Goal: Task Accomplishment & Management: Manage account settings

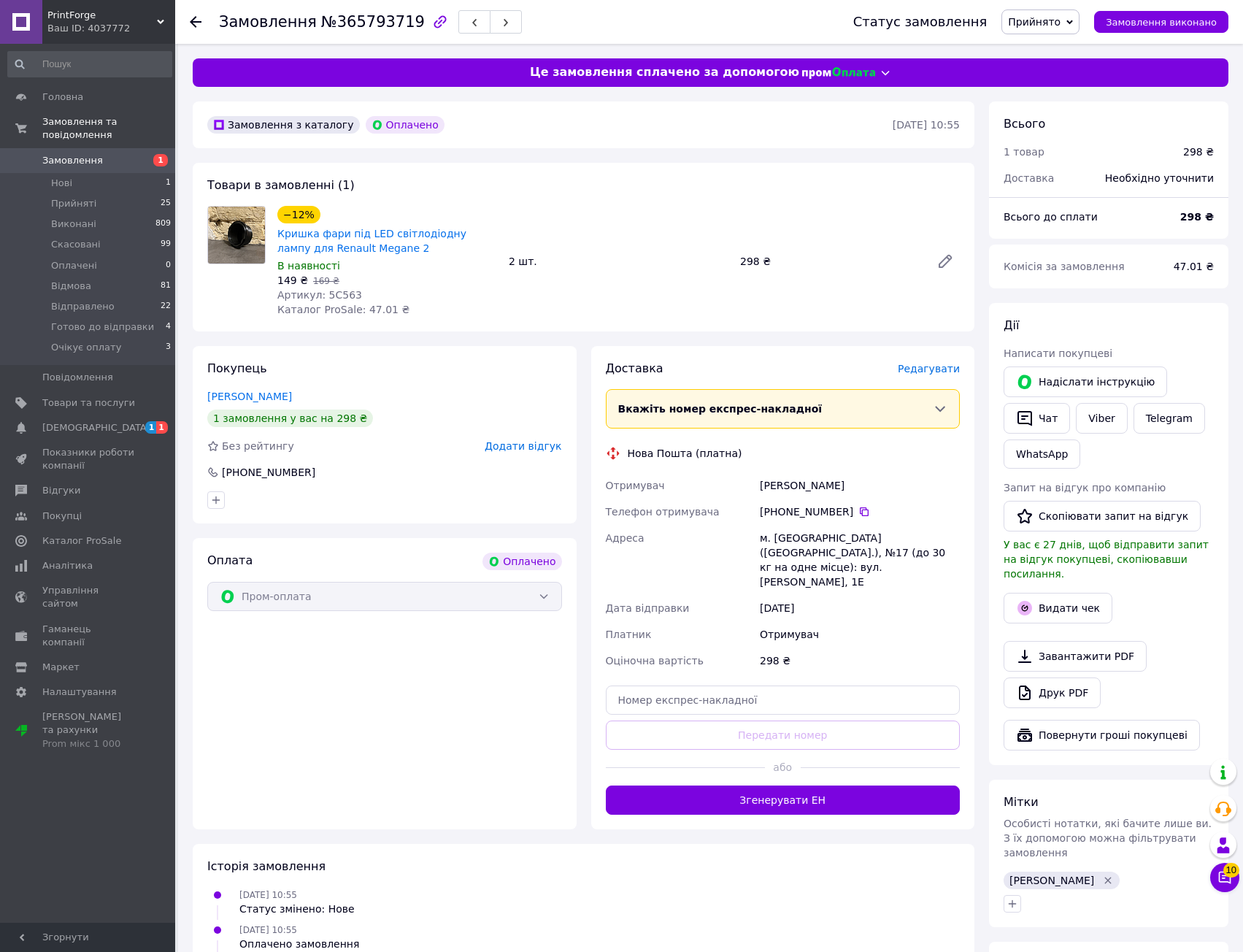
drag, startPoint x: 808, startPoint y: 561, endPoint x: 818, endPoint y: 615, distance: 54.9
click at [818, 614] on div "Отримувач [PERSON_NAME] Телефон отримувача [PHONE_NUMBER]   Адреса [PERSON_NAME…" at bounding box center [783, 573] width 360 height 202
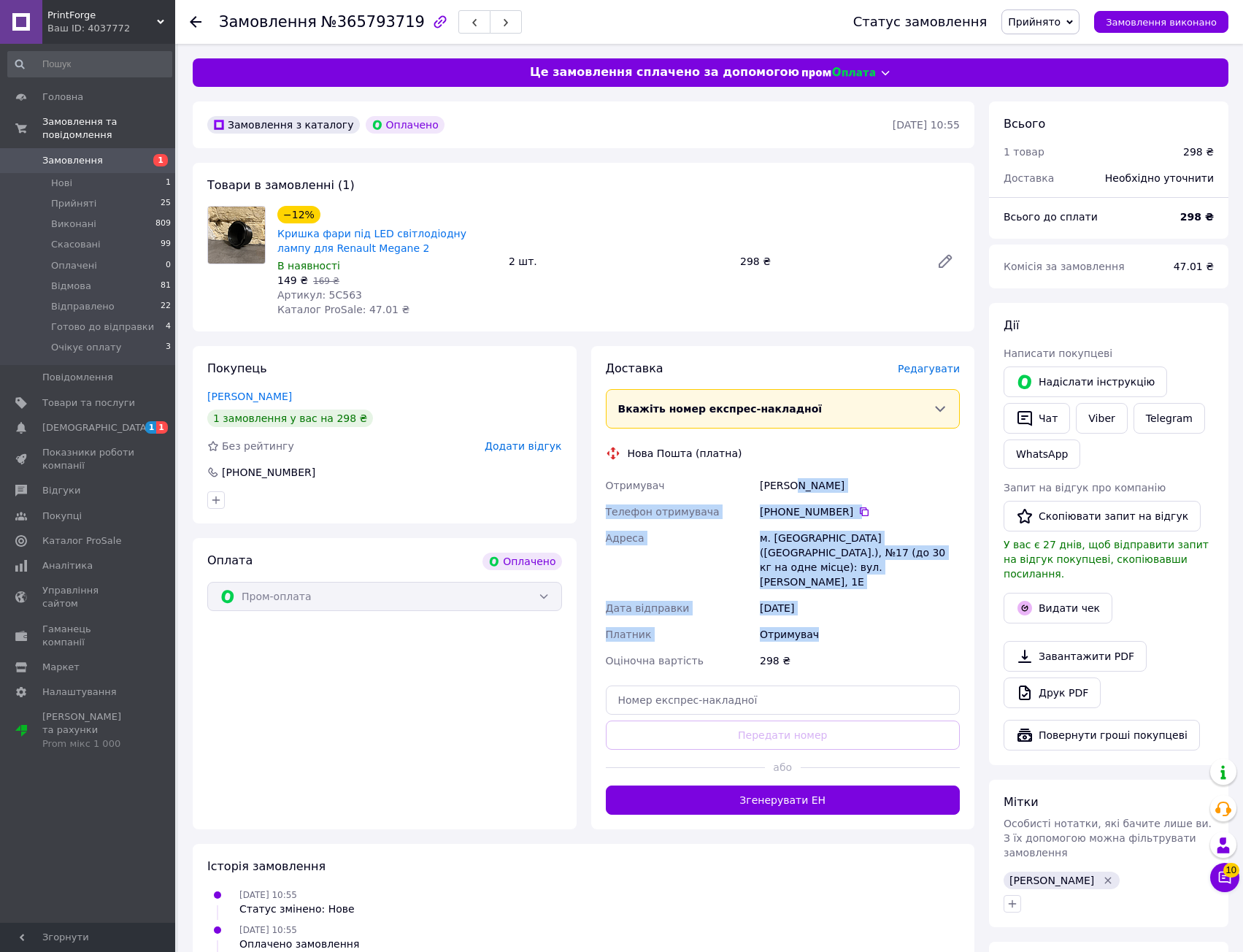
click at [820, 621] on div "Отримувач" at bounding box center [859, 634] width 206 height 26
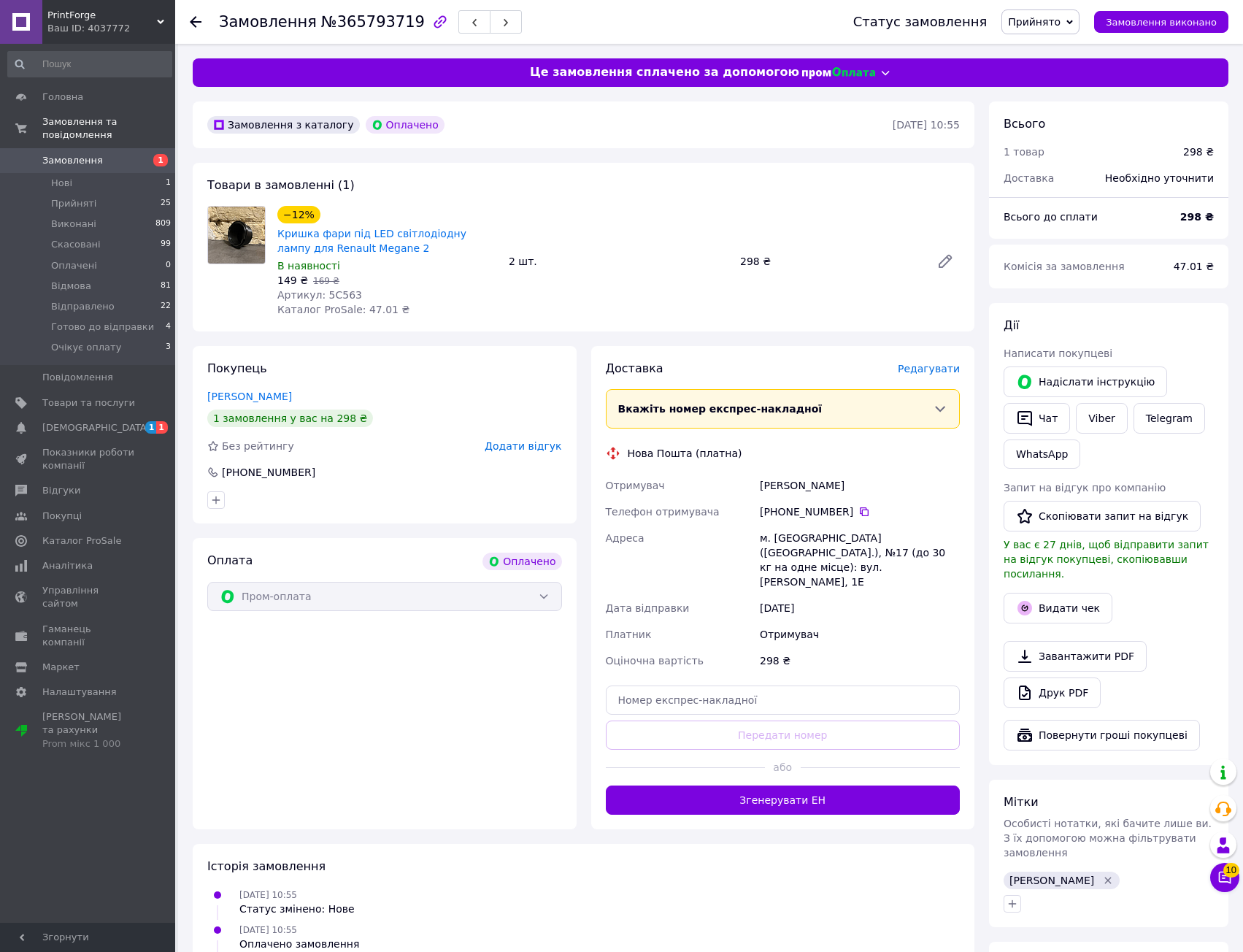
drag, startPoint x: 785, startPoint y: 530, endPoint x: 814, endPoint y: 636, distance: 109.9
click at [810, 631] on div "Отримувач [PERSON_NAME] Телефон отримувача [PHONE_NUMBER]   Адреса [PERSON_NAME…" at bounding box center [783, 573] width 360 height 202
click at [814, 647] on div "298 ₴" at bounding box center [859, 660] width 206 height 26
click at [939, 366] on span "Редагувати" at bounding box center [929, 369] width 62 height 12
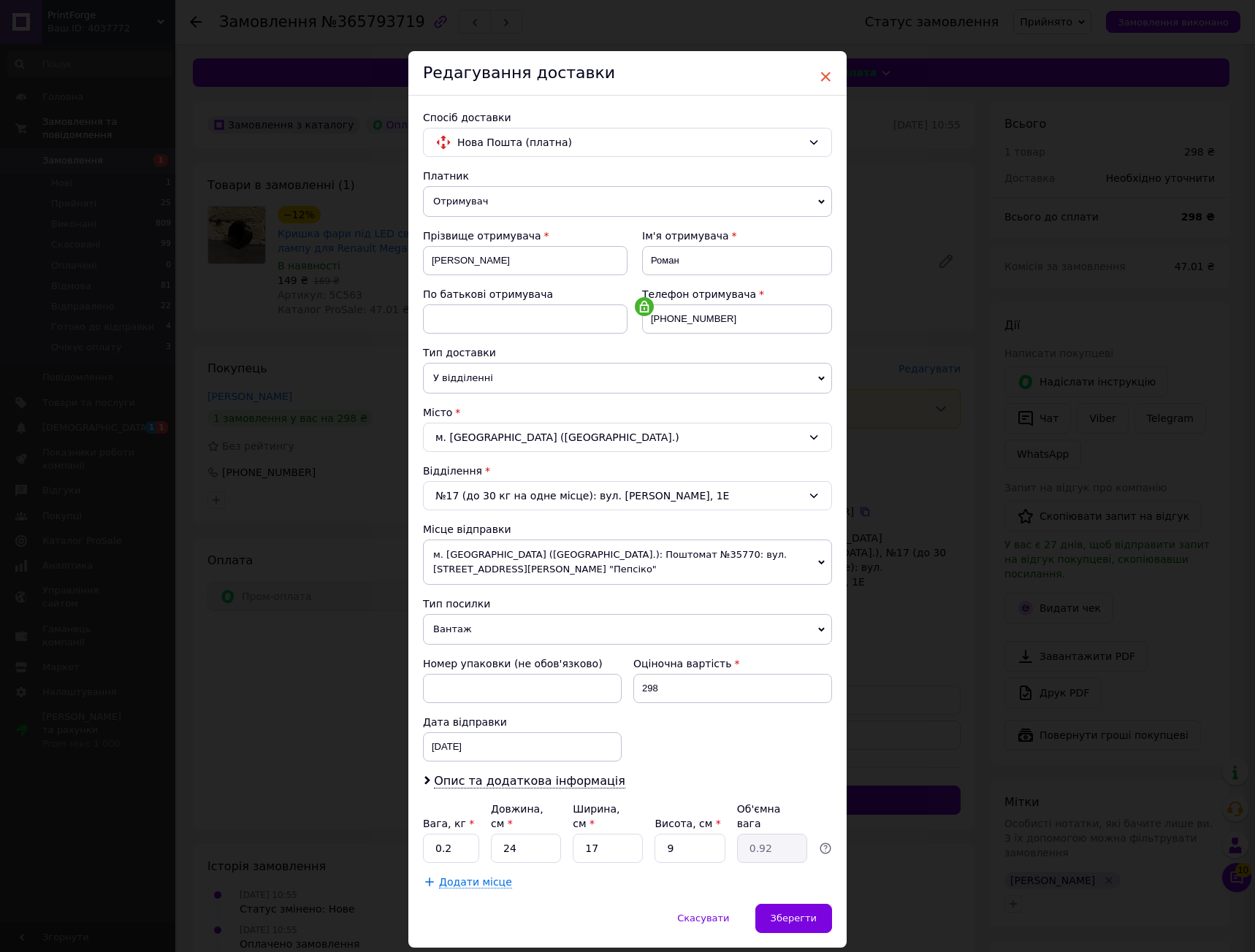
click at [826, 66] on span "×" at bounding box center [826, 76] width 13 height 25
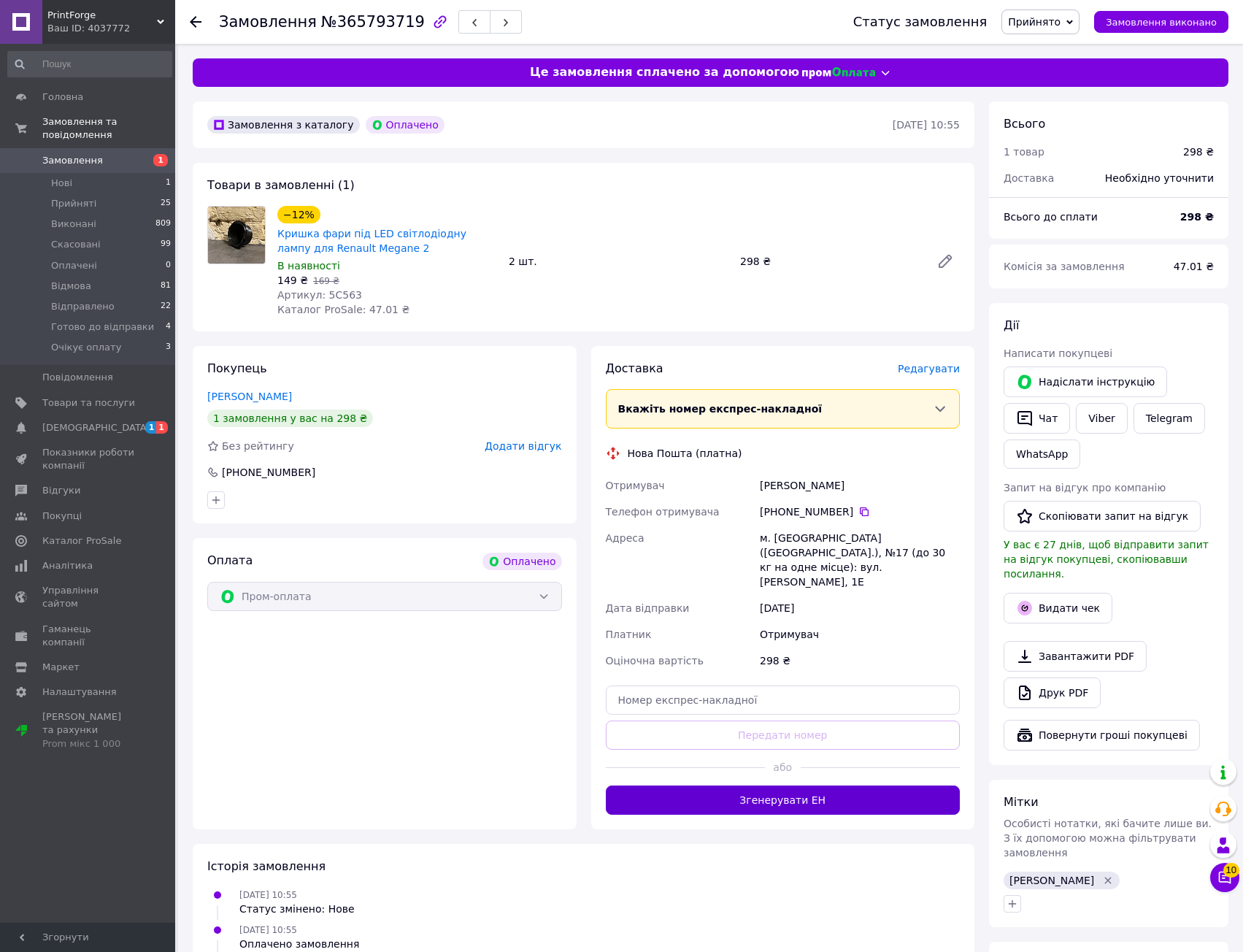
click at [808, 786] on button "Згенерувати ЕН" at bounding box center [783, 800] width 355 height 29
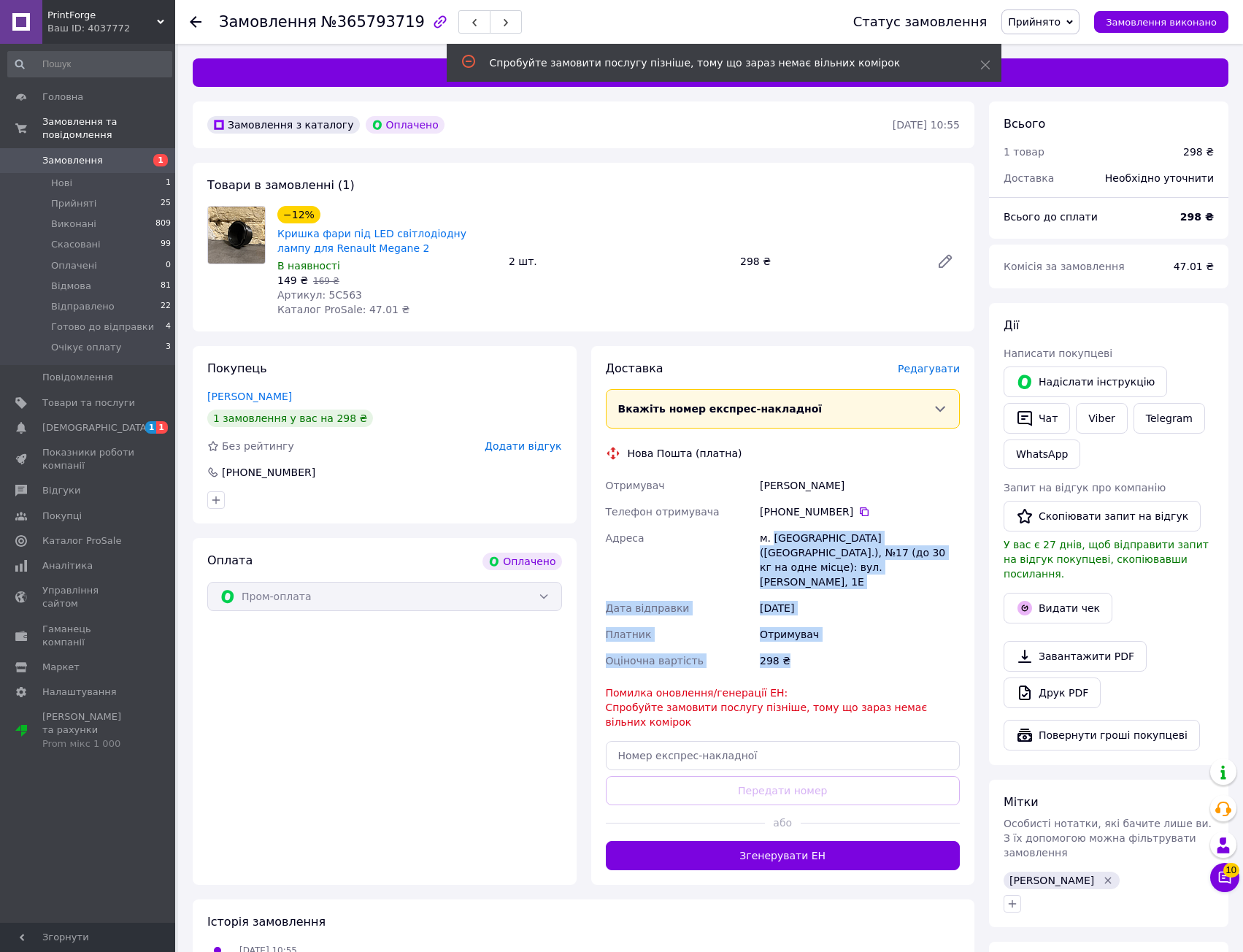
drag, startPoint x: 787, startPoint y: 597, endPoint x: 801, endPoint y: 685, distance: 89.1
click at [801, 682] on div "Доставка Редагувати Вкажіть номер експрес-накладної Обов'язково введіть номер е…" at bounding box center [783, 615] width 355 height 510
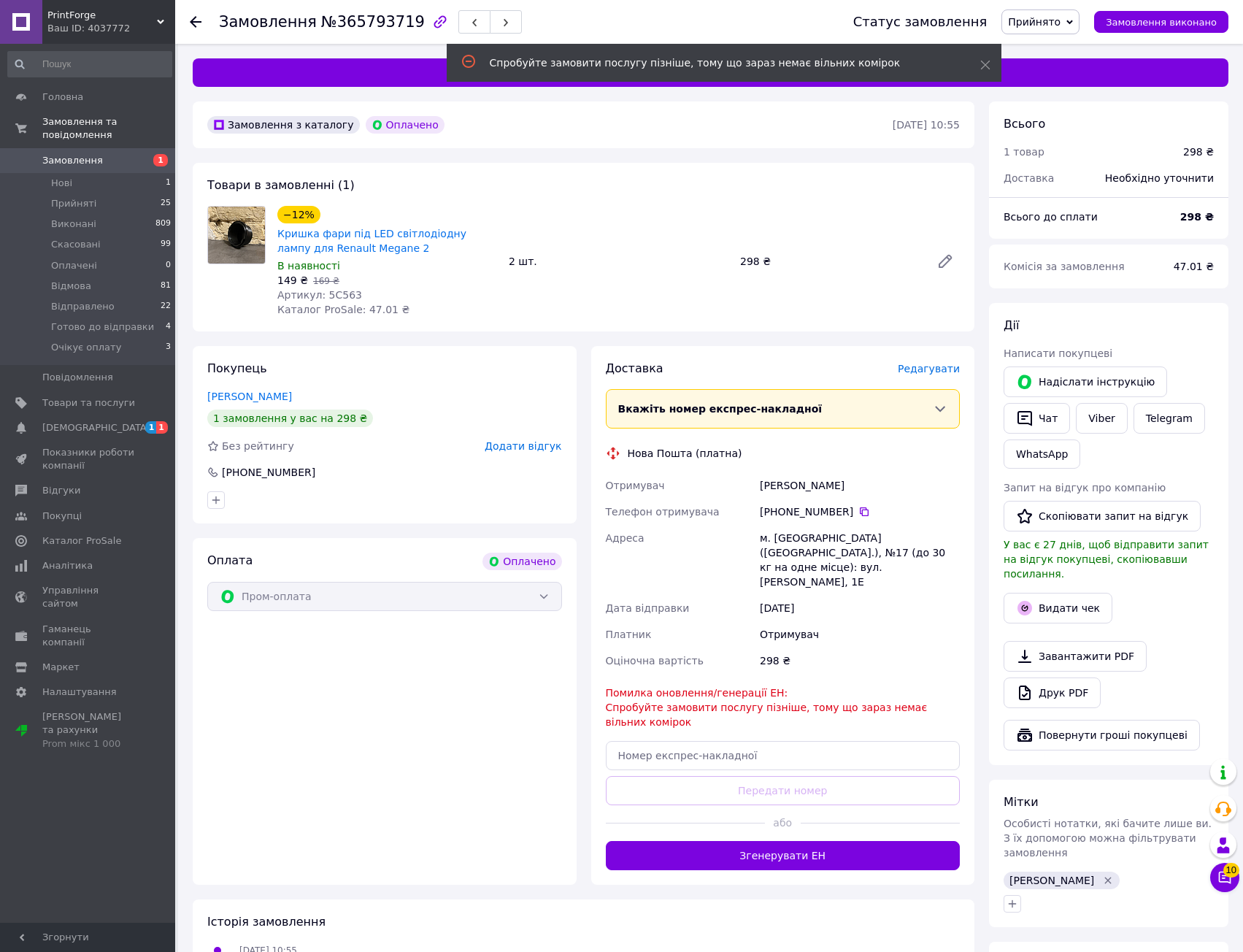
click at [801, 687] on span "Помилка оновлення/генерації ЕН: Спробуйте замовити послугу пізніше, тому що зар…" at bounding box center [766, 707] width 322 height 41
click at [74, 422] on link "Сповіщення 1 1" at bounding box center [89, 428] width 179 height 25
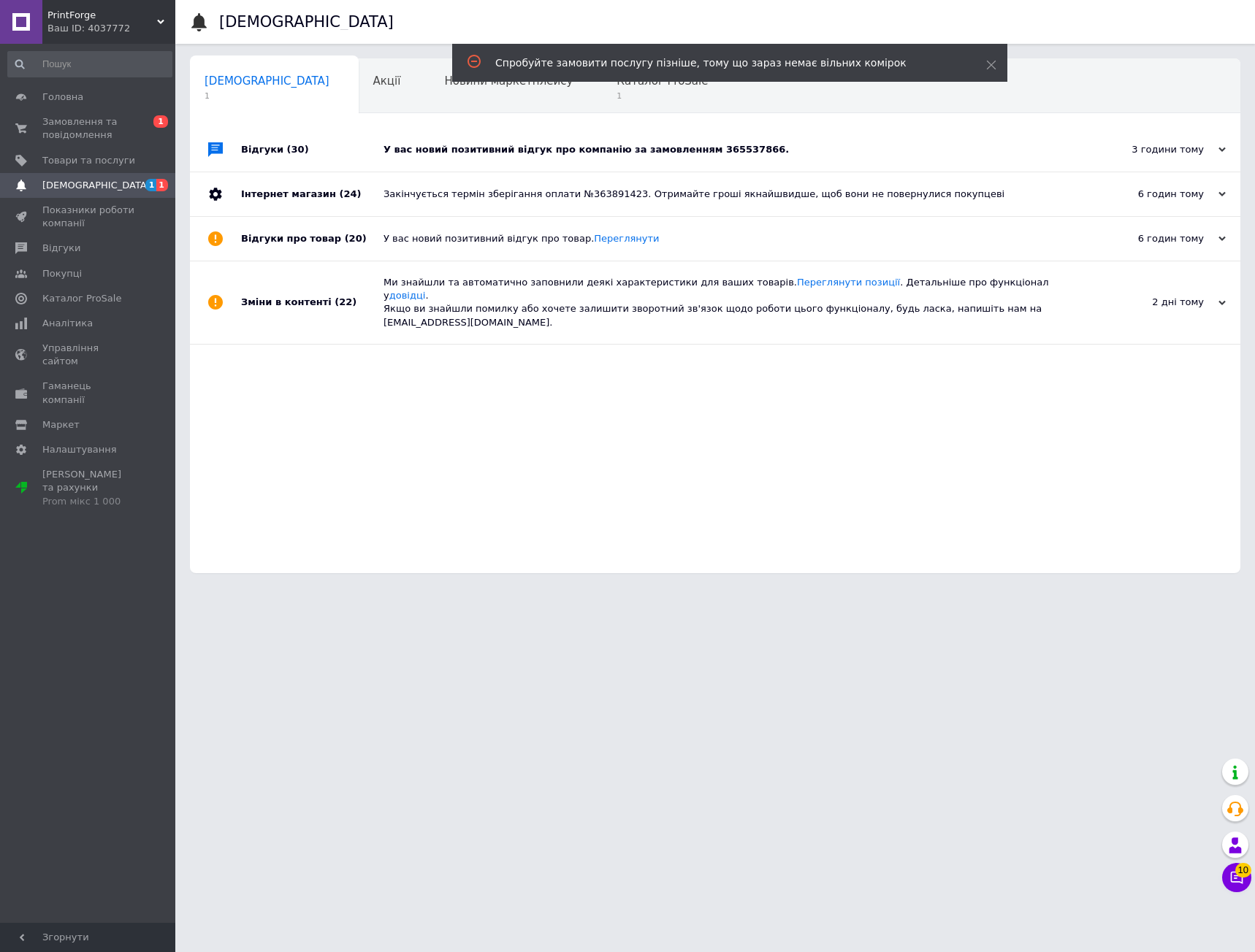
click at [597, 364] on div "Відгуки (30) У вас новий позитивний відгук про компанію за замовленням 36553786…" at bounding box center [715, 351] width 1050 height 445
click at [606, 155] on div "У вас новий позитивний відгук про компанію за замовленням 365537866." at bounding box center [732, 150] width 696 height 13
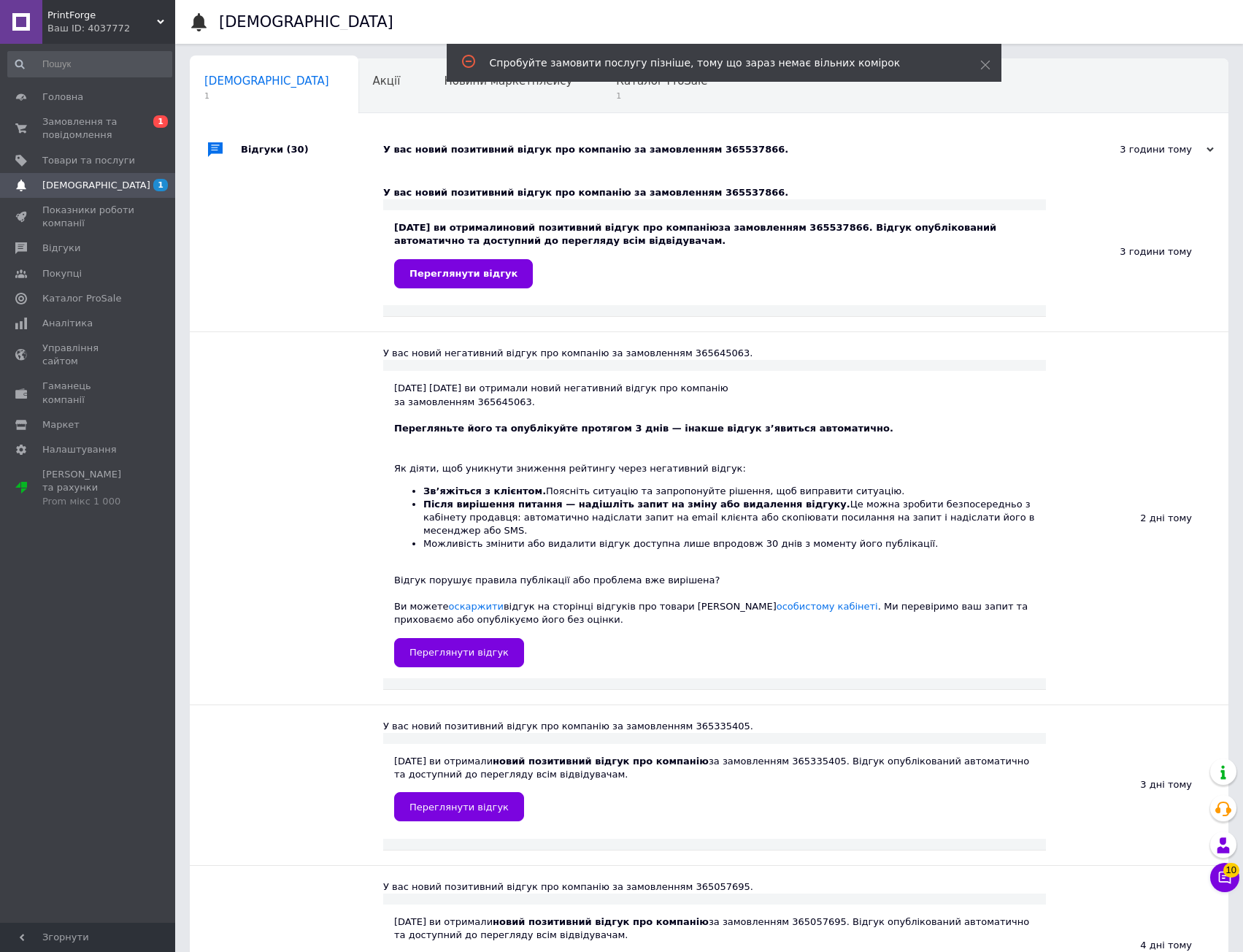
click at [658, 143] on div "У вас новий позитивний відгук про компанію за замовленням 365537866." at bounding box center [725, 150] width 684 height 13
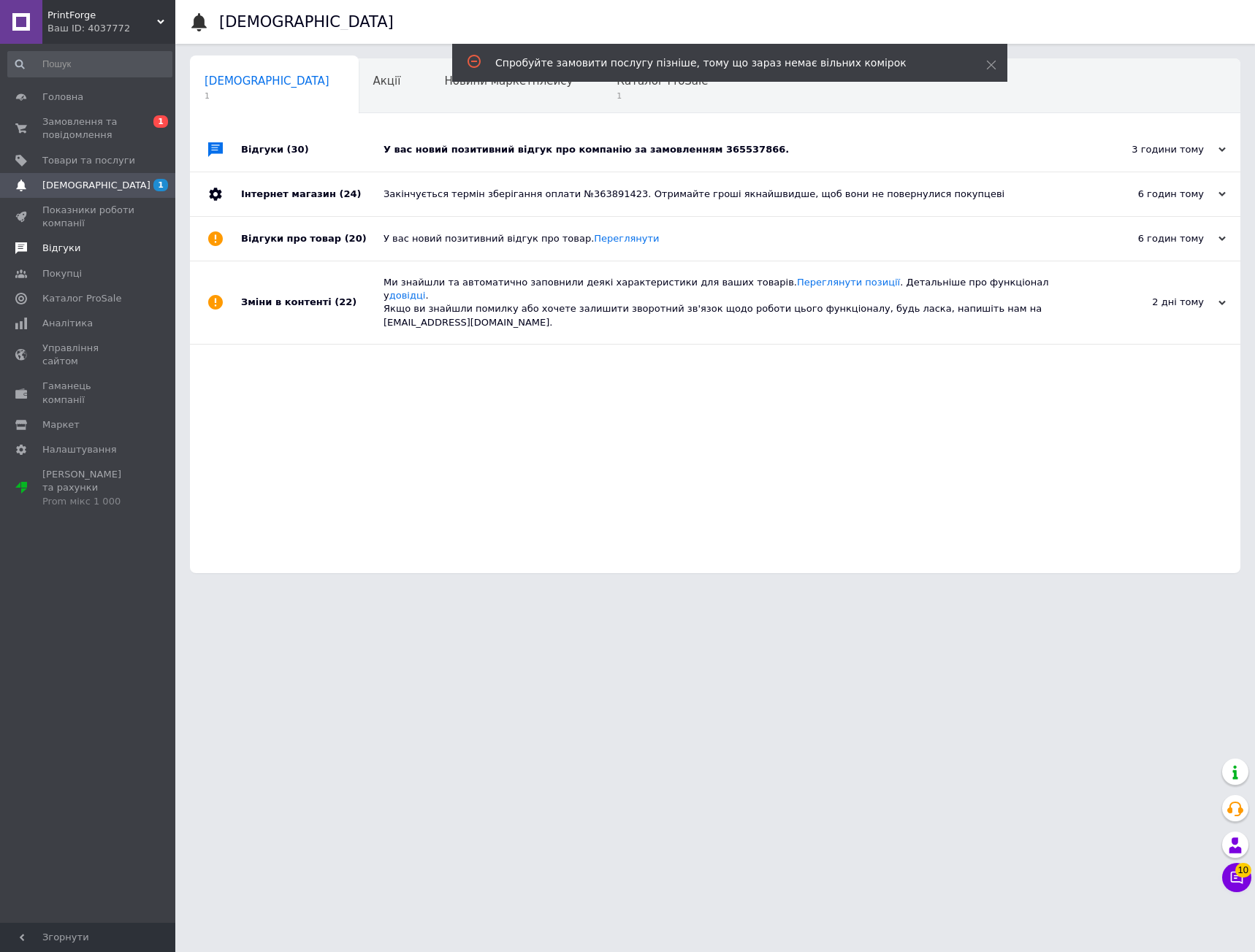
click at [69, 247] on span "Відгуки" at bounding box center [61, 248] width 38 height 13
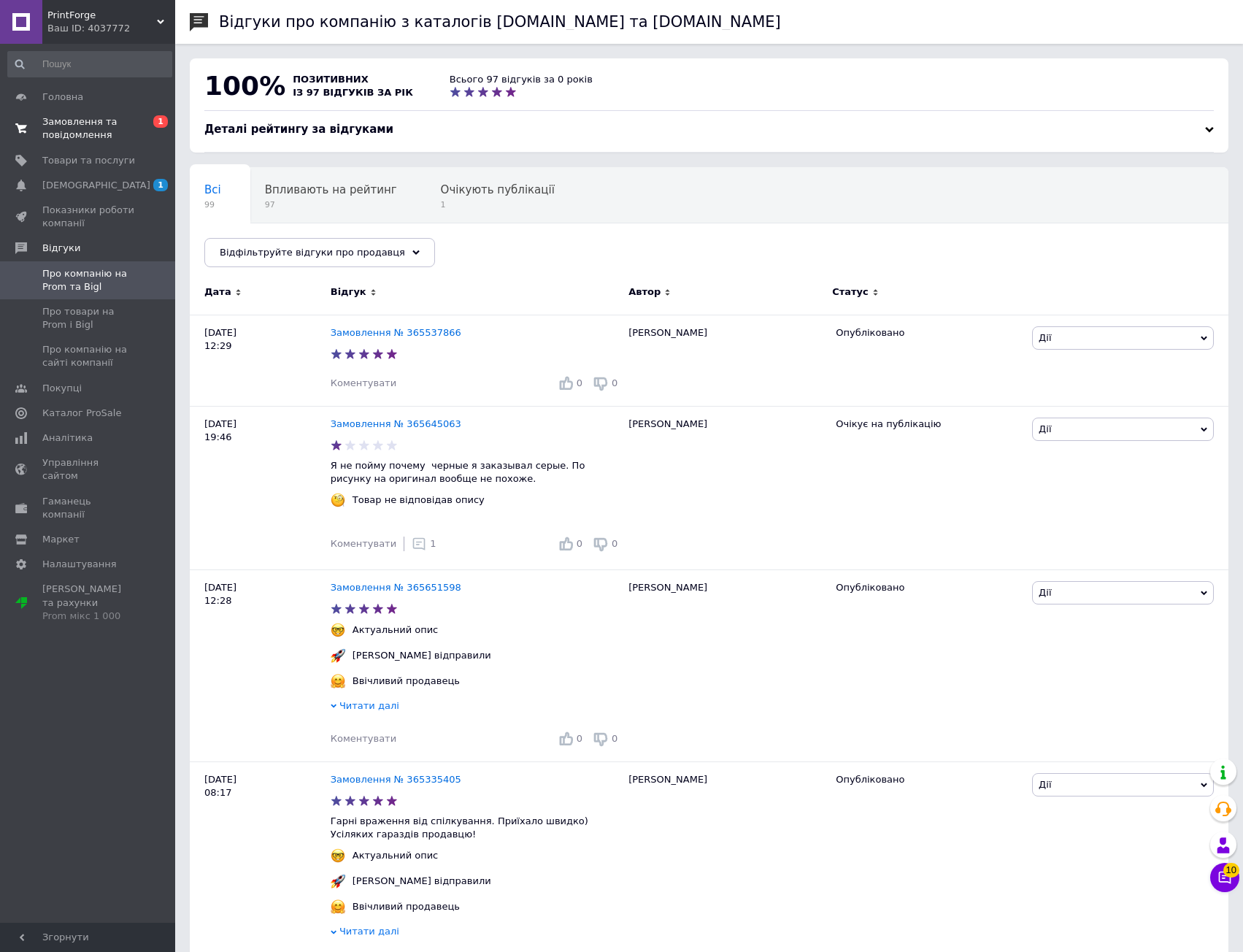
click at [104, 137] on span "Замовлення та повідомлення" at bounding box center [89, 128] width 92 height 26
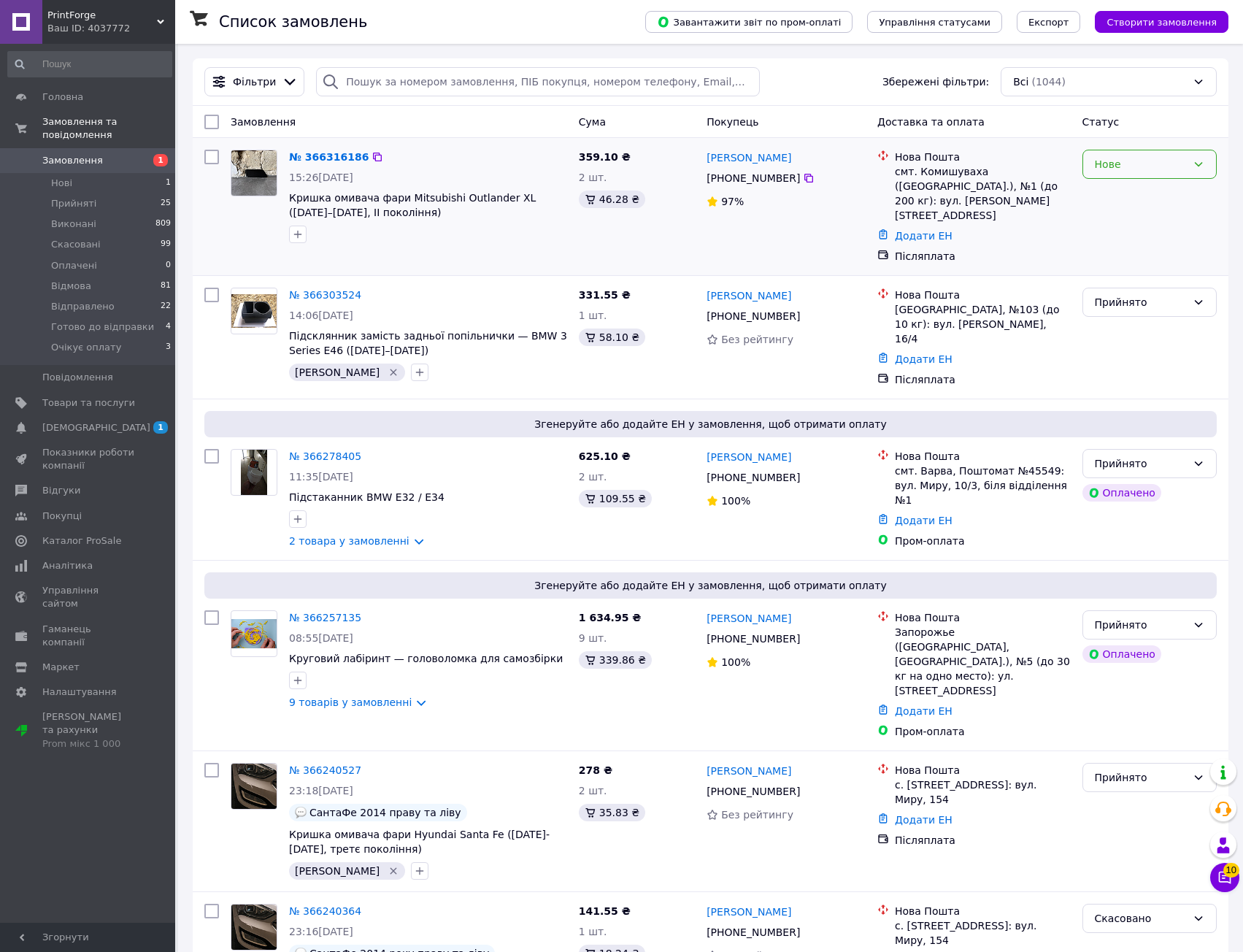
click at [1157, 162] on div "Нове" at bounding box center [1140, 165] width 92 height 16
click at [1148, 197] on li "Прийнято" at bounding box center [1149, 196] width 133 height 26
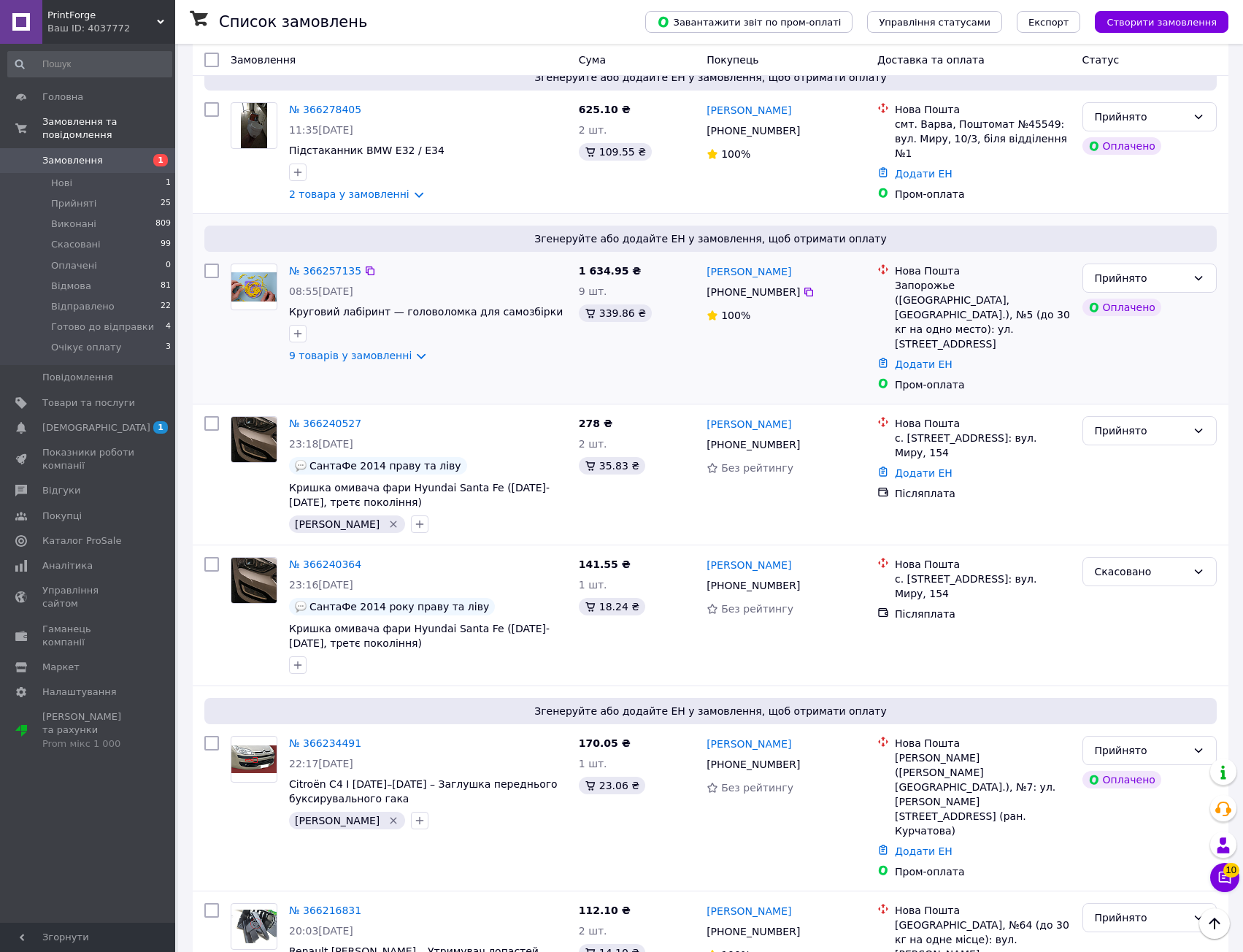
scroll to position [372, 0]
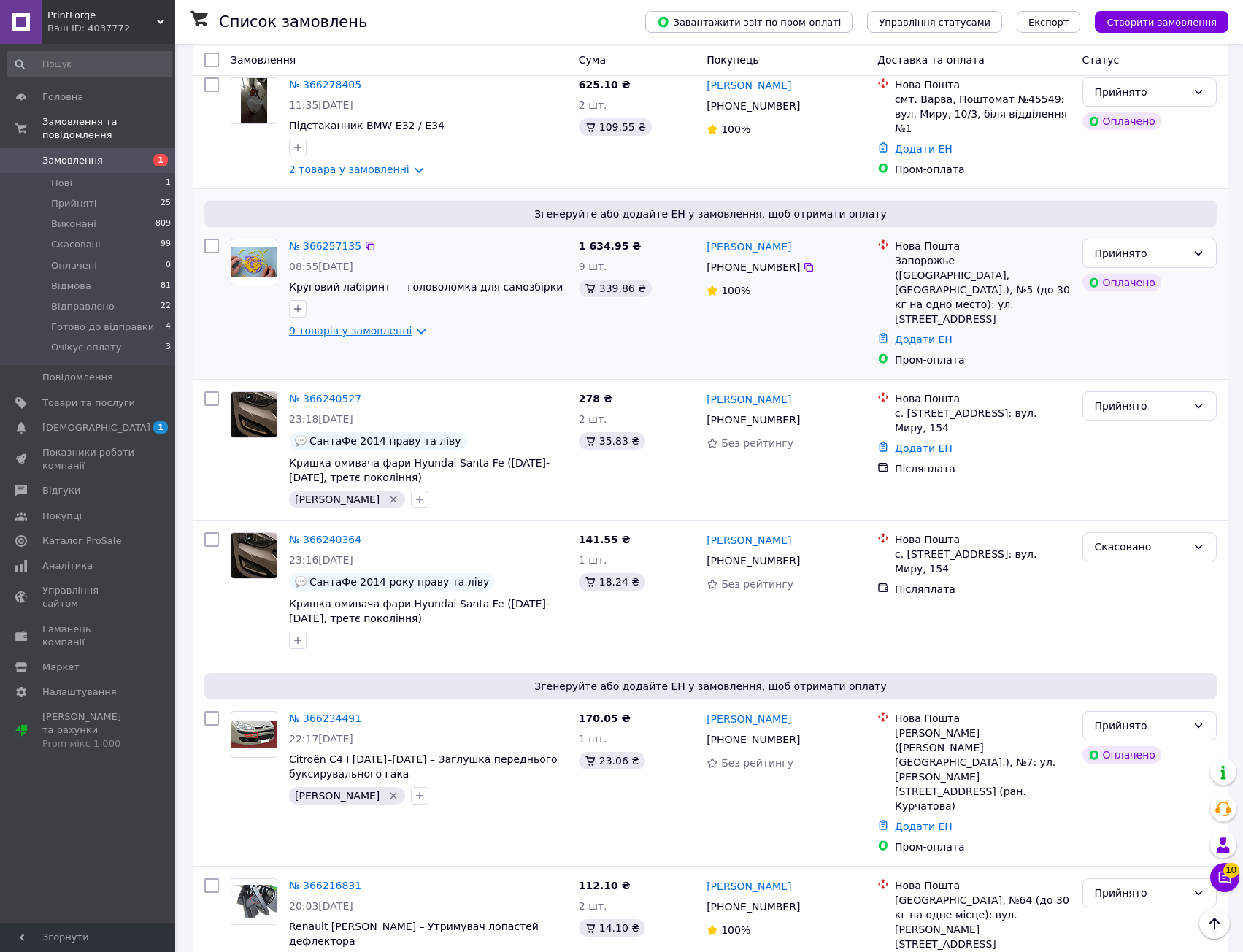
click at [404, 325] on link "9 товарів у замовленні" at bounding box center [350, 331] width 123 height 12
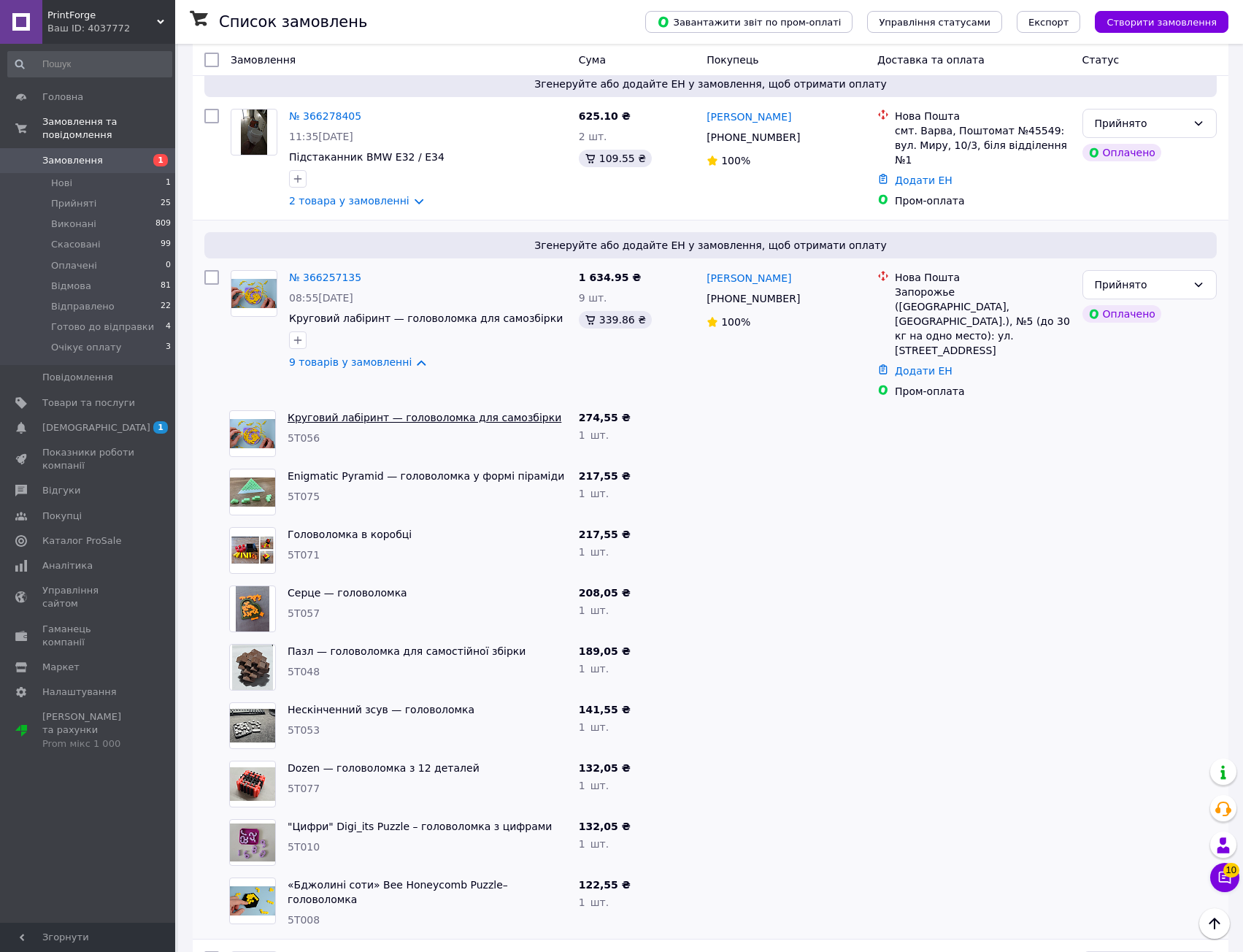
scroll to position [299, 0]
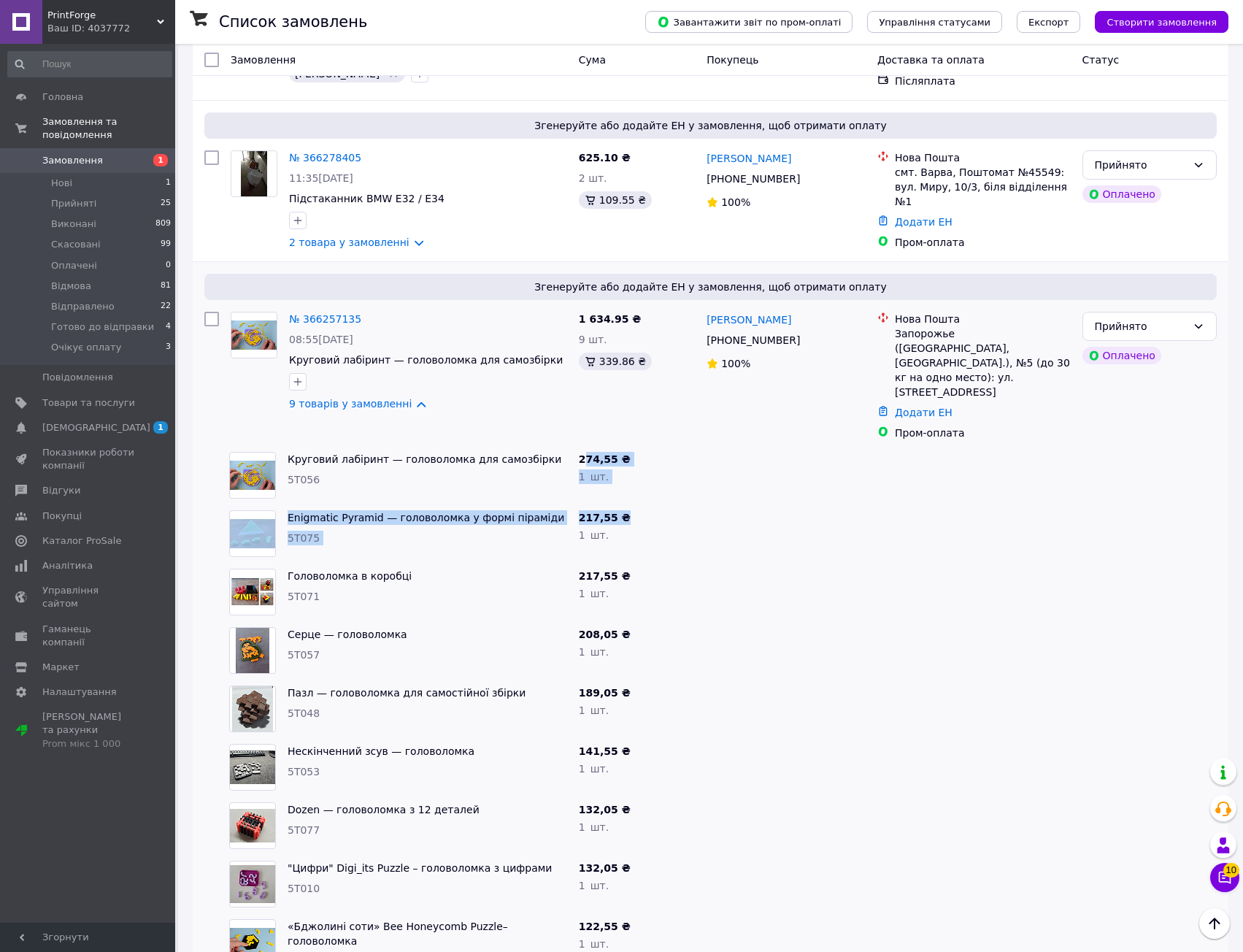
drag, startPoint x: 582, startPoint y: 397, endPoint x: 627, endPoint y: 498, distance: 110.6
click at [622, 471] on div "Згенеруйте або додайте ЕН у замовлення, щоб отримати оплату № 366257135 08:55, …" at bounding box center [710, 621] width 1036 height 719
click at [628, 504] on div "217,55 ₴ 1   шт." at bounding box center [637, 533] width 128 height 58
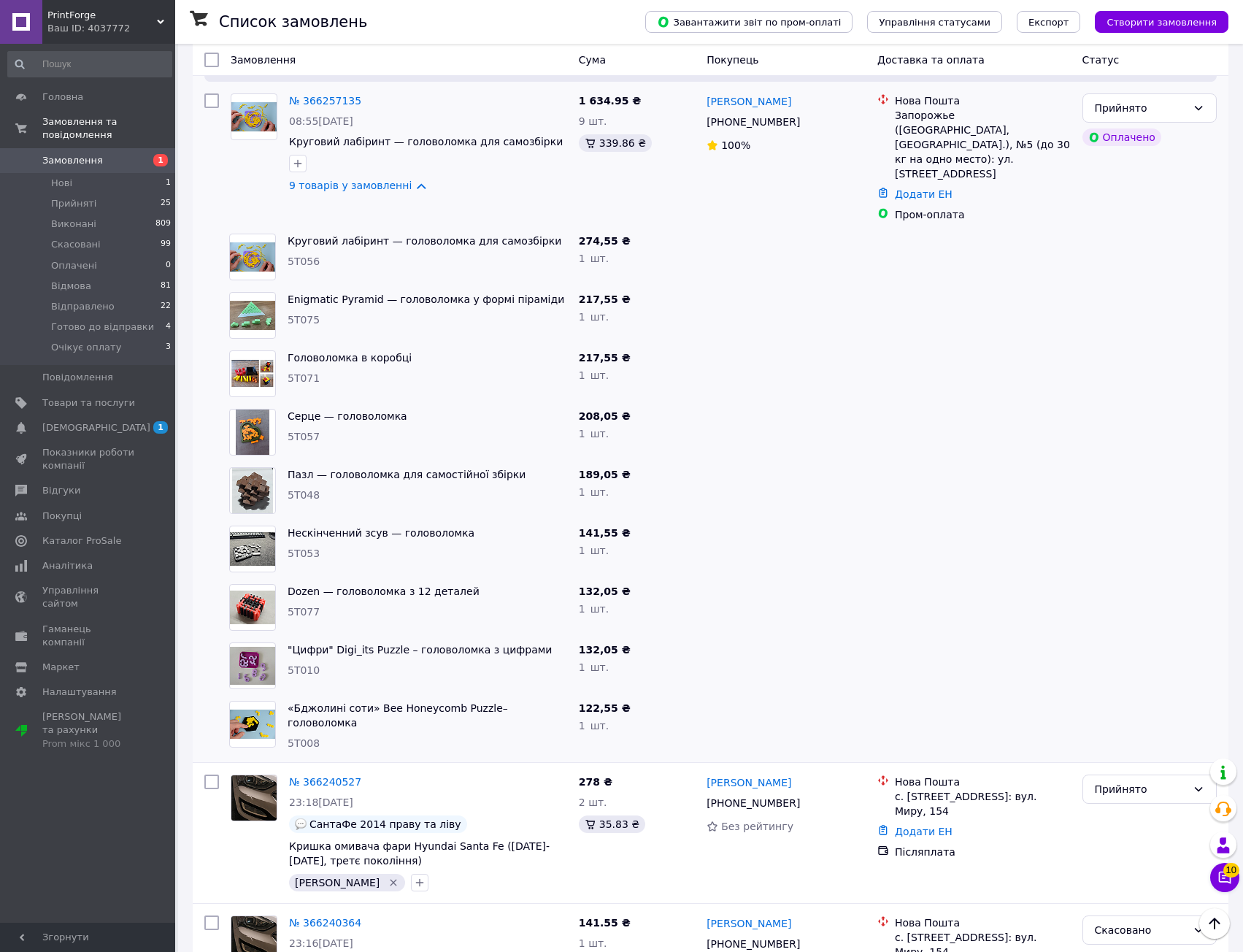
scroll to position [518, 0]
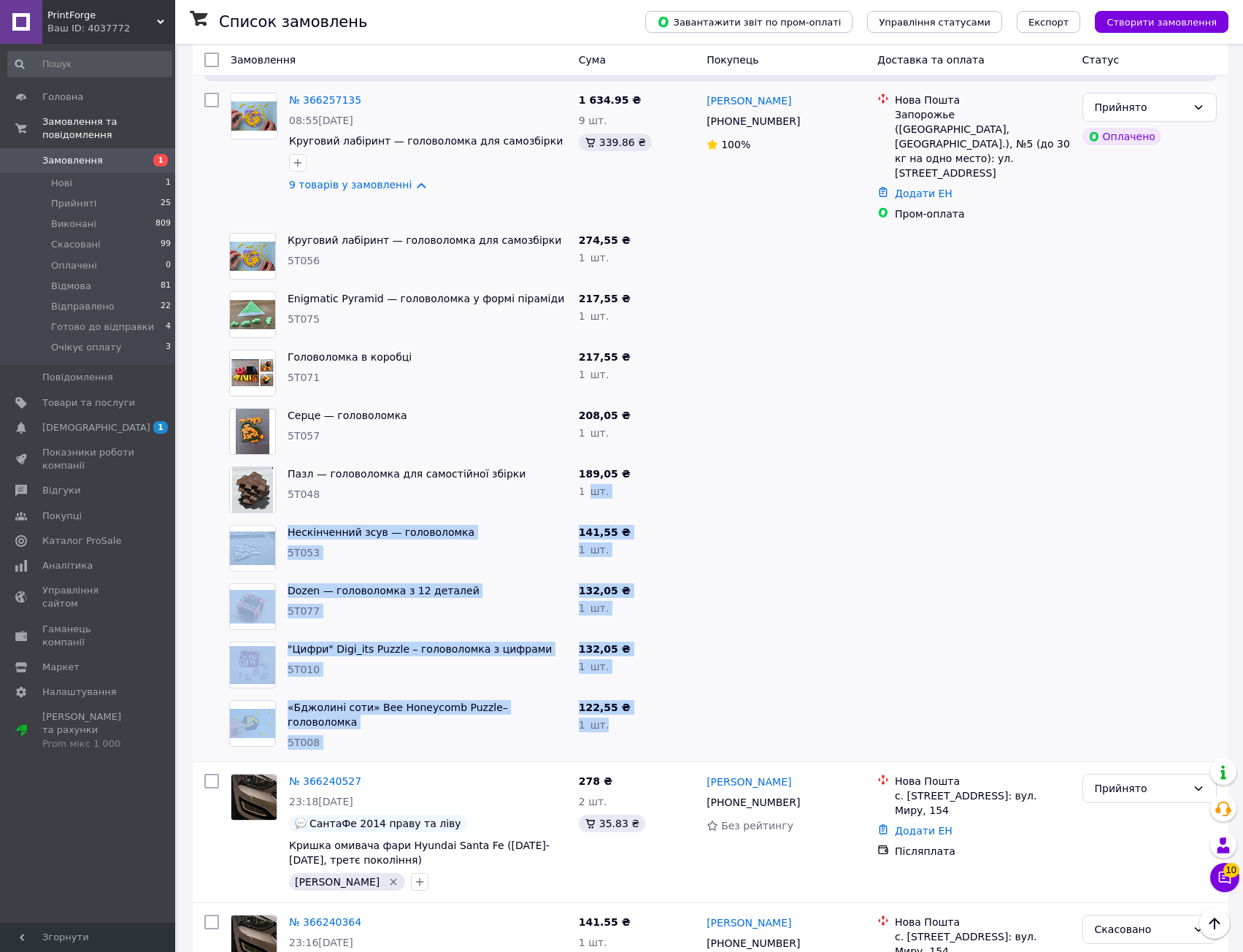
drag, startPoint x: 611, startPoint y: 671, endPoint x: 602, endPoint y: 374, distance: 297.1
click at [594, 410] on div "Згенеруйте або додайте ЕН у замовлення, щоб отримати оплату № 366257135 08:55, …" at bounding box center [710, 402] width 1036 height 719
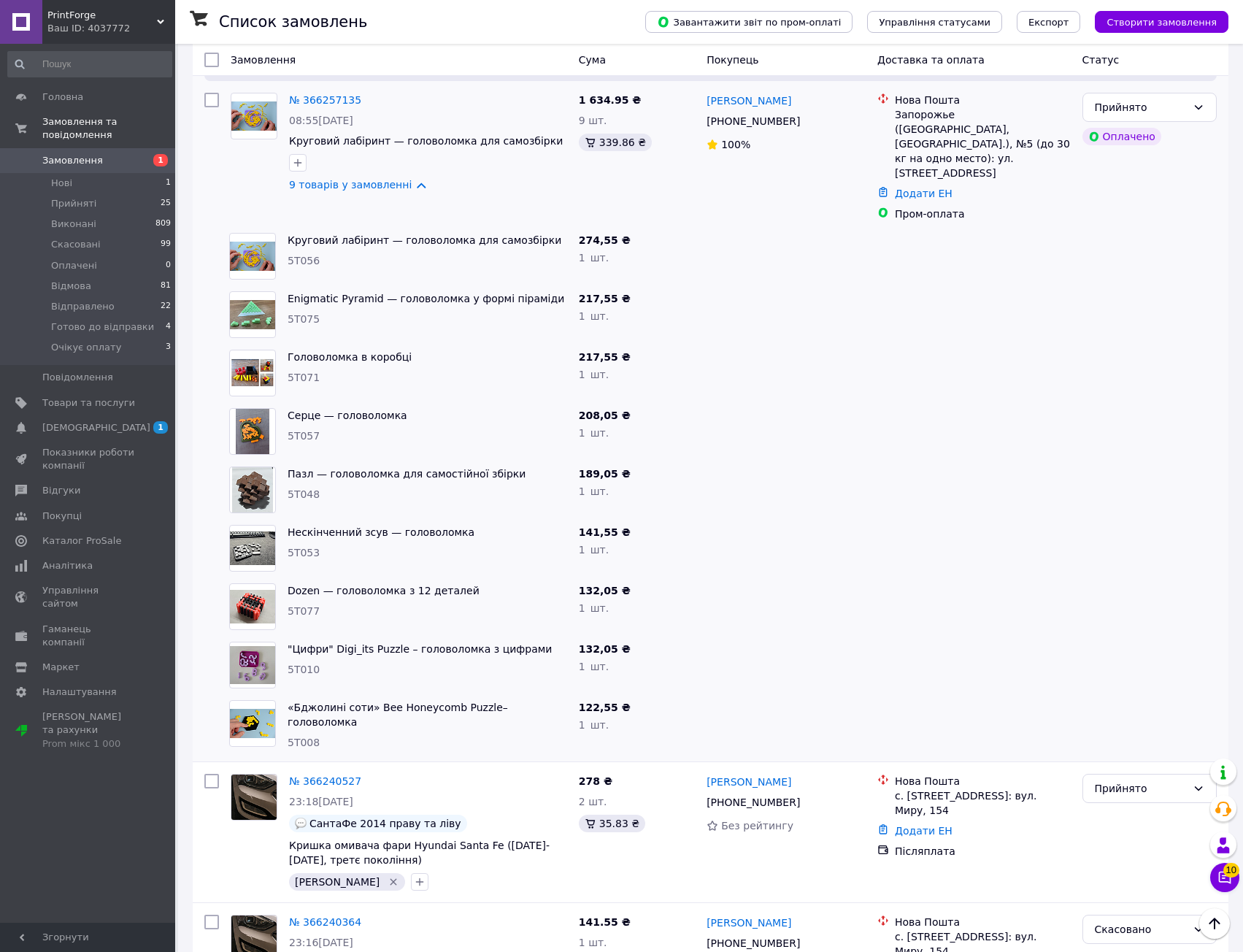
click at [602, 427] on span "1   шт." at bounding box center [594, 433] width 30 height 12
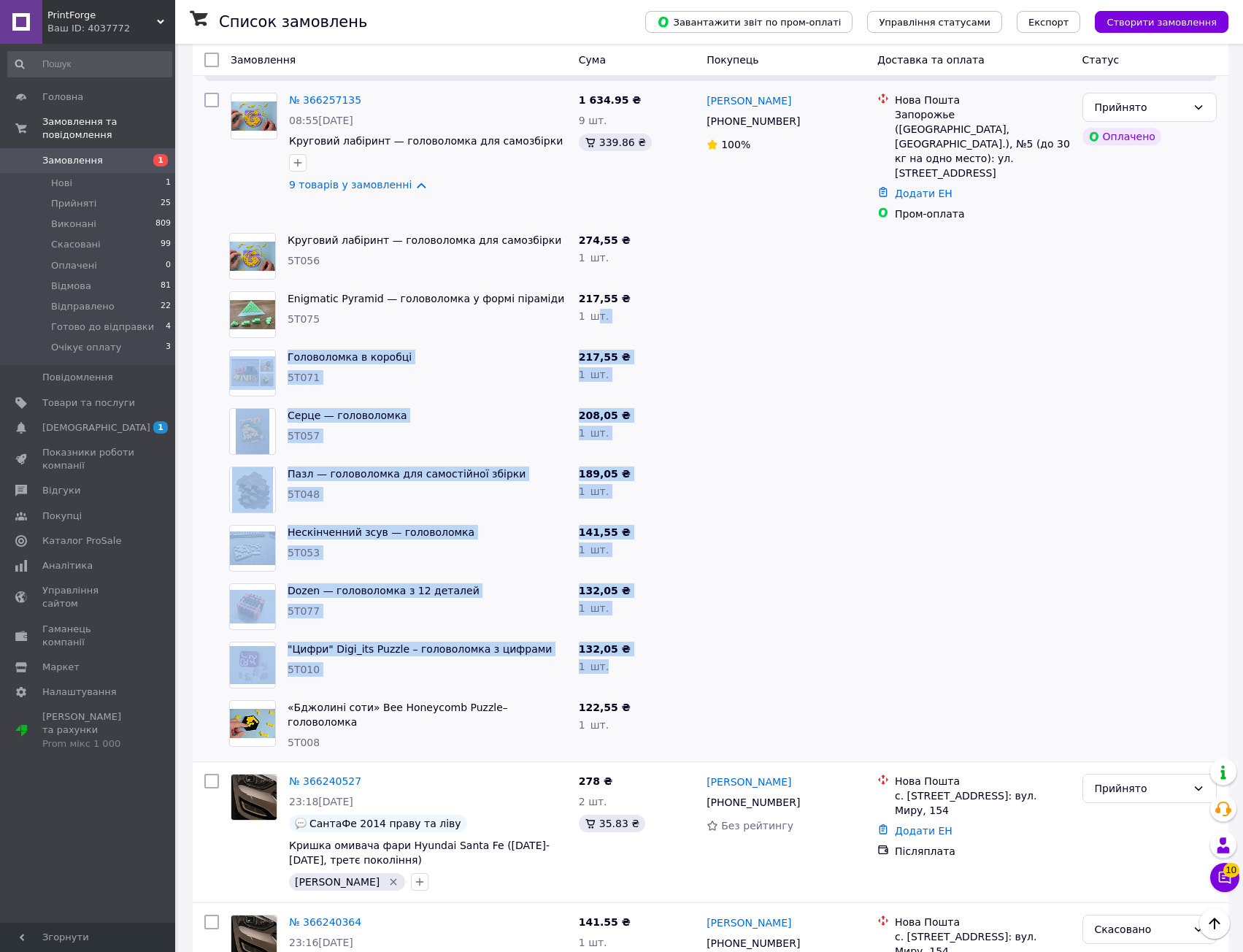
drag, startPoint x: 600, startPoint y: 283, endPoint x: 633, endPoint y: 654, distance: 372.5
click at [633, 640] on div "Згенеруйте або додайте ЕН у замовлення, щоб отримати оплату № 366257135 08:55, …" at bounding box center [710, 402] width 1036 height 719
click at [634, 700] on div "122,55 ₴" at bounding box center [637, 708] width 116 height 15
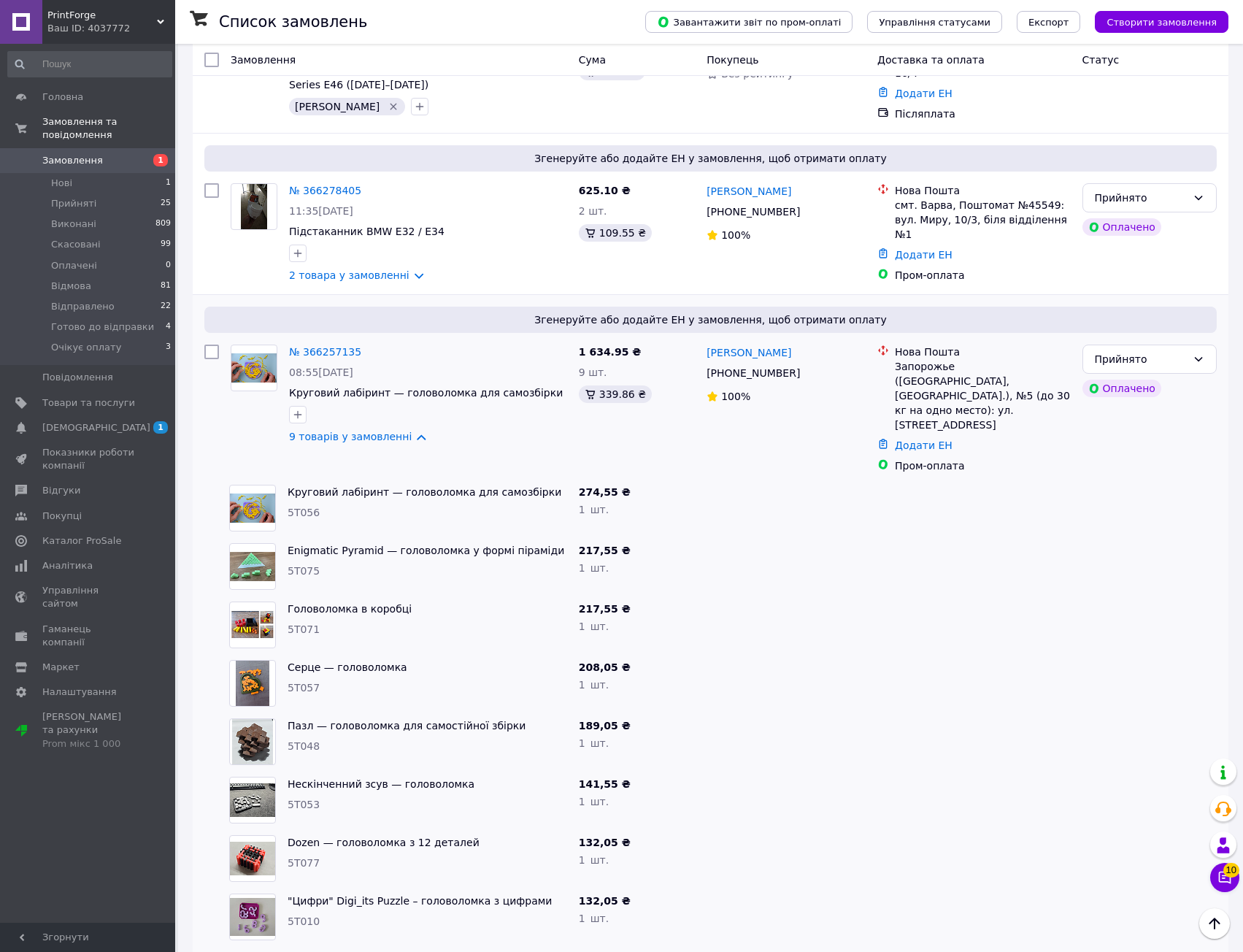
scroll to position [264, 0]
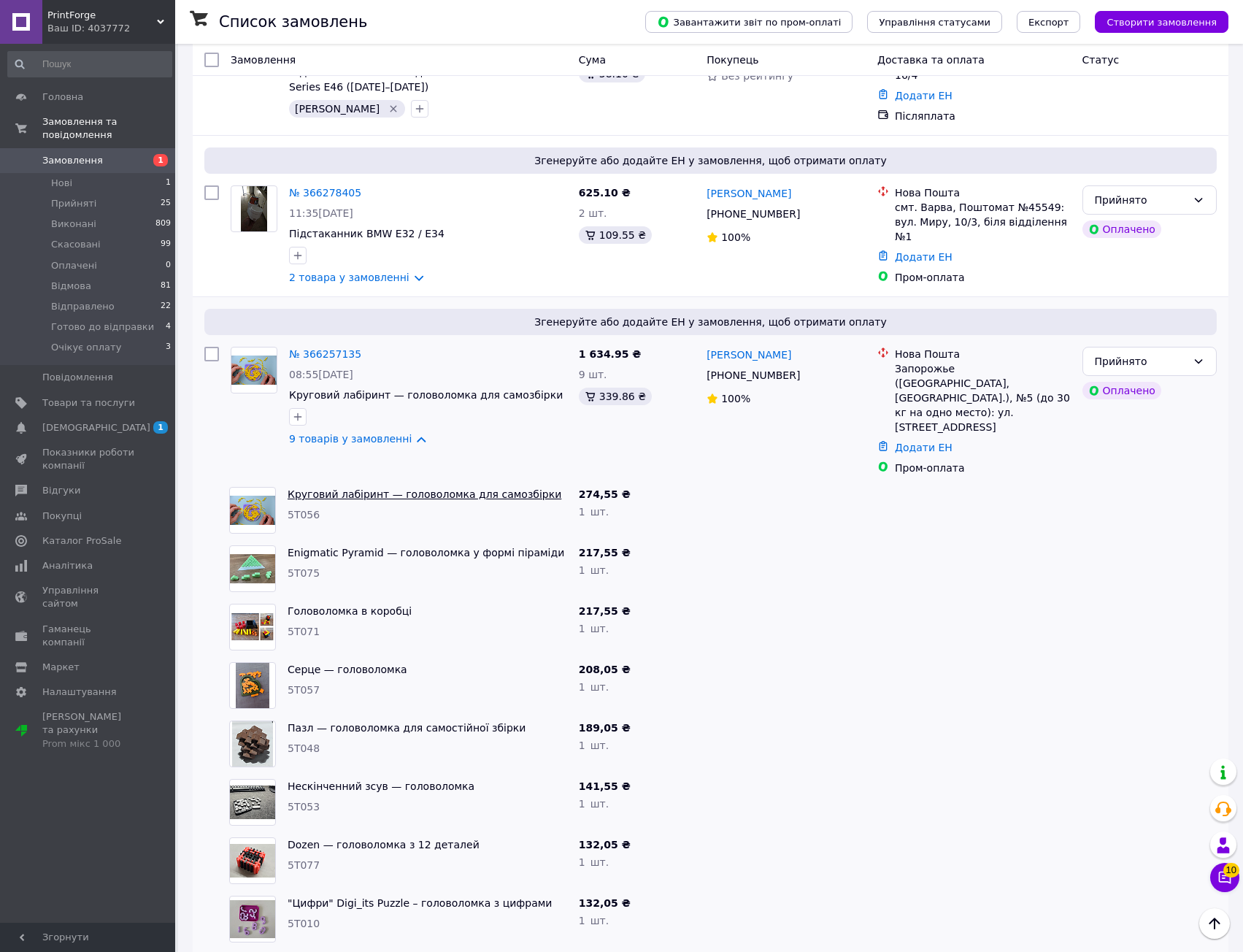
click at [363, 489] on link "Круговий лабіринт — головоломка для самозбірки" at bounding box center [425, 495] width 274 height 12
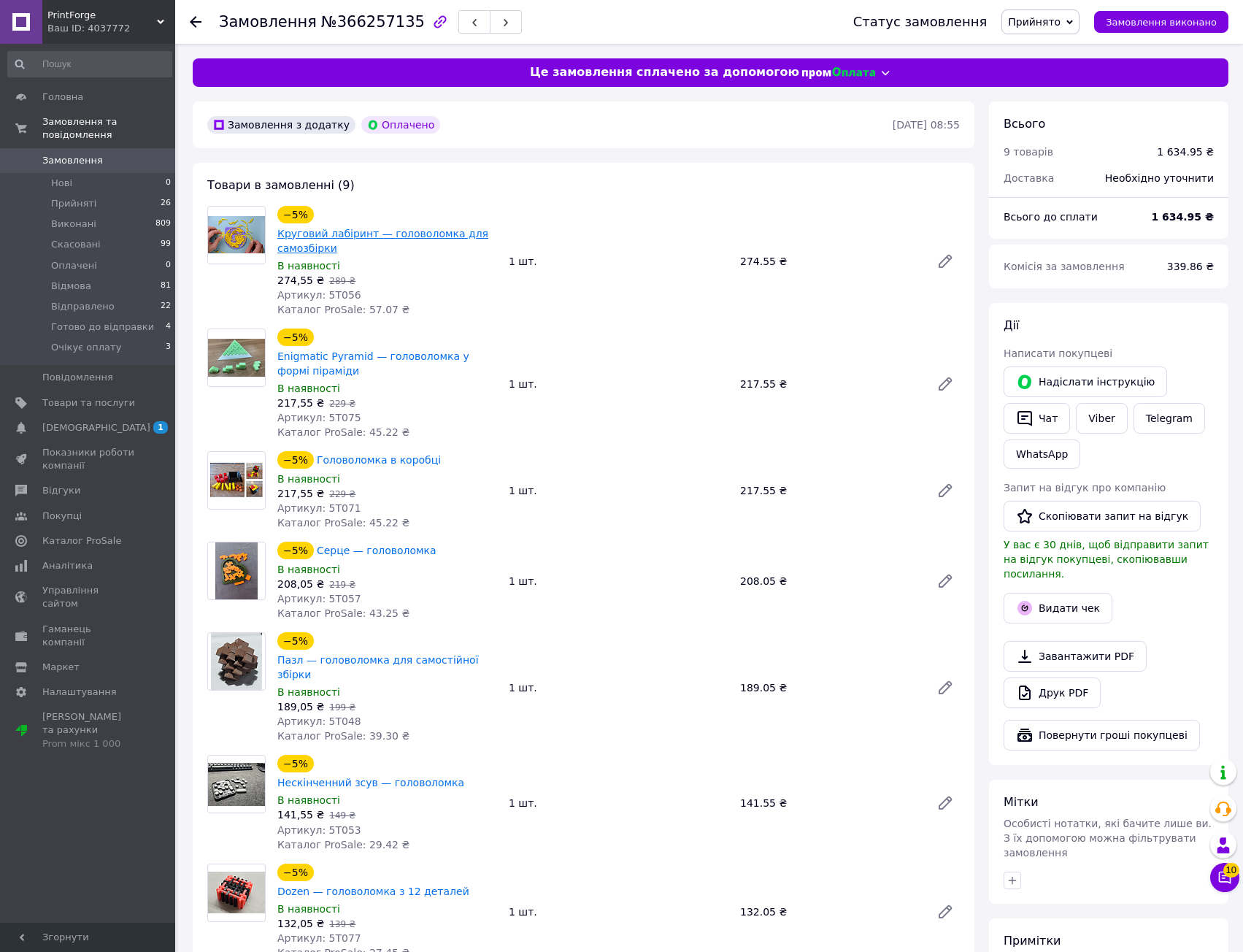
click at [416, 233] on link "Круговий лабіринт — головоломка для самозбірки" at bounding box center [382, 241] width 211 height 26
click at [1233, 875] on span "4" at bounding box center [1233, 869] width 13 height 13
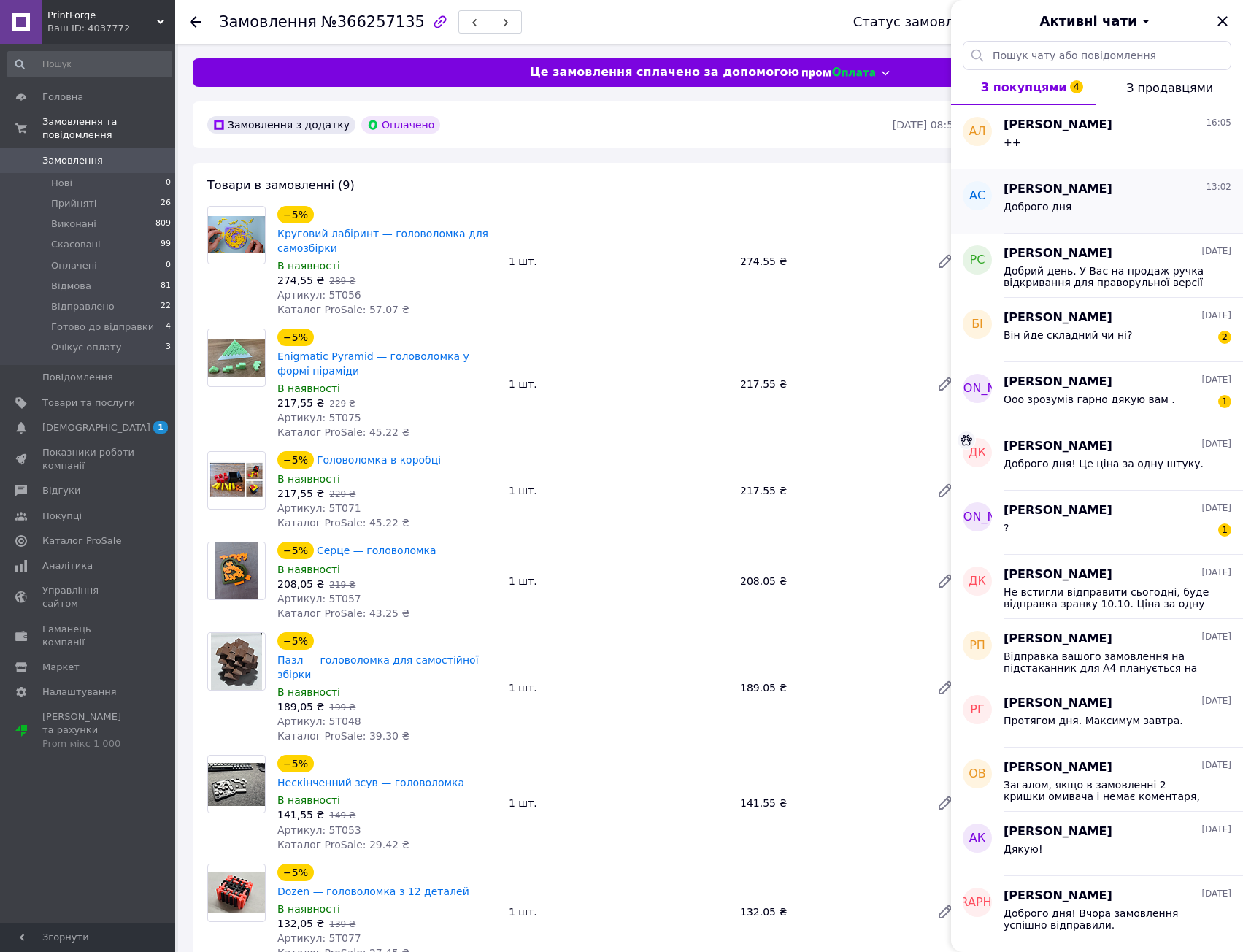
click at [1084, 185] on span "[PERSON_NAME]" at bounding box center [1058, 189] width 109 height 17
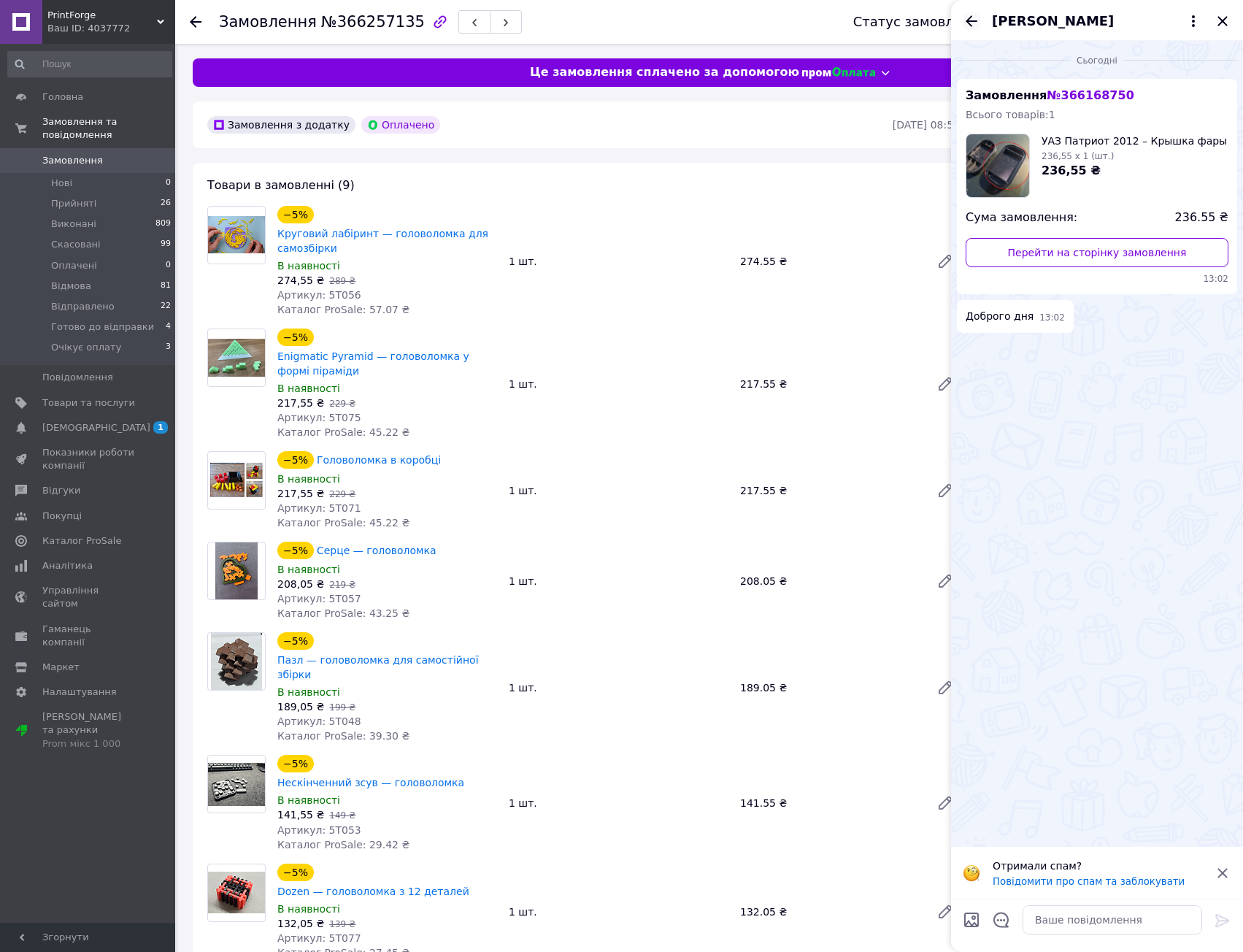
click at [966, 22] on icon "Назад" at bounding box center [972, 22] width 18 height 18
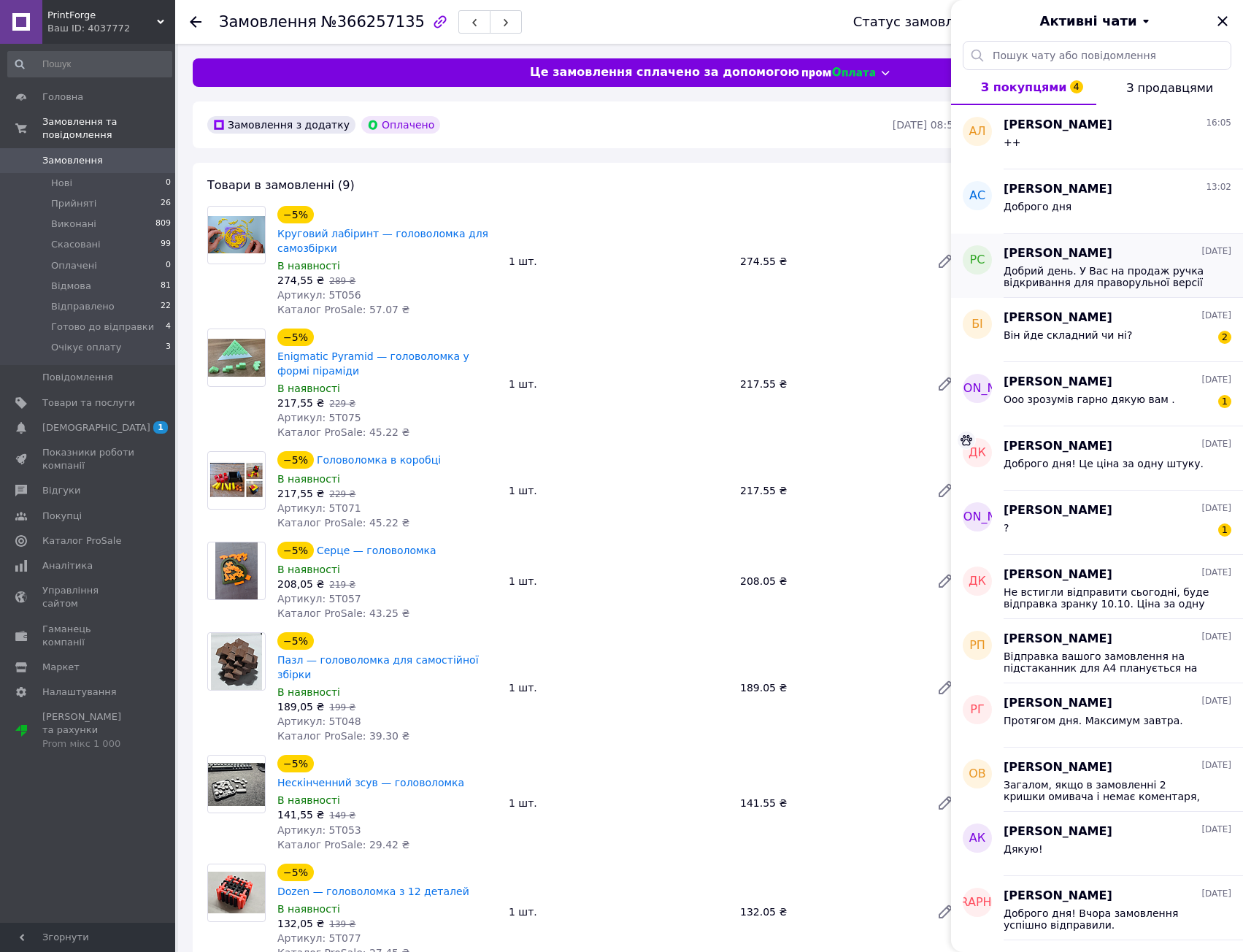
click at [1092, 272] on span "Добрий день. У Вас на продаж ручка відкривання для праворульної версії Ніссан л…" at bounding box center [1107, 276] width 207 height 23
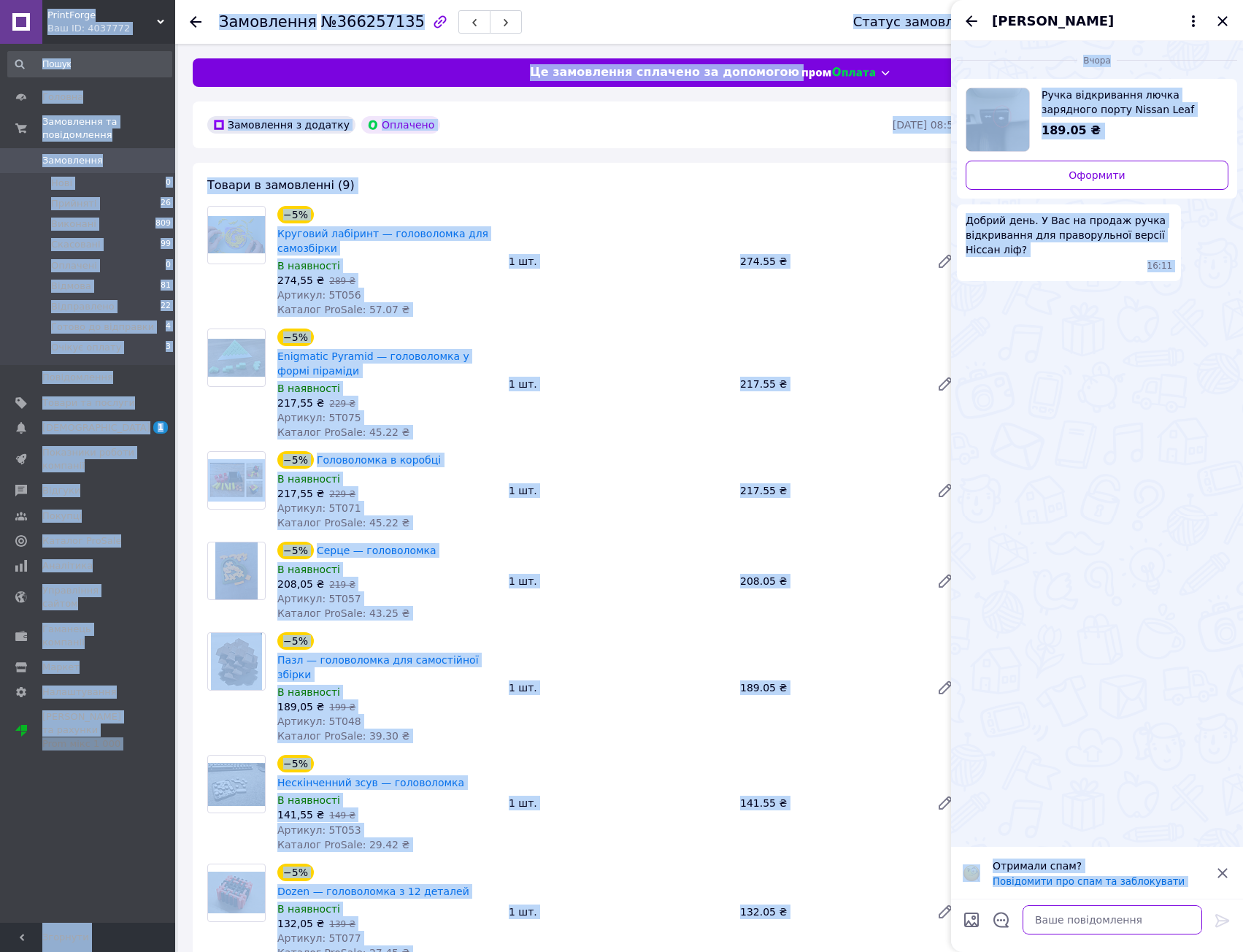
click at [1076, 917] on textarea at bounding box center [1112, 919] width 179 height 29
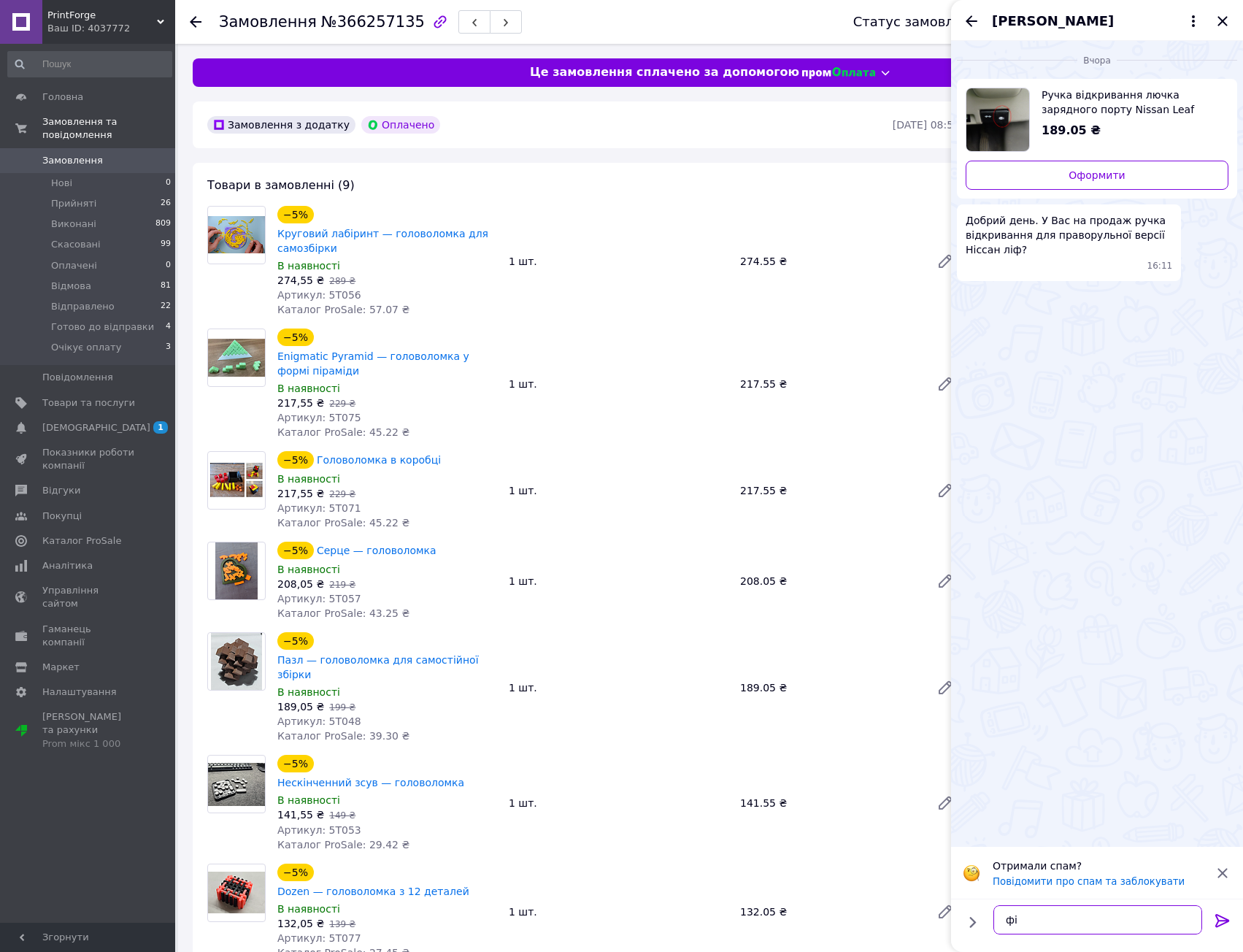
type textarea "ф"
type textarea "ы"
type textarea "s"
type textarea "ы"
type textarea "і"
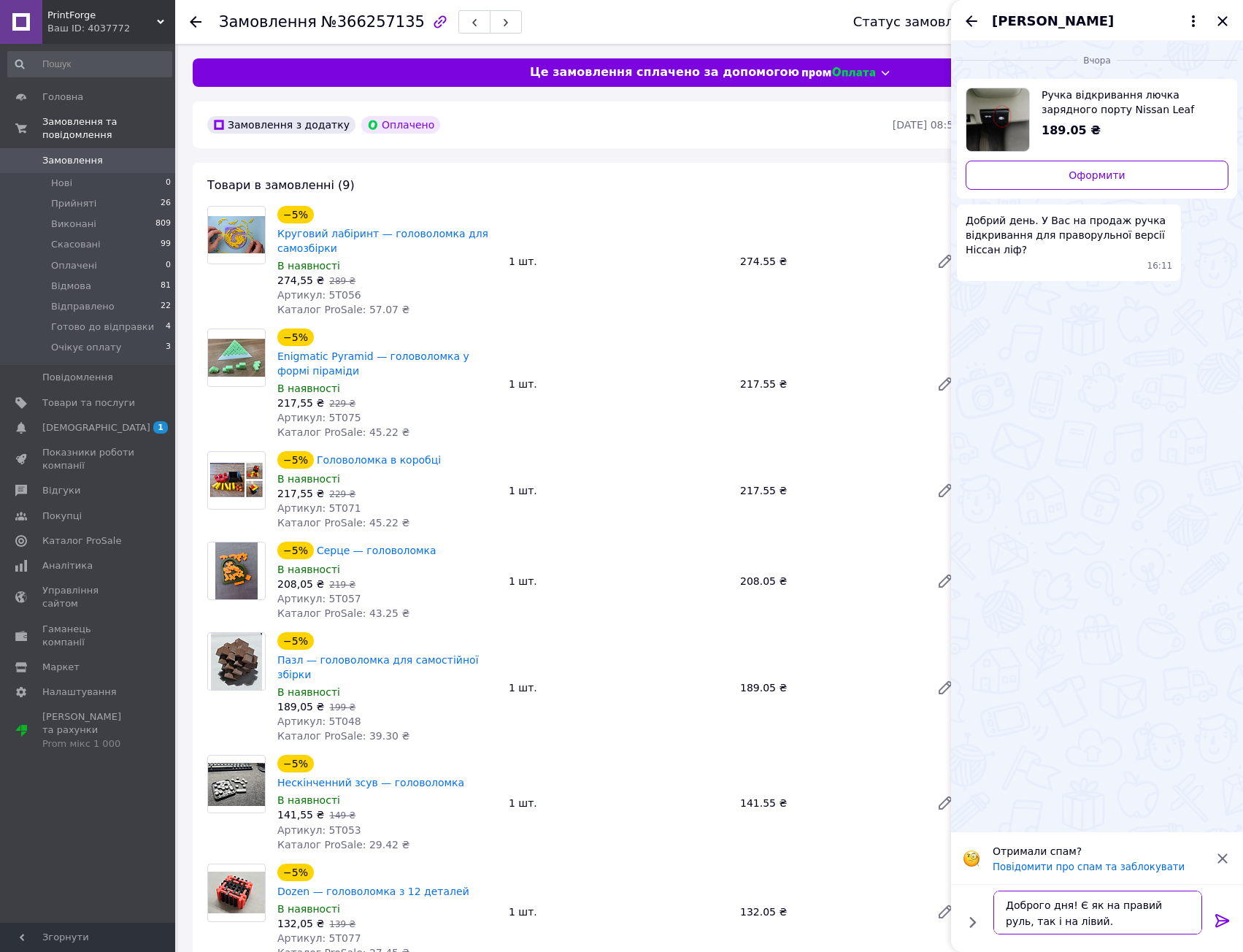
type textarea "Доброго дня! Є як на правий руль, так і на лівий."
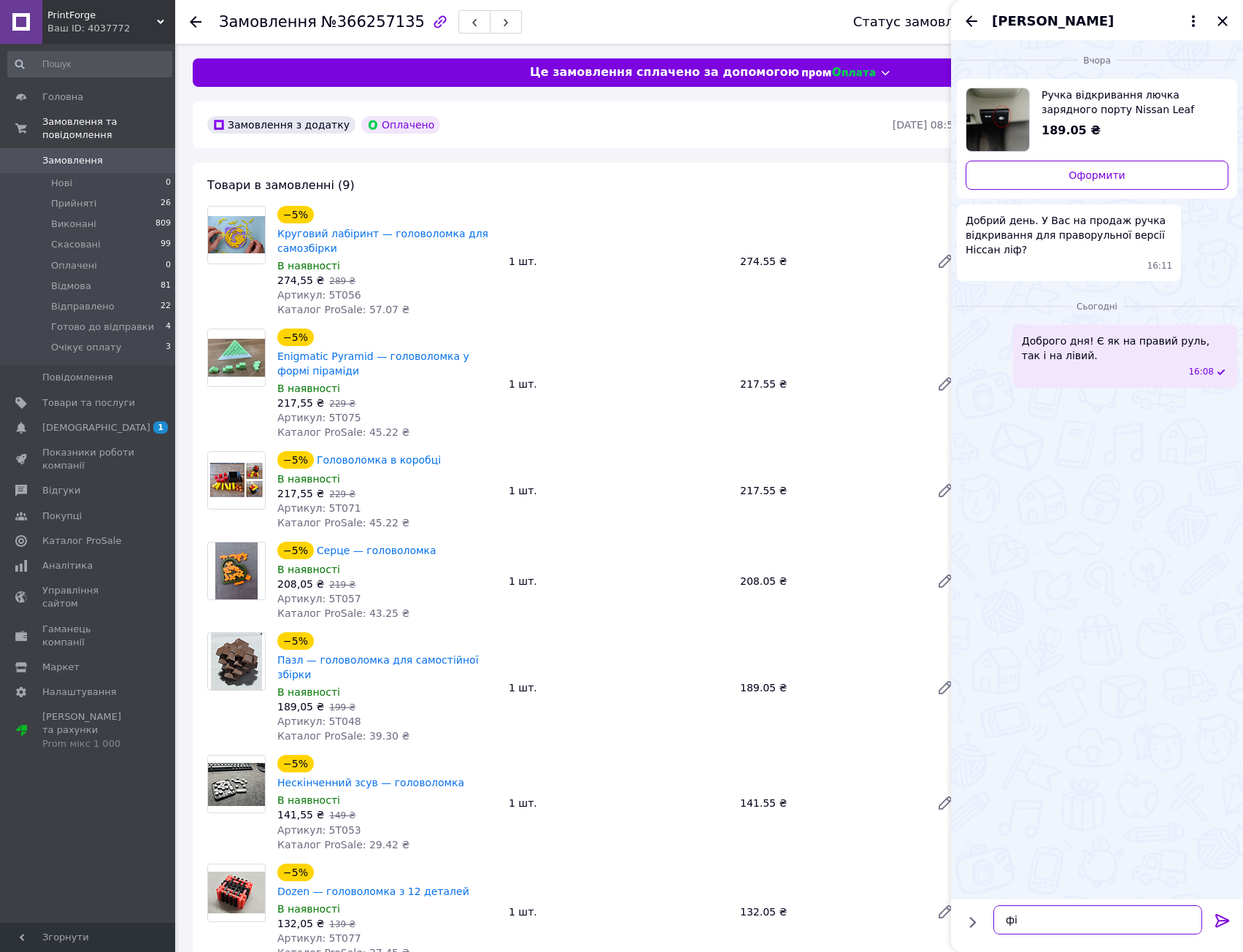
type textarea "ф"
click at [971, 3] on div "Руслан Стрибайло" at bounding box center [1097, 20] width 292 height 41
click at [974, 13] on icon "Назад" at bounding box center [972, 22] width 18 height 18
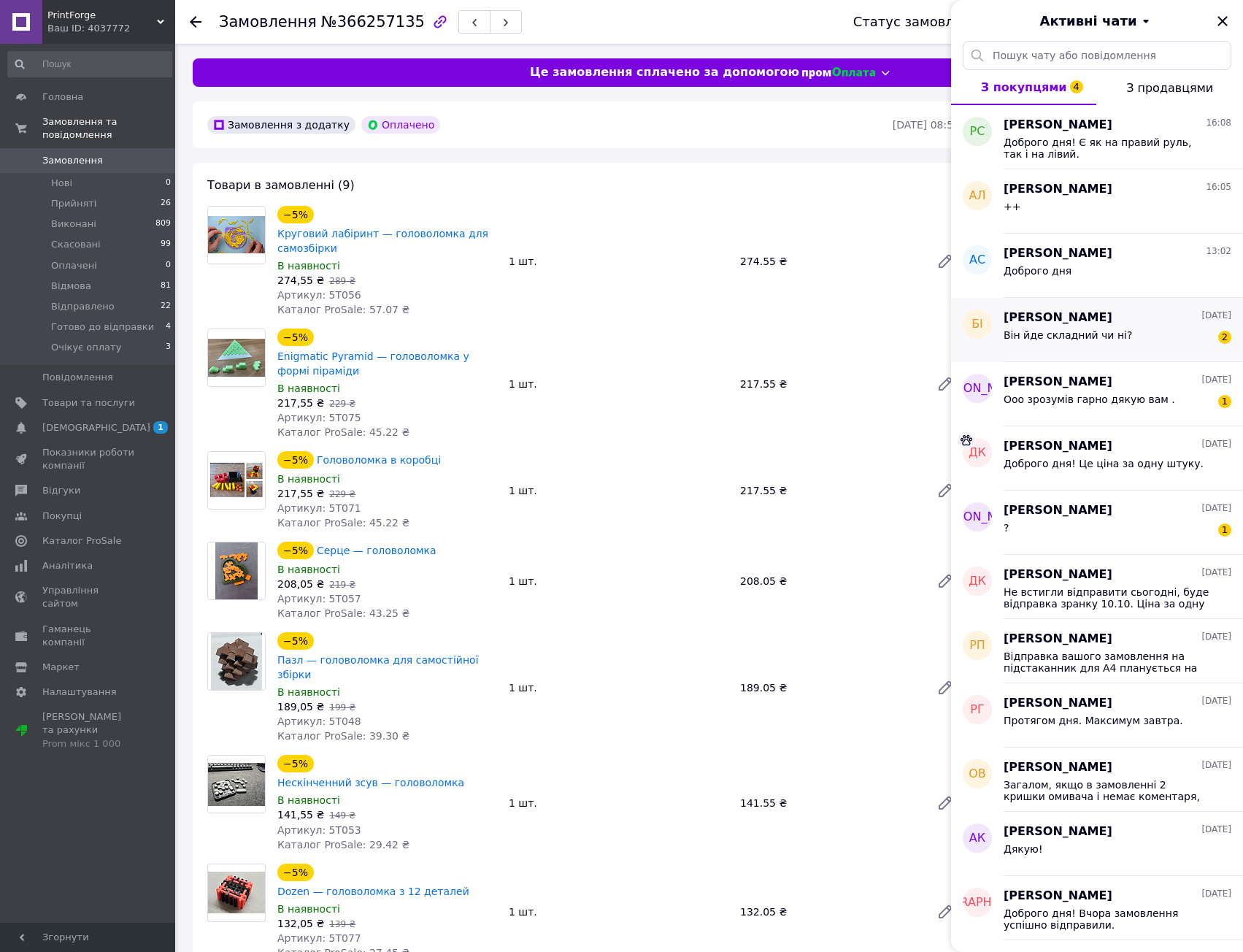
click at [1133, 338] on div "Він йде складний чи ні? 2" at bounding box center [1118, 337] width 228 height 23
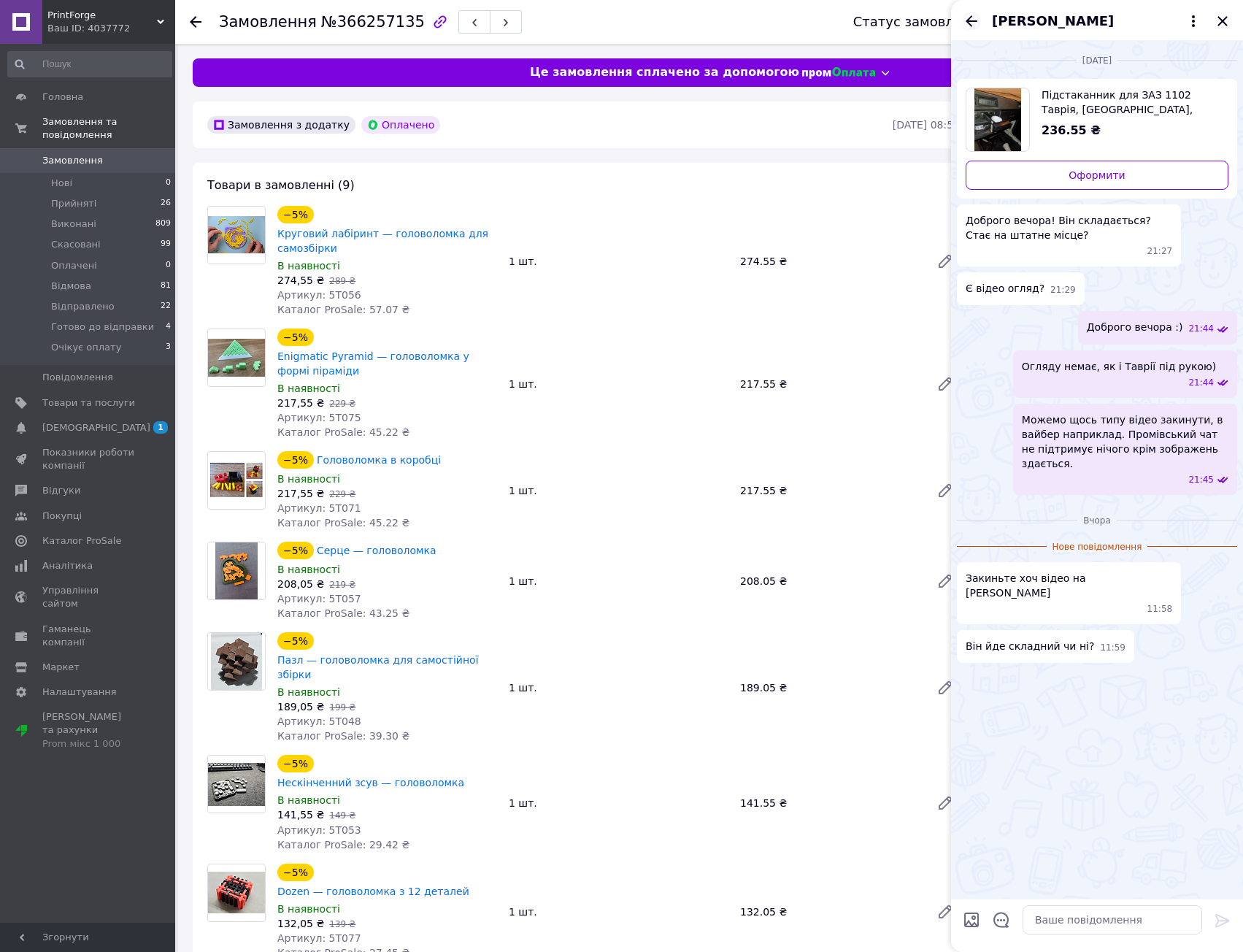
click at [972, 28] on icon "Назад" at bounding box center [972, 22] width 18 height 18
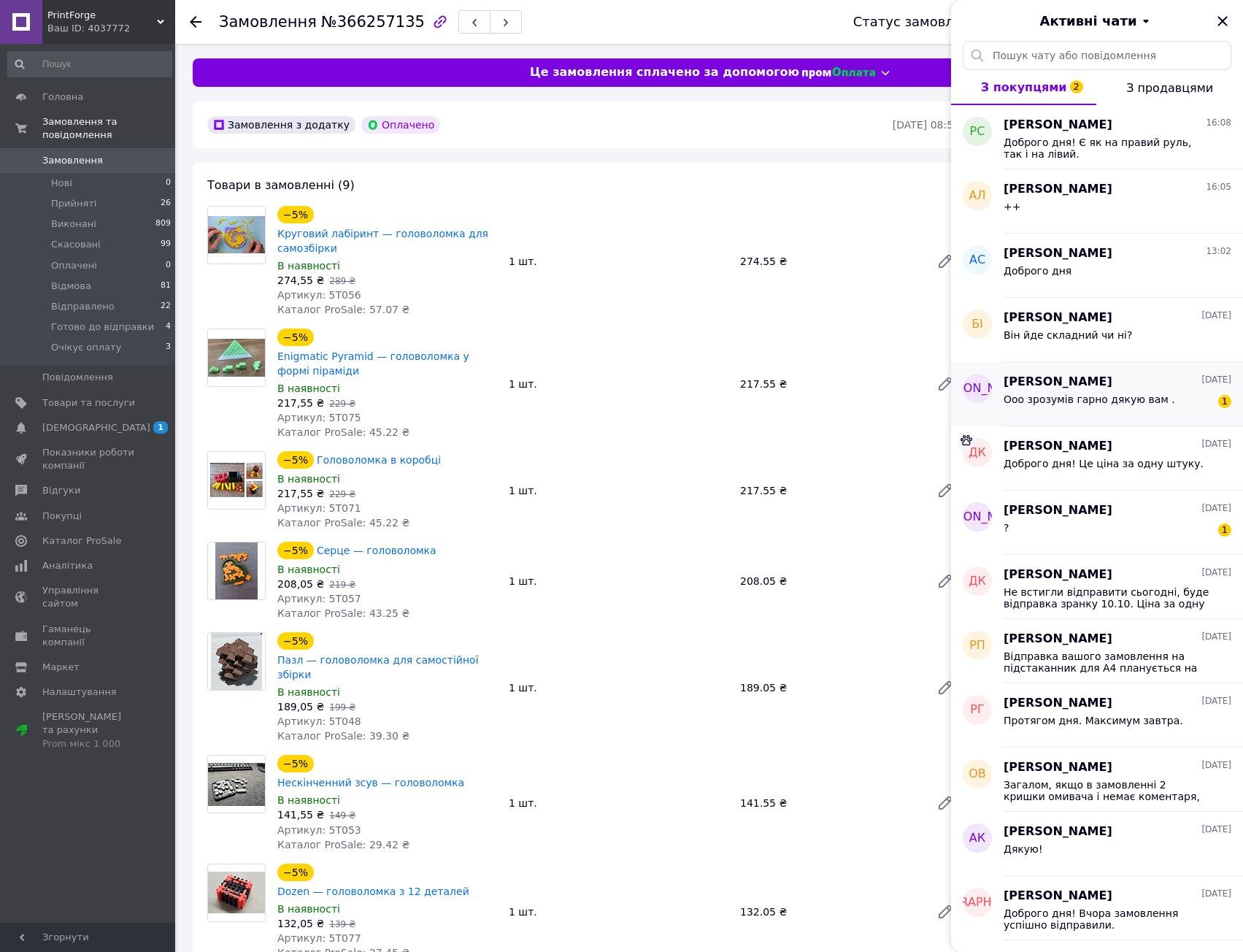
click at [1160, 404] on div "Ооо зрозумів гарно дякую вам . 1" at bounding box center [1118, 402] width 228 height 23
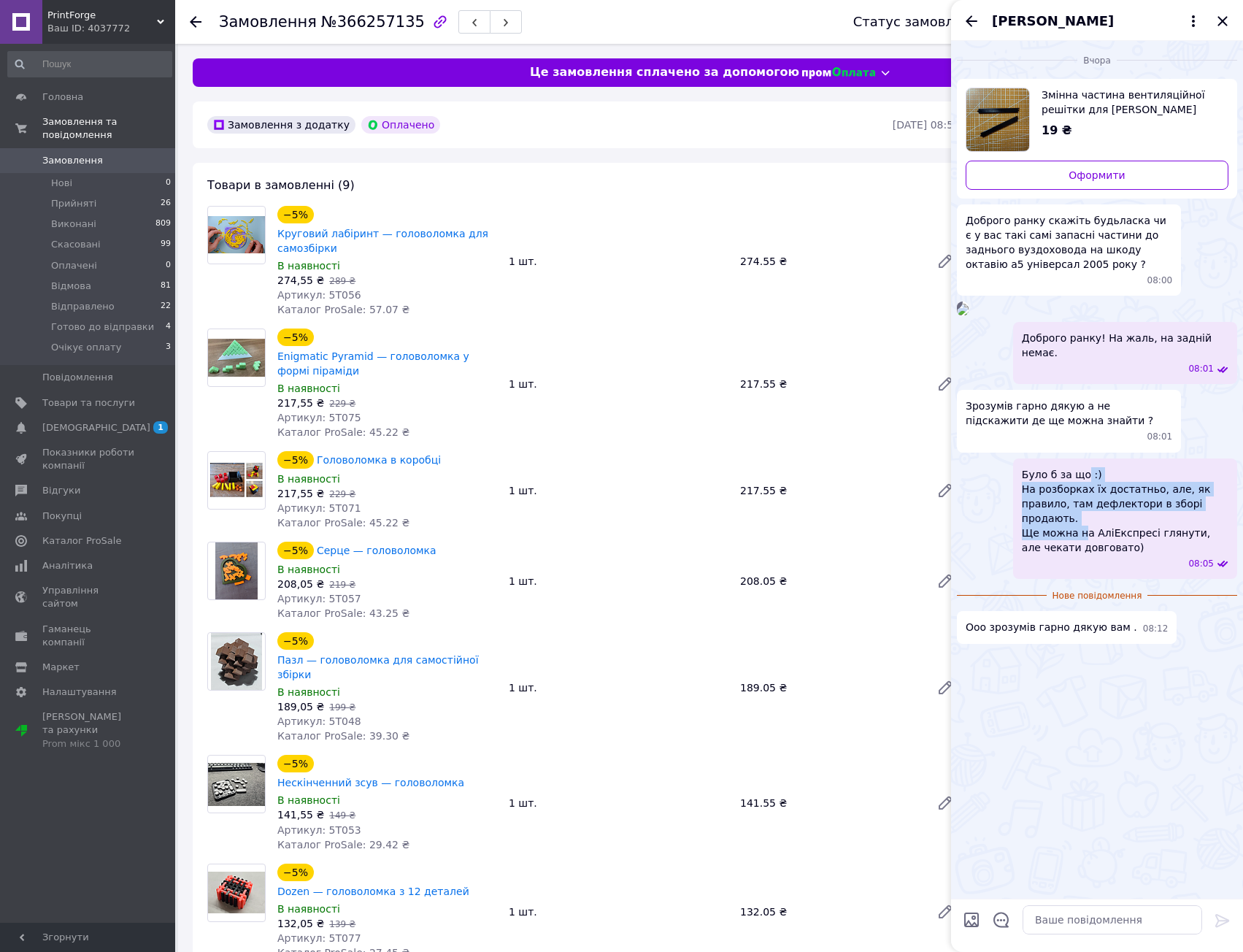
drag, startPoint x: 1081, startPoint y: 670, endPoint x: 1079, endPoint y: 713, distance: 43.0
click at [1079, 555] on span "Було б за що :) На розборках їх достатньо, але, як правило, там дефлектори в зб…" at bounding box center [1125, 511] width 206 height 88
drag, startPoint x: 1078, startPoint y: 729, endPoint x: 1058, endPoint y: 677, distance: 55.7
click at [1058, 555] on span "Було б за що :) На розборках їх достатньо, але, як правило, там дефлектори в зб…" at bounding box center [1125, 511] width 206 height 88
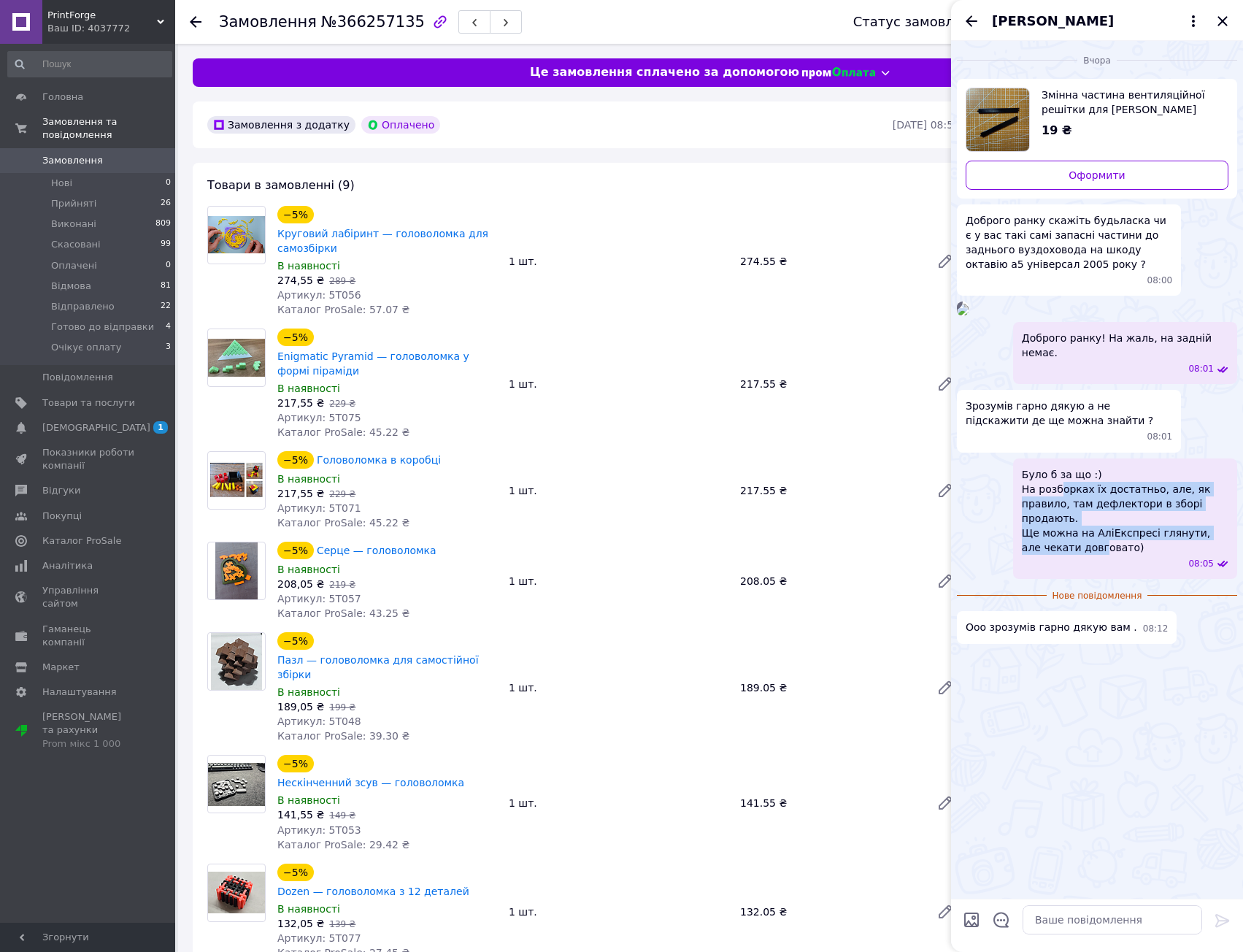
click at [1058, 555] on span "Було б за що :) На розборках їх достатньо, але, як правило, там дефлектори в зб…" at bounding box center [1125, 511] width 206 height 88
drag, startPoint x: 1059, startPoint y: 675, endPoint x: 1071, endPoint y: 714, distance: 40.8
click at [1068, 555] on span "Було б за що :) На розборках їх достатньо, але, як правило, там дефлектори в зб…" at bounding box center [1125, 511] width 206 height 88
click at [1071, 555] on span "Було б за що :) На розборках їх достатньо, але, як правило, там дефлектори в зб…" at bounding box center [1125, 511] width 206 height 88
drag, startPoint x: 1070, startPoint y: 727, endPoint x: 1064, endPoint y: 670, distance: 57.3
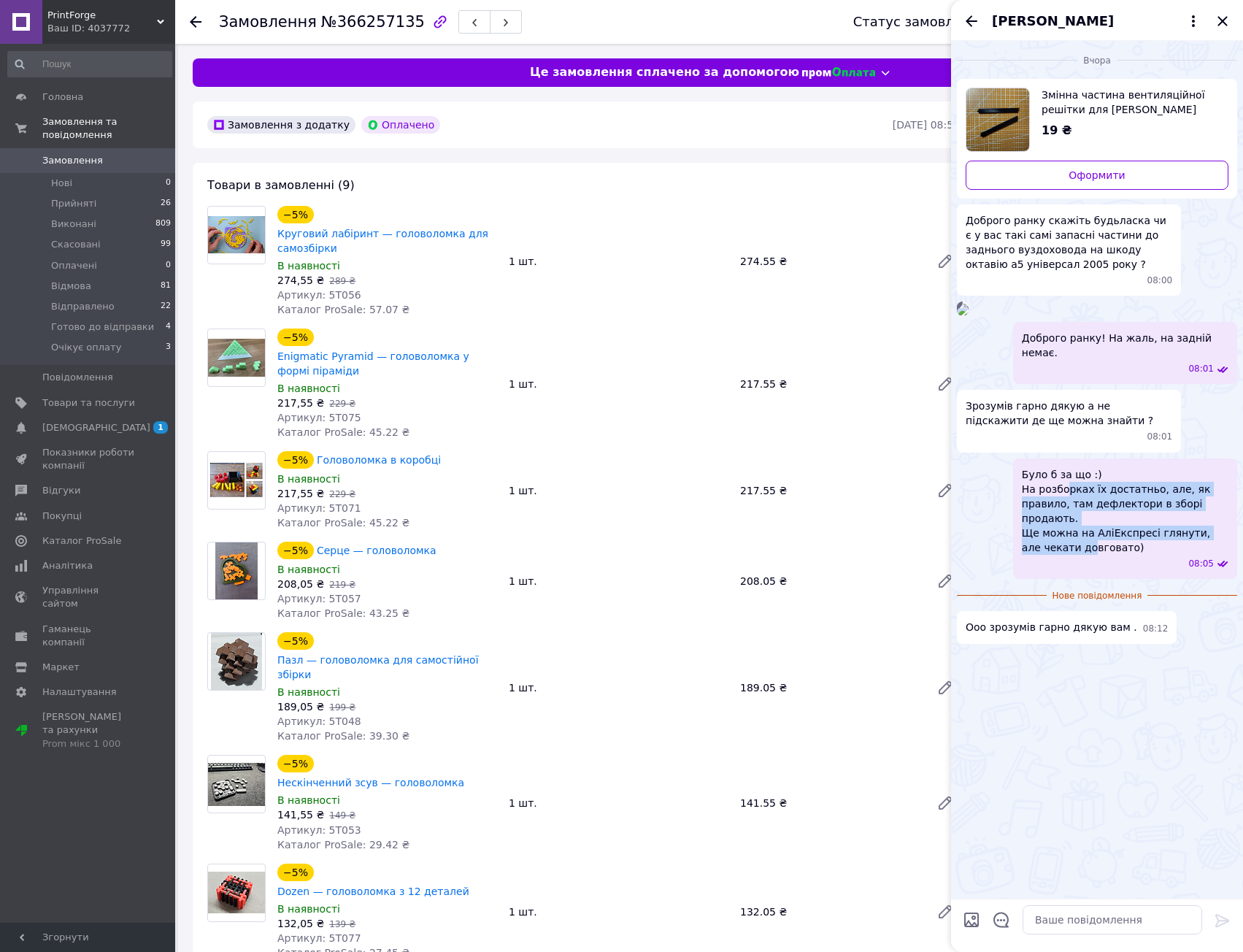
click at [1064, 555] on span "Було б за що :) На розборках їх достатньо, але, як правило, там дефлектори в зб…" at bounding box center [1125, 511] width 206 height 88
drag, startPoint x: 1070, startPoint y: 684, endPoint x: 1082, endPoint y: 717, distance: 35.1
click at [1082, 555] on span "Було б за що :) На розборках їх достатньо, але, як правило, там дефлектори в зб…" at bounding box center [1125, 511] width 206 height 88
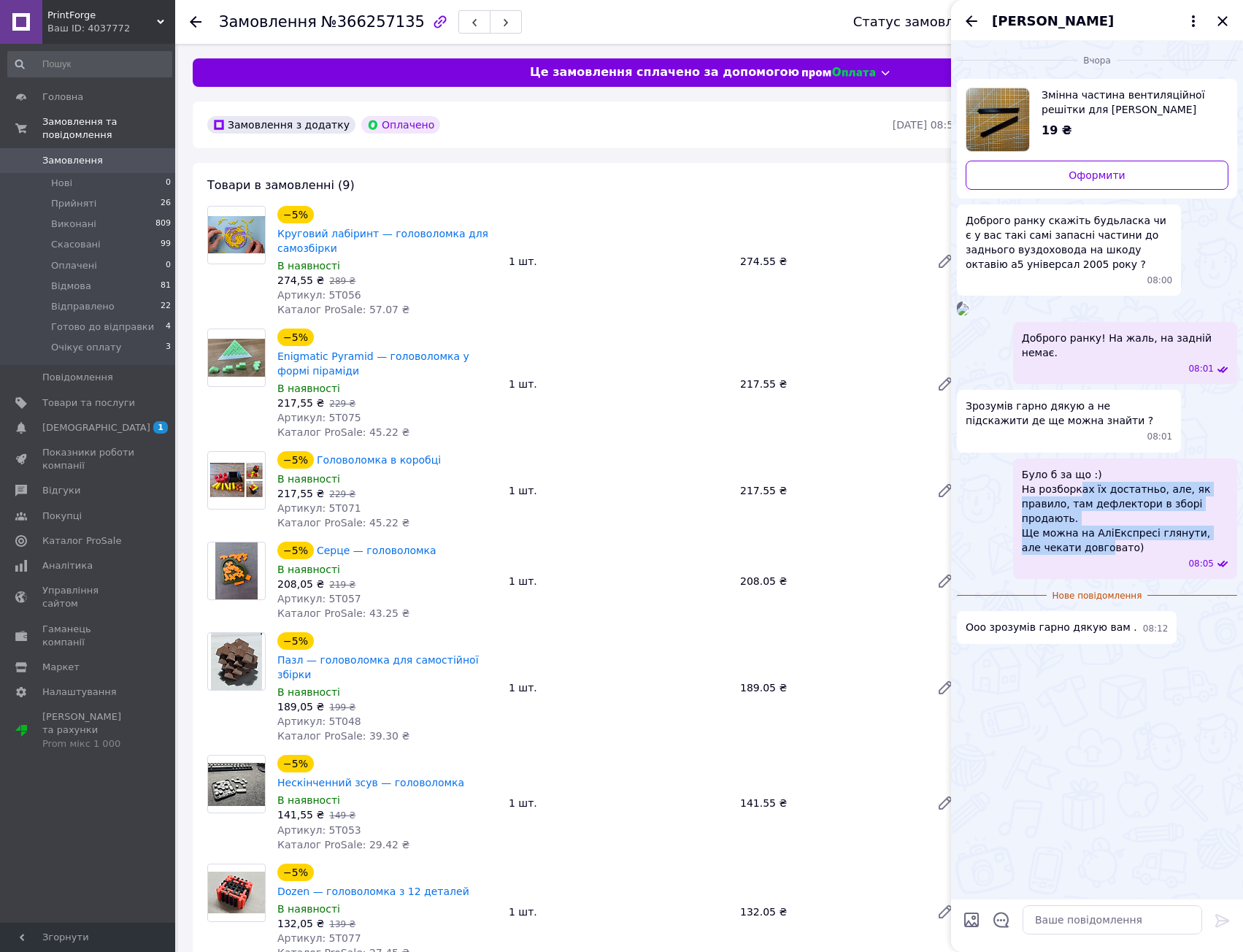
drag, startPoint x: 1081, startPoint y: 715, endPoint x: 1081, endPoint y: 671, distance: 44.0
click at [1079, 555] on span "Було б за що :) На розборках їх достатньо, але, як правило, там дефлектори в зб…" at bounding box center [1125, 511] width 206 height 88
click at [1081, 555] on span "Було б за що :) На розборках їх достатньо, але, як правило, там дефлектори в зб…" at bounding box center [1125, 511] width 206 height 88
drag, startPoint x: 1081, startPoint y: 666, endPoint x: 1093, endPoint y: 720, distance: 55.3
click at [1093, 555] on span "Було б за що :) На розборках їх достатньо, але, як правило, там дефлектори в зб…" at bounding box center [1125, 511] width 206 height 88
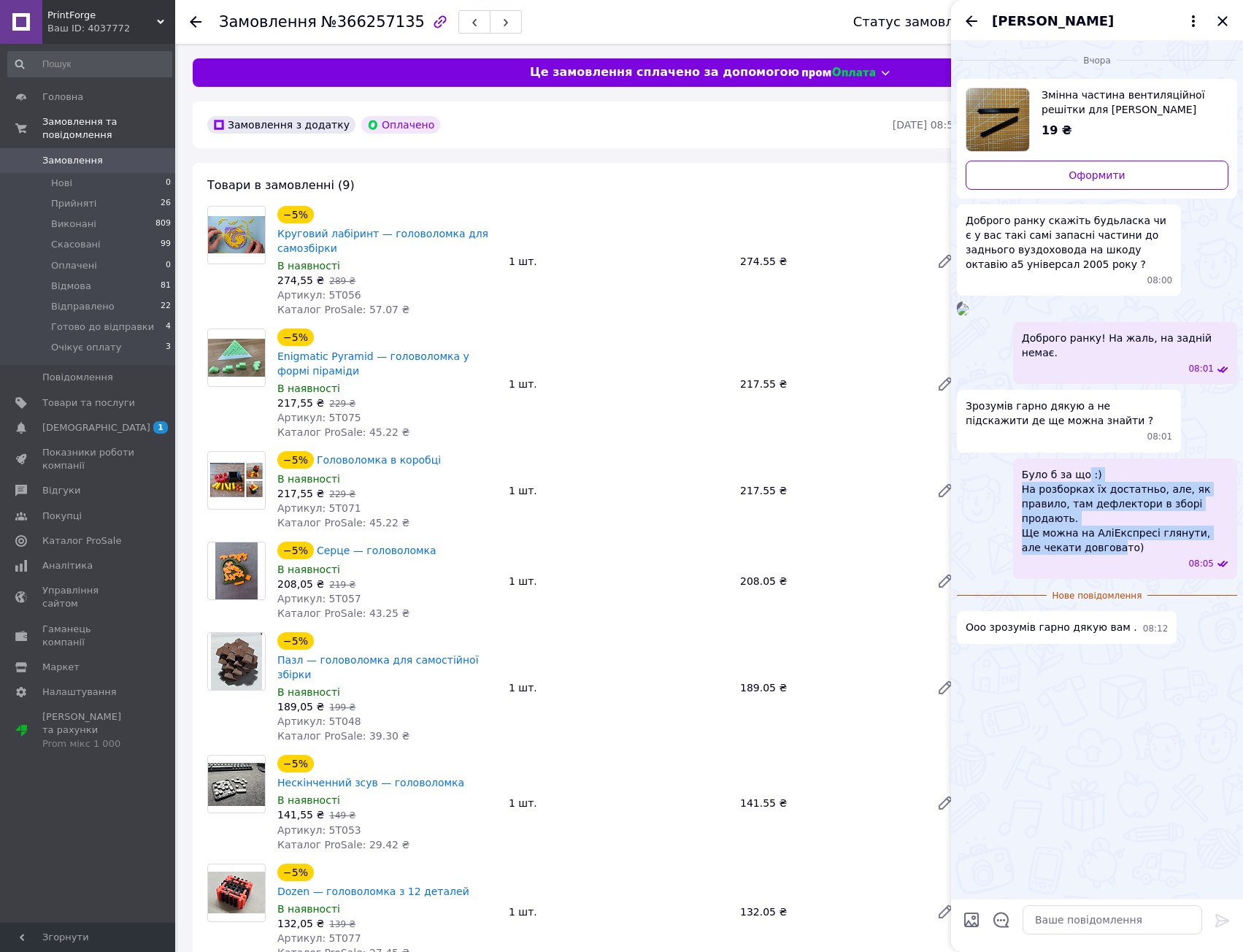
click at [1093, 555] on span "Було б за що :) На розборках їх достатньо, але, як правило, там дефлектори в зб…" at bounding box center [1125, 511] width 206 height 88
drag, startPoint x: 1087, startPoint y: 690, endPoint x: 1086, endPoint y: 679, distance: 11.0
click at [1086, 555] on span "Було б за що :) На розборках їх достатньо, але, як правило, там дефлектори в зб…" at bounding box center [1125, 511] width 206 height 88
drag, startPoint x: 1092, startPoint y: 696, endPoint x: 1095, endPoint y: 721, distance: 25.2
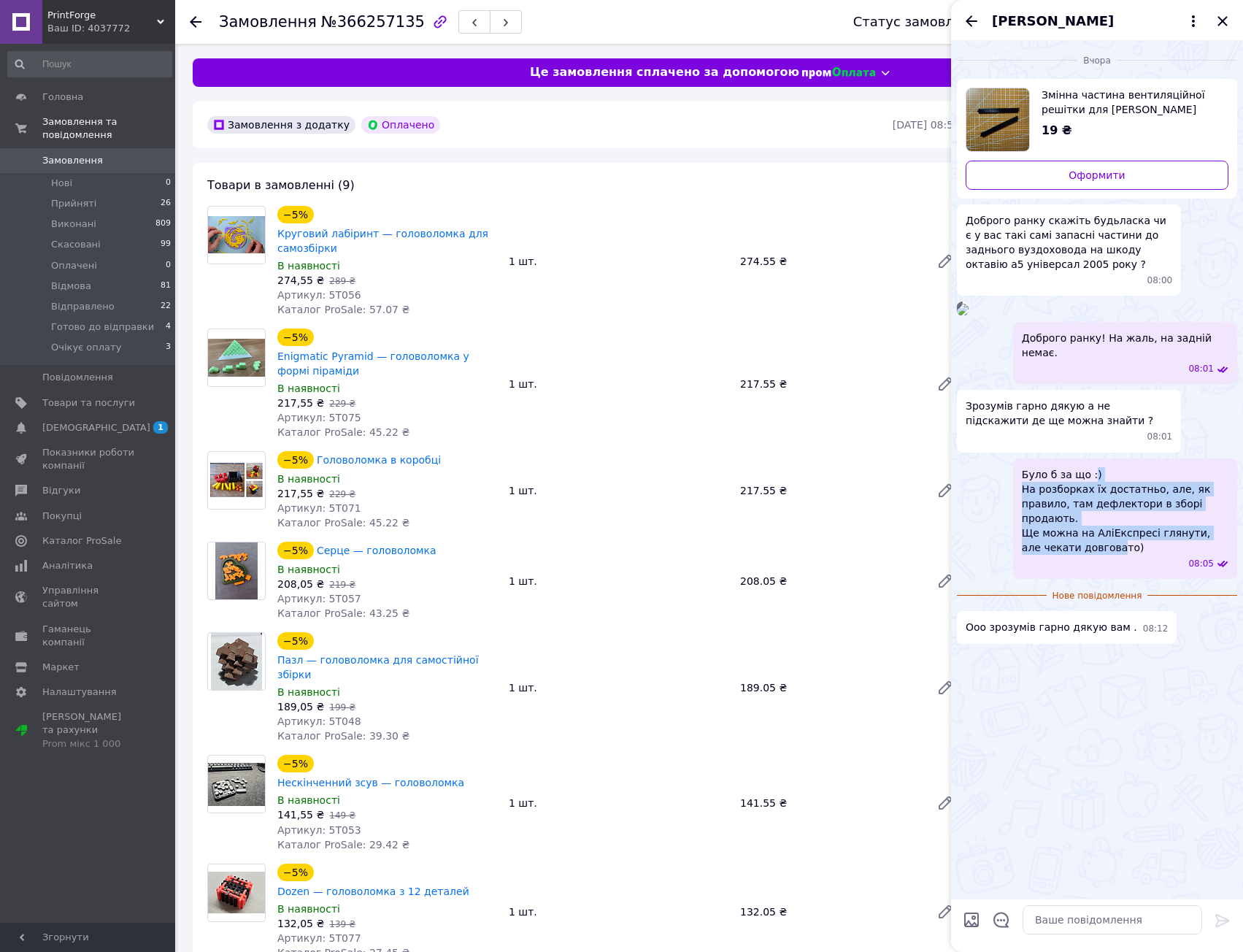
click at [1095, 555] on span "Було б за що :) На розборках їх достатньо, але, як правило, там дефлектори в зб…" at bounding box center [1125, 511] width 206 height 88
drag, startPoint x: 1095, startPoint y: 721, endPoint x: 1084, endPoint y: 679, distance: 43.4
click at [1084, 555] on span "Було б за що :) На розборках їх достатньо, але, як правило, там дефлектори в зб…" at bounding box center [1125, 511] width 206 height 88
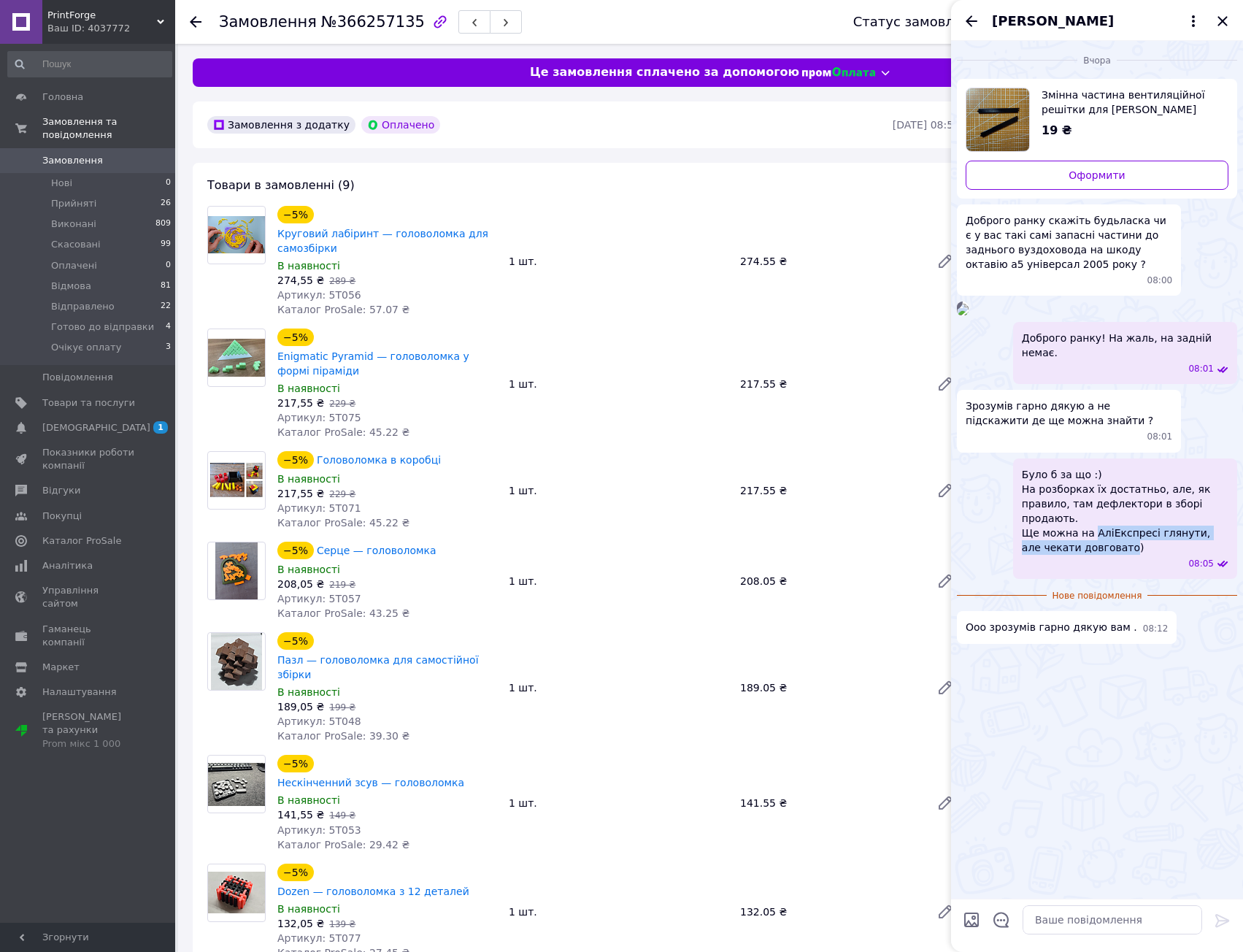
drag, startPoint x: 1084, startPoint y: 677, endPoint x: 1089, endPoint y: 720, distance: 43.3
click at [1089, 555] on span "Було б за що :) На розборках їх достатньо, але, як правило, там дефлектори в зб…" at bounding box center [1125, 511] width 206 height 88
click at [1074, 555] on span "Було б за що :) На розборках їх достатньо, але, як правило, там дефлектори в зб…" at bounding box center [1125, 511] width 206 height 88
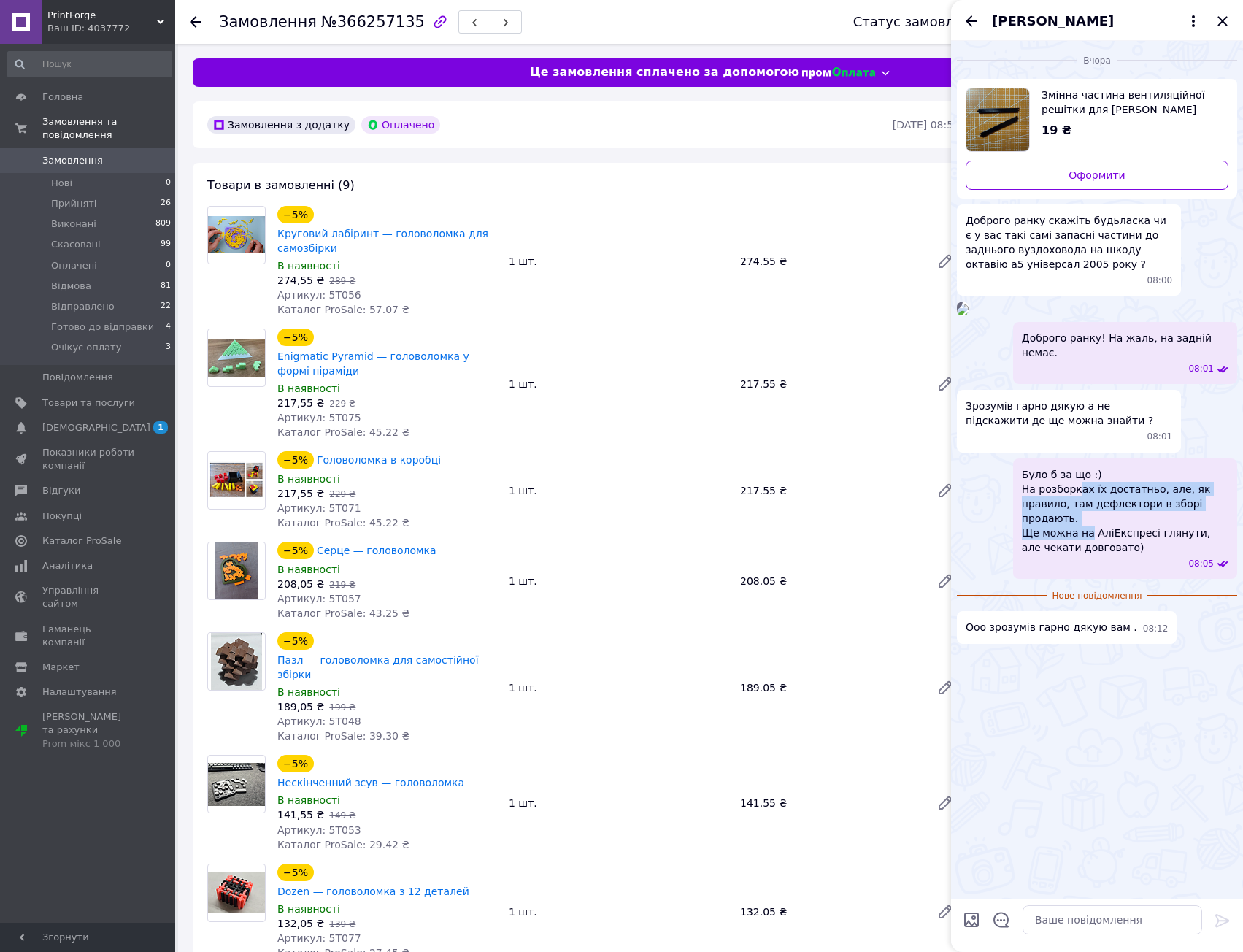
click at [1086, 555] on span "Було б за що :) На розборках їх достатньо, але, як правило, там дефлектори в зб…" at bounding box center [1125, 511] width 206 height 88
click at [1087, 555] on span "Було б за що :) На розборках їх достатньо, але, як правило, там дефлектори в зб…" at bounding box center [1125, 511] width 206 height 88
drag, startPoint x: 1086, startPoint y: 729, endPoint x: 1084, endPoint y: 681, distance: 48.0
click at [1082, 555] on span "Було б за що :) На розборках їх достатньо, але, як правило, там дефлектори в зб…" at bounding box center [1125, 511] width 206 height 88
click at [1084, 555] on span "Було б за що :) На розборках їх достатньо, але, як правило, там дефлектори в зб…" at bounding box center [1125, 511] width 206 height 88
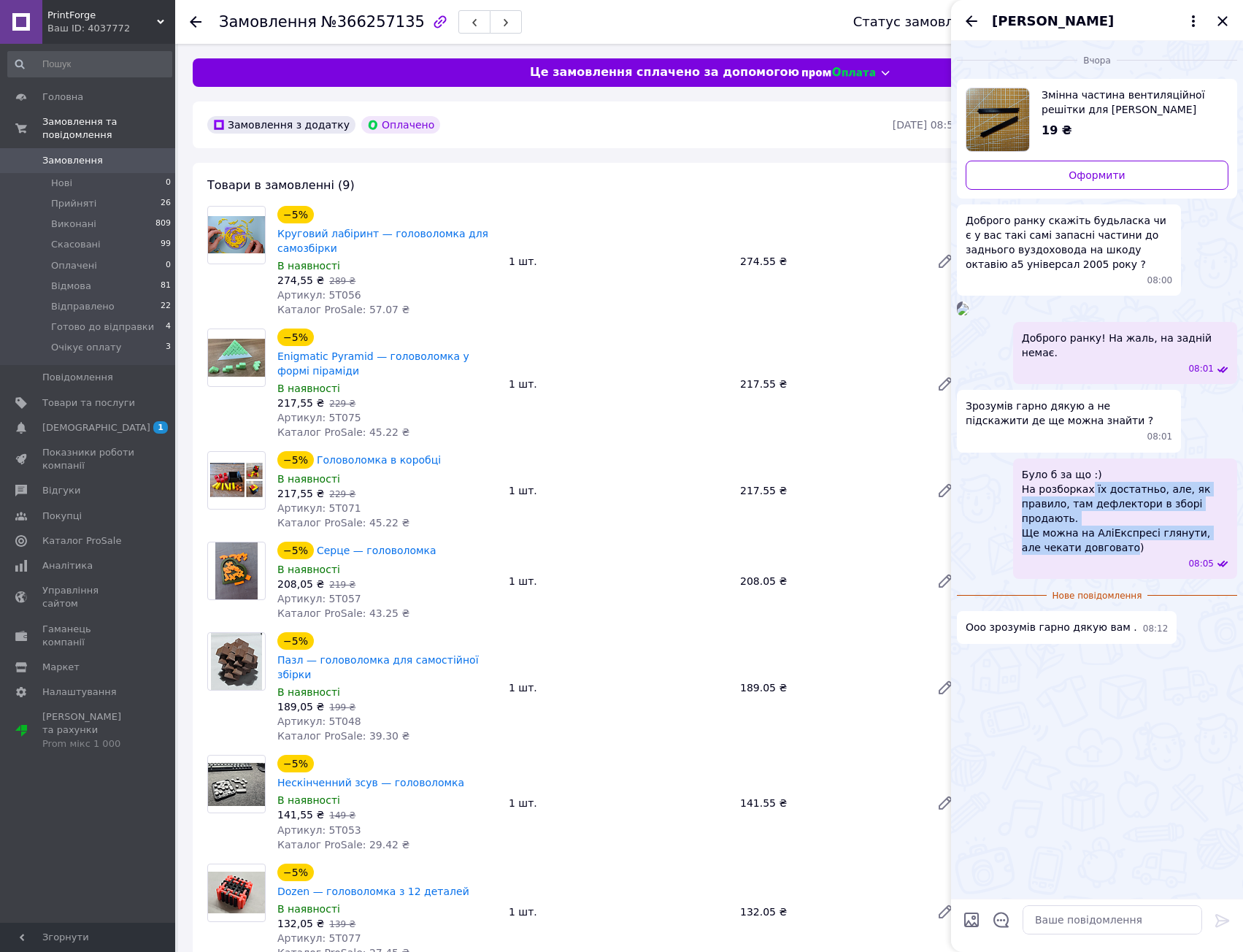
drag, startPoint x: 1084, startPoint y: 681, endPoint x: 1098, endPoint y: 724, distance: 45.2
click at [1097, 555] on span "Було б за що :) На розборках їх достатньо, але, як правило, там дефлектори в зб…" at bounding box center [1125, 511] width 206 height 88
click at [1098, 555] on span "Було б за що :) На розборках їх достатньо, але, як правило, там дефлектори в зб…" at bounding box center [1125, 511] width 206 height 88
drag, startPoint x: 1099, startPoint y: 722, endPoint x: 1084, endPoint y: 675, distance: 49.3
click at [1084, 555] on span "Було б за що :) На розборках їх достатньо, але, як правило, там дефлектори в зб…" at bounding box center [1125, 511] width 206 height 88
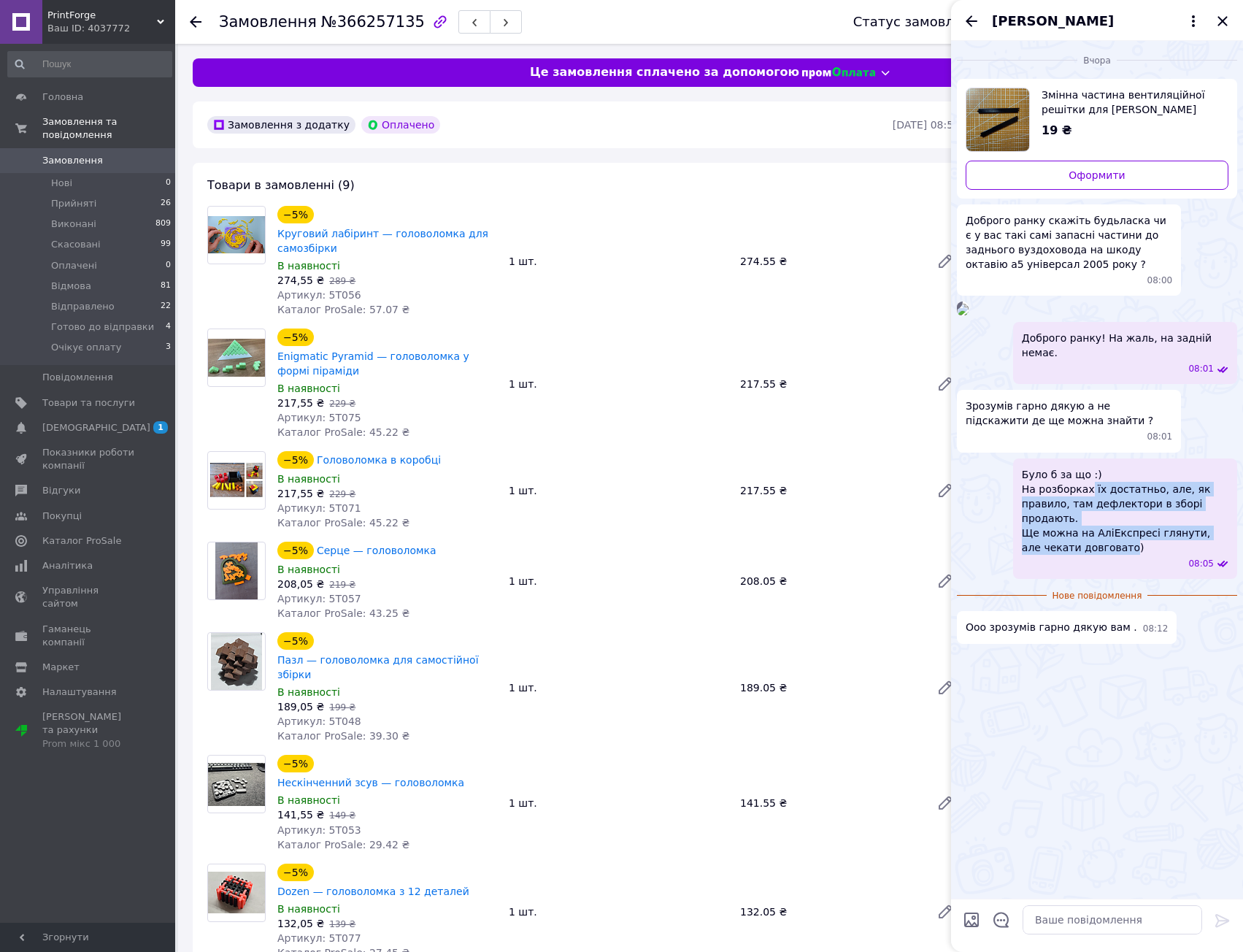
click at [1084, 555] on span "Було б за що :) На розборках їх достатньо, але, як правило, там дефлектори в зб…" at bounding box center [1125, 511] width 206 height 88
drag, startPoint x: 1084, startPoint y: 675, endPoint x: 1081, endPoint y: 737, distance: 62.1
click at [1081, 579] on div "Було б за що :) На розборках їх достатньо, але, як правило, там дефлектори в зб…" at bounding box center [1125, 519] width 224 height 121
click at [1081, 570] on div "08:05" at bounding box center [1128, 564] width 201 height 13
drag, startPoint x: 1084, startPoint y: 720, endPoint x: 1071, endPoint y: 661, distance: 60.4
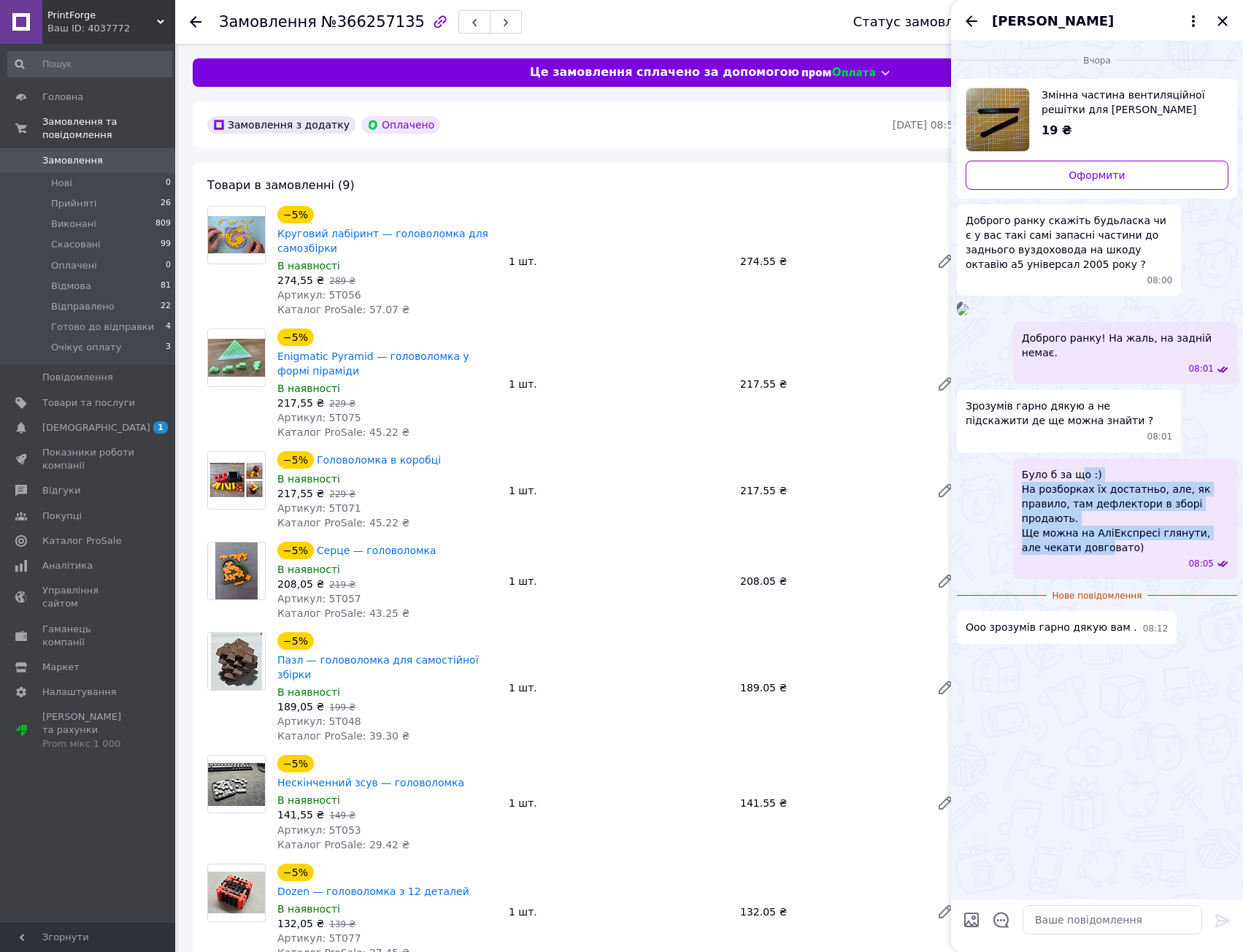
click at [1072, 555] on span "Було б за що :) На розборках їх достатньо, але, як правило, там дефлектори в зб…" at bounding box center [1125, 511] width 206 height 88
click at [1071, 555] on span "Було б за що :) На розборках їх достатньо, але, як правило, там дефлектори в зб…" at bounding box center [1125, 511] width 206 height 88
drag, startPoint x: 1071, startPoint y: 661, endPoint x: 1083, endPoint y: 718, distance: 58.2
click at [1083, 555] on span "Було б за що :) На розборках їх достатньо, але, як правило, там дефлектори в зб…" at bounding box center [1125, 511] width 206 height 88
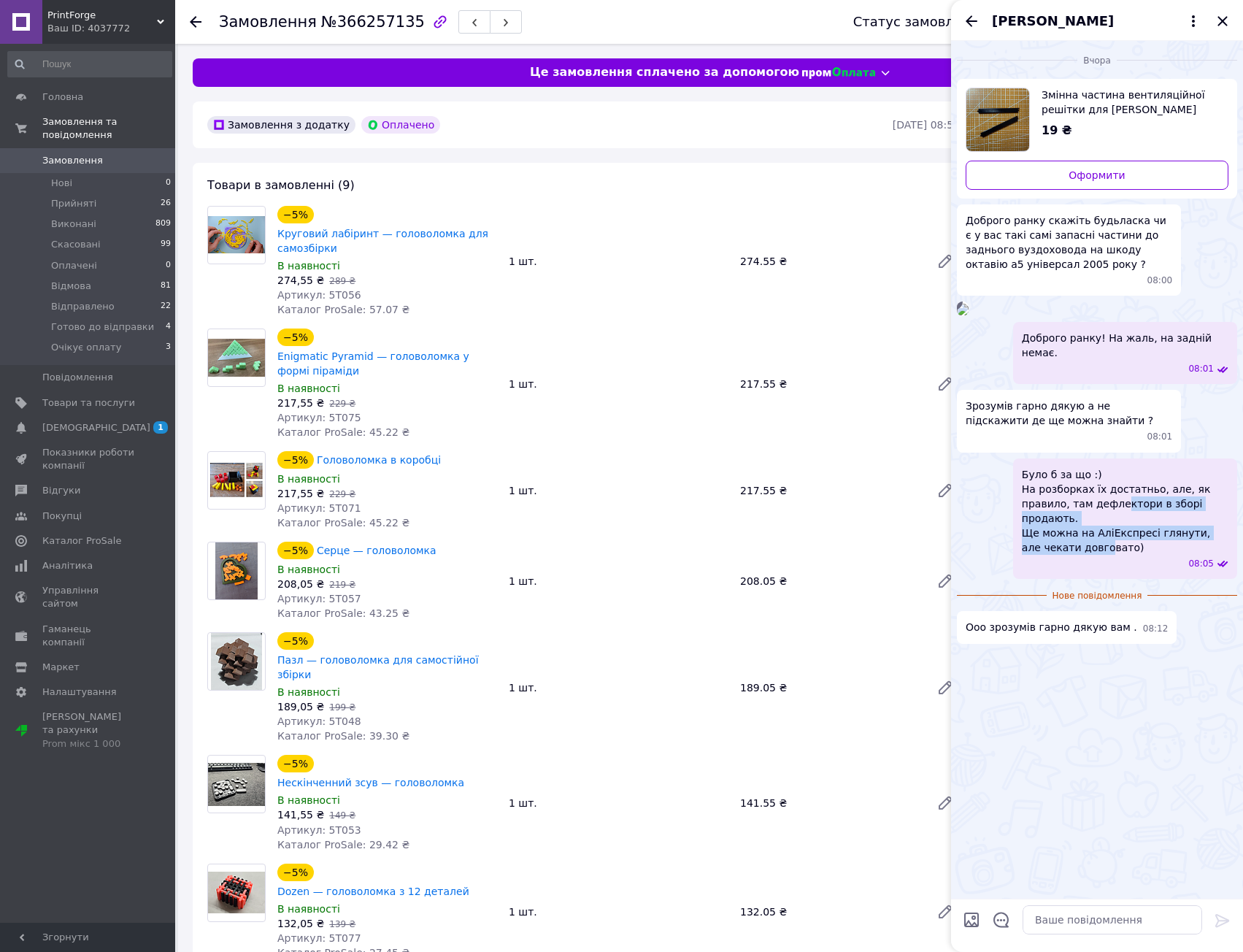
drag, startPoint x: 1079, startPoint y: 723, endPoint x: 1064, endPoint y: 673, distance: 52.2
click at [1065, 555] on span "Було б за що :) На розборках їх достатньо, але, як правило, там дефлектори в зб…" at bounding box center [1125, 511] width 206 height 88
click at [1063, 555] on span "Було б за що :) На розборках їх достатньо, але, як правило, там дефлектори в зб…" at bounding box center [1125, 511] width 206 height 88
drag, startPoint x: 1064, startPoint y: 661, endPoint x: 1097, endPoint y: 721, distance: 68.5
click at [1094, 555] on span "Було б за що :) На розборках їх достатньо, але, як правило, там дефлектори в зб…" at bounding box center [1125, 511] width 206 height 88
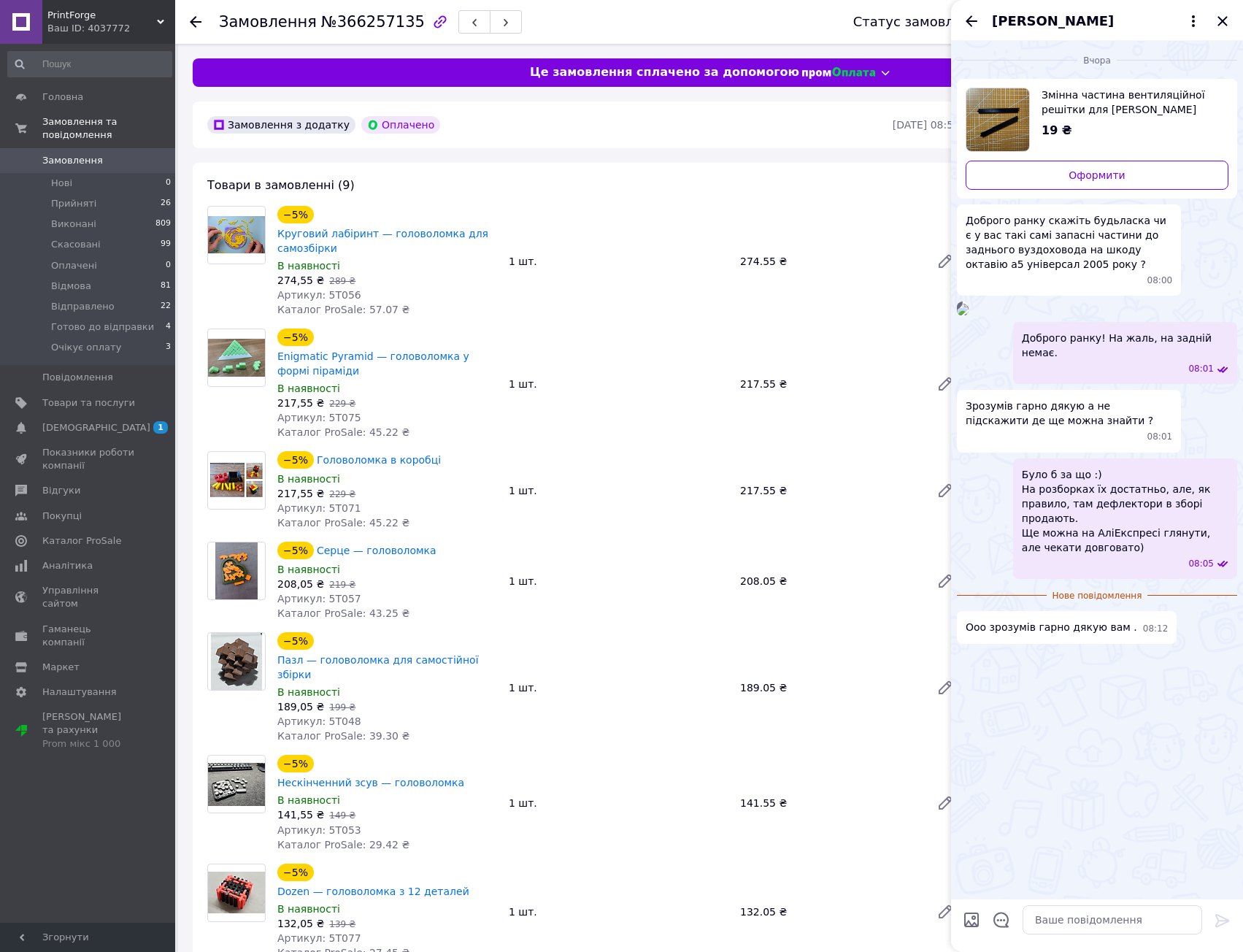
click at [1097, 555] on span "Було б за що :) На розборках їх достатньо, але, як правило, там дефлектори в зб…" at bounding box center [1125, 511] width 206 height 88
drag, startPoint x: 1085, startPoint y: 712, endPoint x: 1070, endPoint y: 650, distance: 63.8
click at [1070, 579] on div "Було б за що :) На розборках їх достатньо, але, як правило, там дефлектори в зб…" at bounding box center [1125, 519] width 224 height 121
drag, startPoint x: 1070, startPoint y: 655, endPoint x: 1084, endPoint y: 715, distance: 61.6
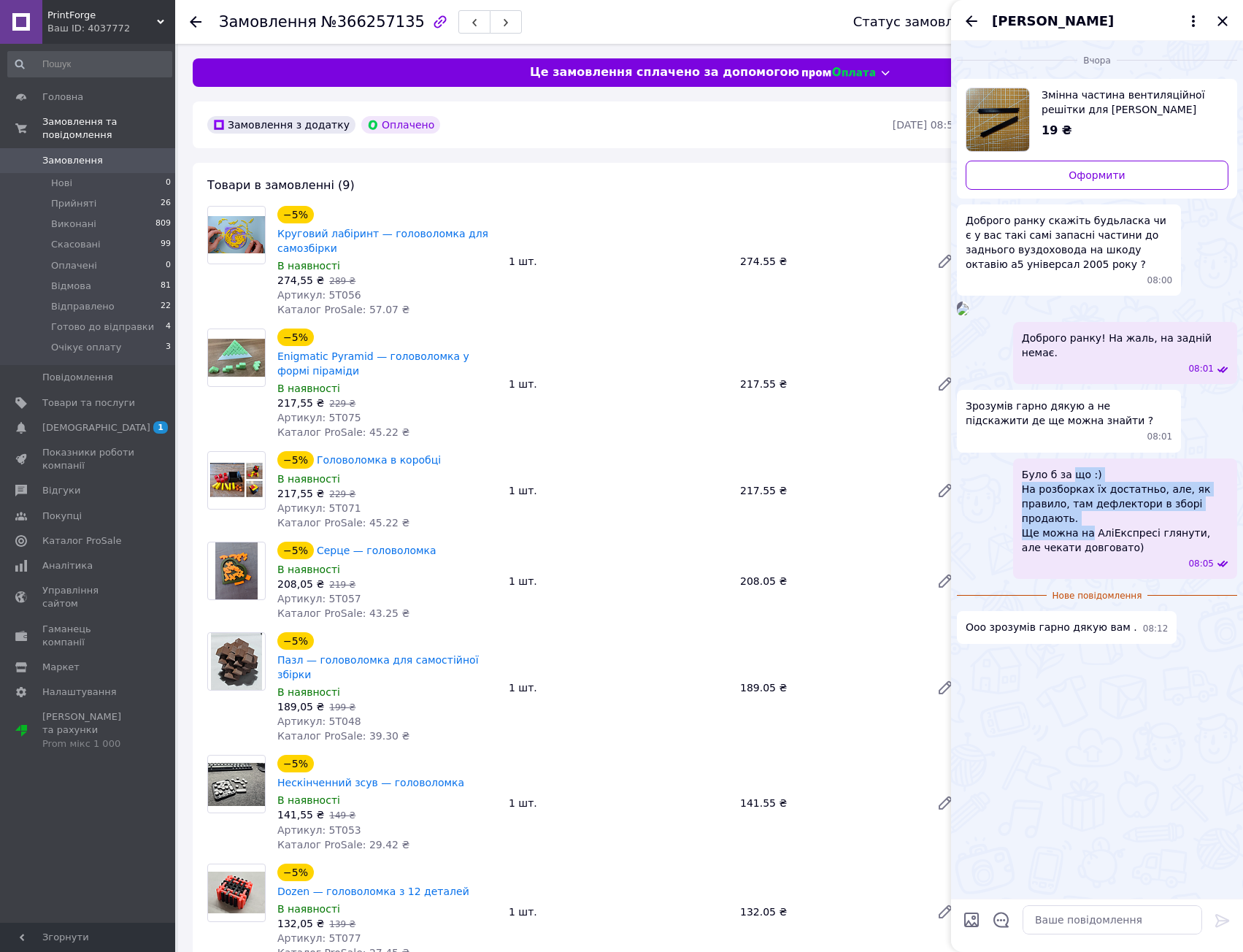
click at [1084, 579] on div "Було б за що :) На розборках їх достатньо, але, як правило, там дефлектори в зб…" at bounding box center [1125, 519] width 224 height 121
click at [1084, 555] on span "Було б за що :) На розборках їх достатньо, але, як правило, там дефлектори в зб…" at bounding box center [1125, 511] width 206 height 88
drag, startPoint x: 1078, startPoint y: 725, endPoint x: 1064, endPoint y: 672, distance: 54.8
click at [1063, 555] on span "Було б за що :) На розборках їх достатньо, але, як правило, там дефлектори в зб…" at bounding box center [1125, 511] width 206 height 88
click at [1064, 555] on span "Було б за що :) На розборках їх достатньо, але, як правило, там дефлектори в зб…" at bounding box center [1125, 511] width 206 height 88
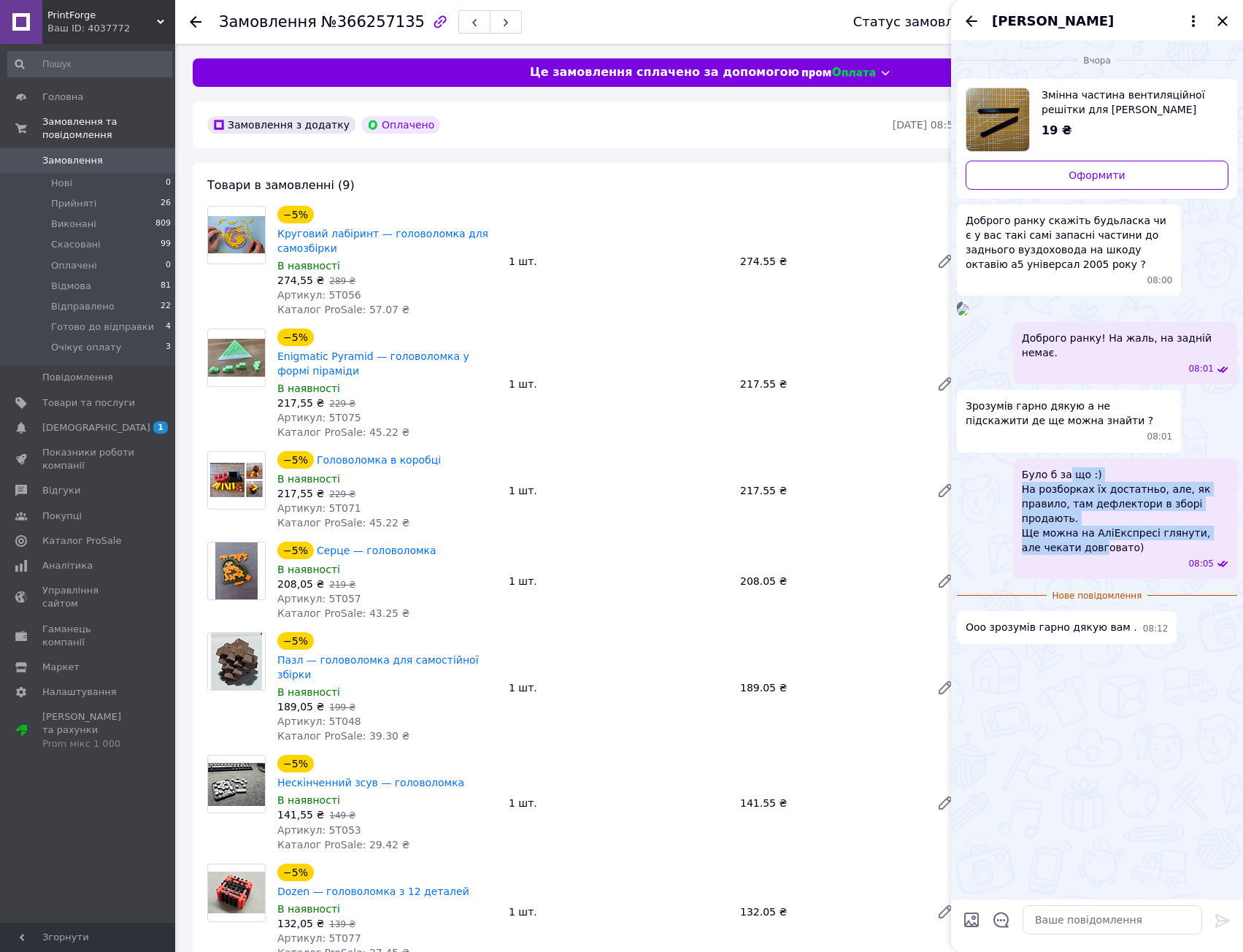
drag, startPoint x: 1065, startPoint y: 673, endPoint x: 1079, endPoint y: 720, distance: 49.0
click at [1077, 555] on span "Було б за що :) На розборках їх достатньо, але, як правило, там дефлектори в зб…" at bounding box center [1125, 511] width 206 height 88
click at [1079, 555] on span "Було б за що :) На розборках їх достатньо, але, як правило, там дефлектори в зб…" at bounding box center [1125, 511] width 206 height 88
drag, startPoint x: 1079, startPoint y: 720, endPoint x: 1061, endPoint y: 638, distance: 84.0
click at [1061, 638] on ul "Змінна частина вентиляційної решітки для Skoda Octavia 19 ₴ Оформити Доброго ра…" at bounding box center [1097, 361] width 280 height 565
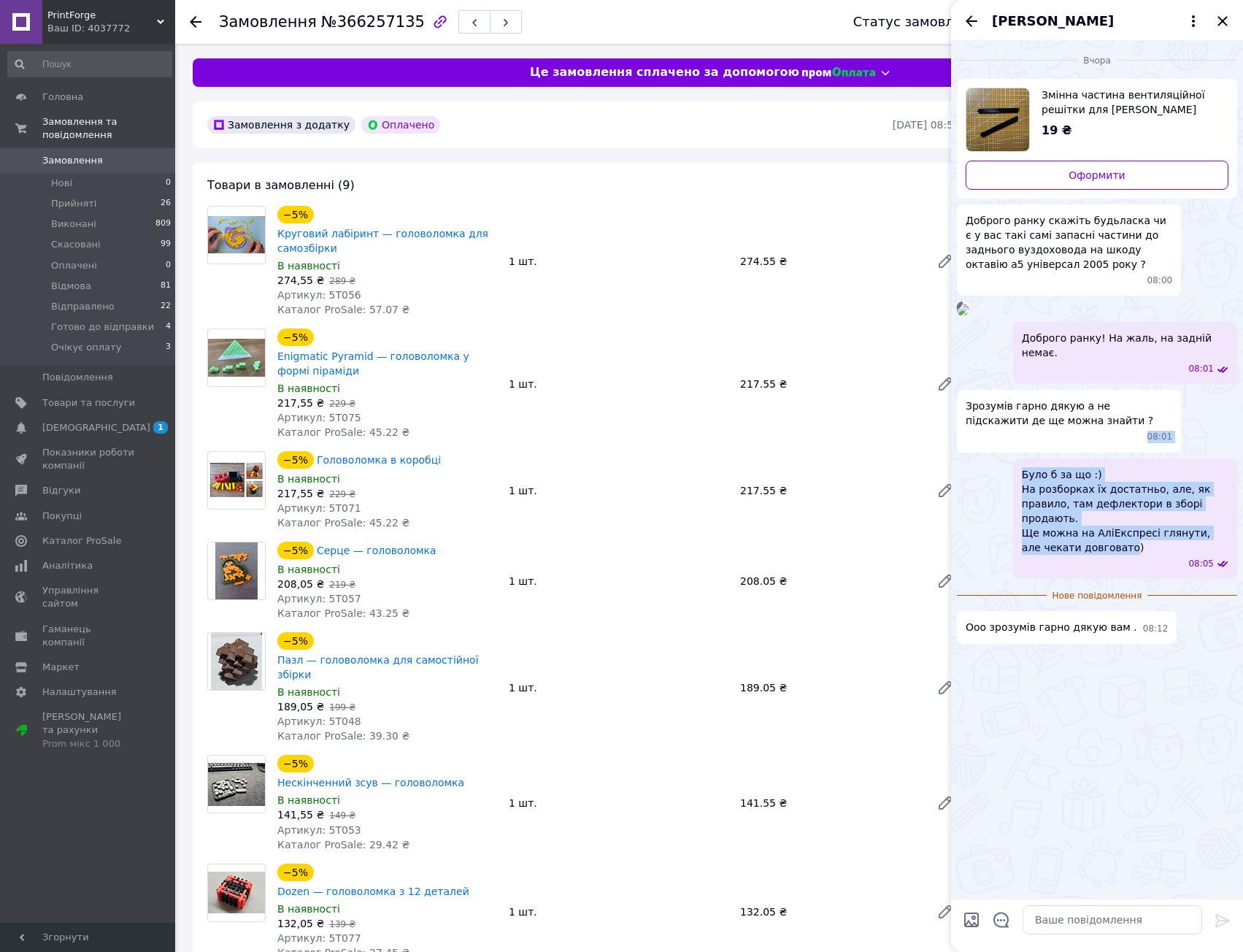
click at [1064, 579] on div "Було б за що :) На розборках їх достатньо, але, як правило, там дефлектори в зб…" at bounding box center [1125, 519] width 224 height 121
drag, startPoint x: 1065, startPoint y: 713, endPoint x: 1074, endPoint y: 731, distance: 20.1
click at [1066, 555] on span "Було б за що :) На розборках їх достатньо, але, як правило, там дефлектори в зб…" at bounding box center [1125, 511] width 206 height 88
click at [1069, 555] on span "Було б за що :) На розборках їх достатньо, але, як правило, там дефлектори в зб…" at bounding box center [1125, 511] width 206 height 88
drag, startPoint x: 1075, startPoint y: 729, endPoint x: 1059, endPoint y: 675, distance: 56.3
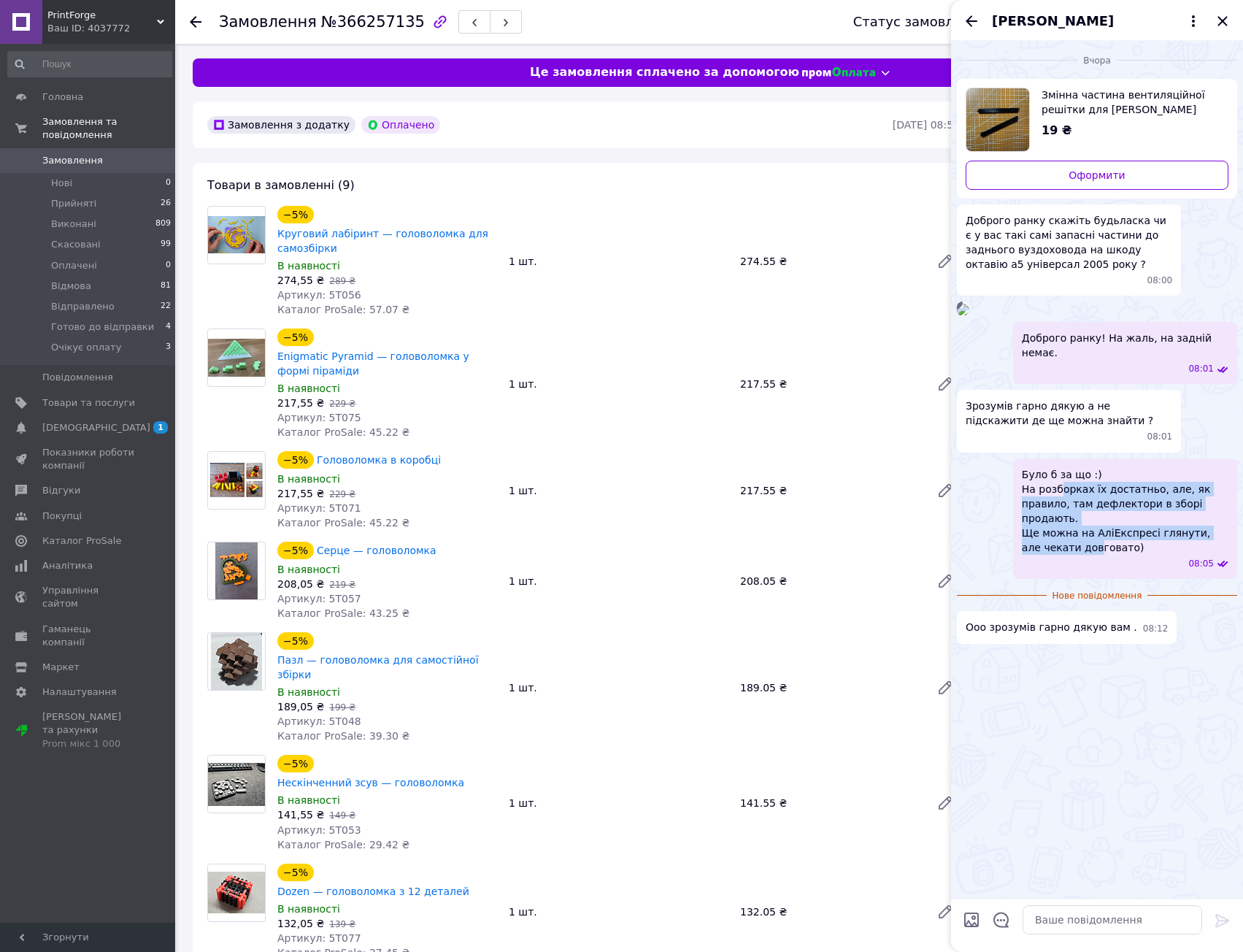
click at [1060, 555] on span "Було б за що :) На розборках їх достатньо, але, як правило, там дефлектори в зб…" at bounding box center [1125, 511] width 206 height 88
click at [1059, 555] on span "Було б за що :) На розборках їх достатньо, але, як правило, там дефлектори в зб…" at bounding box center [1125, 511] width 206 height 88
drag, startPoint x: 1059, startPoint y: 688, endPoint x: 1069, endPoint y: 721, distance: 34.5
click at [1067, 555] on span "Було б за що :) На розборках їх достатньо, але, як правило, там дефлектори в зб…" at bounding box center [1125, 511] width 206 height 88
click at [1069, 555] on span "Було б за що :) На розборках їх достатньо, але, як правило, там дефлектори в зб…" at bounding box center [1125, 511] width 206 height 88
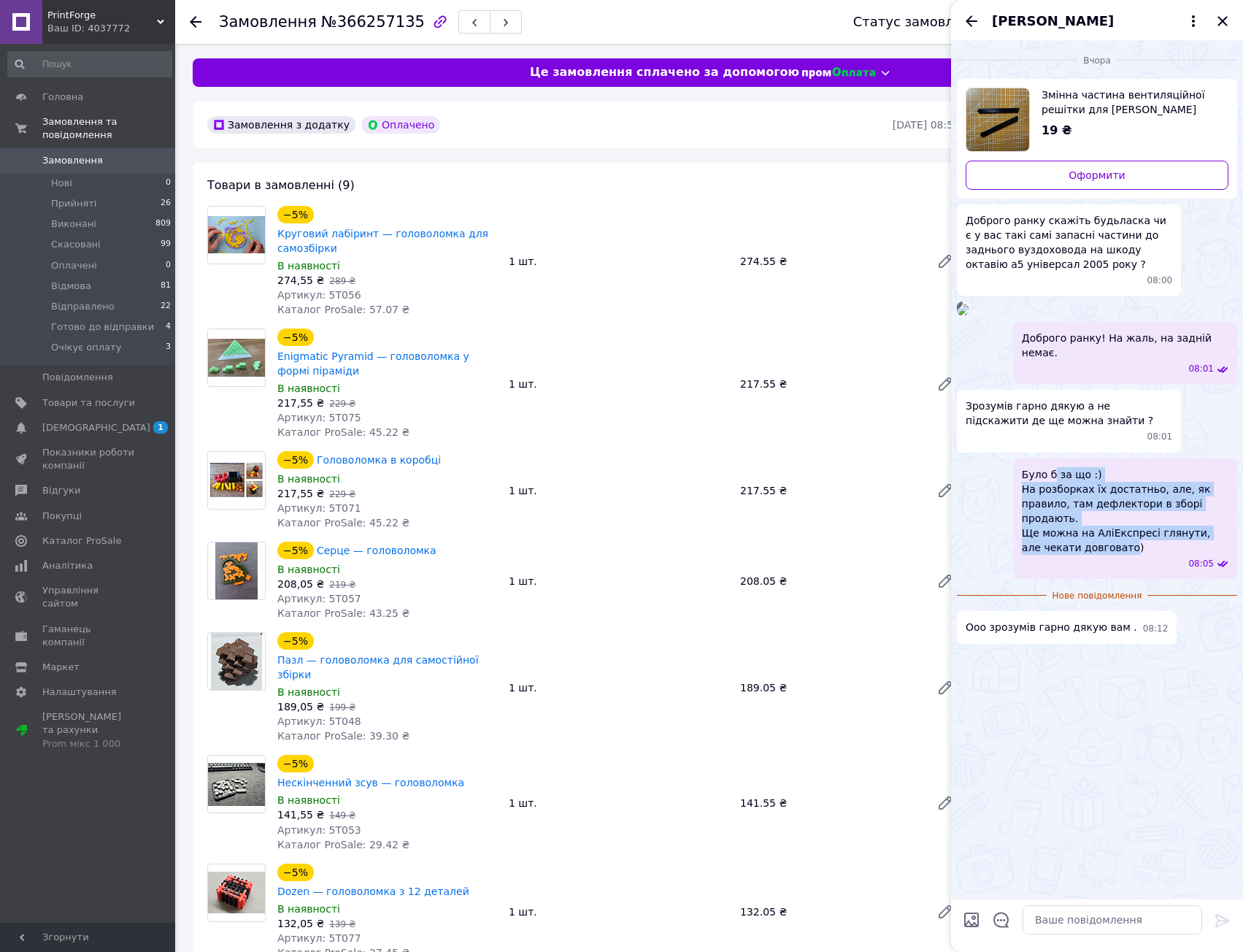
drag, startPoint x: 1070, startPoint y: 722, endPoint x: 1052, endPoint y: 663, distance: 61.7
click at [1052, 555] on span "Було б за що :) На розборках їх достатньо, але, як правило, там дефлектори в зб…" at bounding box center [1125, 511] width 206 height 88
drag, startPoint x: 1053, startPoint y: 662, endPoint x: 1087, endPoint y: 741, distance: 86.0
click at [1084, 579] on div "Було б за що :) На розборках їх достатньо, але, як правило, там дефлектори в зб…" at bounding box center [1125, 519] width 224 height 121
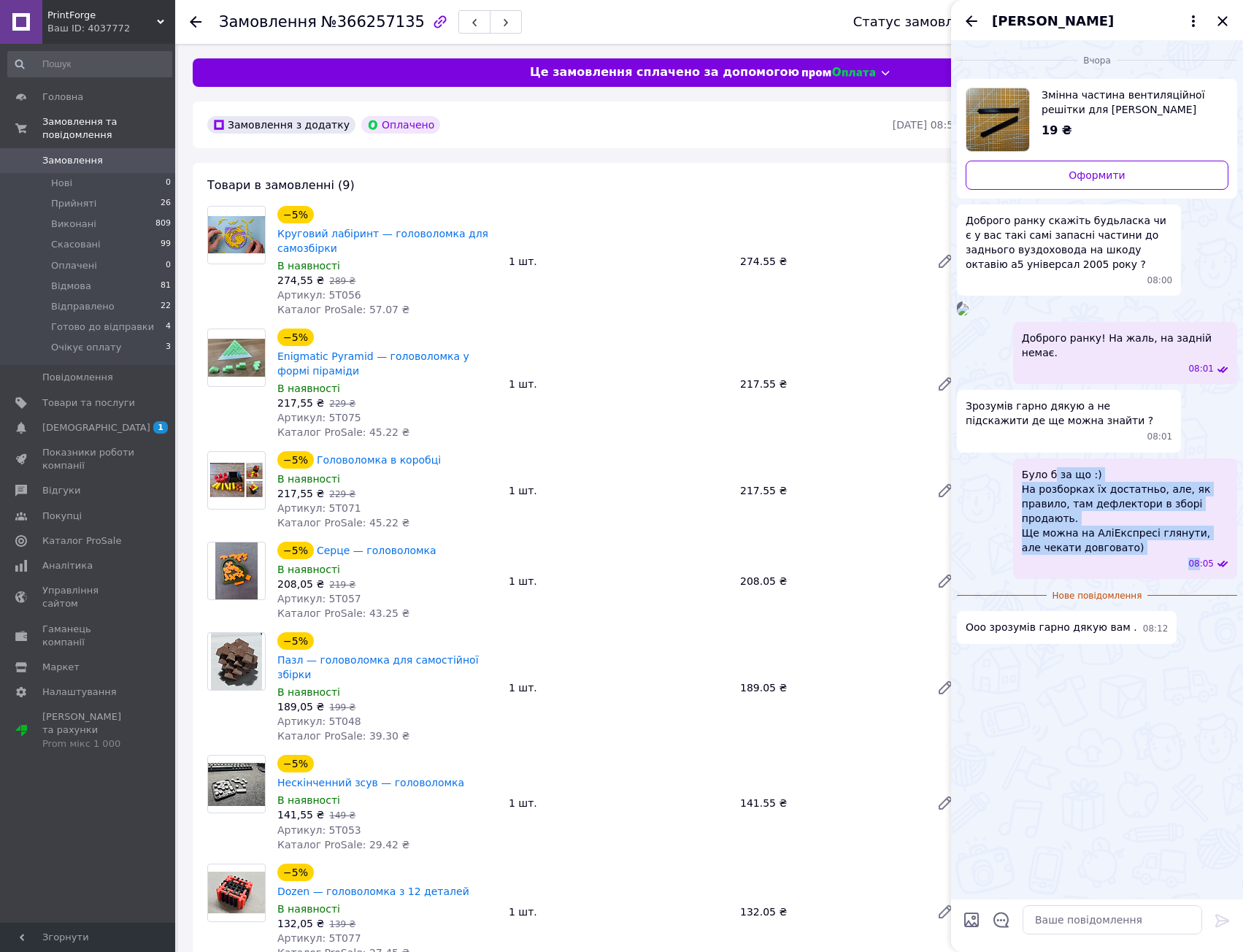
click at [1077, 555] on span "Було б за що :) На розборках їх достатньо, але, як правило, там дефлектори в зб…" at bounding box center [1125, 511] width 206 height 88
drag, startPoint x: 1084, startPoint y: 722, endPoint x: 1055, endPoint y: 670, distance: 59.5
click at [1055, 555] on span "Було б за що :) На розборках їх достатньо, але, як правило, там дефлектори в зб…" at bounding box center [1125, 511] width 206 height 88
click at [1074, 555] on span "Було б за що :) На розборках їх достатньо, але, як правило, там дефлектори в зб…" at bounding box center [1125, 511] width 206 height 88
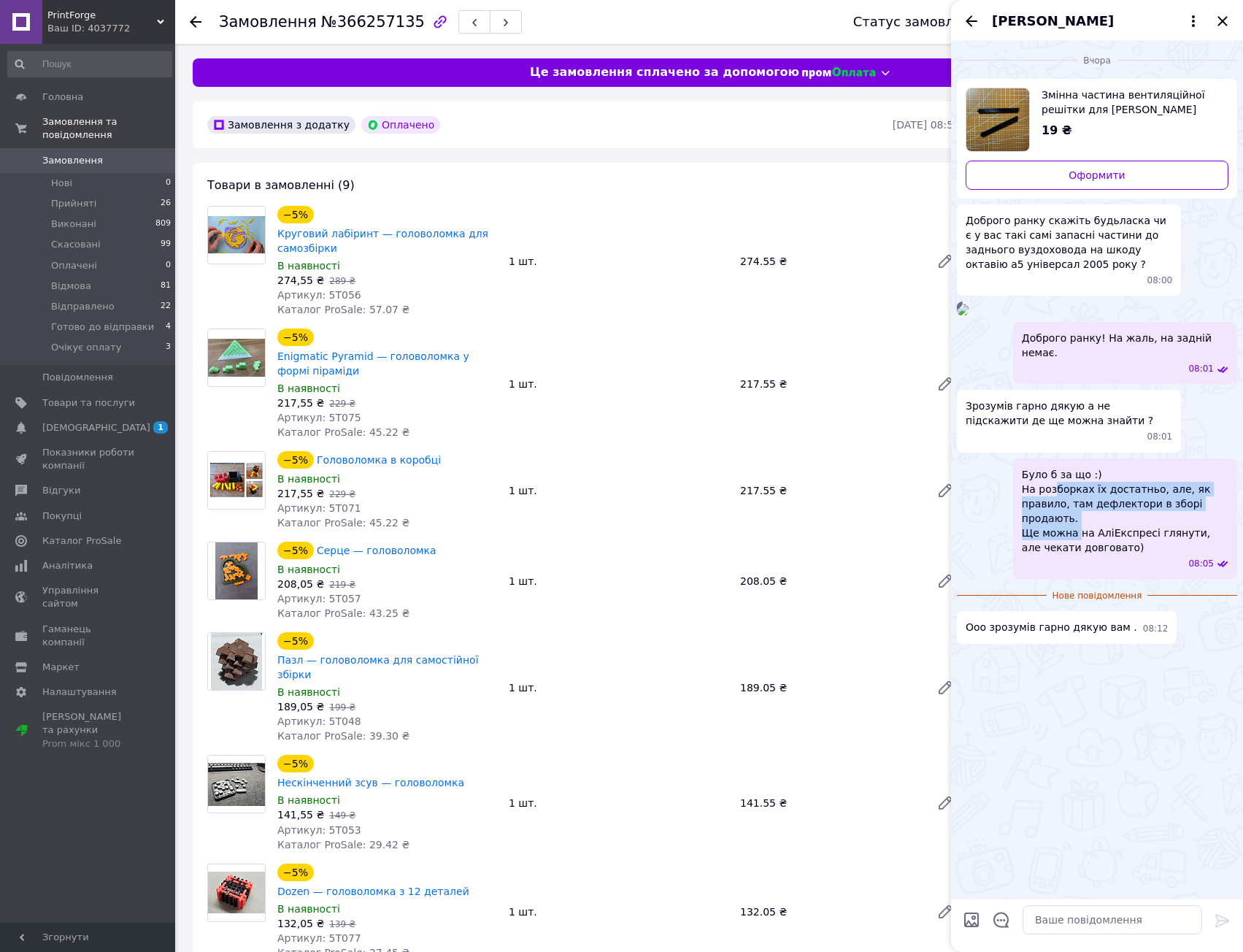
click at [1078, 555] on span "Було б за що :) На розборках їх достатньо, але, як правило, там дефлектори в зб…" at bounding box center [1125, 511] width 206 height 88
click at [976, 579] on div "Було б за що :) На розборках їх достатньо, але, як правило, там дефлектори в зб…" at bounding box center [1097, 519] width 280 height 121
click at [970, 27] on icon "Назад" at bounding box center [972, 22] width 18 height 18
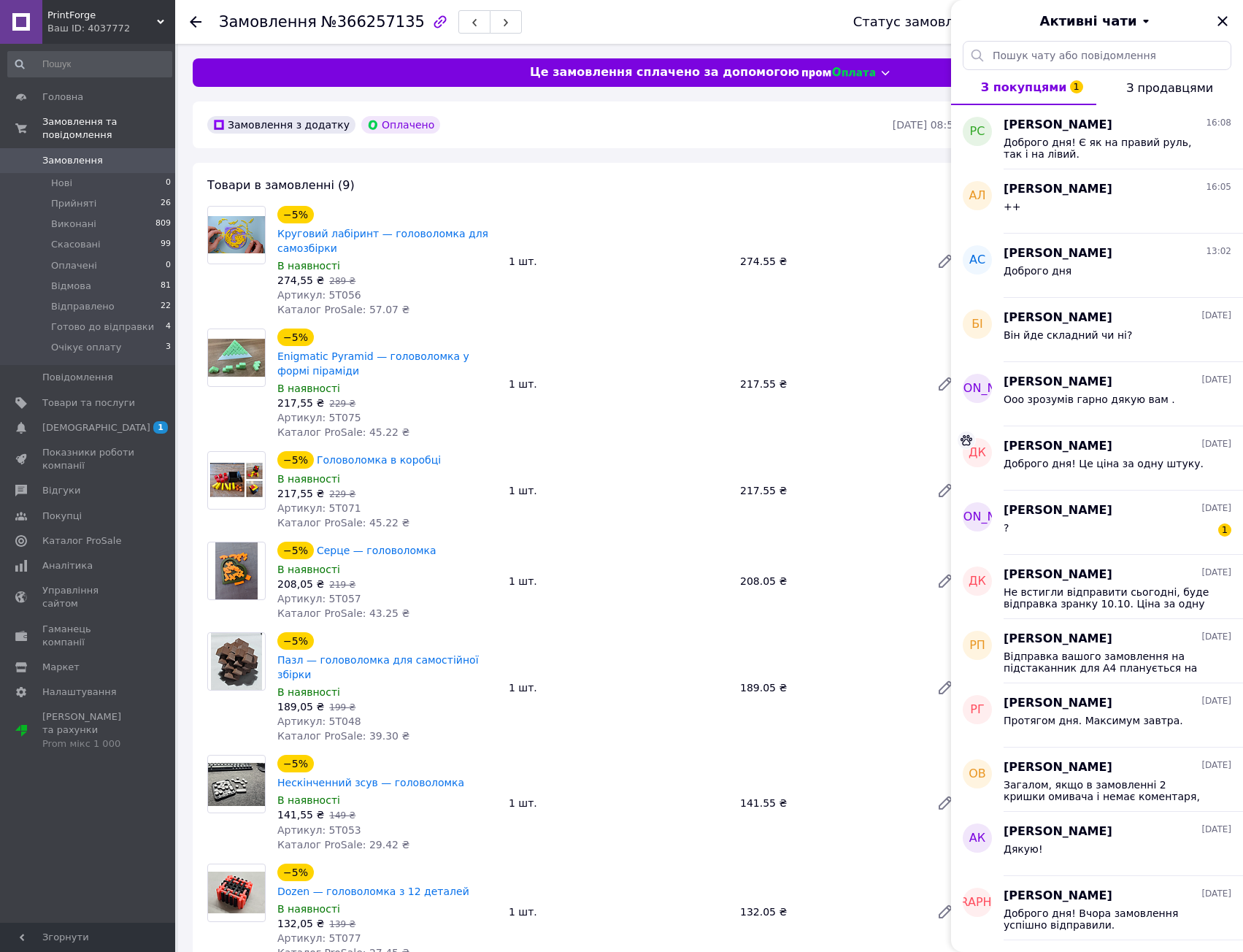
click at [1222, 18] on icon "Закрити" at bounding box center [1223, 22] width 18 height 18
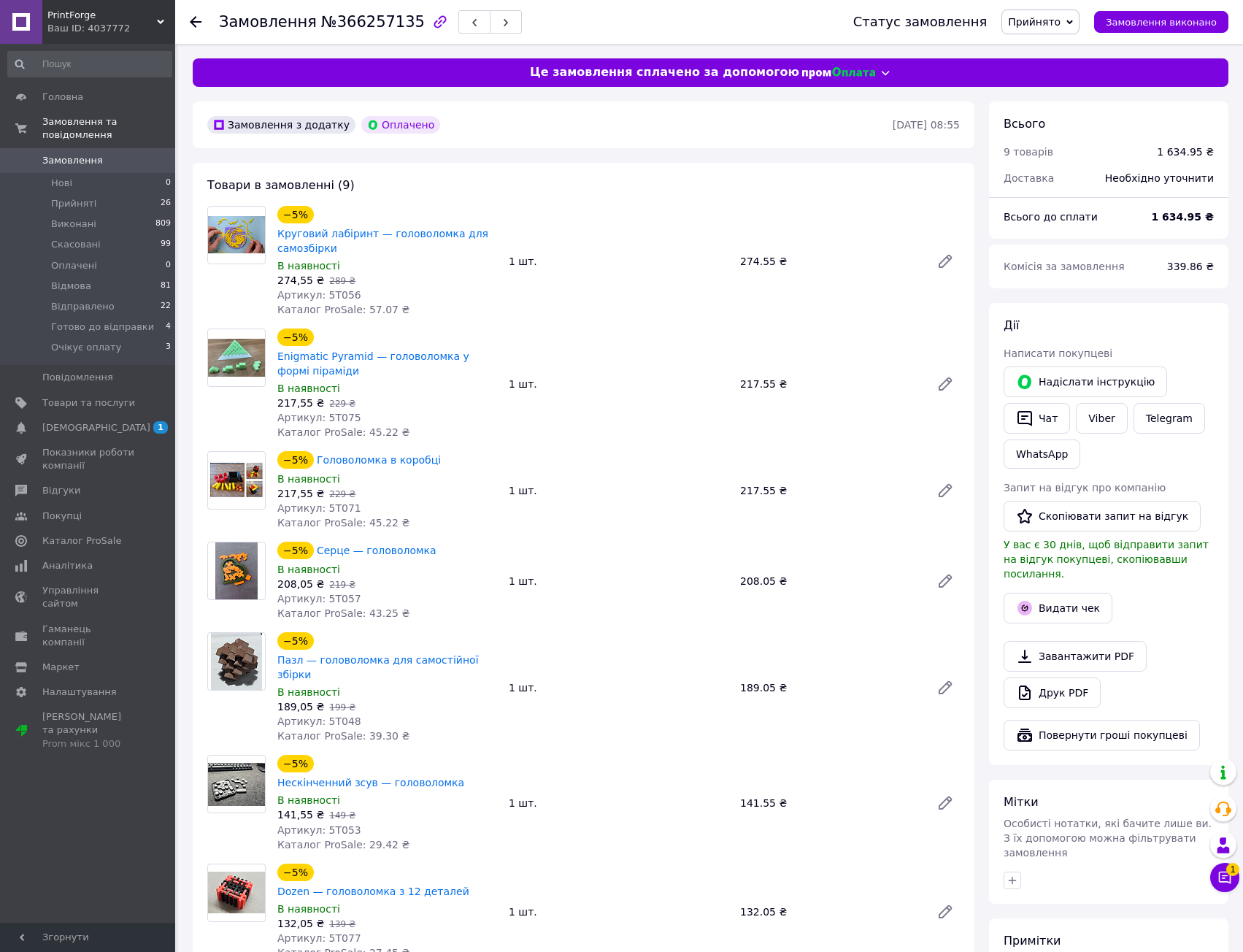
drag, startPoint x: 724, startPoint y: 345, endPoint x: 722, endPoint y: 358, distance: 13.2
drag, startPoint x: 599, startPoint y: 414, endPoint x: 597, endPoint y: 422, distance: 8.2
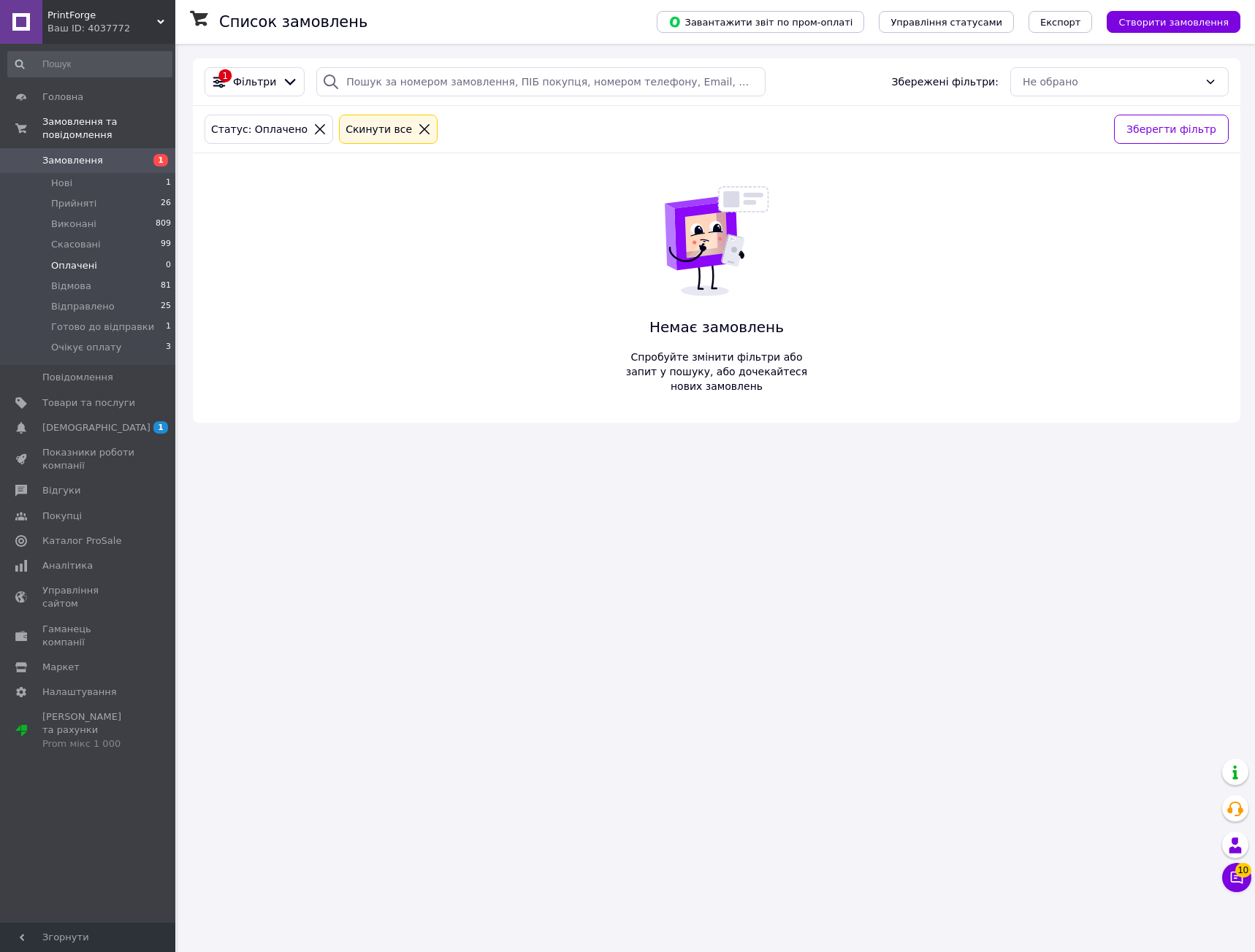
click at [300, 236] on div "1 Фільтри Збережені фільтри: Не обрано Статус: Оплачено Cкинути все Зберегти фі…" at bounding box center [716, 240] width 1047 height 364
click at [313, 125] on icon at bounding box center [320, 130] width 13 height 13
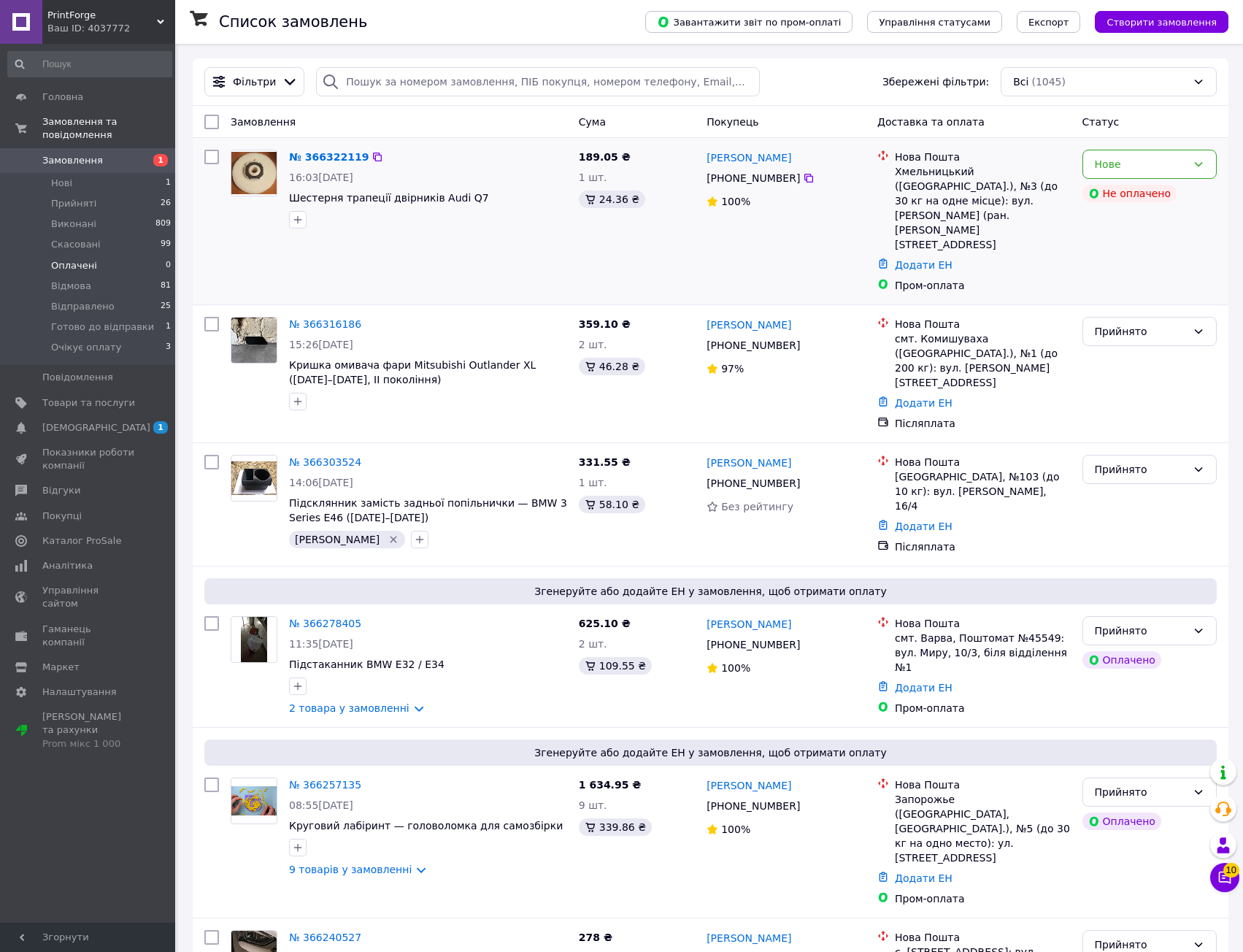
click at [488, 165] on div "№ 366322119" at bounding box center [427, 157] width 281 height 18
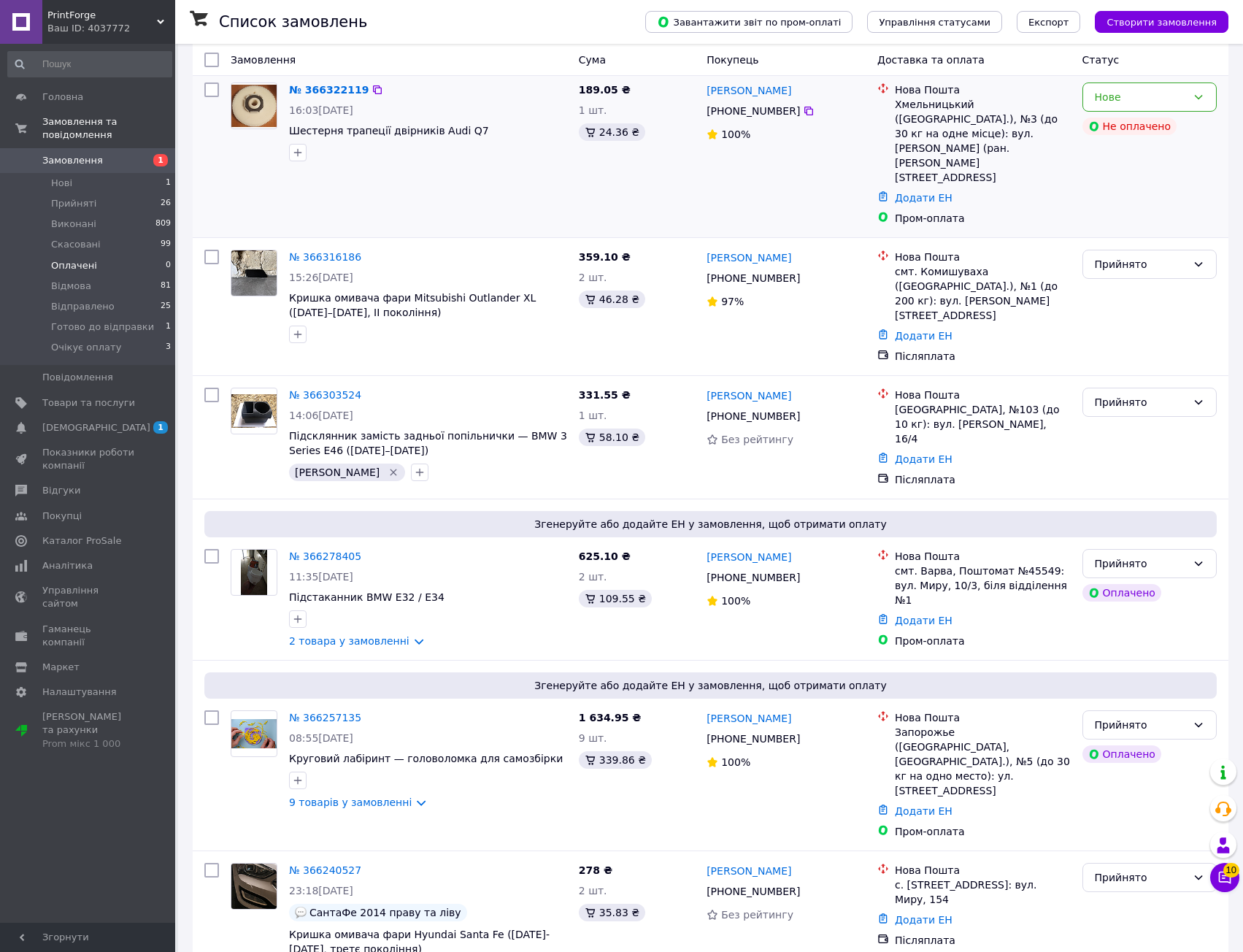
scroll to position [73, 0]
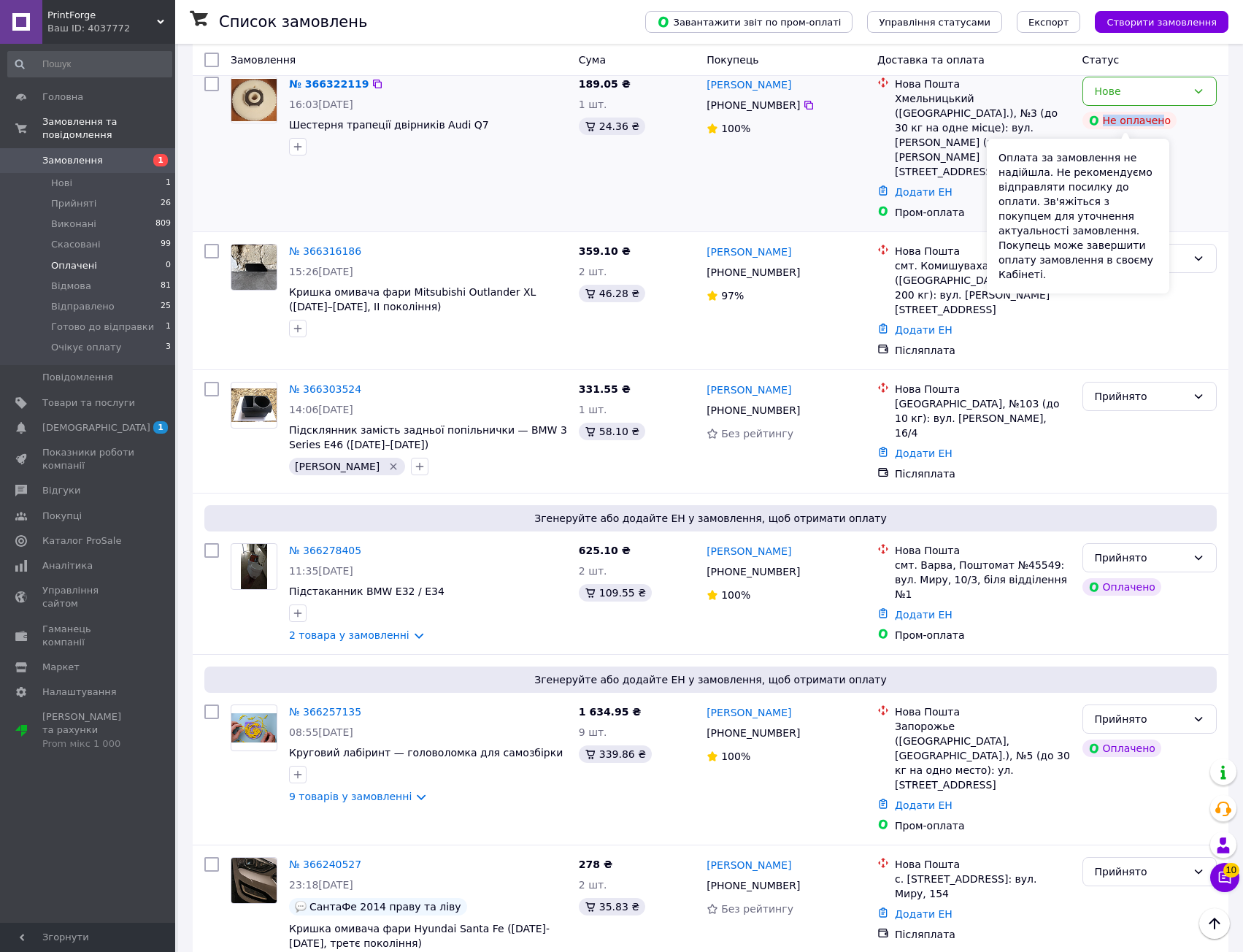
drag, startPoint x: 1105, startPoint y: 124, endPoint x: 1160, endPoint y: 124, distance: 55.0
click at [1157, 124] on div "Не оплачено" at bounding box center [1129, 121] width 94 height 18
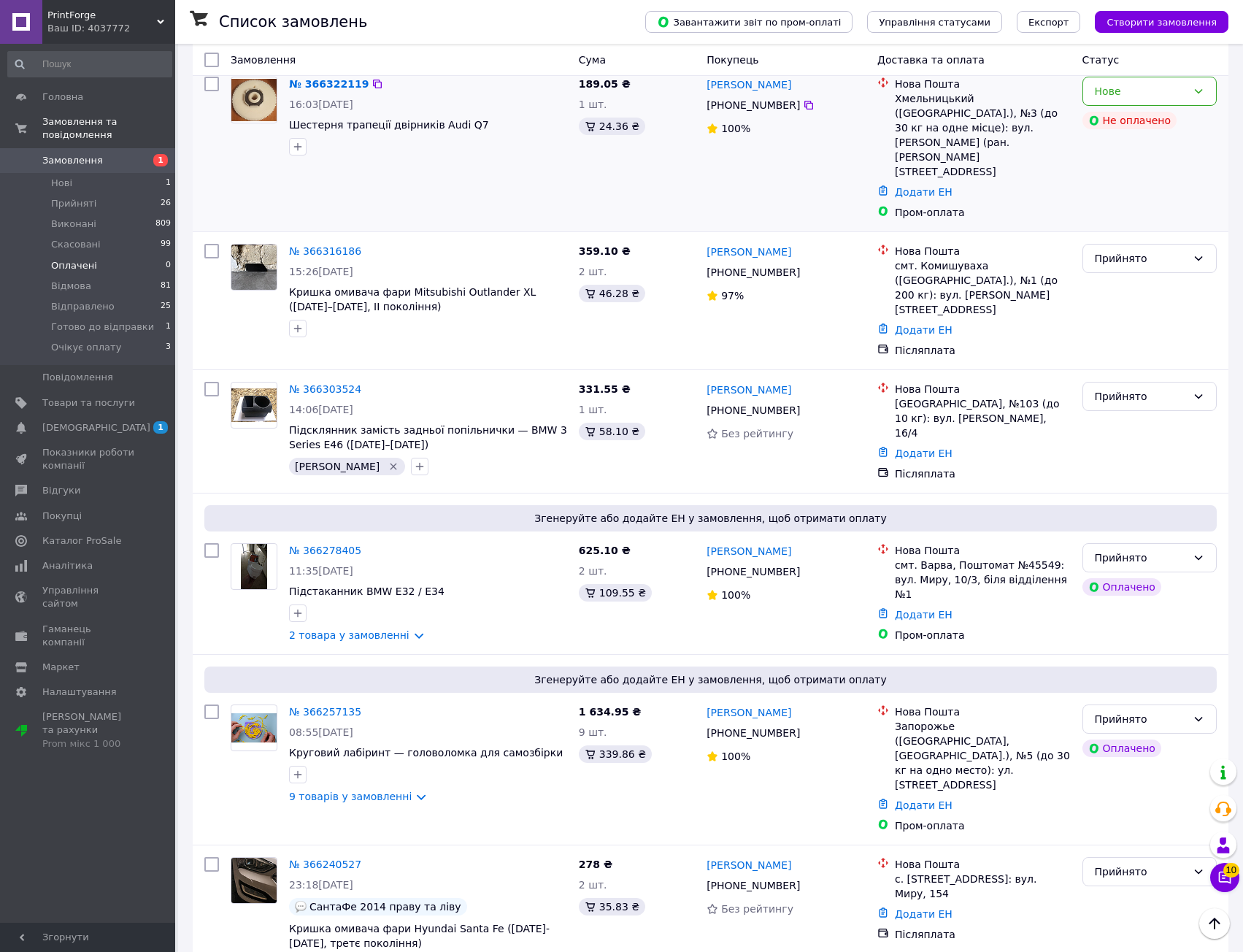
click at [1163, 124] on div "Не оплачено" at bounding box center [1129, 121] width 94 height 18
click at [672, 77] on div "189.05 ₴" at bounding box center [637, 84] width 116 height 15
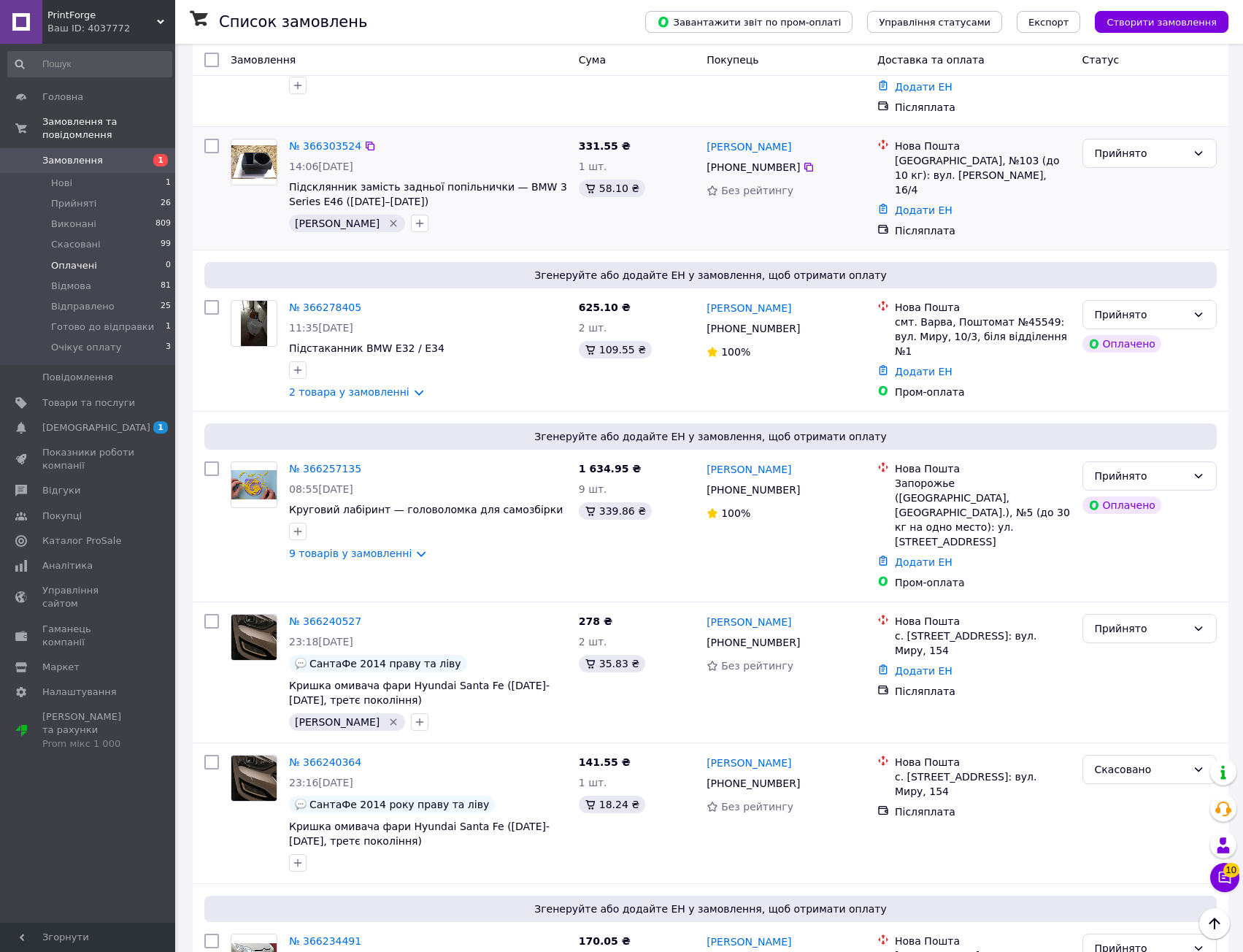
scroll to position [0, 0]
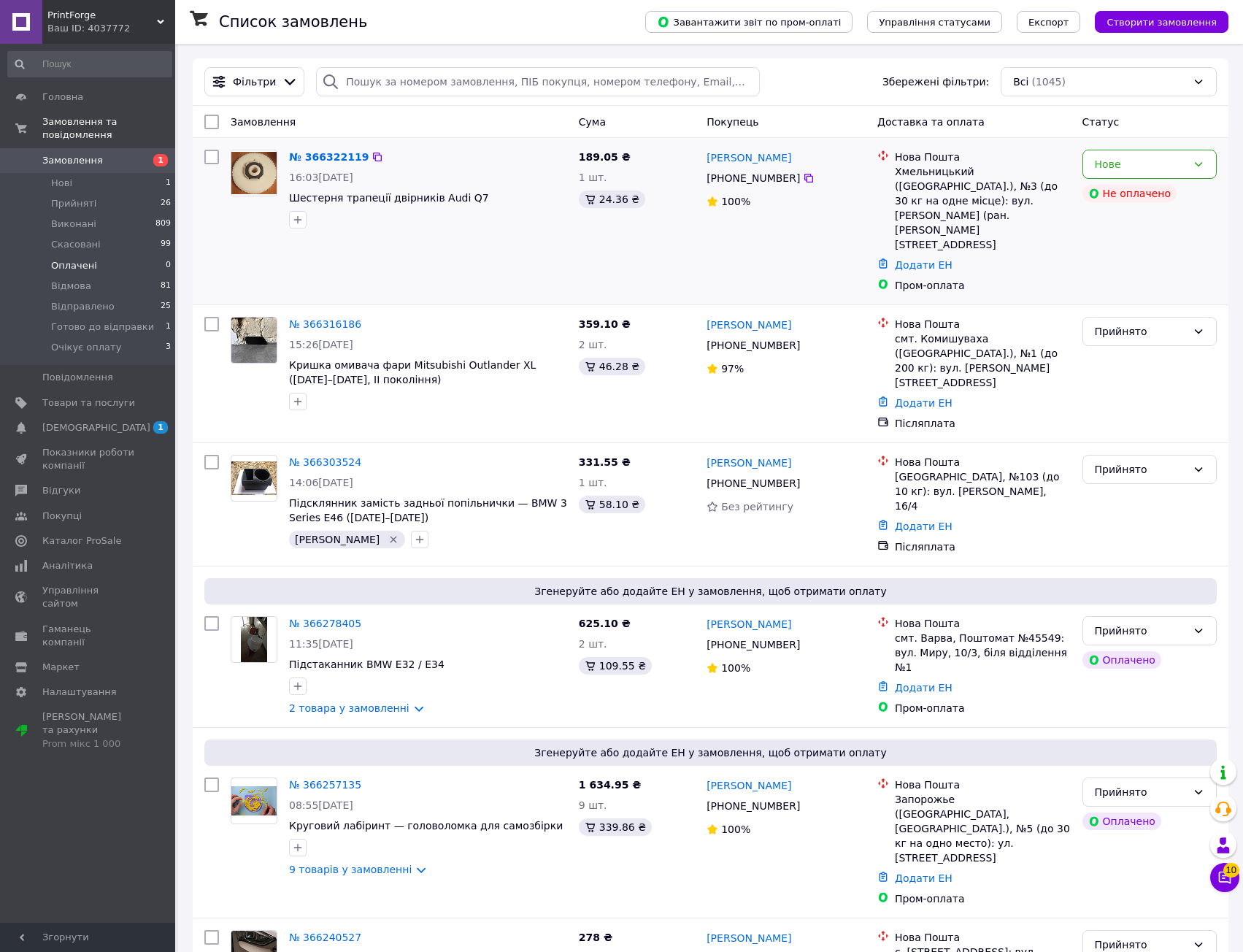
drag, startPoint x: 503, startPoint y: 224, endPoint x: 500, endPoint y: 214, distance: 10.4
click at [535, 637] on div "11:35[DATE]" at bounding box center [427, 644] width 278 height 15
click at [143, 422] on span "1 0" at bounding box center [155, 428] width 40 height 13
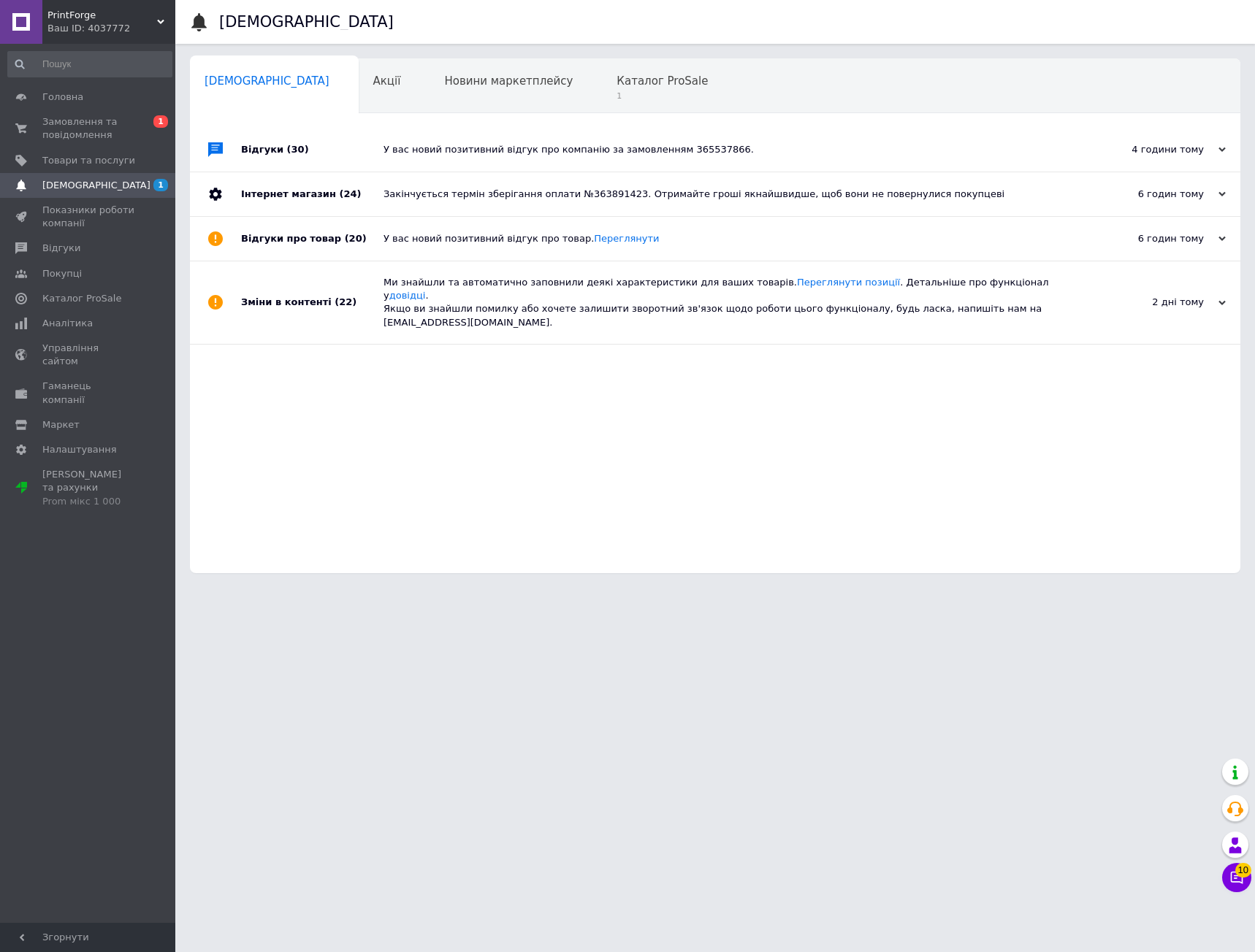
click at [348, 440] on div "Відгуки (30) У вас новий позитивний відгук про компанію за замовленням 36553786…" at bounding box center [715, 351] width 1050 height 445
click at [616, 80] on span "Каталог ProSale" at bounding box center [662, 81] width 92 height 13
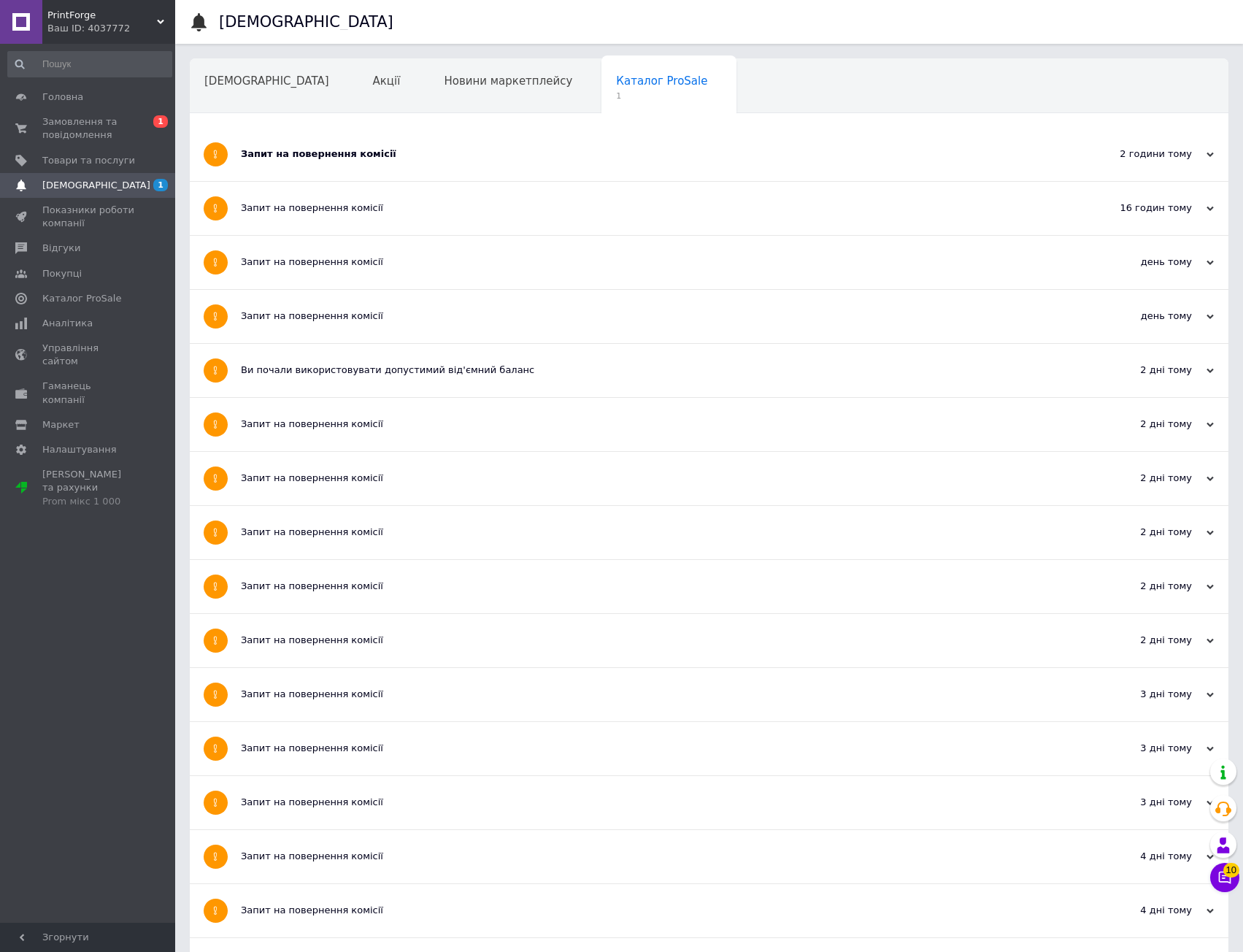
click at [442, 182] on div "Запит на повернення комісії" at bounding box center [654, 209] width 827 height 54
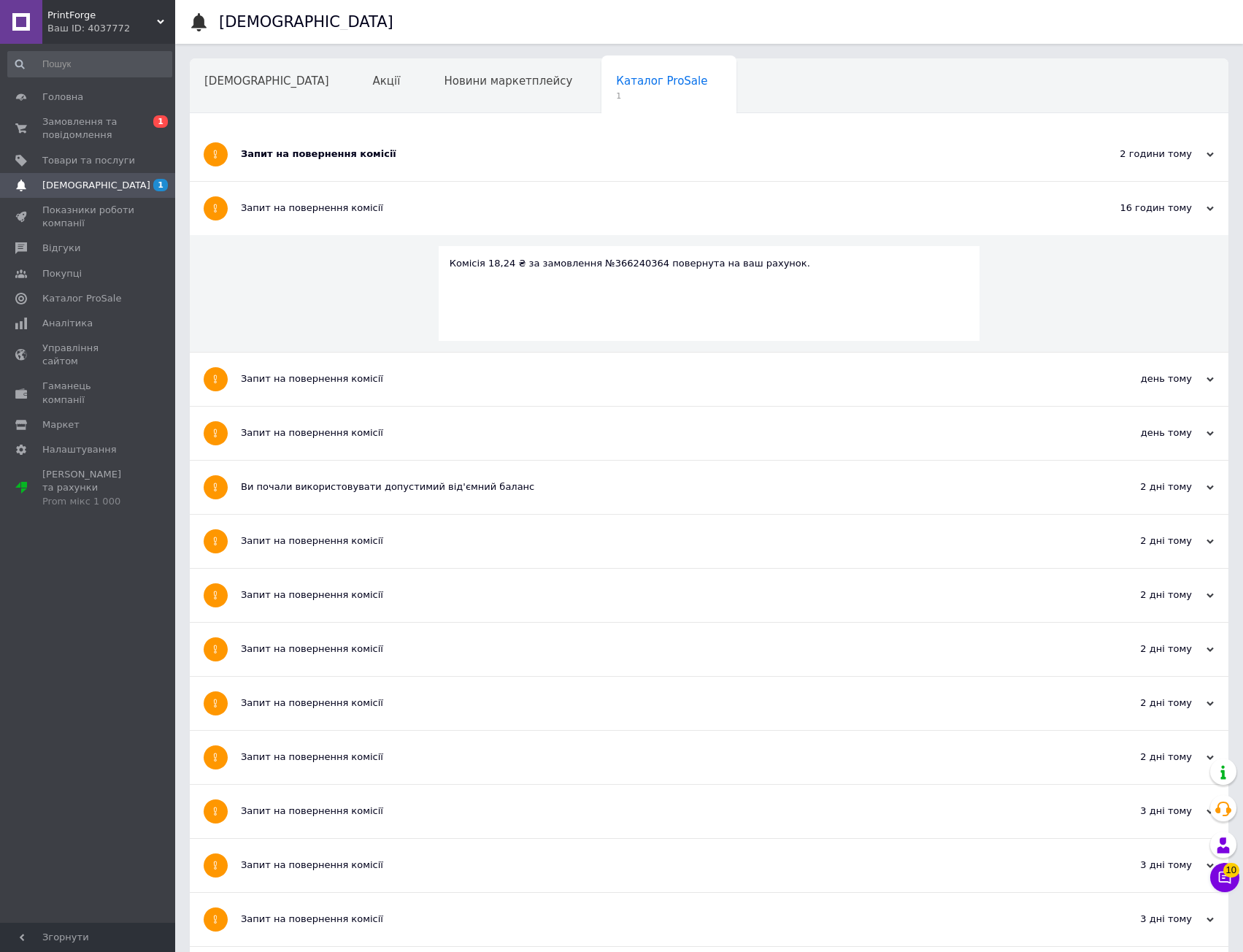
click at [443, 156] on div "Запит на повернення комісії" at bounding box center [654, 154] width 827 height 13
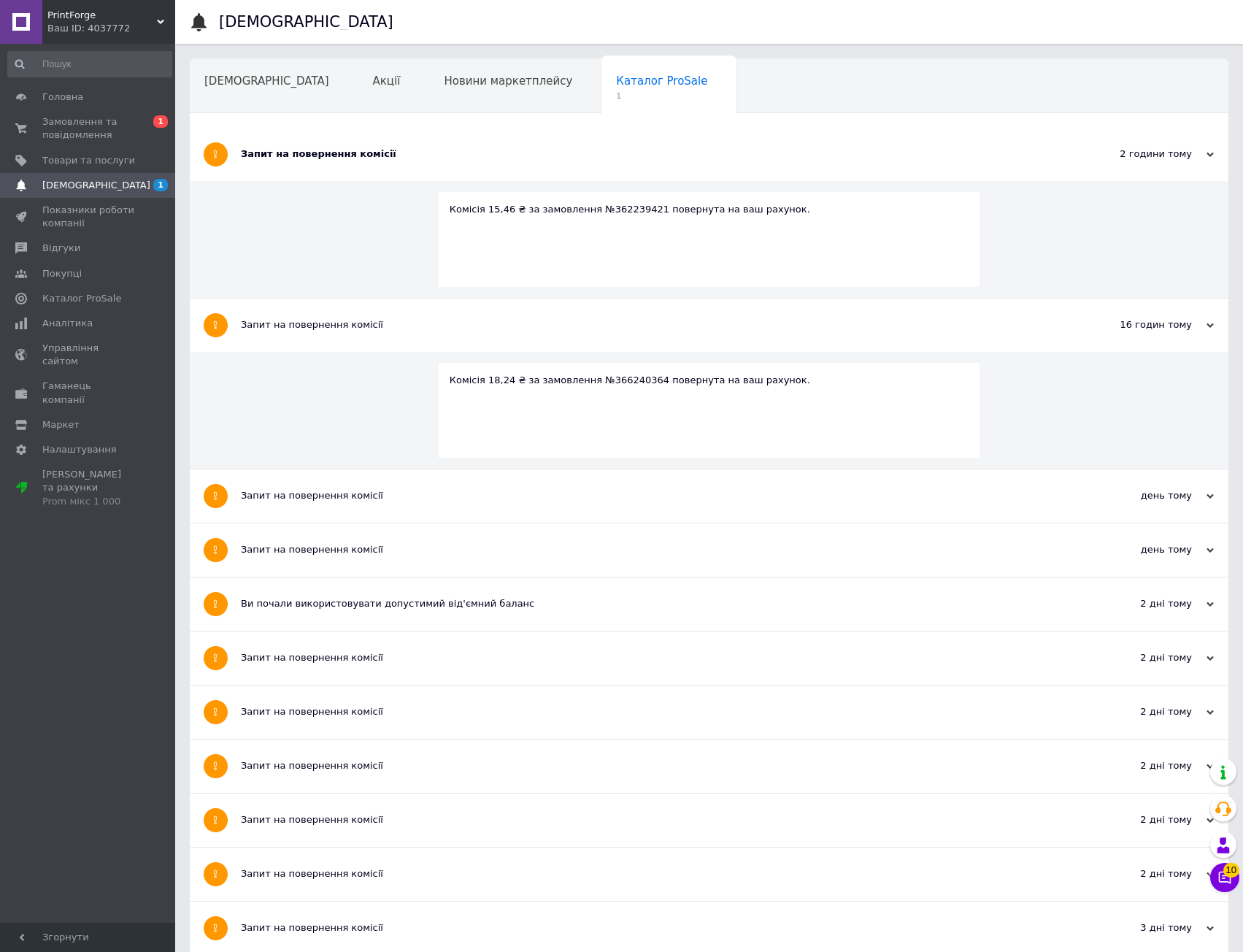
click at [443, 156] on div "Запит на повернення комісії" at bounding box center [654, 154] width 827 height 13
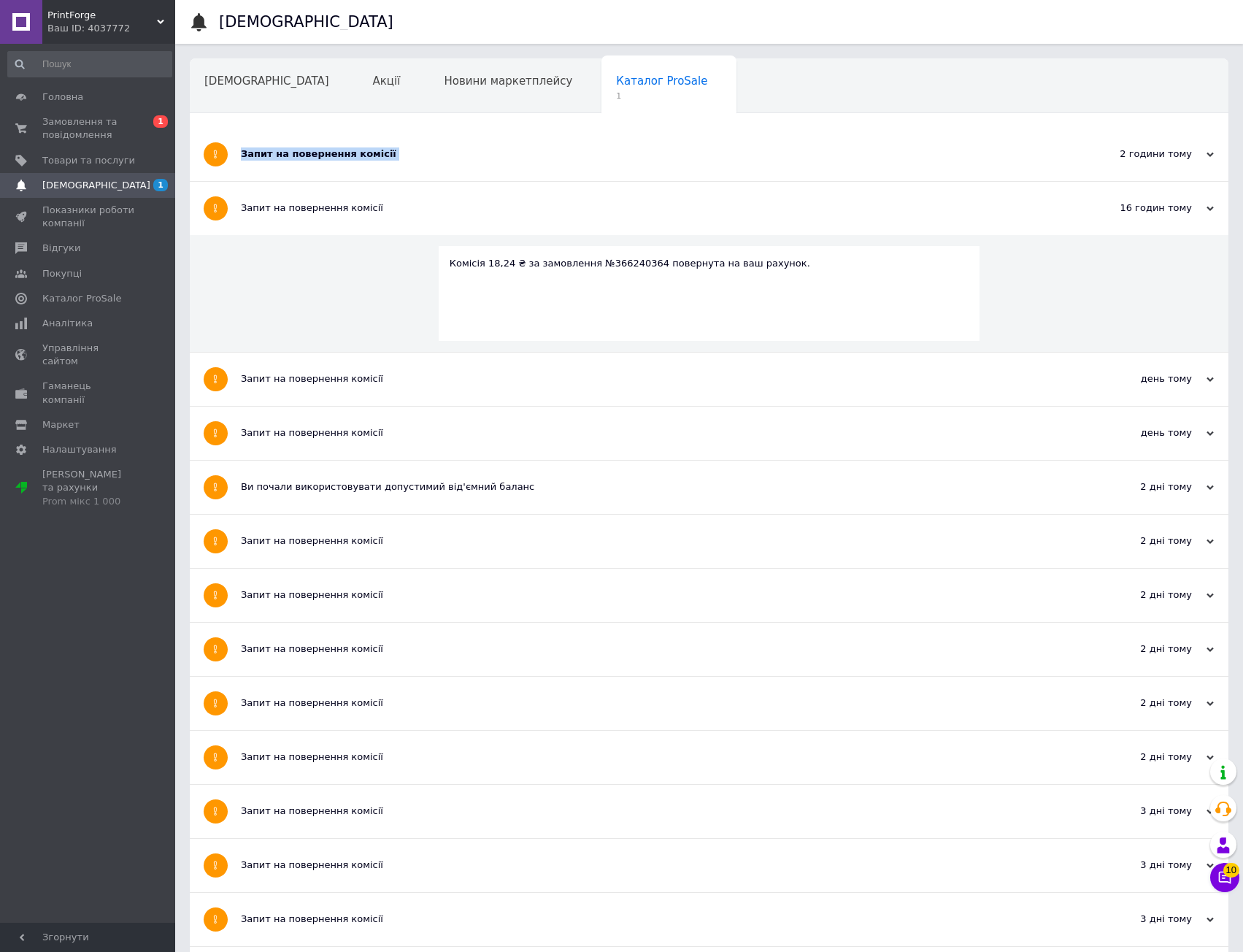
click at [443, 156] on div "Запит на повернення комісії" at bounding box center [654, 154] width 827 height 13
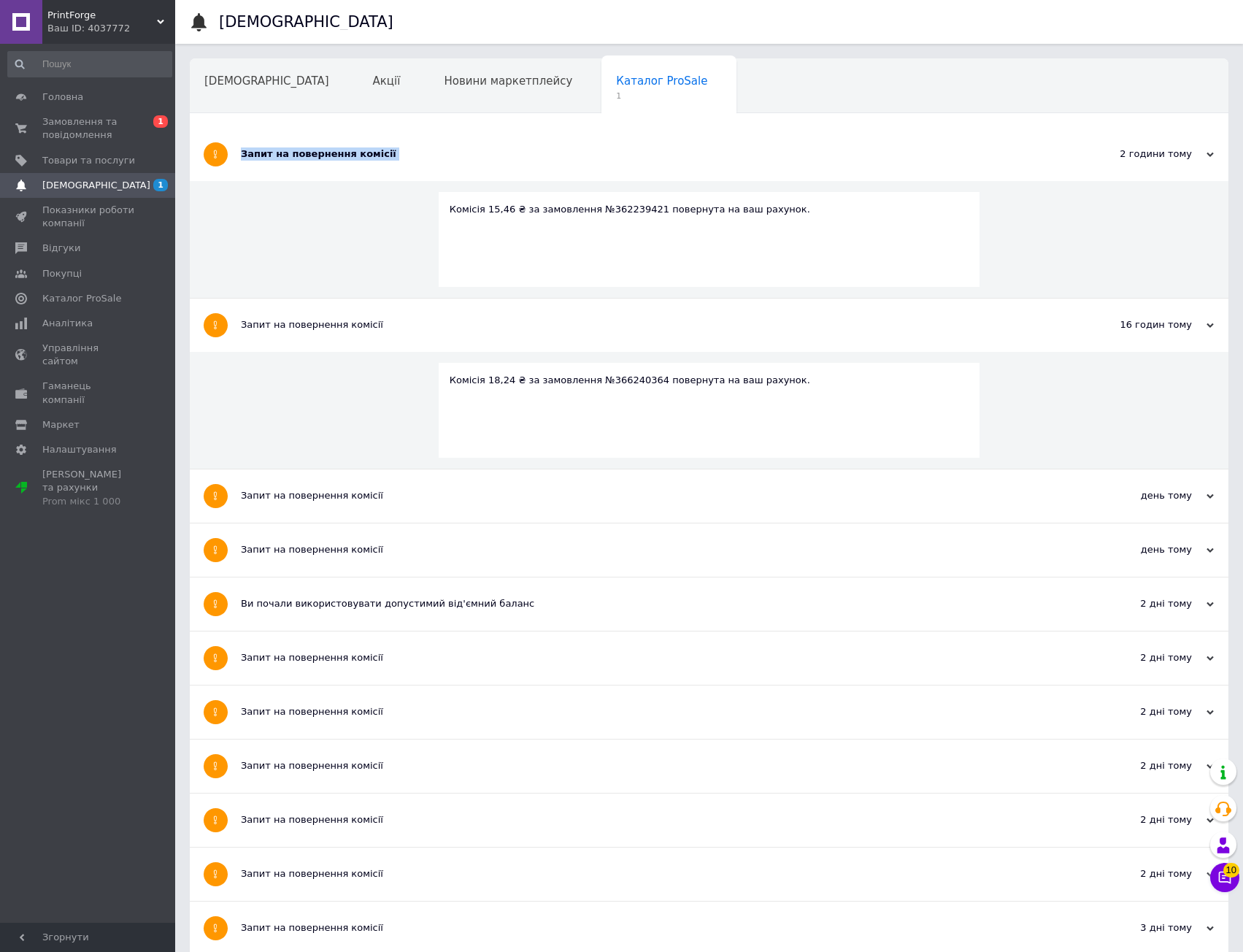
click at [442, 156] on div "Запит на повернення комісії" at bounding box center [654, 154] width 827 height 13
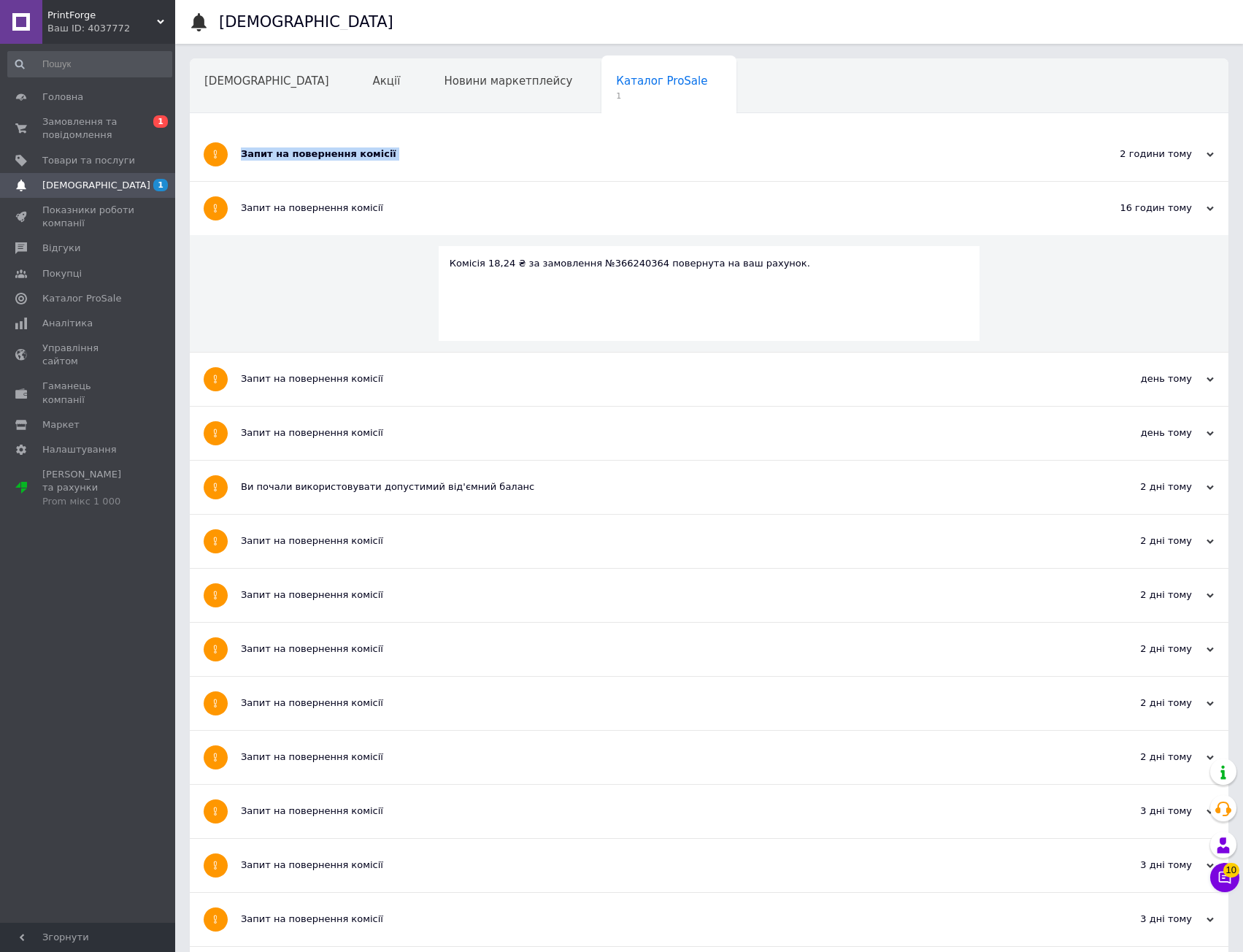
click at [376, 141] on div "Запит на повернення комісії" at bounding box center [654, 155] width 827 height 54
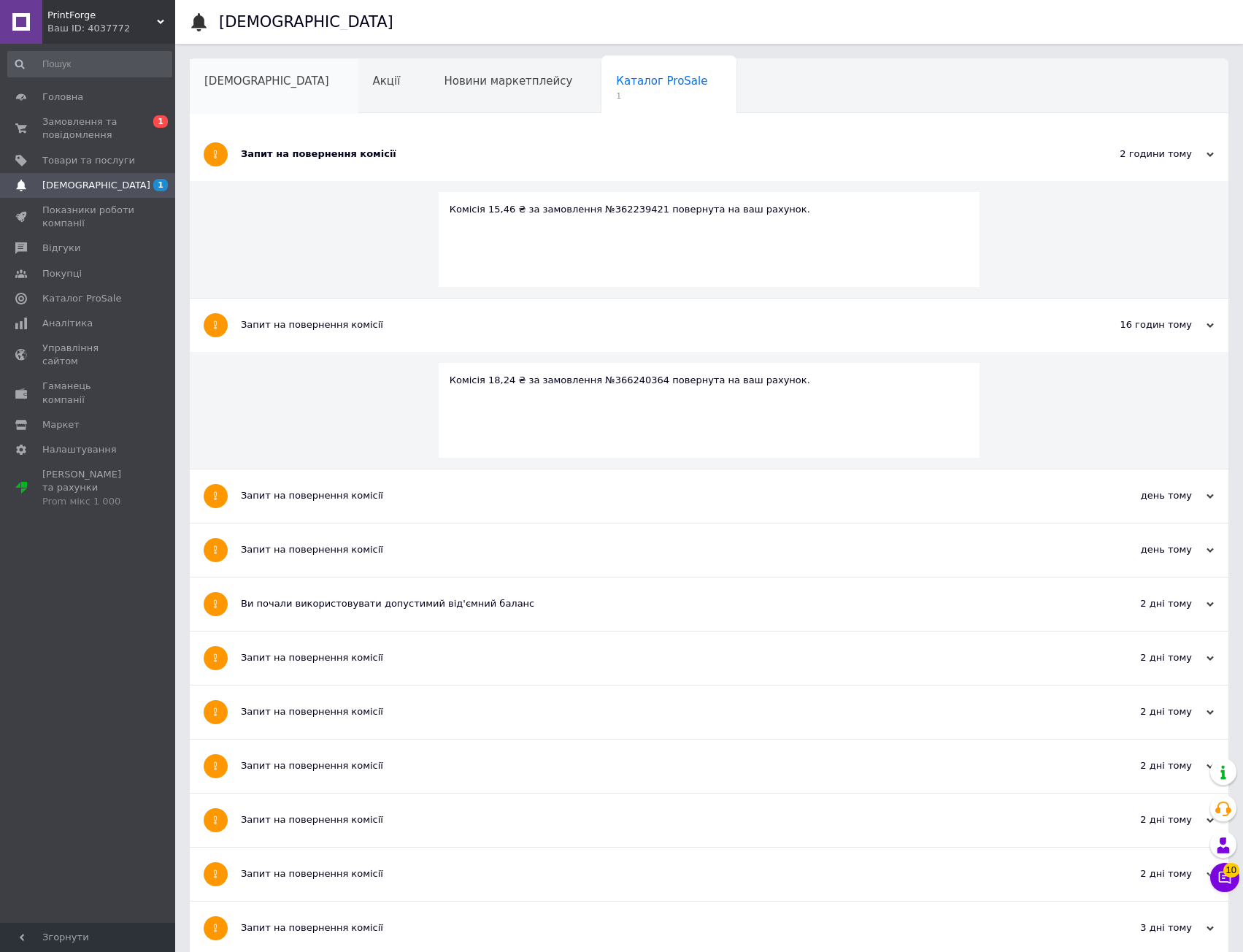
click at [256, 86] on span "[DEMOGRAPHIC_DATA]" at bounding box center [267, 81] width 125 height 13
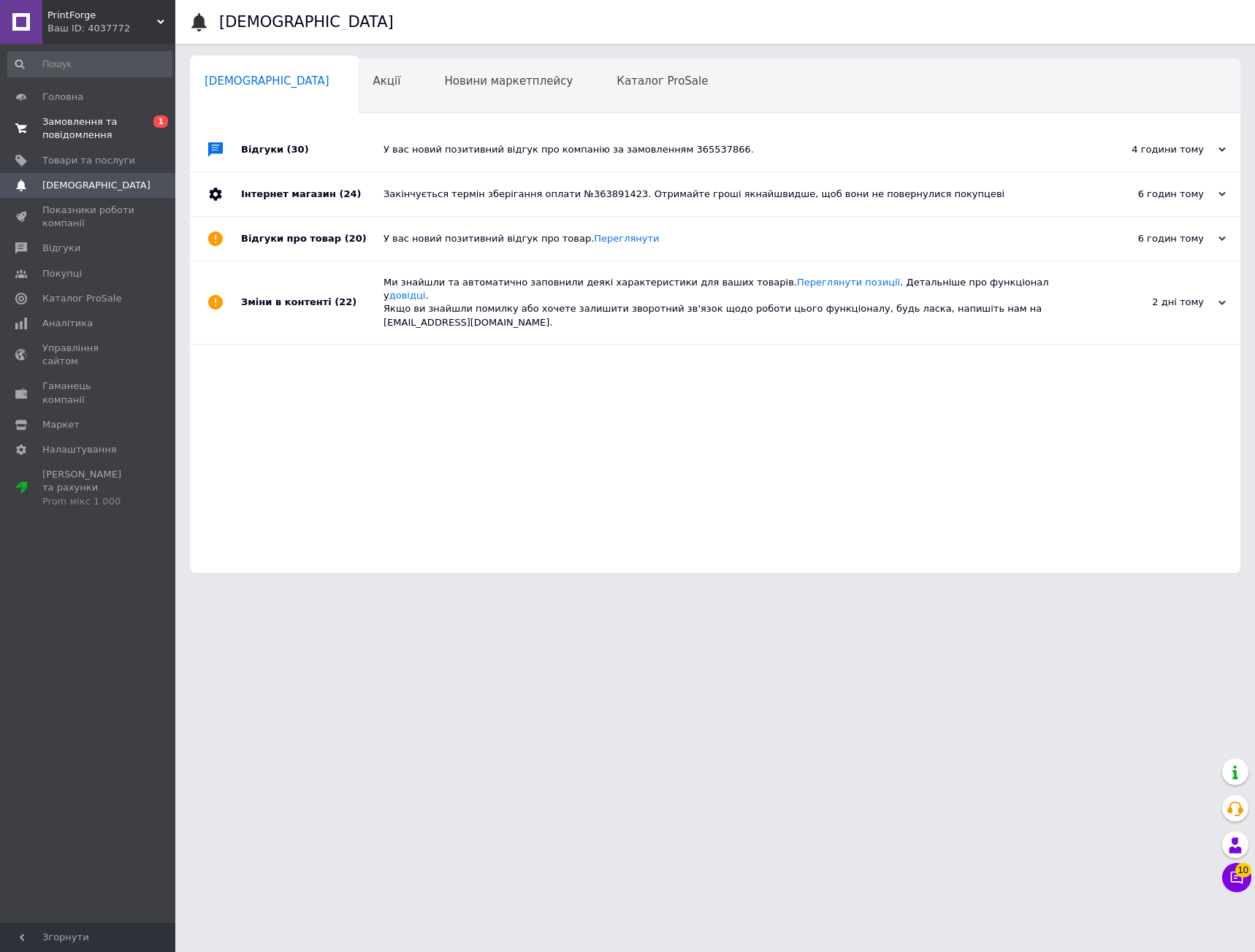
click at [135, 143] on link "Замовлення та повідомлення 0 1" at bounding box center [89, 128] width 180 height 38
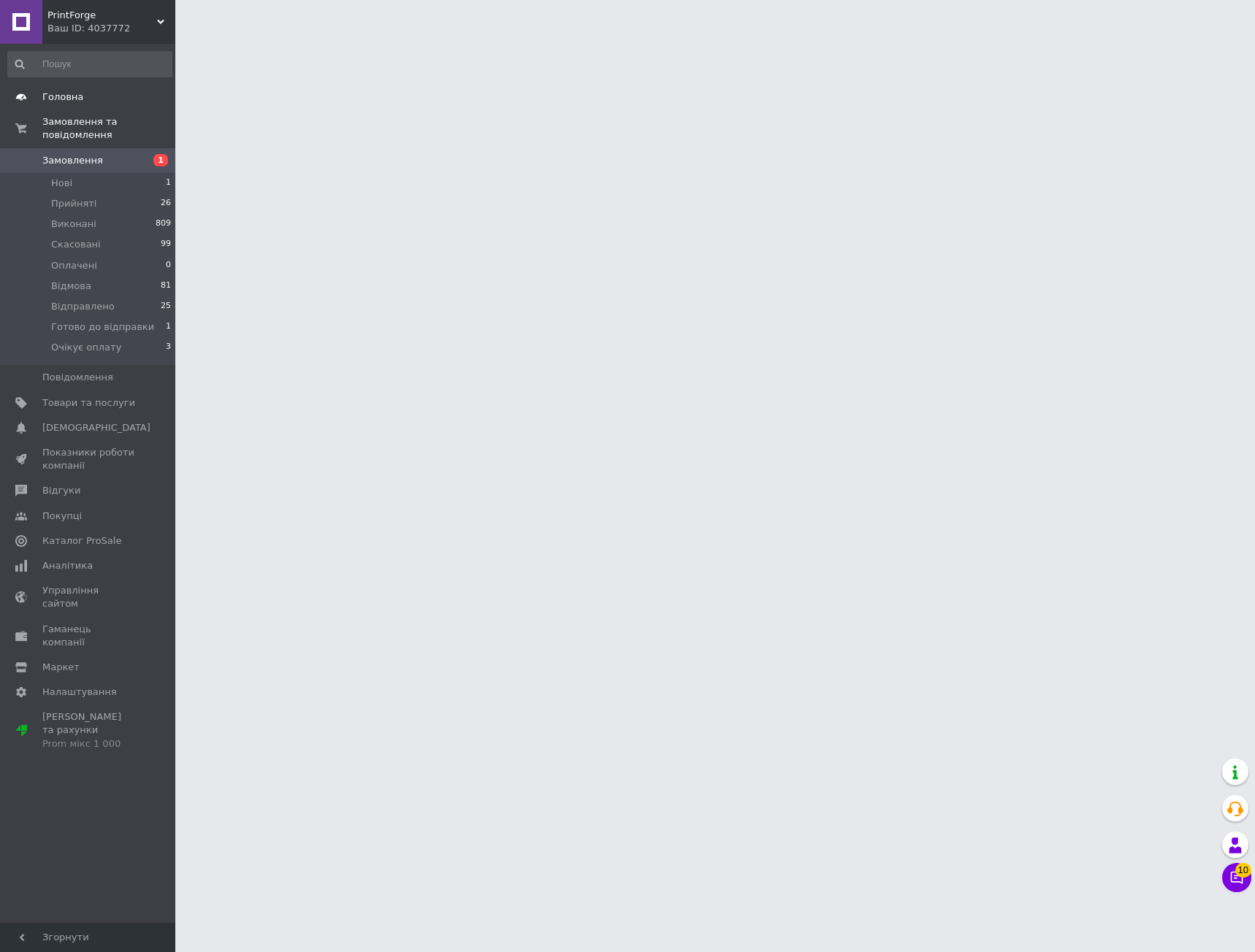
click at [87, 97] on span "Головна" at bounding box center [89, 98] width 92 height 13
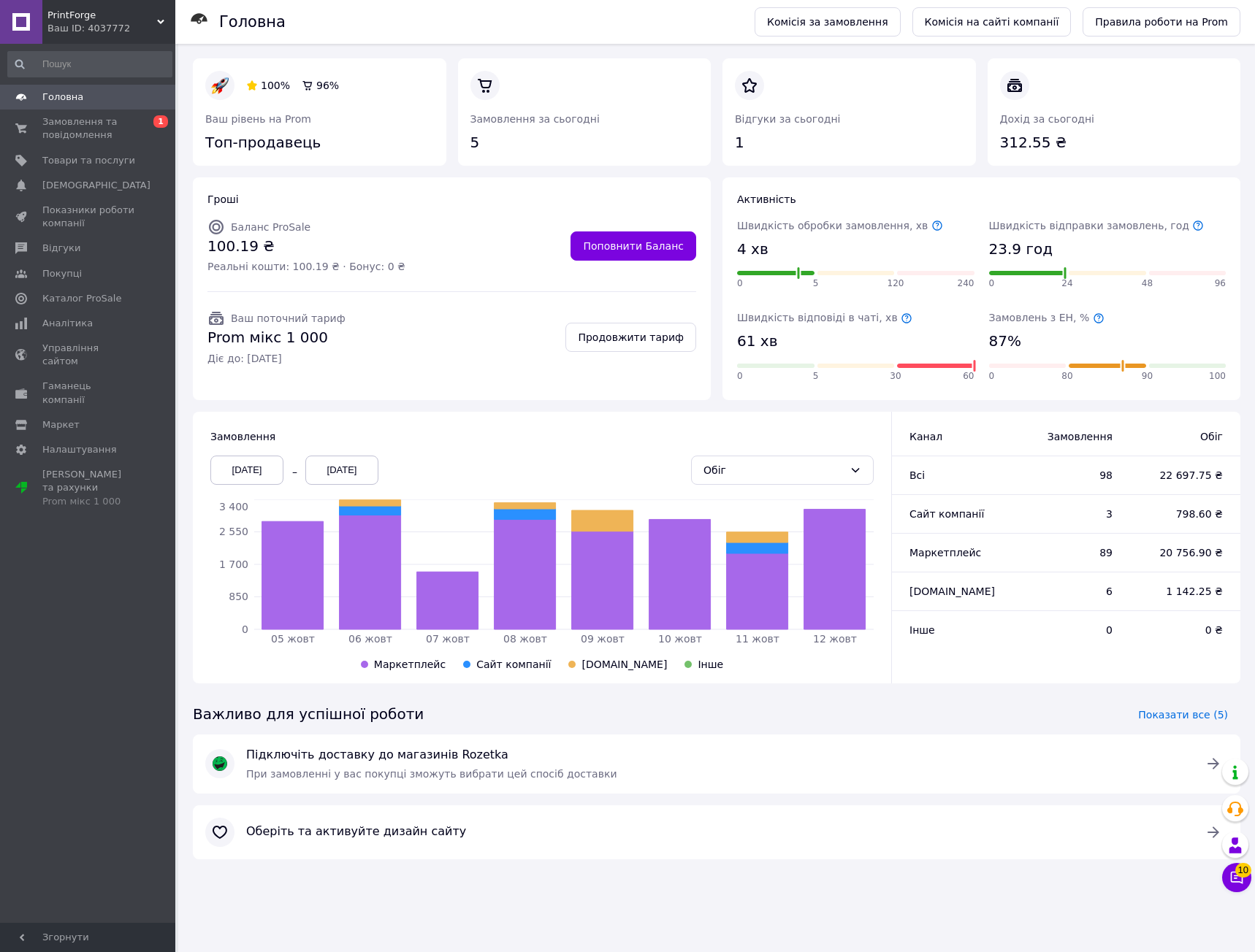
click at [923, 696] on div "Важливо для успішної роботи Показати все (5)" at bounding box center [716, 714] width 1059 height 39
click at [1221, 870] on div "100% 96% Ваш рівень на Prom Топ-продавець Замовлення за сьогодні 5 Відгуки за с…" at bounding box center [716, 472] width 1077 height 857
click at [1243, 879] on icon at bounding box center [1237, 878] width 15 height 15
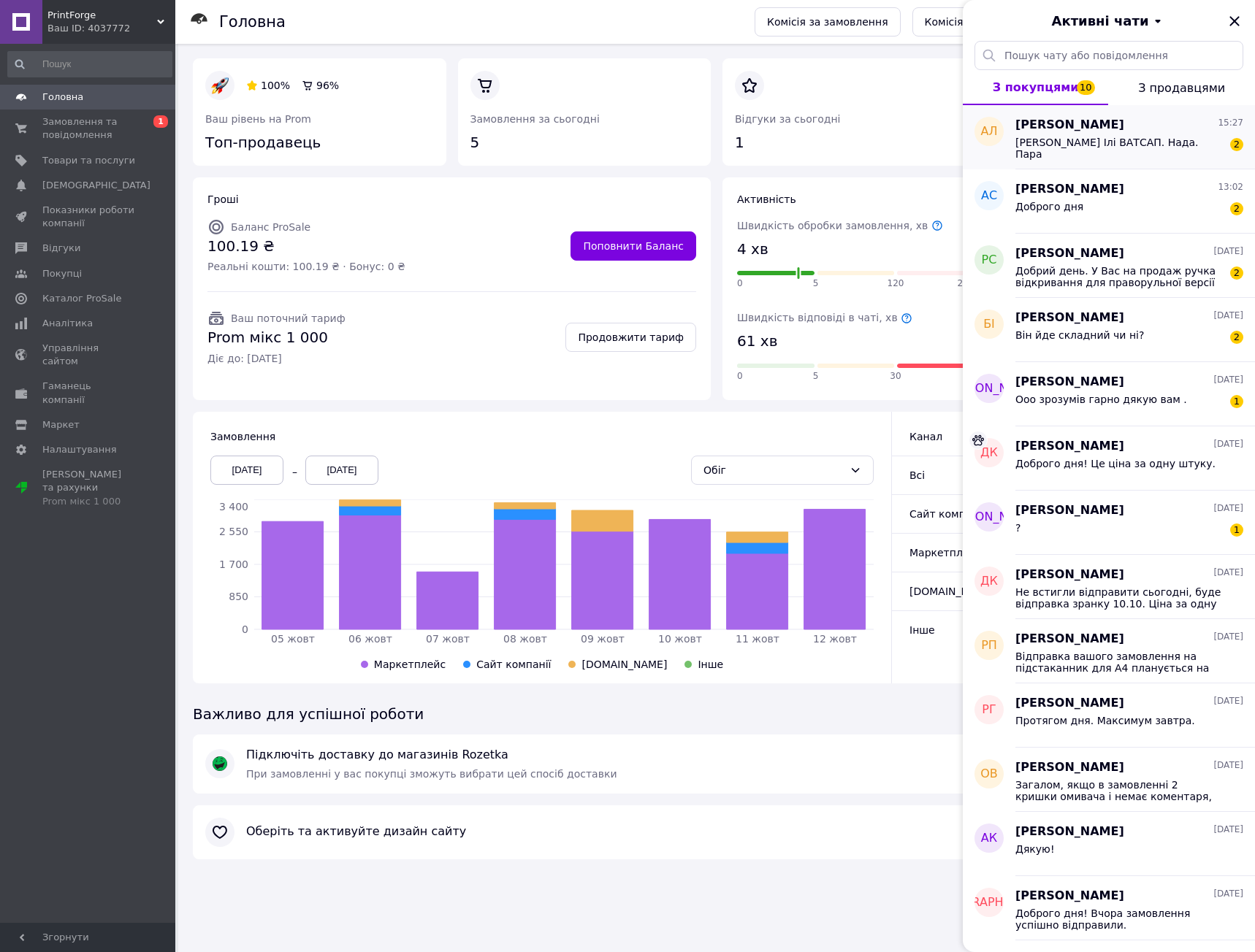
click at [1108, 139] on span "Вайбер Ілі ВАТСАП. Нада. Пара" at bounding box center [1119, 147] width 207 height 23
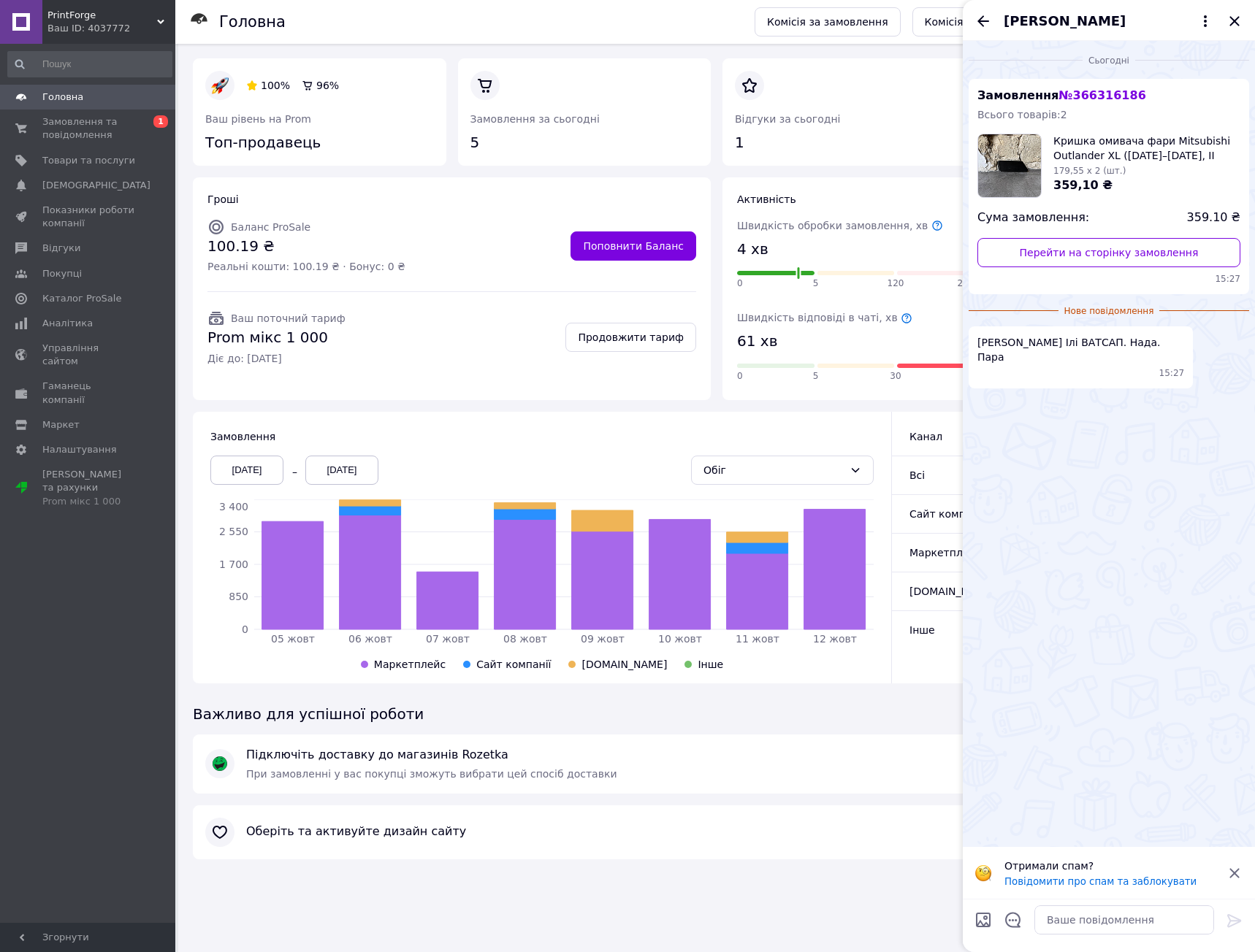
click at [1144, 407] on div "Сьогодні Замовлення № 366316186 Всього товарів: 2 Кришка омивача фари Mitsubish…" at bounding box center [1109, 444] width 292 height 806
click at [1135, 412] on div "Сьогодні Замовлення № 366316186 Всього товарів: 2 Кришка омивача фари Mitsubish…" at bounding box center [1109, 444] width 292 height 806
click at [1025, 464] on div "Сьогодні Замовлення № 366316186 Всього товарів: 2 Кришка омивача фари Mitsubish…" at bounding box center [1109, 444] width 292 height 806
click at [1045, 337] on span "Вайбер Ілі ВАТСАП. Нада. Пара" at bounding box center [1080, 349] width 206 height 29
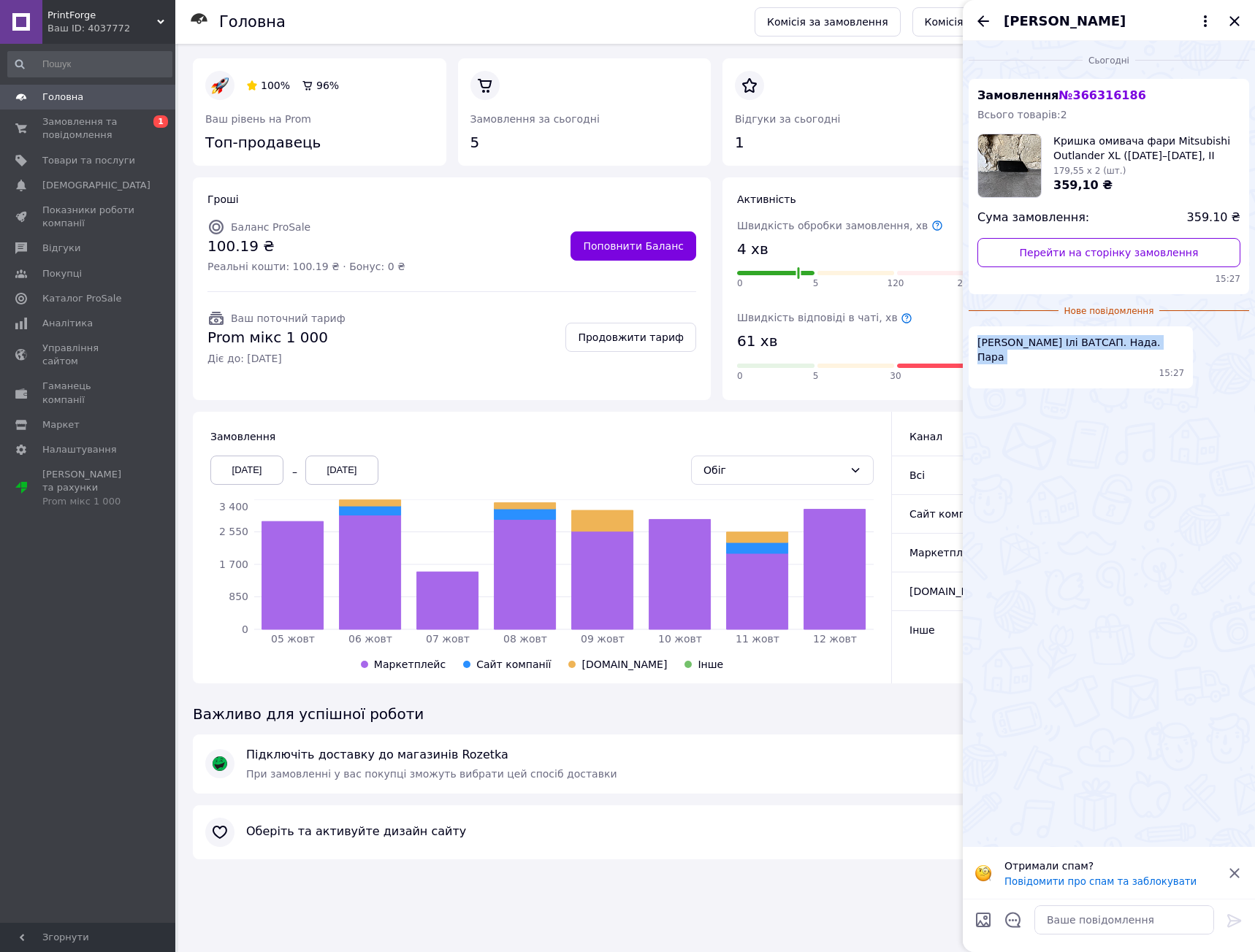
click at [1045, 337] on span "Вайбер Ілі ВАТСАП. Нада. Пара" at bounding box center [1080, 349] width 206 height 29
click at [1077, 344] on span "Вайбер Ілі ВАТСАП. Нада. Пара" at bounding box center [1080, 349] width 206 height 29
click at [1103, 247] on link "Перейти на сторінку замовлення" at bounding box center [1108, 253] width 263 height 29
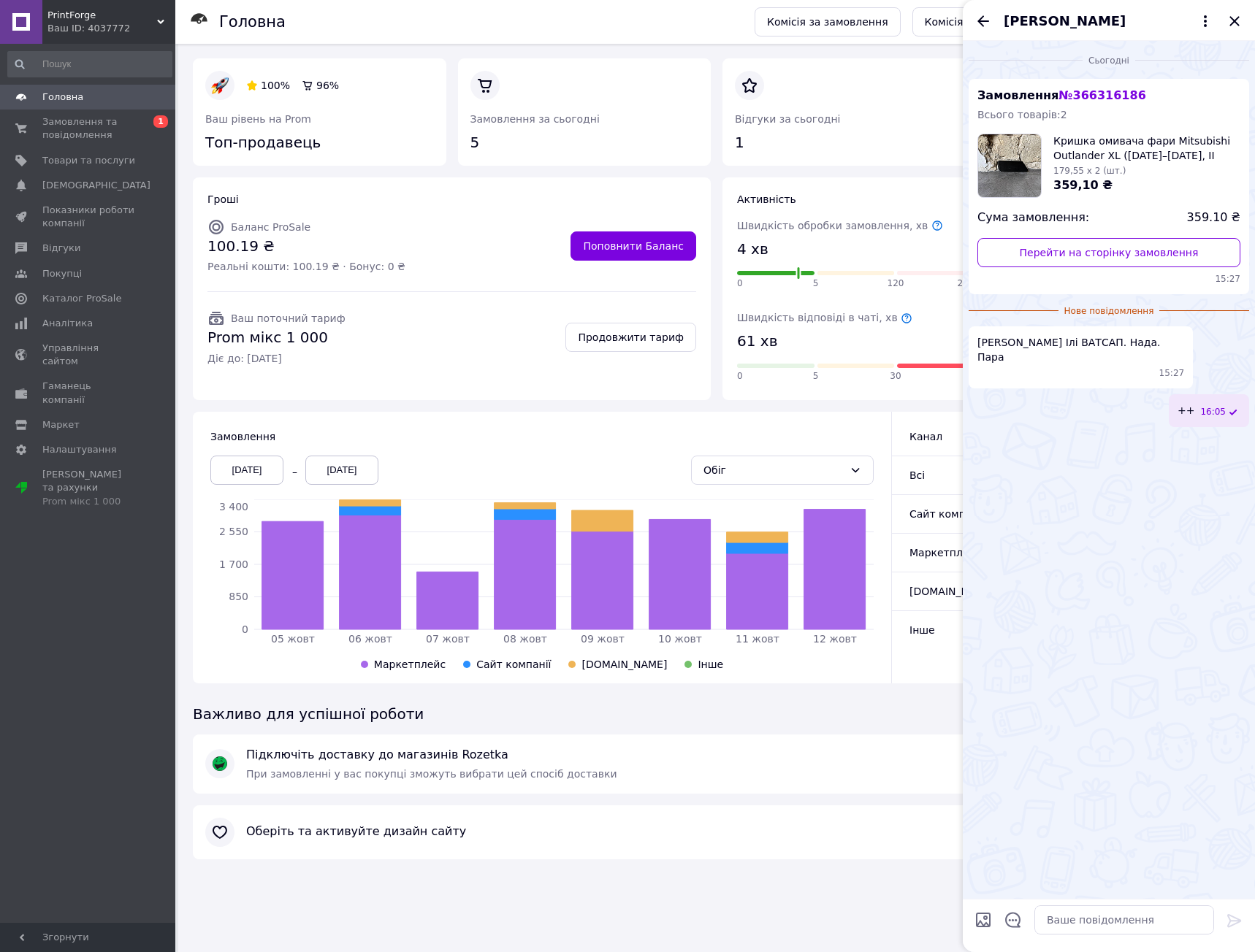
drag, startPoint x: 724, startPoint y: 177, endPoint x: 744, endPoint y: 168, distance: 21.9
click at [724, 177] on div "Активність Швидкість обробки замовлення, хв 4 хв 0 5 120 240 Швидкість відправк…" at bounding box center [981, 288] width 530 height 235
click at [1224, 19] on div "Андрей Ляпало" at bounding box center [1109, 20] width 292 height 41
click at [1244, 20] on div "Андрей Ляпало" at bounding box center [1109, 20] width 292 height 41
click at [1242, 20] on icon "Закрити" at bounding box center [1235, 22] width 18 height 18
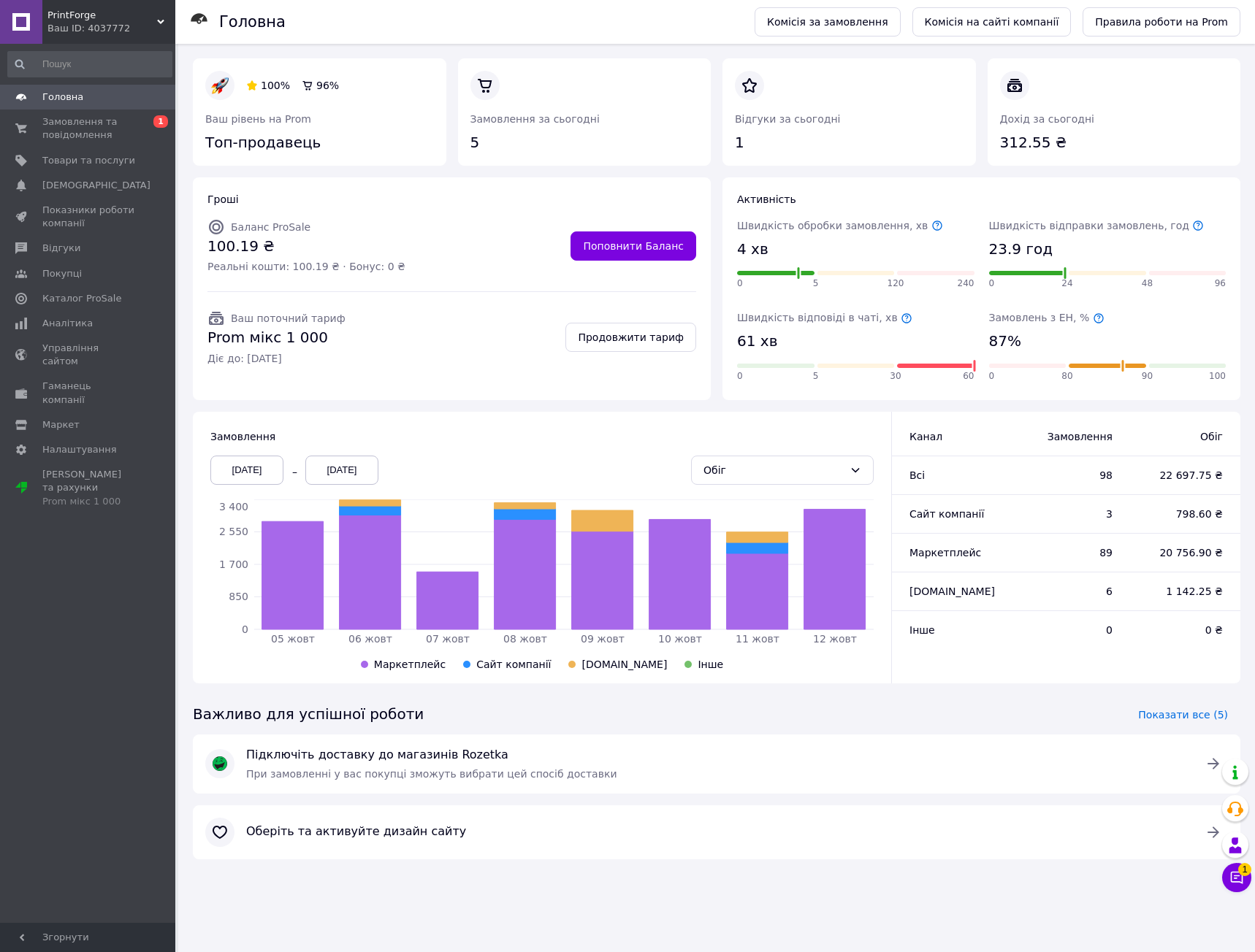
click at [1007, 180] on div "Активність Швидкість обробки замовлення, хв 4 хв 0 5 120 240 Швидкість відправк…" at bounding box center [981, 288] width 518 height 223
click at [748, 705] on div "Важливо для успішної роботи Показати все (5)" at bounding box center [716, 714] width 1059 height 39
drag, startPoint x: 464, startPoint y: 323, endPoint x: 467, endPoint y: 274, distance: 49.1
click at [87, 136] on span "Замовлення та повідомлення" at bounding box center [89, 128] width 92 height 26
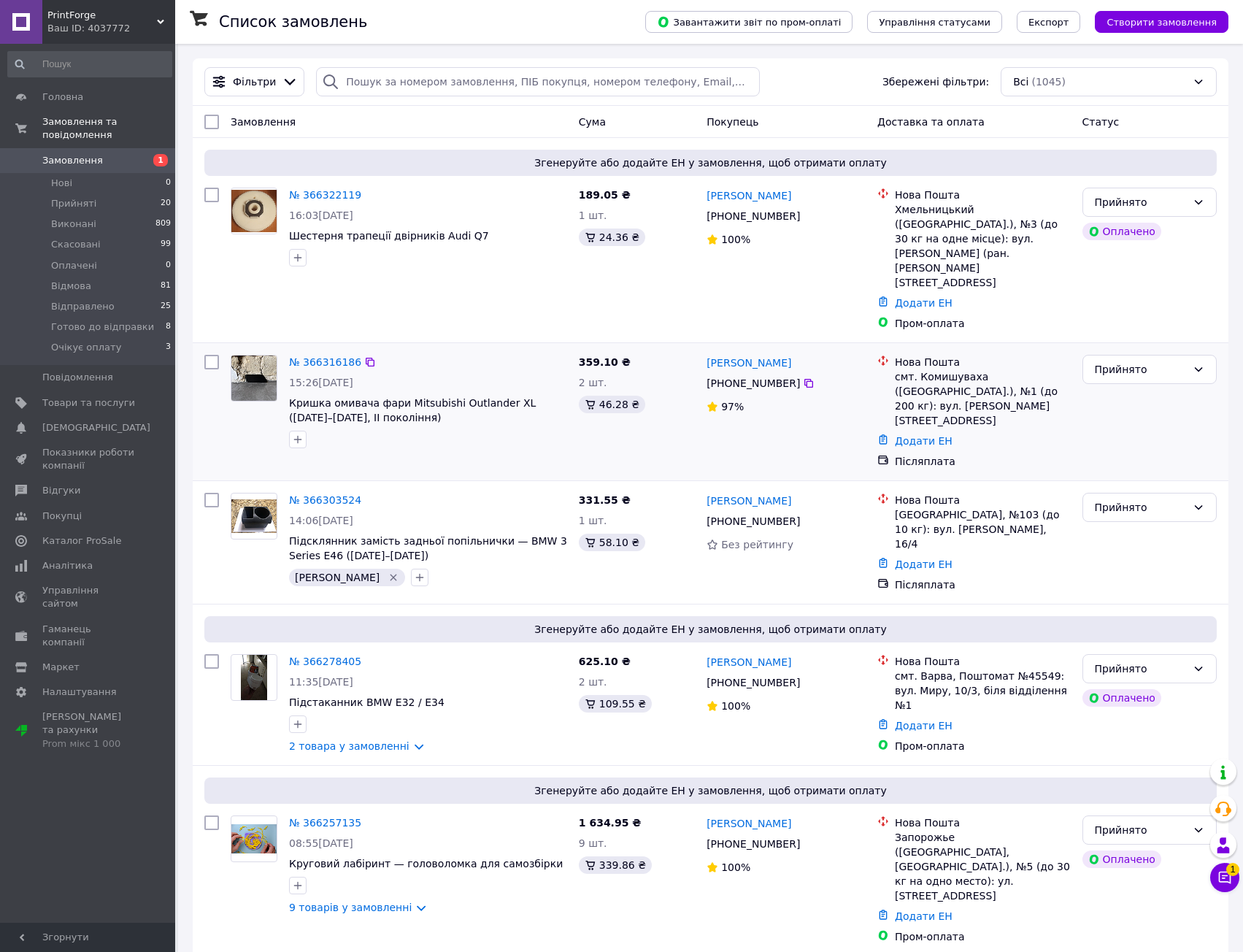
click at [541, 349] on div "№ 366316186 15:26, 12.10.2025 Кришка омивача фари Mitsubishi Outlander XL (2005…" at bounding box center [427, 401] width 290 height 105
drag, startPoint x: 545, startPoint y: 271, endPoint x: 543, endPoint y: 311, distance: 40.0
click at [483, 285] on div "№ 366322119 16:03, 12.10.2025 Шестерня трапеції двірників Audi Q7" at bounding box center [399, 259] width 349 height 155
click at [272, 91] on div "Фільтри" at bounding box center [254, 81] width 100 height 29
click at [284, 84] on icon at bounding box center [290, 82] width 11 height 7
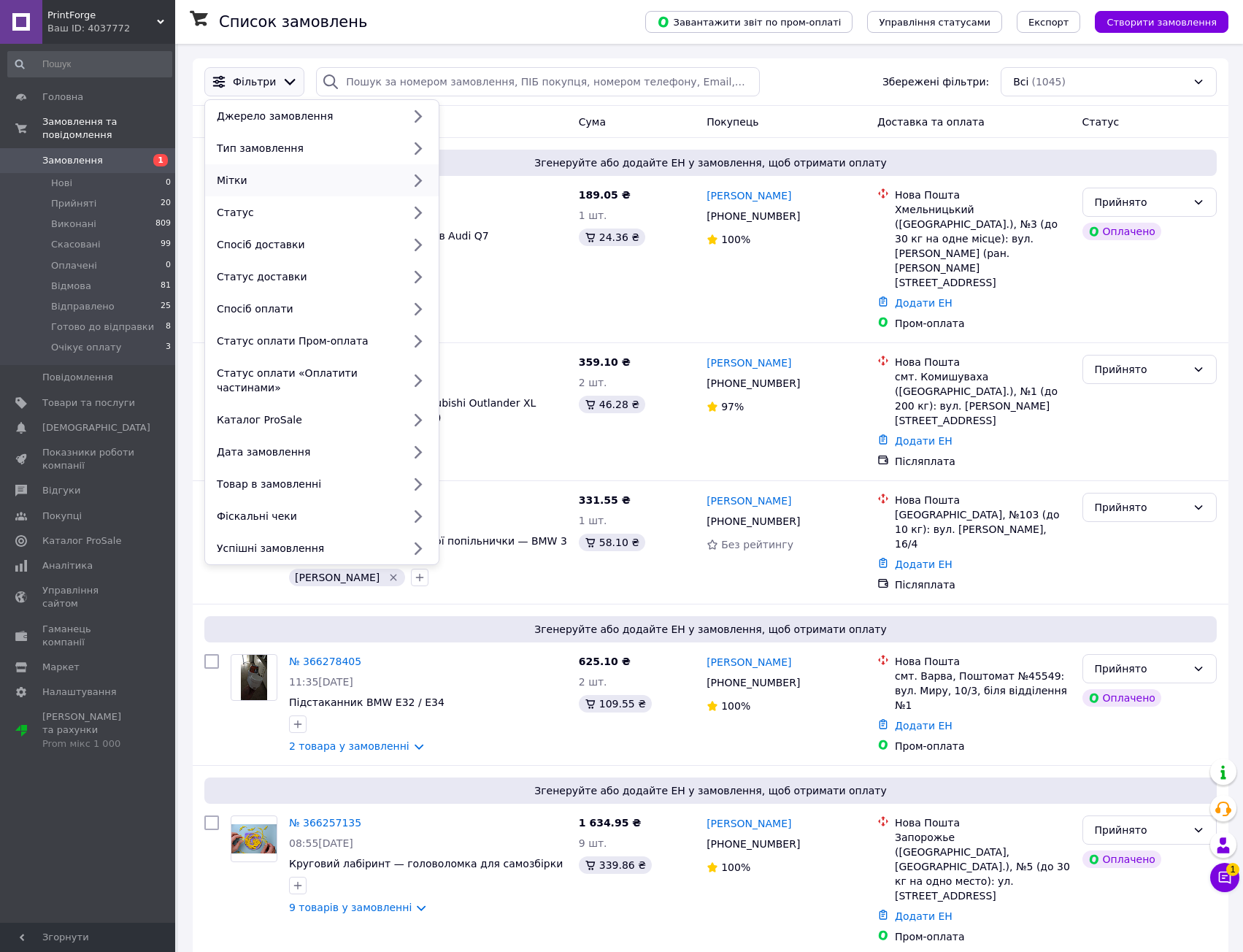
click at [322, 187] on div "Мітки" at bounding box center [306, 180] width 191 height 15
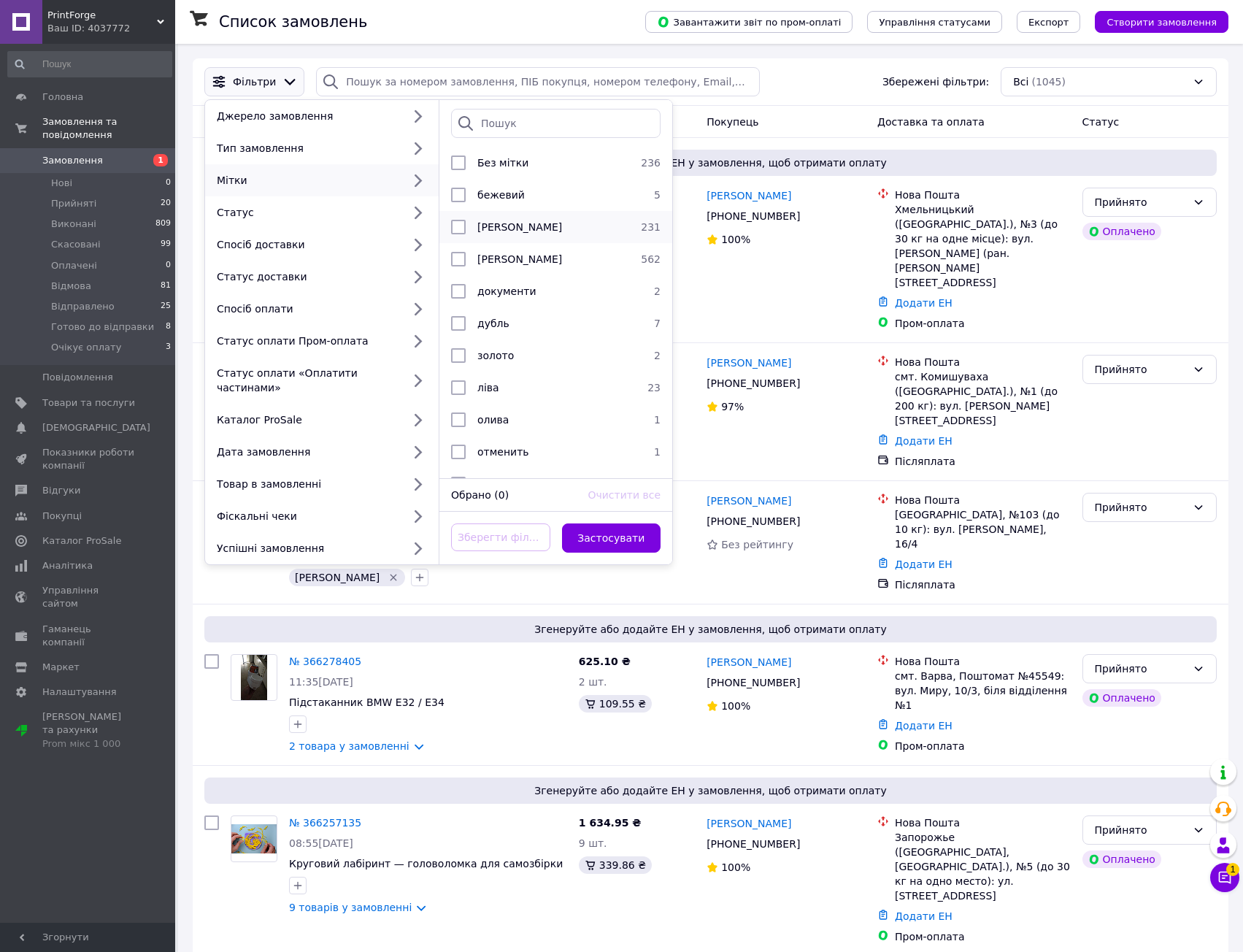
click at [518, 223] on div "[PERSON_NAME]" at bounding box center [553, 227] width 164 height 15
checkbox input "true"
click at [617, 530] on button "Застосувати" at bounding box center [611, 538] width 99 height 29
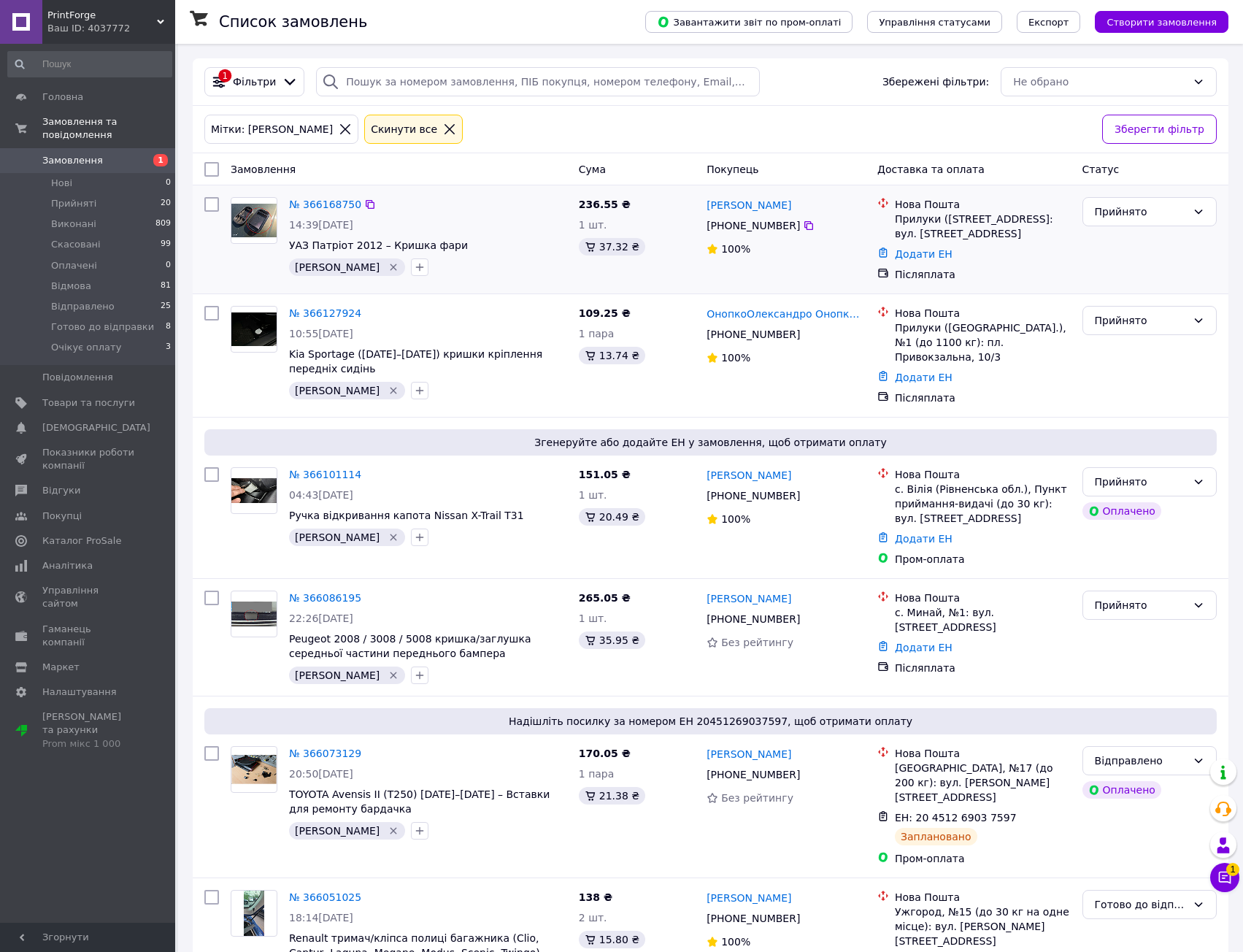
drag, startPoint x: 532, startPoint y: 218, endPoint x: 533, endPoint y: 247, distance: 29.0
drag, startPoint x: 557, startPoint y: 326, endPoint x: 560, endPoint y: 361, distance: 35.1
click at [515, 546] on div "№ 366101114 04:43, 11.10.2025 Ручка відкривання капота Nissan X-Trail T31 Васил…" at bounding box center [427, 507] width 290 height 91
click at [536, 526] on div "[PERSON_NAME]" at bounding box center [427, 537] width 284 height 23
click at [509, 446] on div "Згенеруйте або додайте ЕН у замовлення, щоб отримати оплату" at bounding box center [710, 442] width 1012 height 26
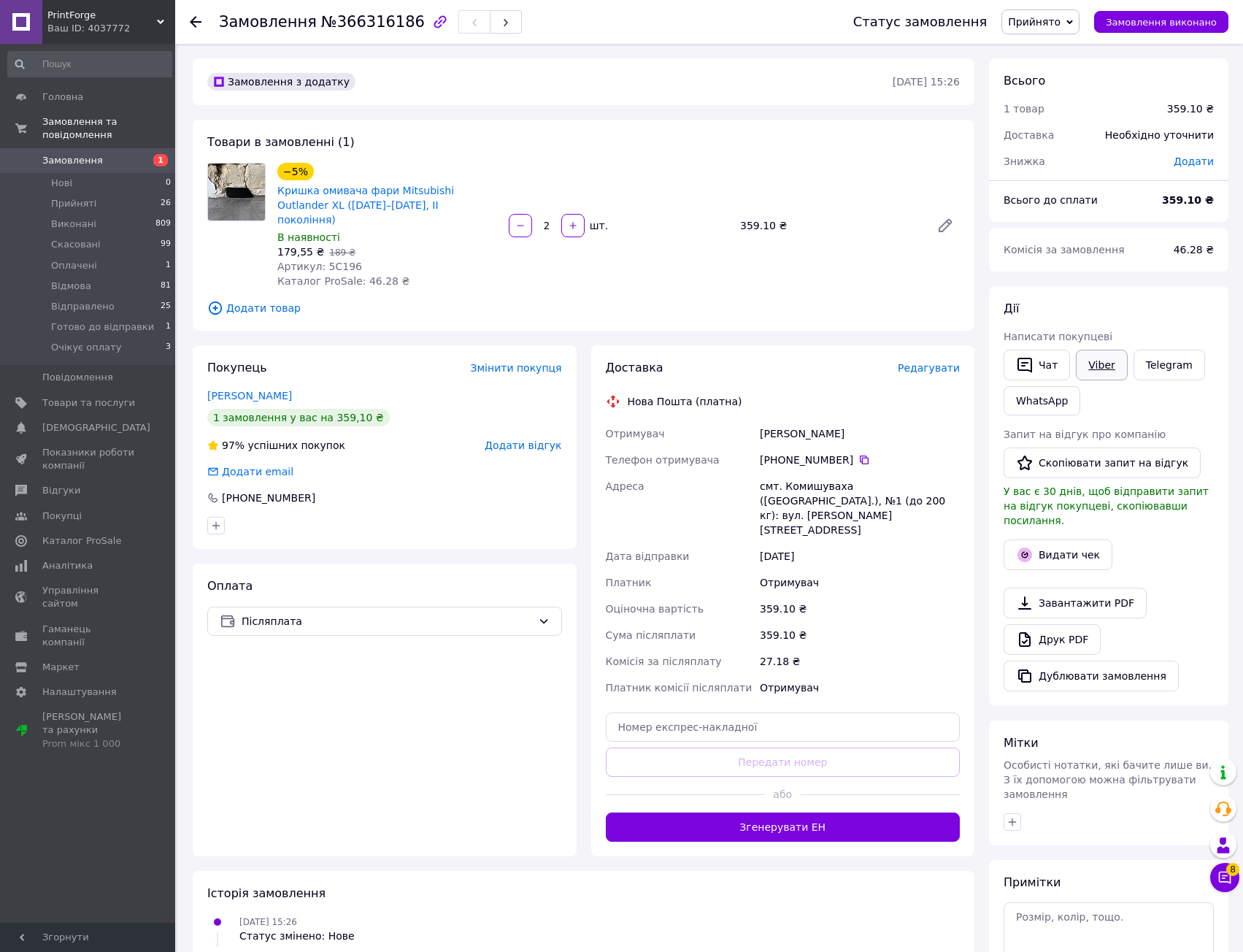
click at [1098, 373] on link "Viber" at bounding box center [1101, 364] width 51 height 31
click at [1224, 874] on icon at bounding box center [1225, 878] width 15 height 15
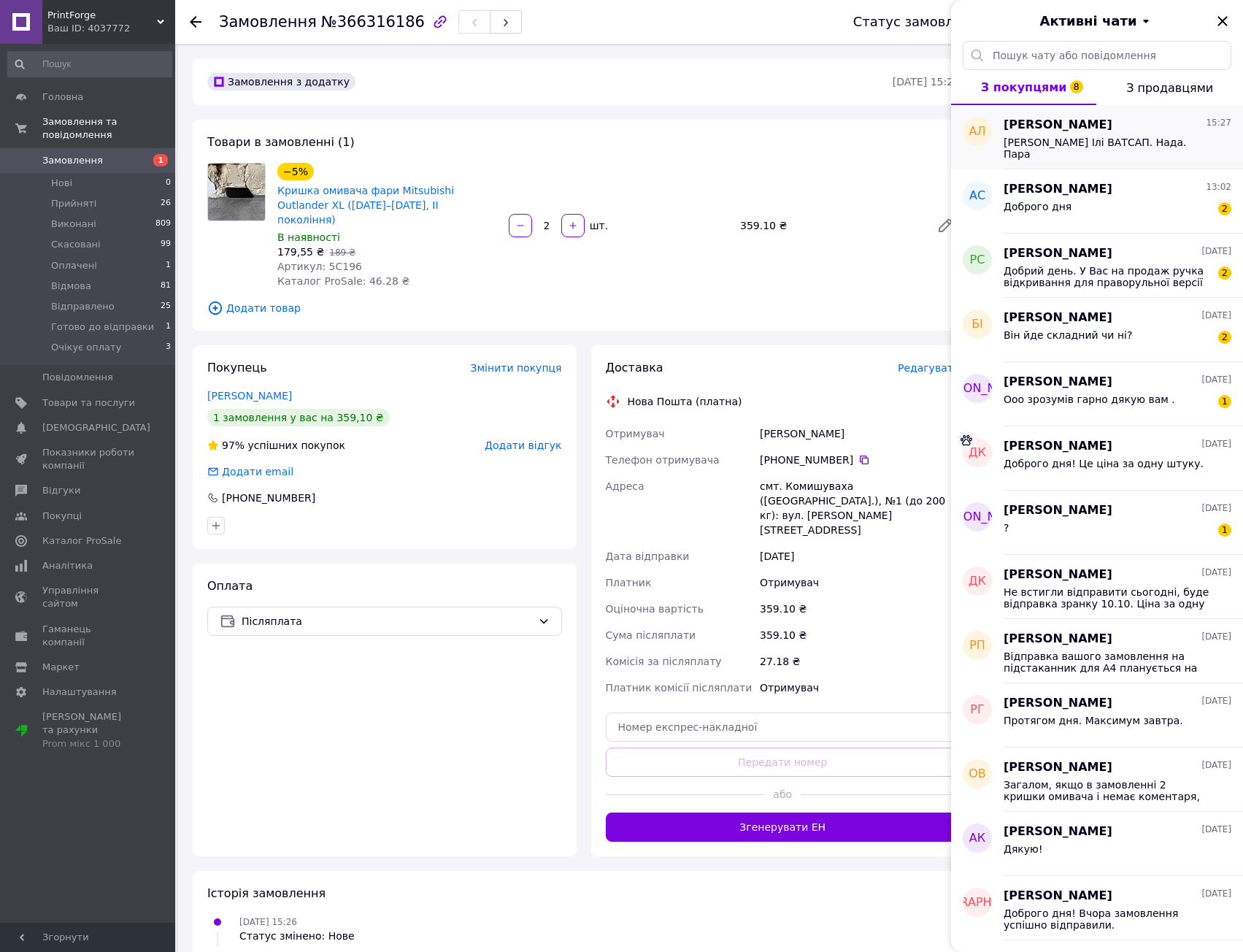
click at [1130, 135] on div "Вайбер Ілі ВАТСАП. Нада. Пара" at bounding box center [1118, 146] width 228 height 26
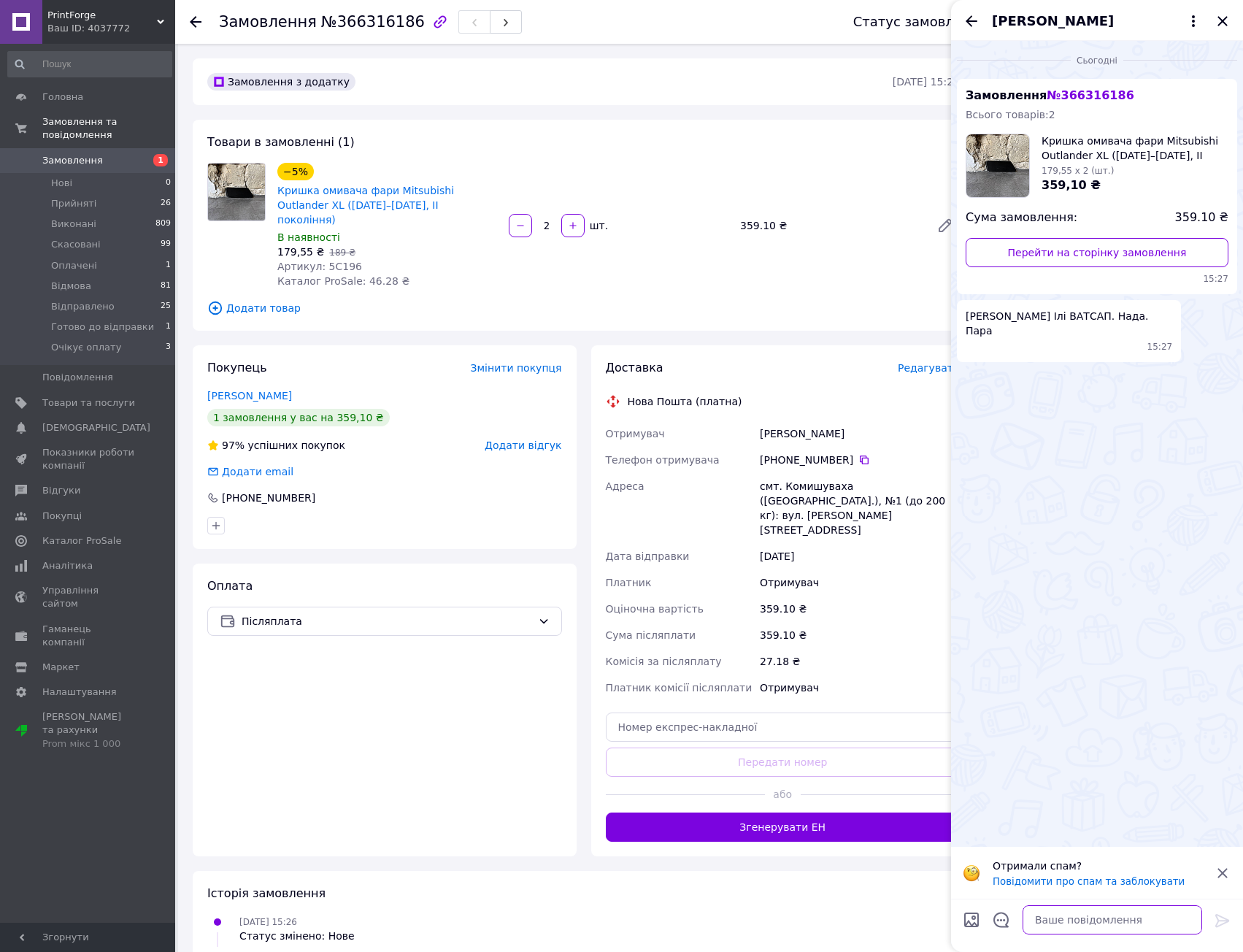
click at [1072, 927] on textarea at bounding box center [1112, 919] width 179 height 29
type textarea "++"
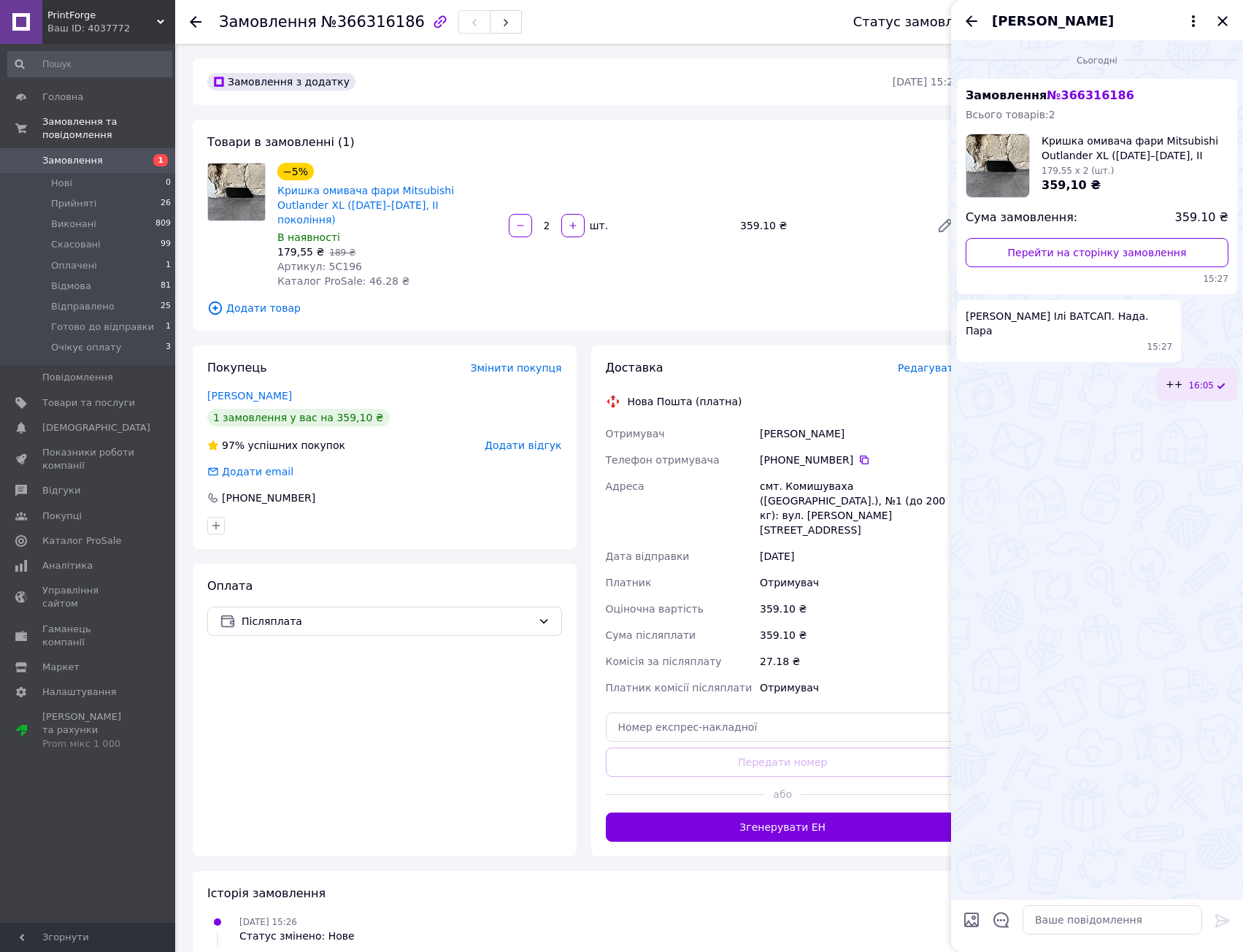
click at [862, 274] on div "−5% Кришка омивача фари Mitsubishi Outlander XL (2005–2009, II покоління) В ная…" at bounding box center [619, 226] width 694 height 131
drag, startPoint x: 632, startPoint y: 308, endPoint x: 966, endPoint y: 192, distance: 353.6
click at [632, 308] on div "Товари в замовленні (1) −5% Кришка омивача фари Mitsubishi Outlander XL (2005–2…" at bounding box center [584, 225] width 782 height 211
click at [982, 21] on div "[PERSON_NAME]" at bounding box center [1097, 20] width 292 height 41
click at [973, 18] on icon "Назад" at bounding box center [972, 22] width 18 height 18
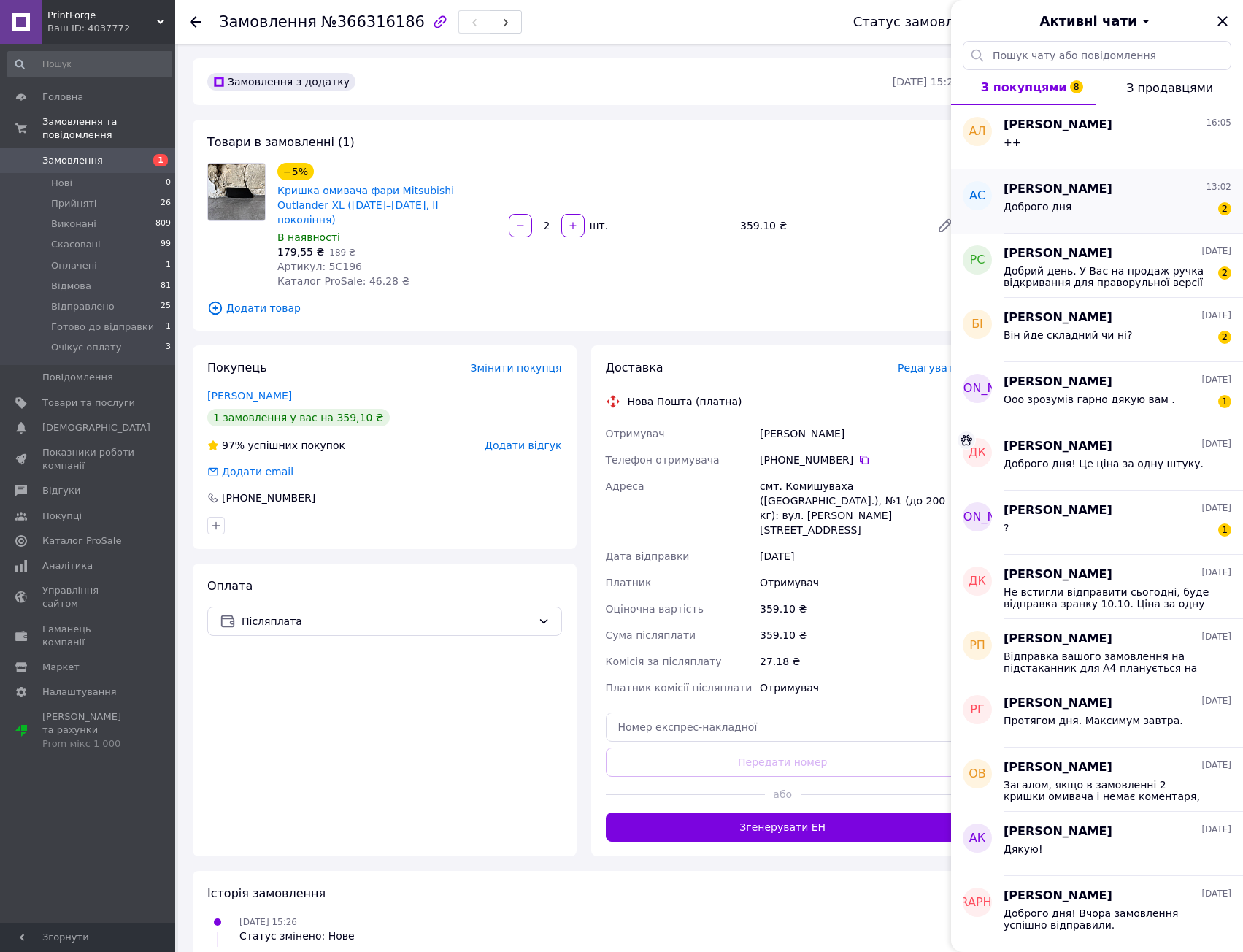
click at [1080, 188] on span "[PERSON_NAME]" at bounding box center [1058, 189] width 109 height 17
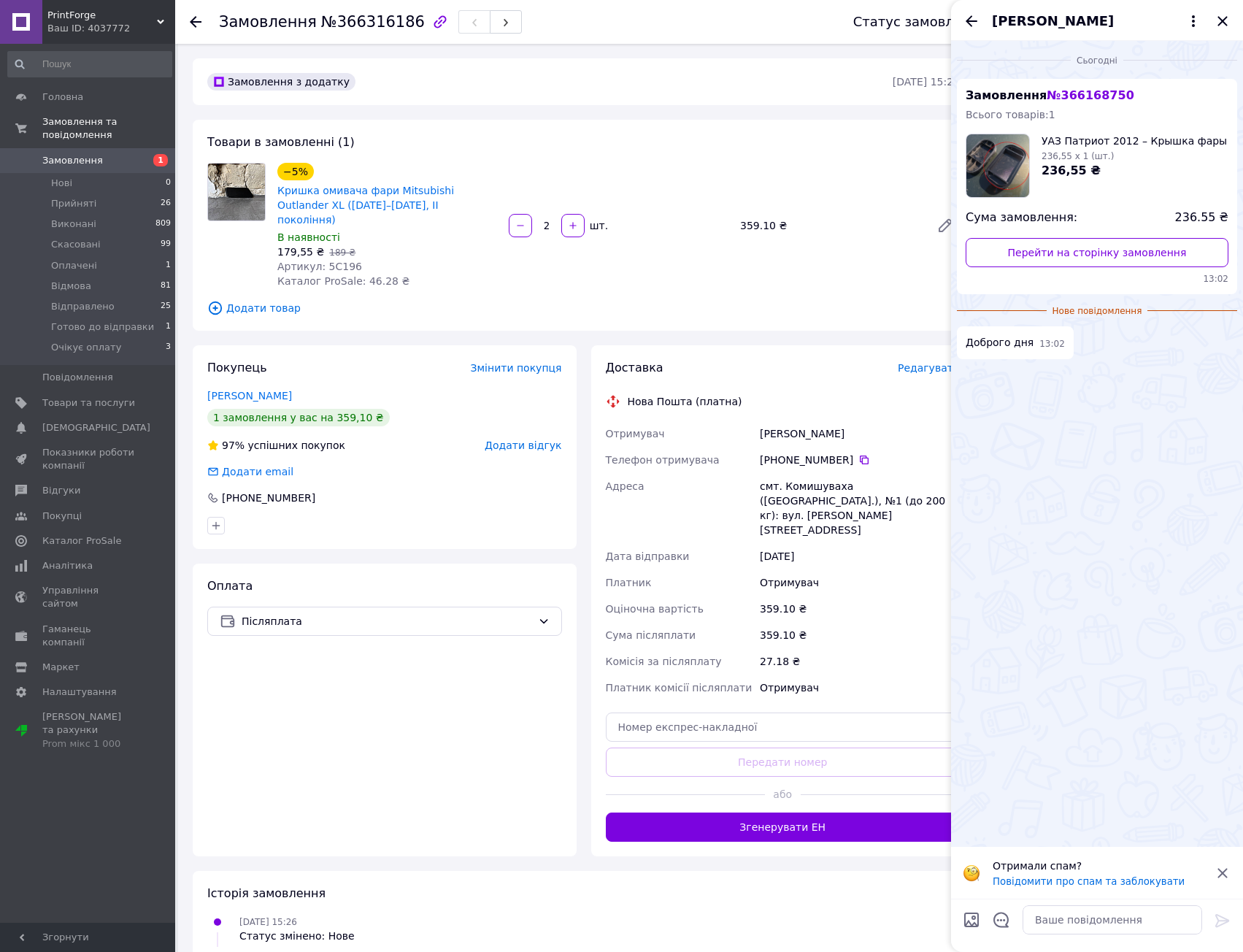
click at [1079, 351] on div "Доброго дня 13:02" at bounding box center [1097, 343] width 280 height 33
click at [1000, 344] on span "Доброго дня" at bounding box center [999, 343] width 68 height 16
click at [1029, 349] on div "Доброго дня 13:02" at bounding box center [1015, 343] width 117 height 33
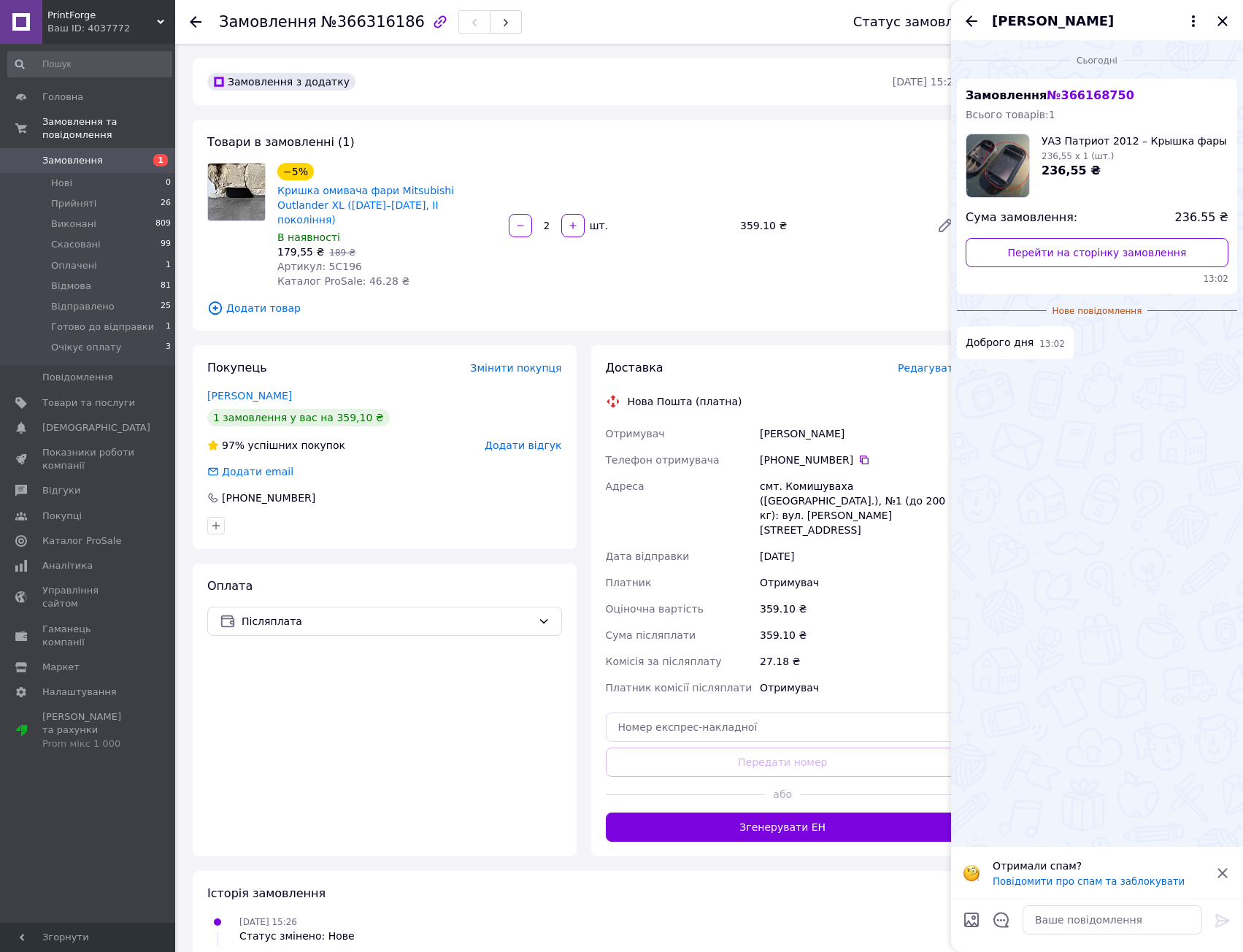
click at [1155, 173] on div "236,55 ₴" at bounding box center [1134, 171] width 185 height 17
drag, startPoint x: 1046, startPoint y: 219, endPoint x: 1112, endPoint y: 218, distance: 66.0
click at [1112, 218] on div "Сума замовлення: 236.55 ₴" at bounding box center [1097, 218] width 263 height 17
click at [1116, 218] on div "Сума замовлення: 236.55 ₴" at bounding box center [1097, 218] width 263 height 17
drag, startPoint x: 1116, startPoint y: 218, endPoint x: 986, endPoint y: 220, distance: 130.0
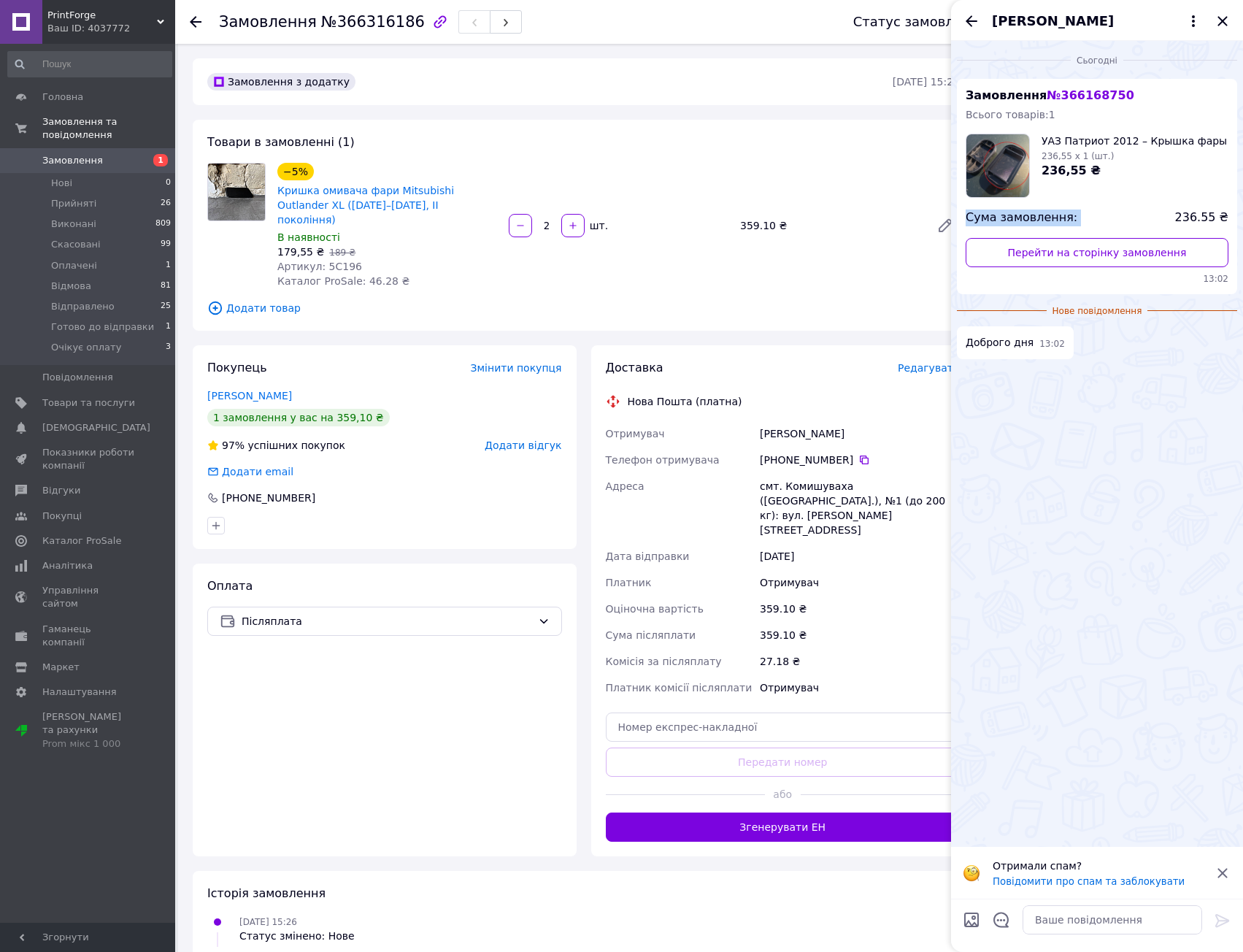
click at [986, 220] on div "Сума замовлення: 236.55 ₴" at bounding box center [1097, 218] width 263 height 17
click at [986, 220] on span "Сума замовлення:" at bounding box center [1022, 218] width 112 height 17
click at [1039, 215] on span "Сума замовлення:" at bounding box center [1022, 218] width 112 height 17
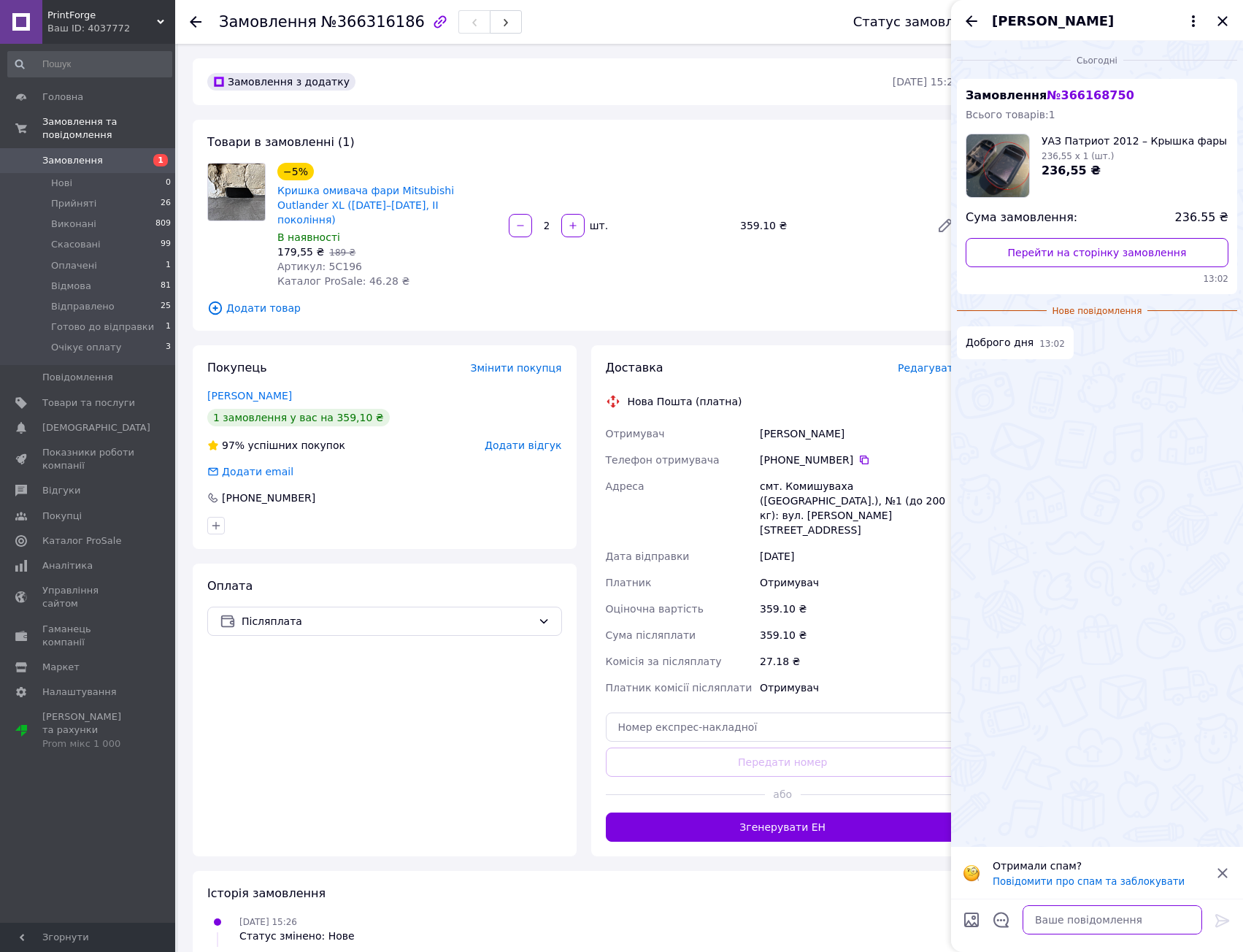
click at [1088, 922] on textarea at bounding box center [1112, 919] width 179 height 29
type textarea "ф"
type textarea "++"
type textarea "ф"
click at [975, 16] on icon "Назад" at bounding box center [972, 22] width 18 height 18
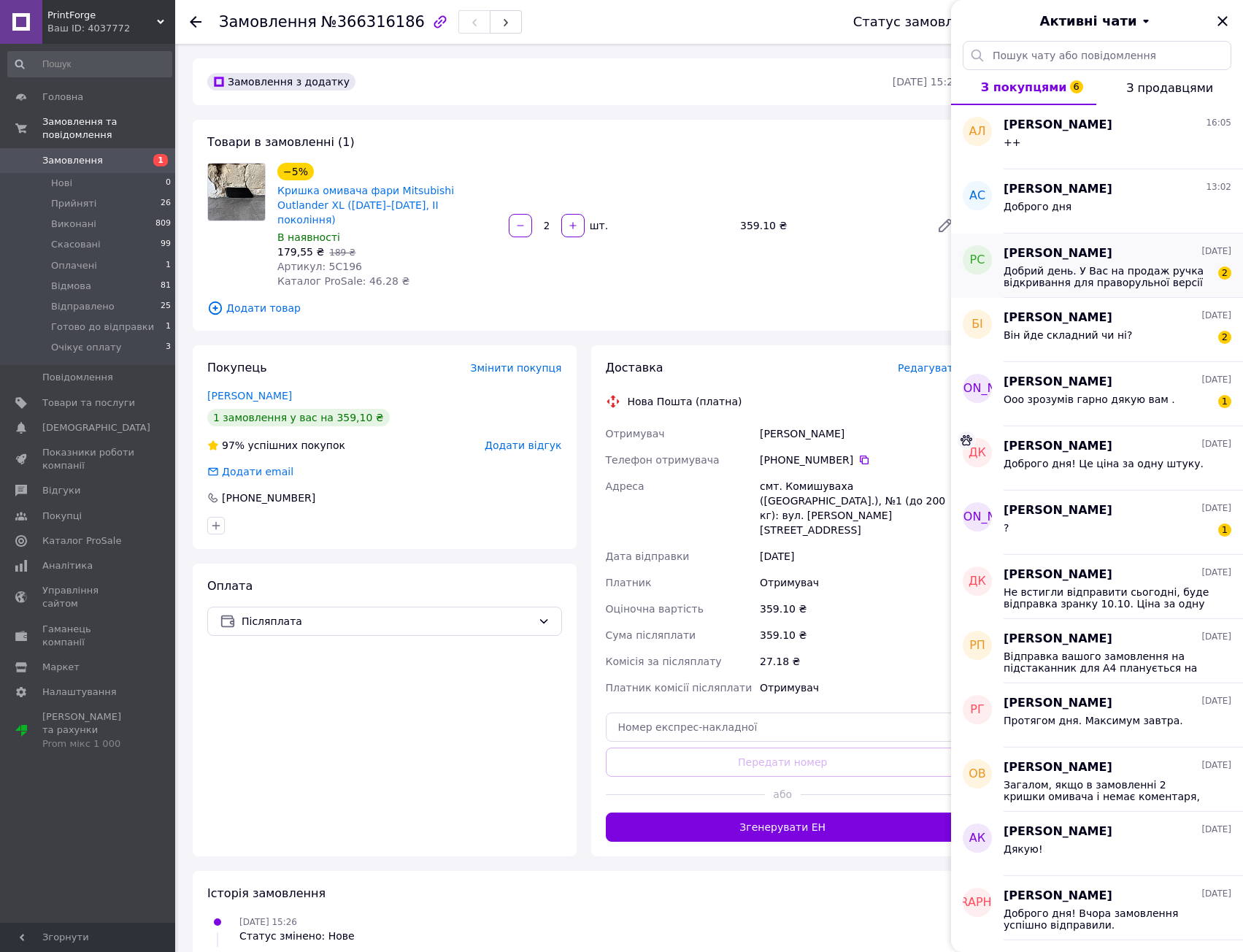
click at [1163, 285] on span "Добрий день. У Вас на продаж ручка відкривання для праворульної версії Ніссан л…" at bounding box center [1107, 276] width 207 height 23
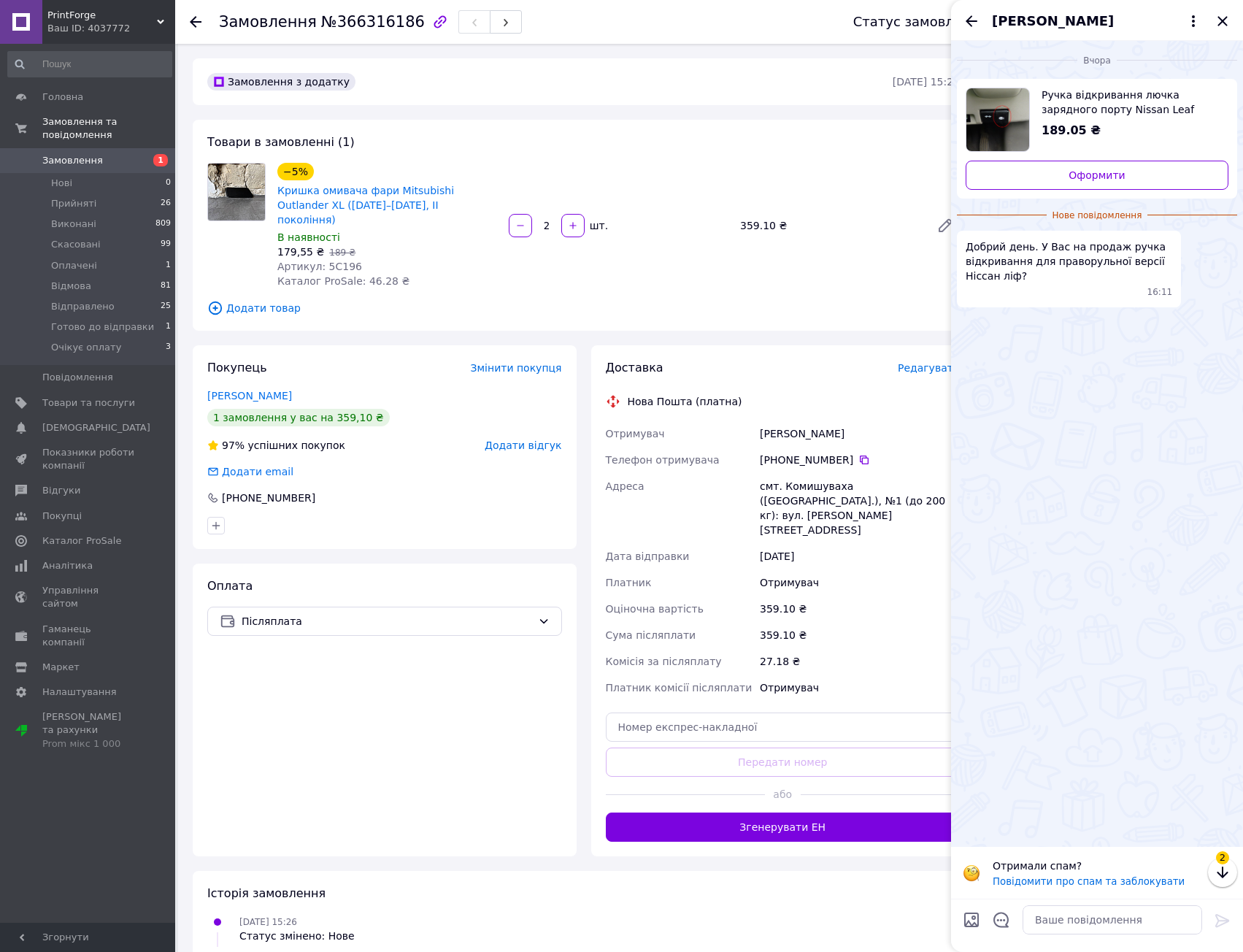
click at [1043, 256] on span "Добрий день. У Вас на продаж ручка відкривання для праворульної версії Ніссан л…" at bounding box center [1069, 261] width 206 height 44
click at [1122, 275] on span "Добрий день. У Вас на продаж ручка відкривання для праворульної версії Ніссан л…" at bounding box center [1069, 261] width 206 height 44
click at [1081, 101] on span "Ручка відкривання лючка зарядного порту Nissan Leaf" at bounding box center [1129, 102] width 175 height 29
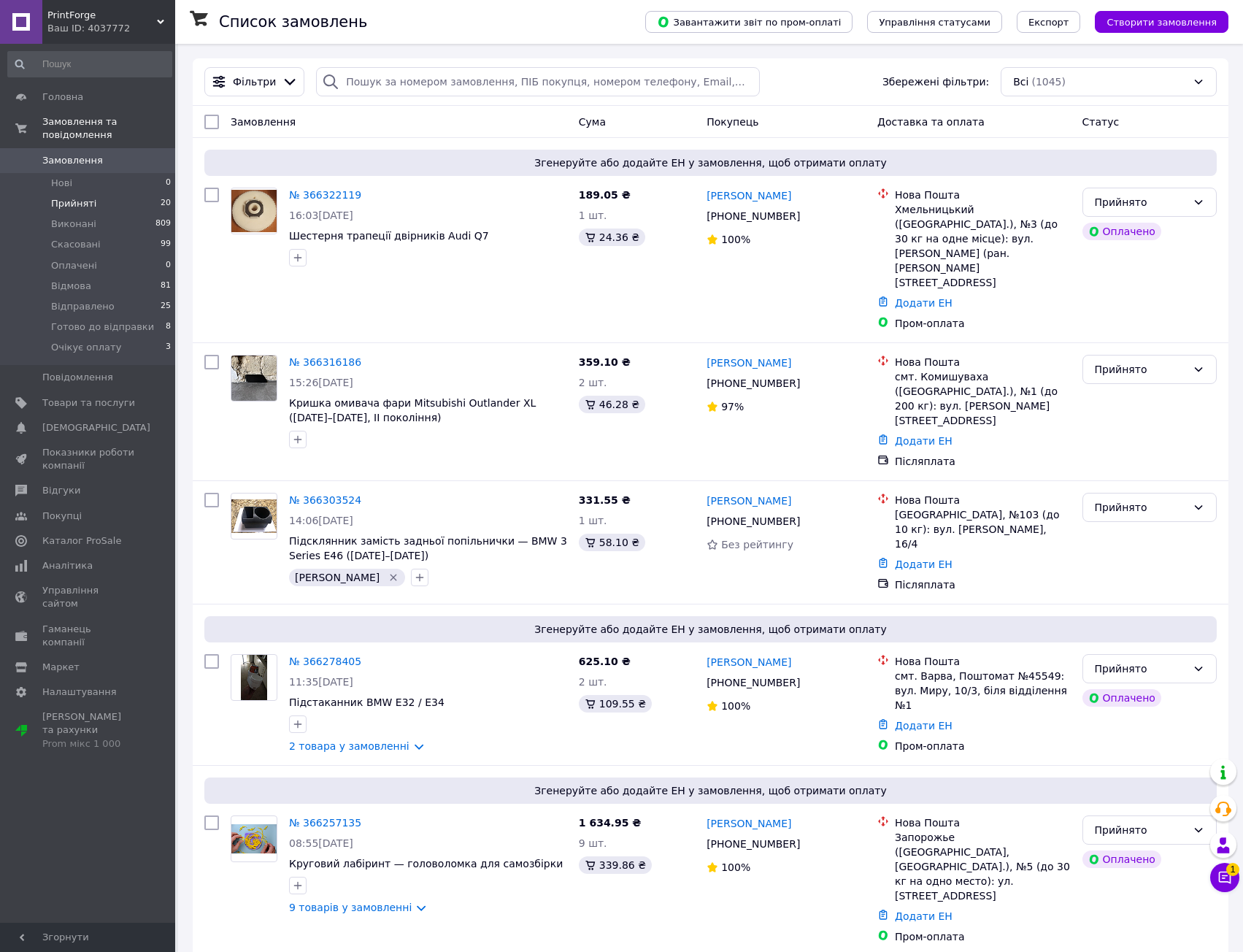
click at [109, 197] on li "Прийняті 20" at bounding box center [89, 203] width 179 height 20
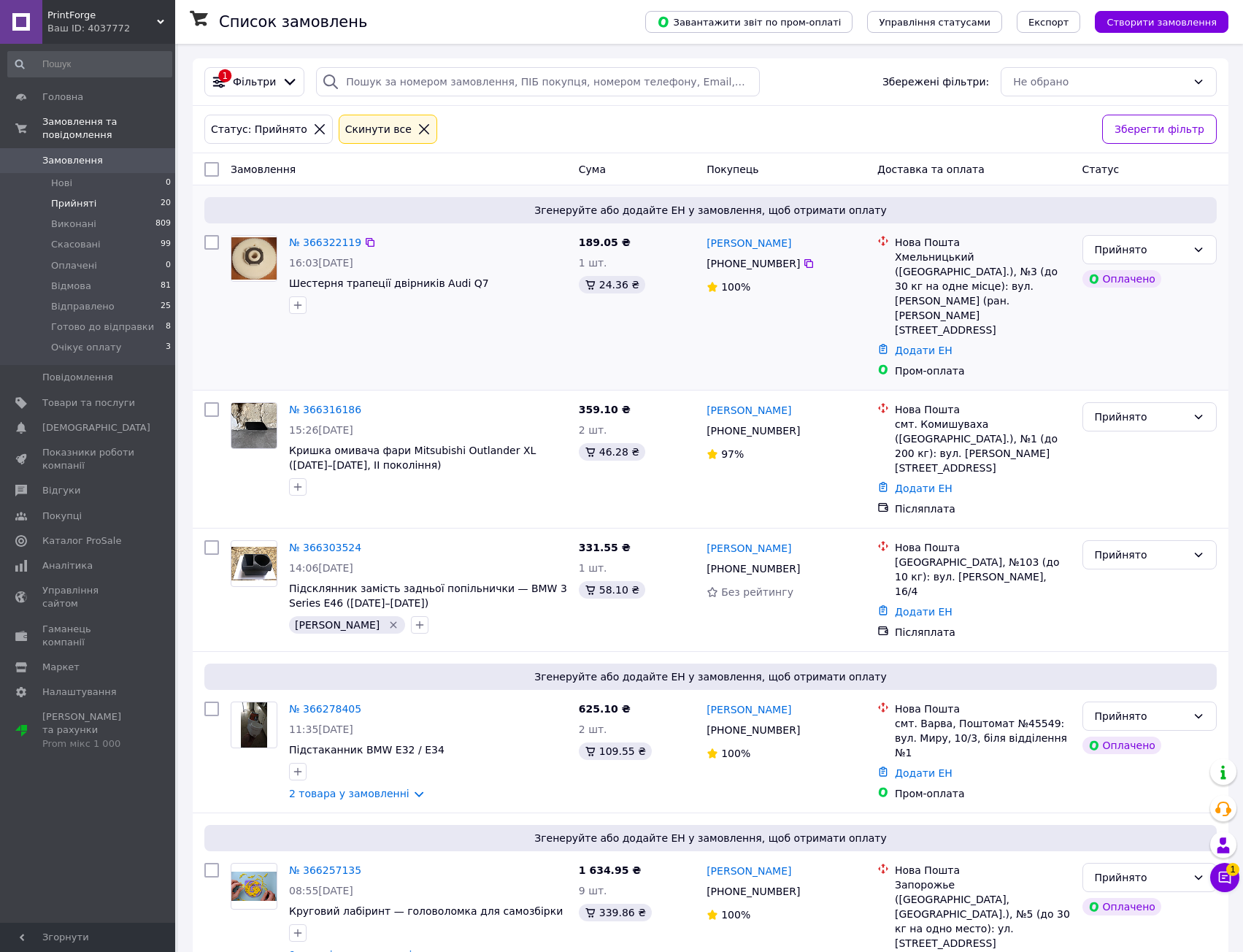
drag, startPoint x: 560, startPoint y: 266, endPoint x: 559, endPoint y: 275, distance: 9.1
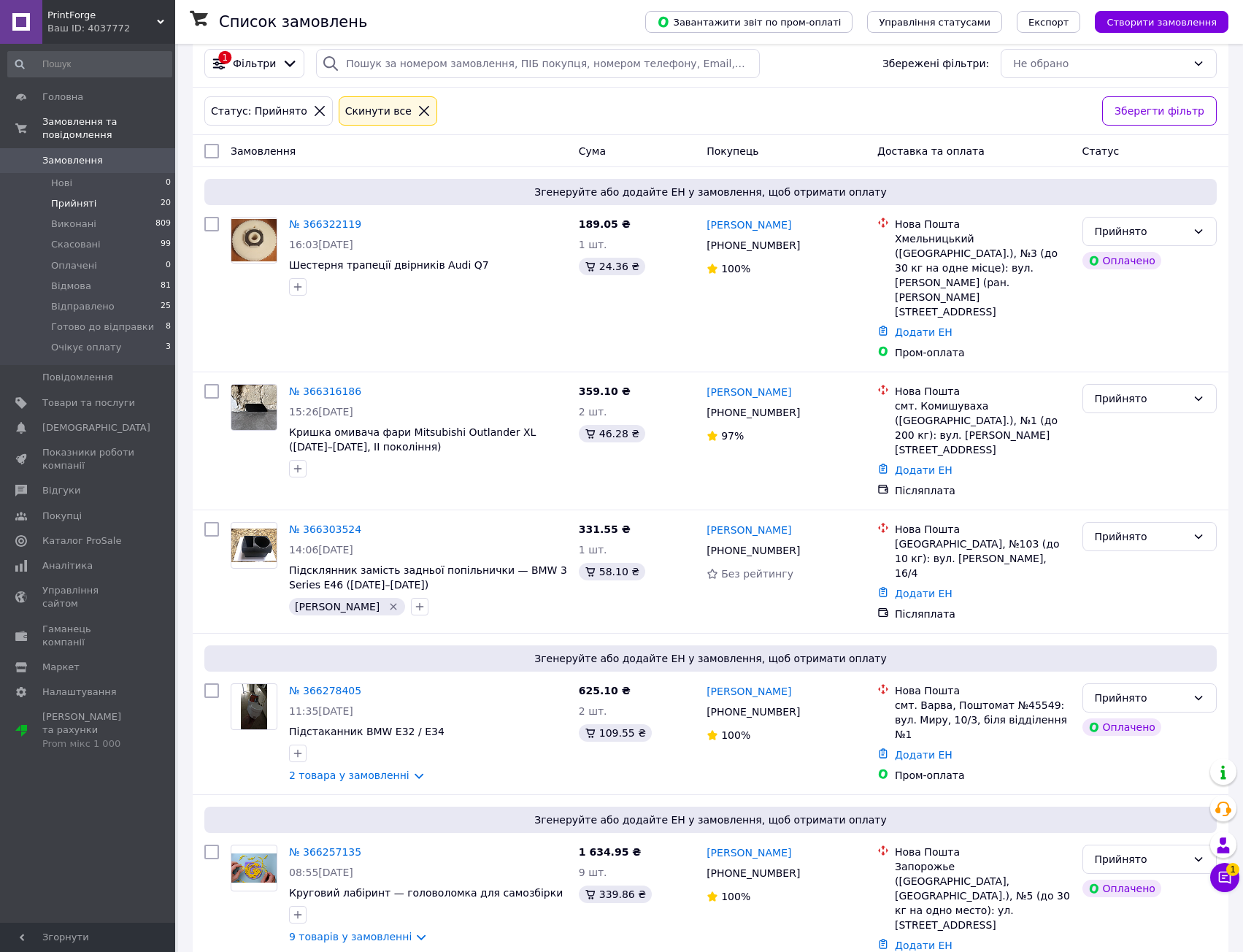
scroll to position [1950, 0]
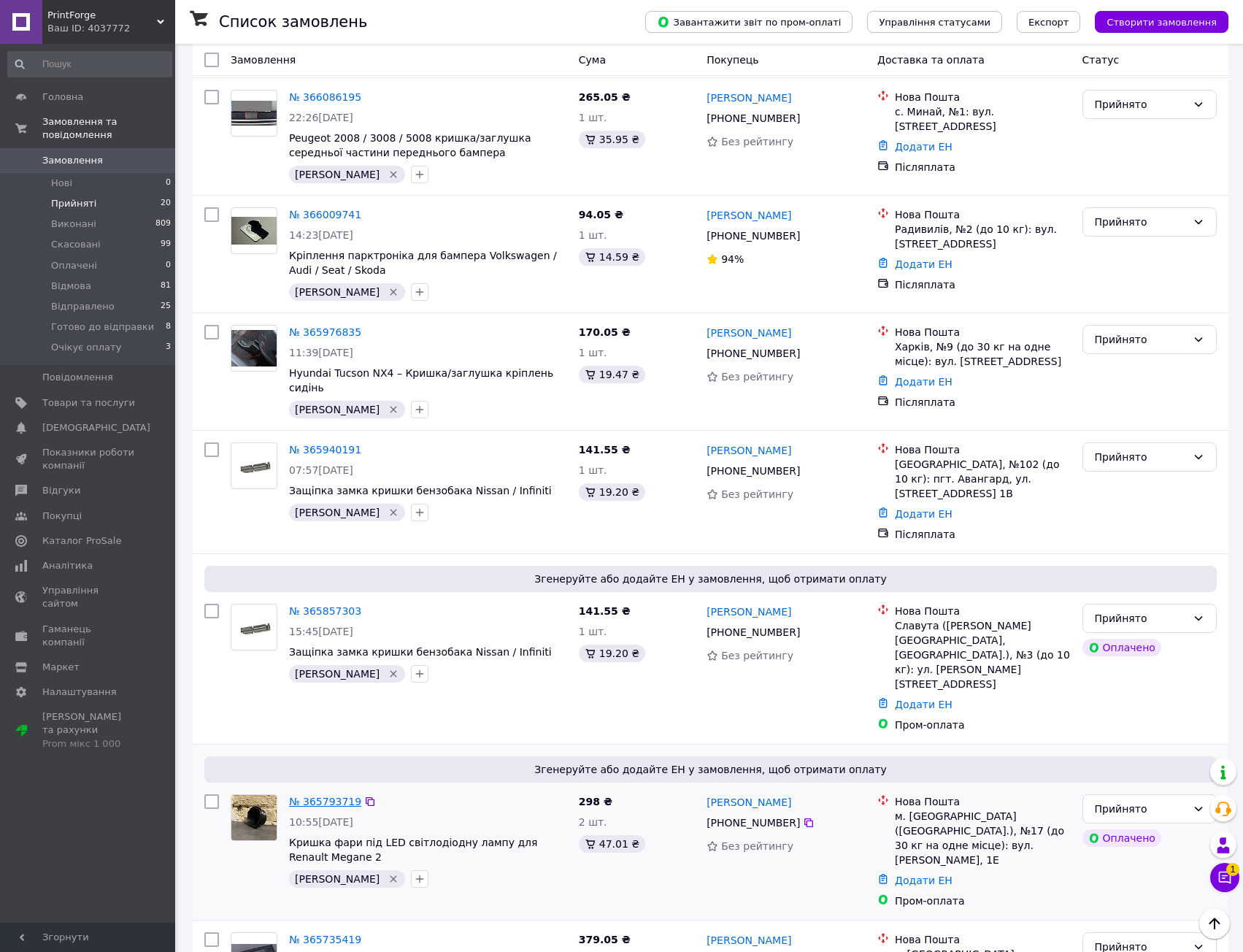
click at [315, 796] on link "№ 365793719" at bounding box center [325, 802] width 72 height 12
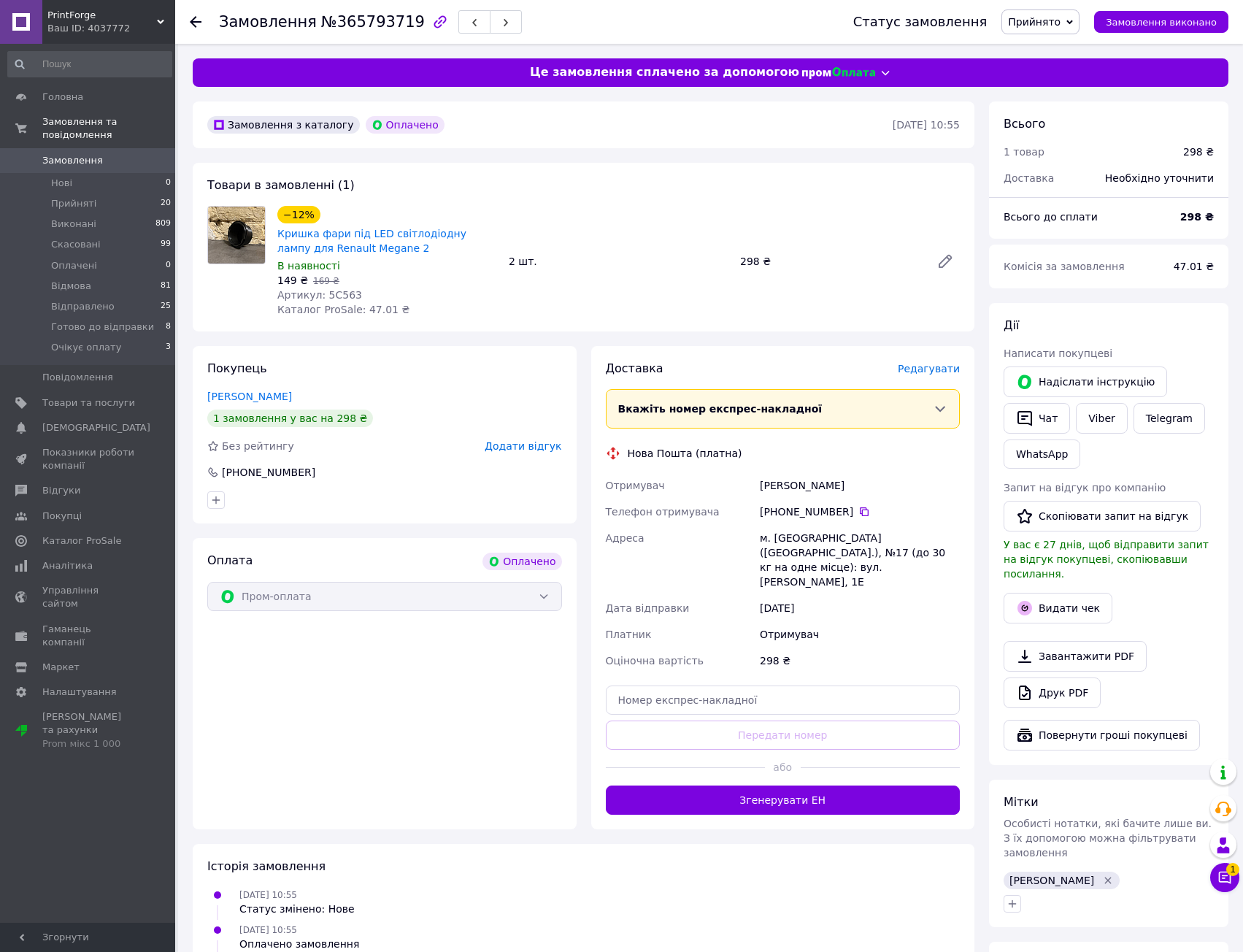
click at [944, 369] on span "Редагувати" at bounding box center [929, 369] width 62 height 12
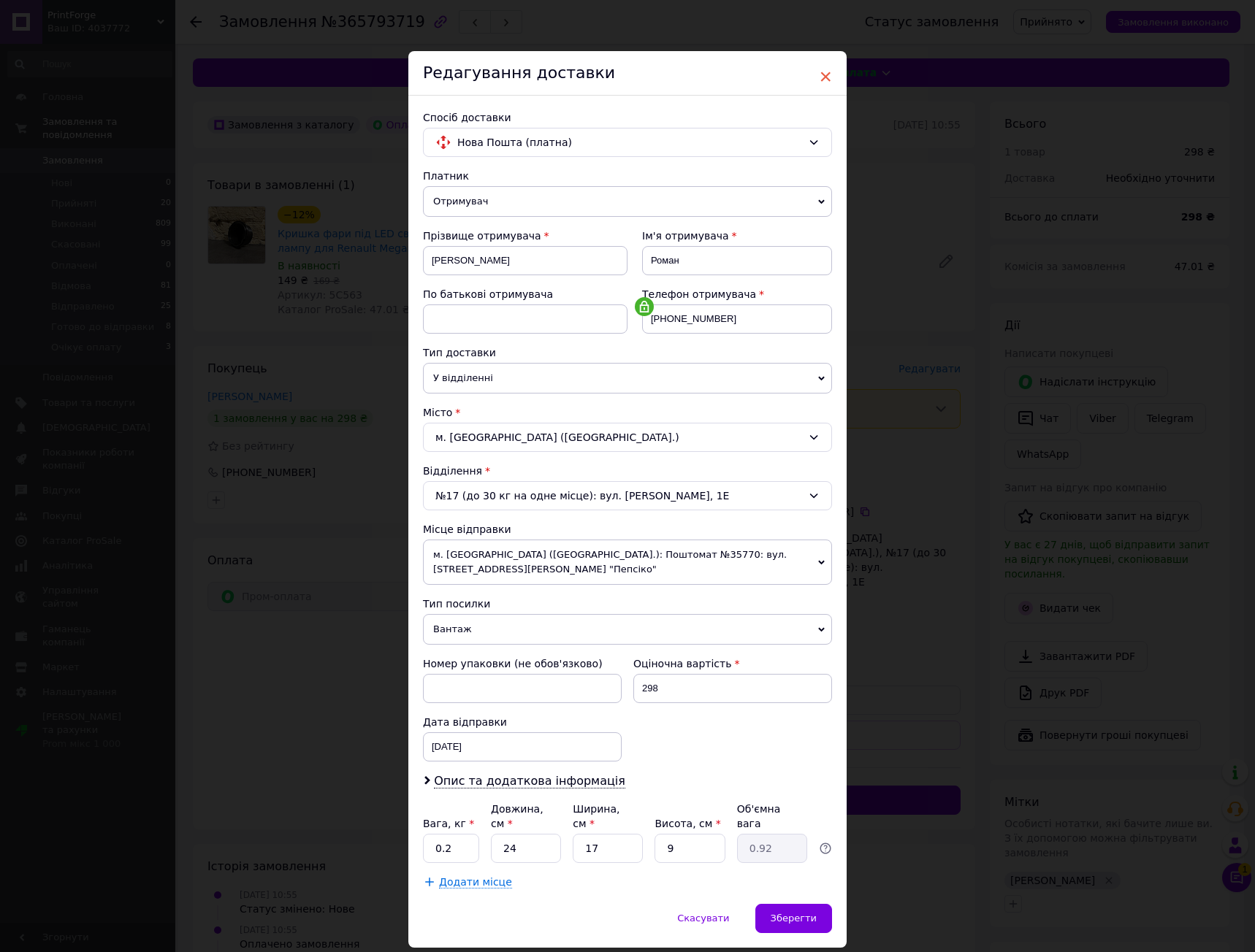
click at [821, 79] on span "×" at bounding box center [826, 76] width 13 height 25
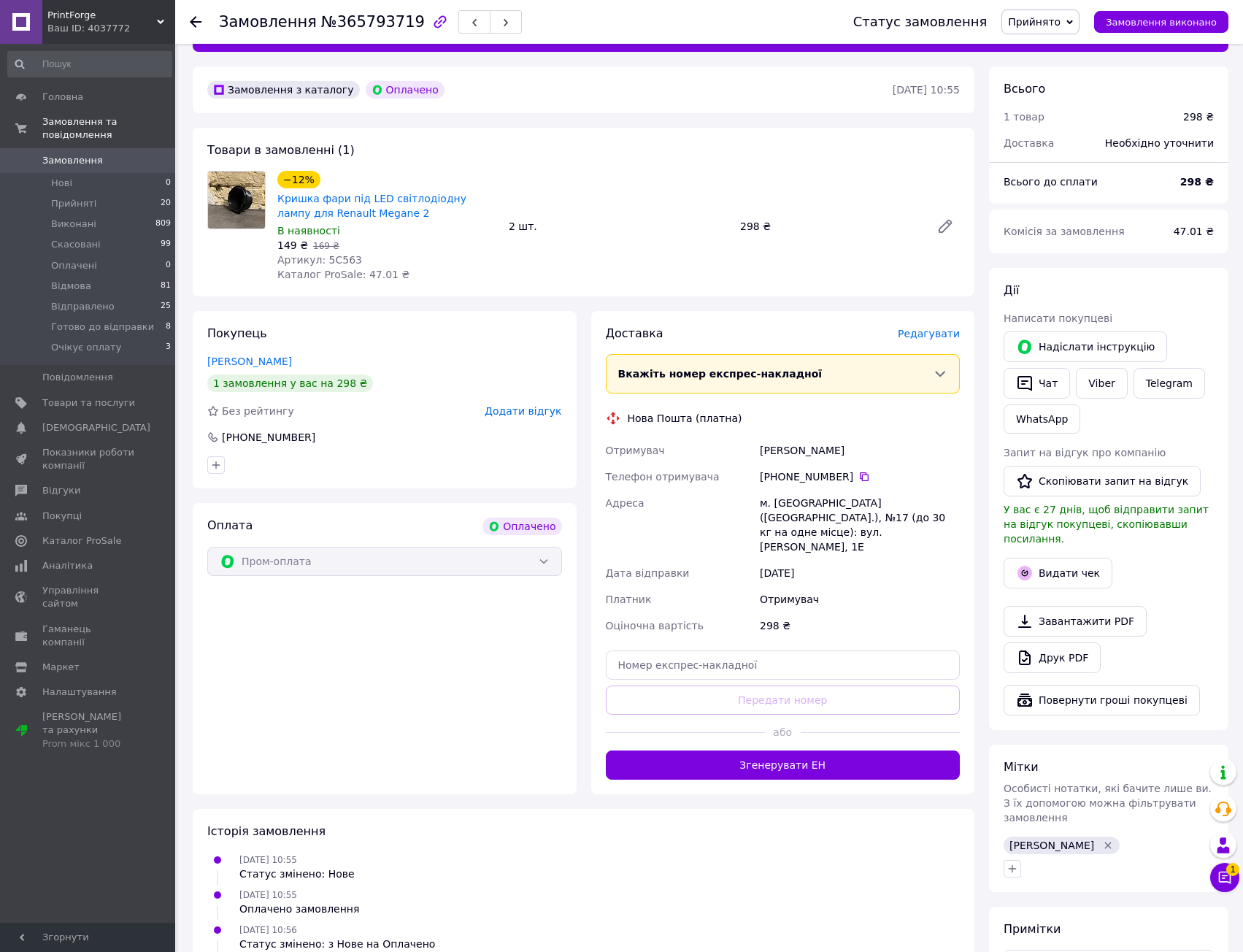
scroll to position [219, 0]
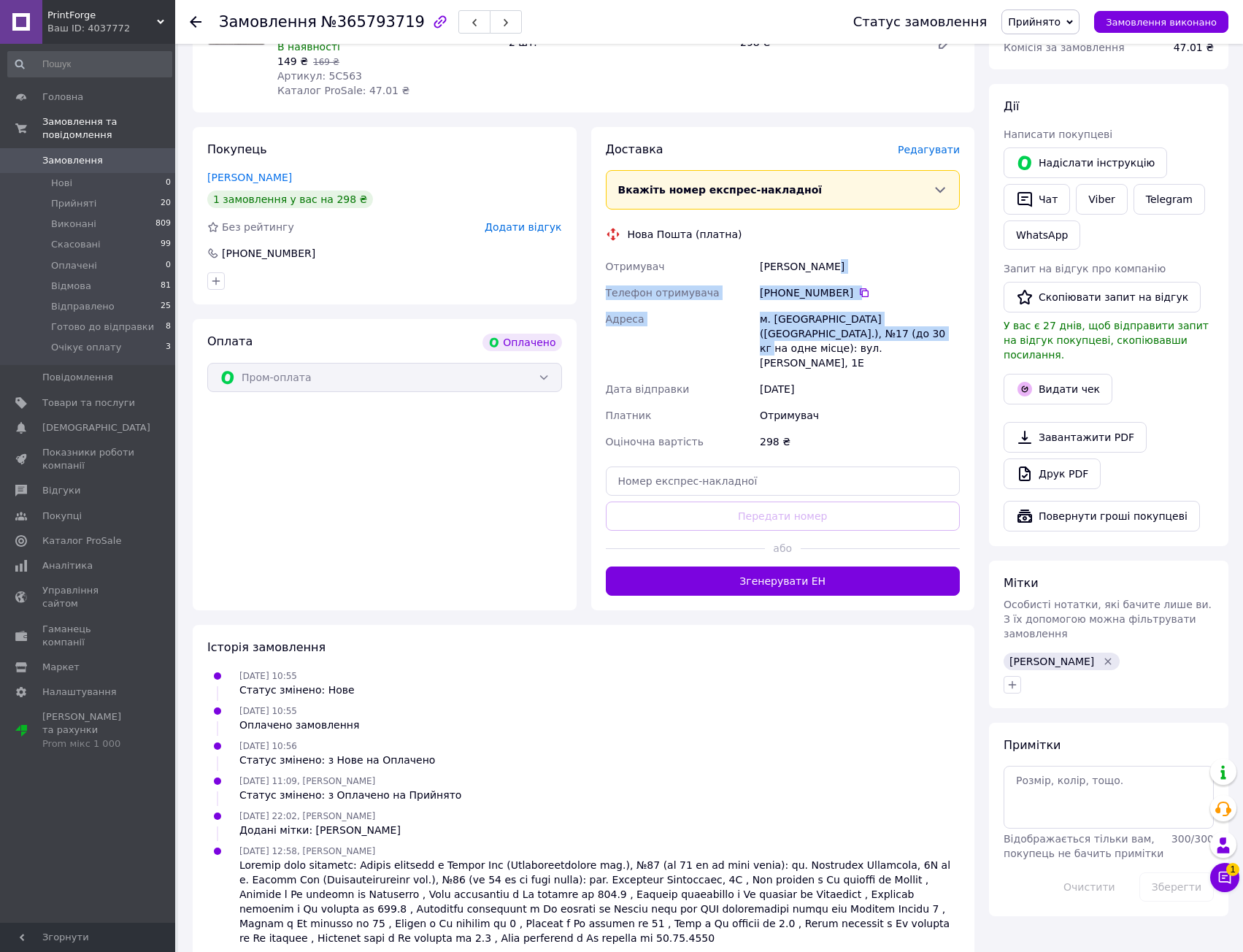
drag, startPoint x: 827, startPoint y: 275, endPoint x: 849, endPoint y: 376, distance: 103.4
click at [850, 354] on div "Отримувач [PERSON_NAME] Телефон отримувача [PHONE_NUMBER]   Адреса [PERSON_NAME…" at bounding box center [783, 354] width 360 height 202
click at [849, 376] on div "[DATE]" at bounding box center [859, 389] width 206 height 26
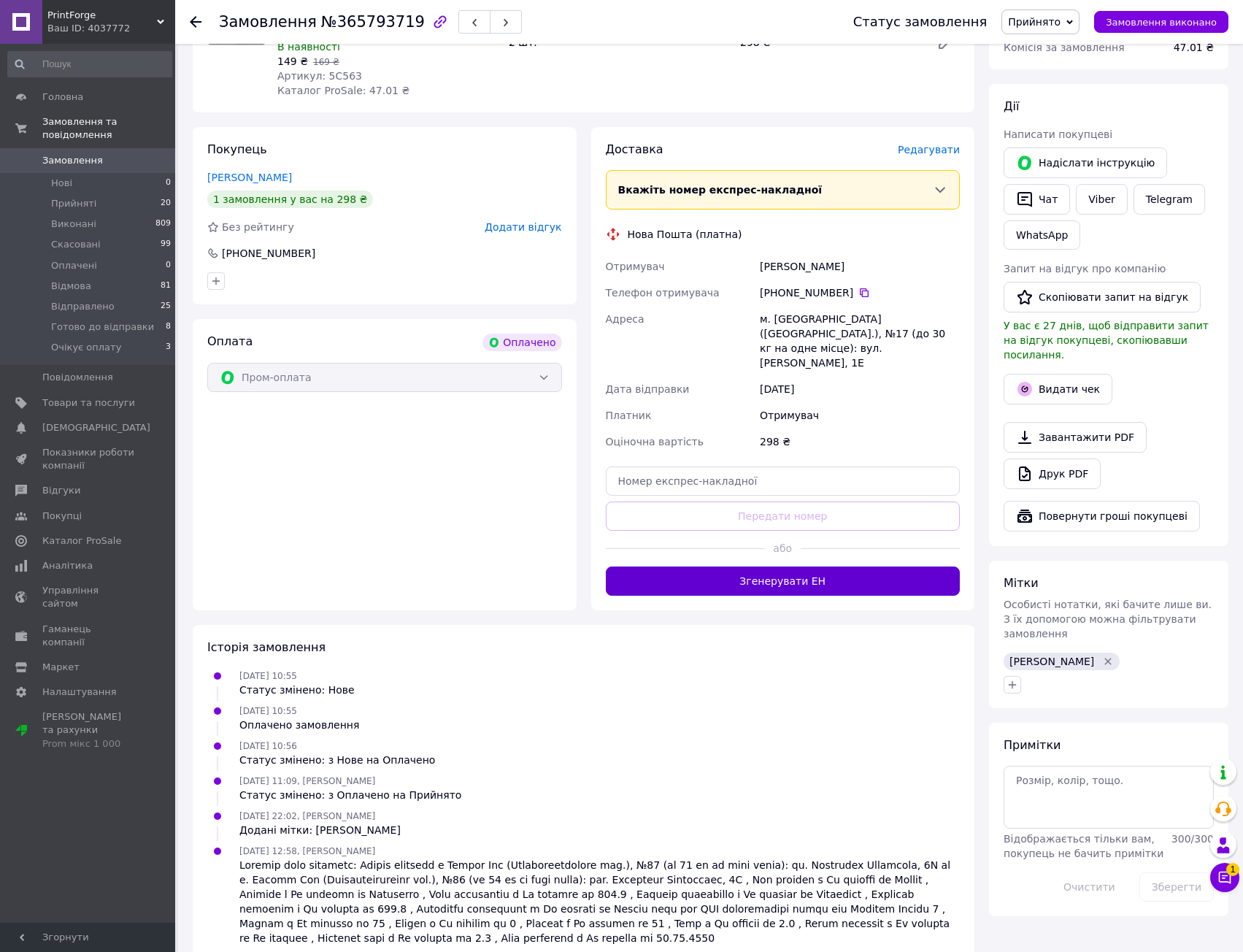
click at [826, 571] on button "Згенерувати ЕН" at bounding box center [783, 581] width 355 height 29
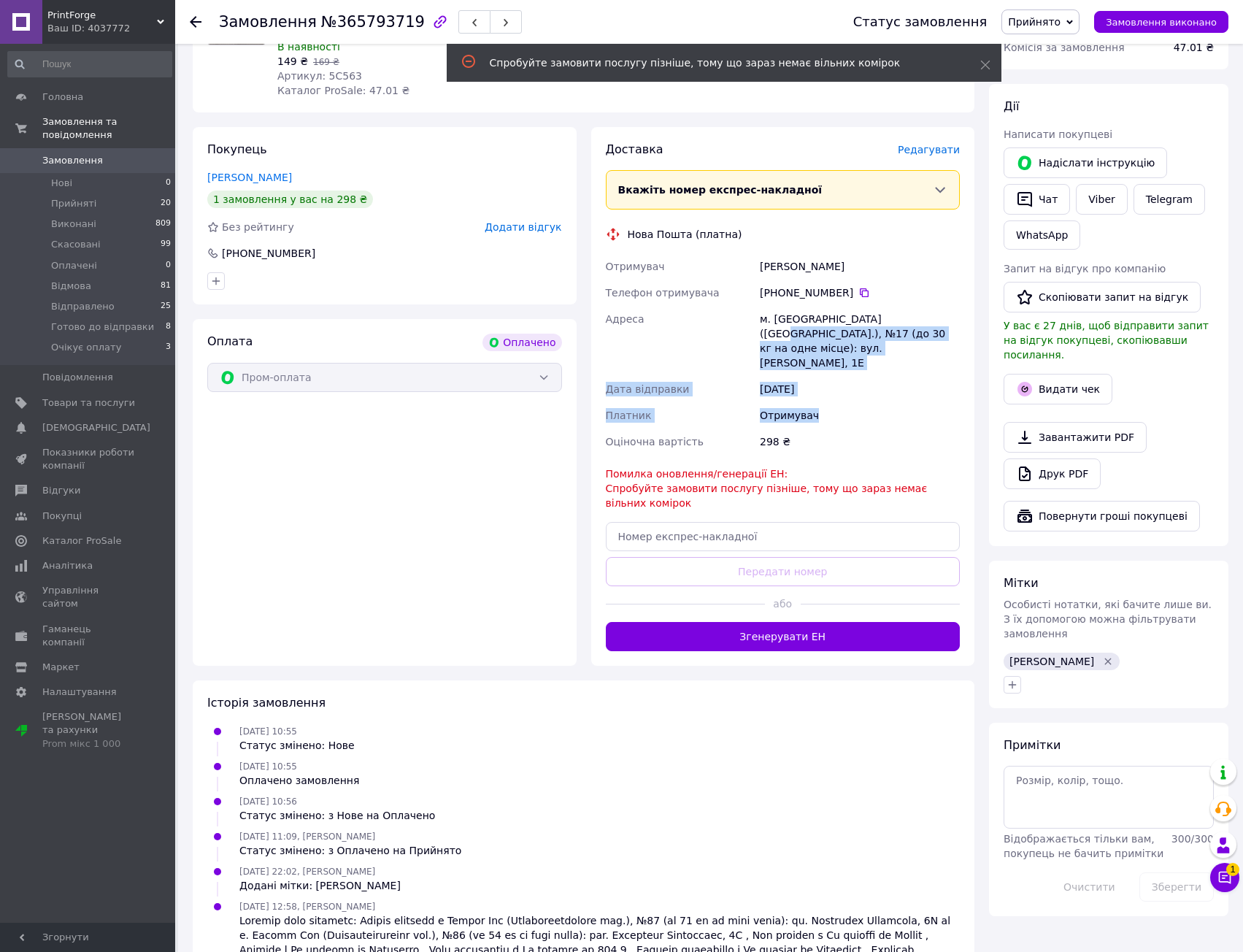
drag, startPoint x: 886, startPoint y: 366, endPoint x: 877, endPoint y: 456, distance: 90.4
click at [874, 455] on div "Доставка [PERSON_NAME] Вкажіть номер експрес-накладної Обов'язково введіть номе…" at bounding box center [783, 396] width 355 height 510
click at [877, 466] on div "Помилка оновлення/генерації ЕН: Спробуйте замовити послугу пізніше, тому що зар…" at bounding box center [783, 488] width 355 height 44
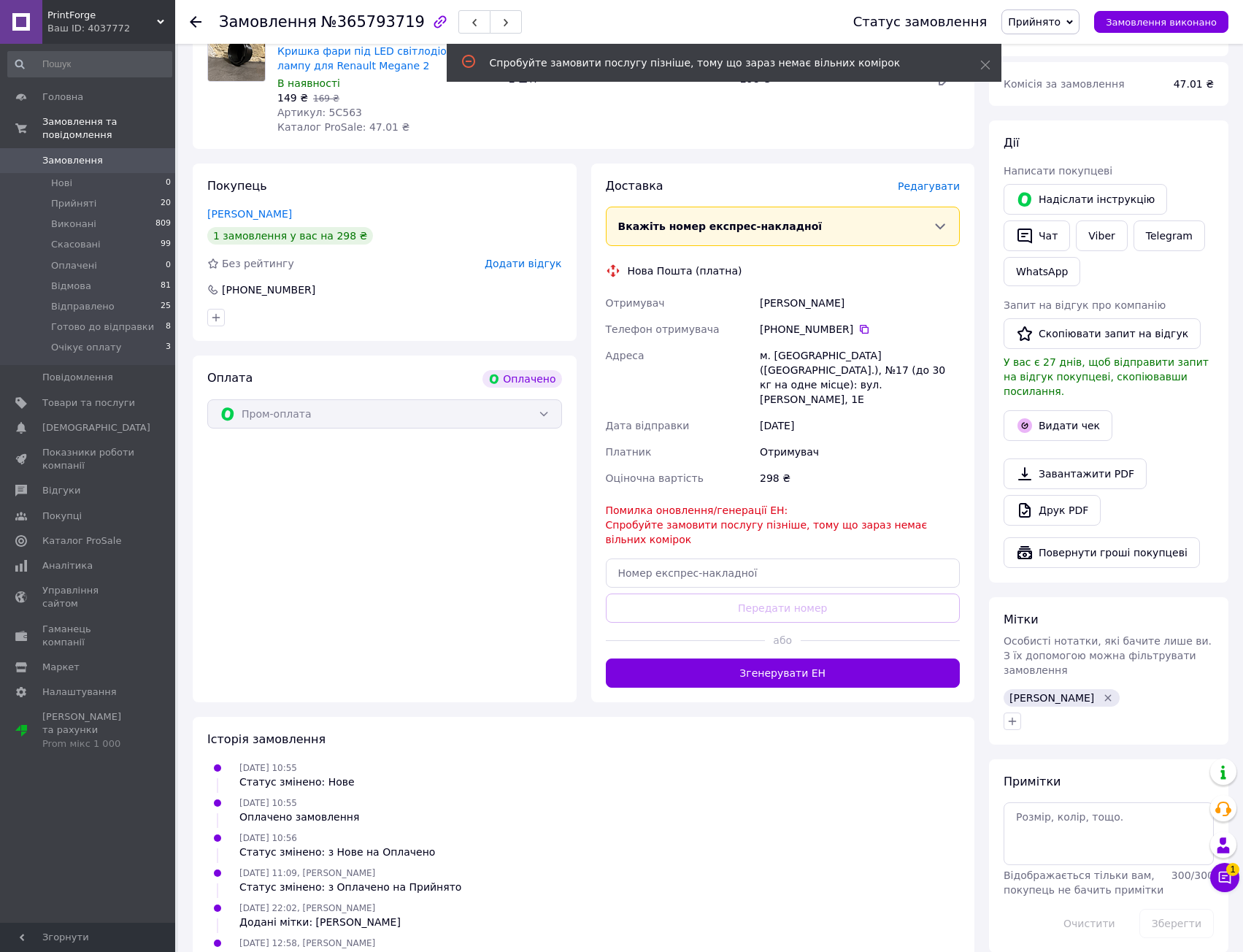
scroll to position [0, 0]
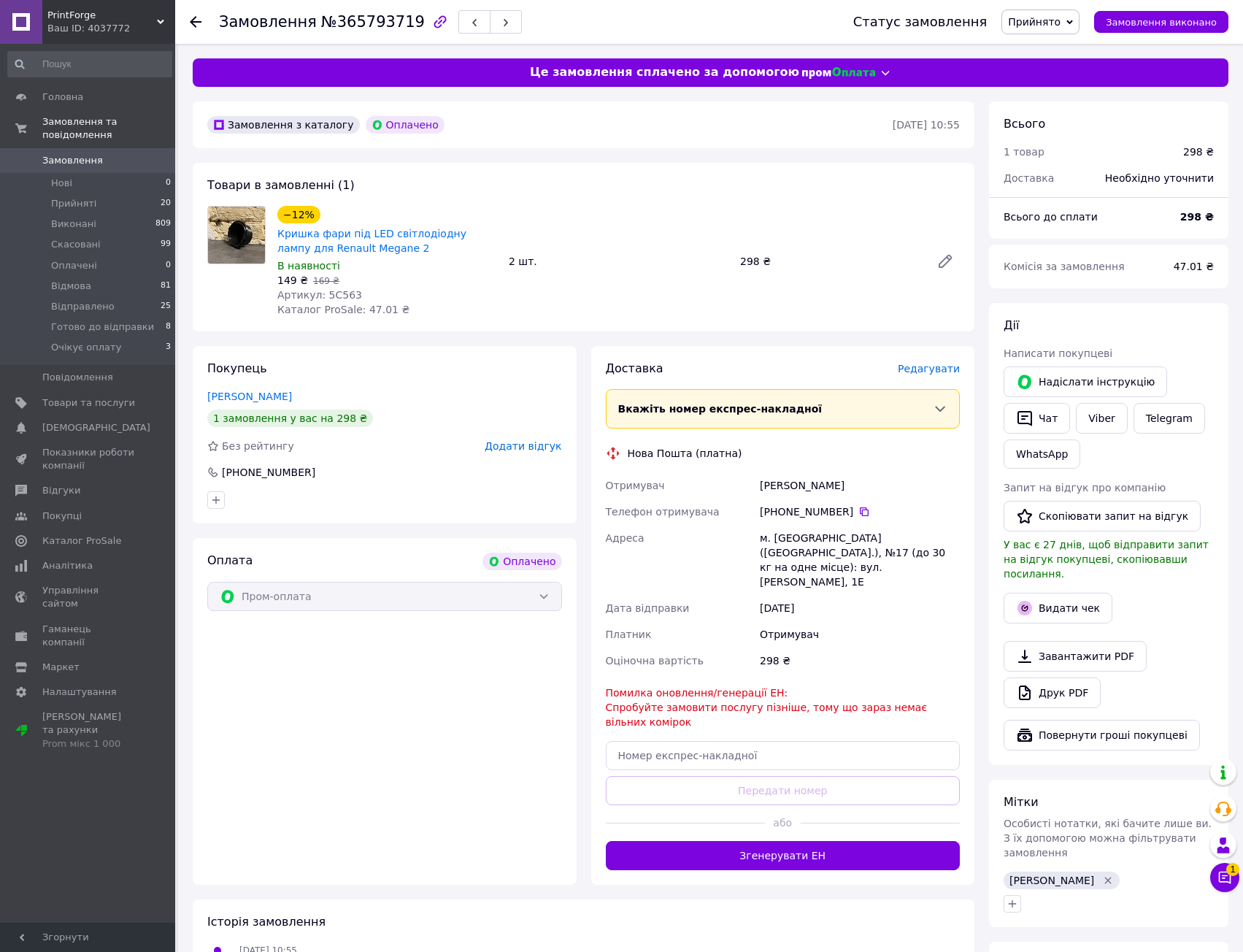
drag, startPoint x: 778, startPoint y: 532, endPoint x: 796, endPoint y: 594, distance: 64.6
click at [793, 597] on div "Отримувач [PERSON_NAME] Телефон отримувача [PHONE_NUMBER]   Адреса [PERSON_NAME…" at bounding box center [783, 573] width 360 height 202
click at [796, 595] on div "[DATE]" at bounding box center [859, 608] width 206 height 26
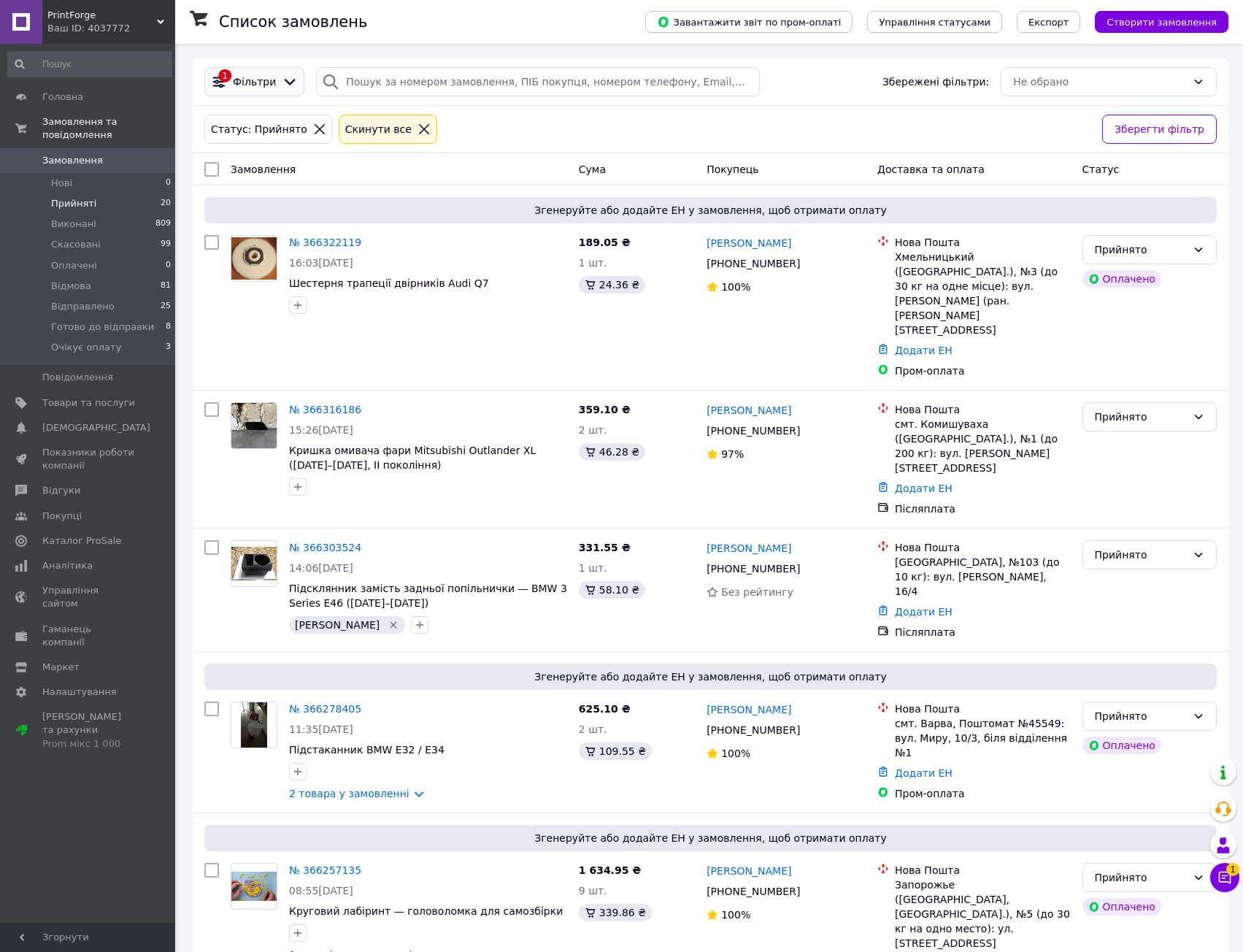
click at [258, 80] on span "Фільтри" at bounding box center [255, 82] width 43 height 15
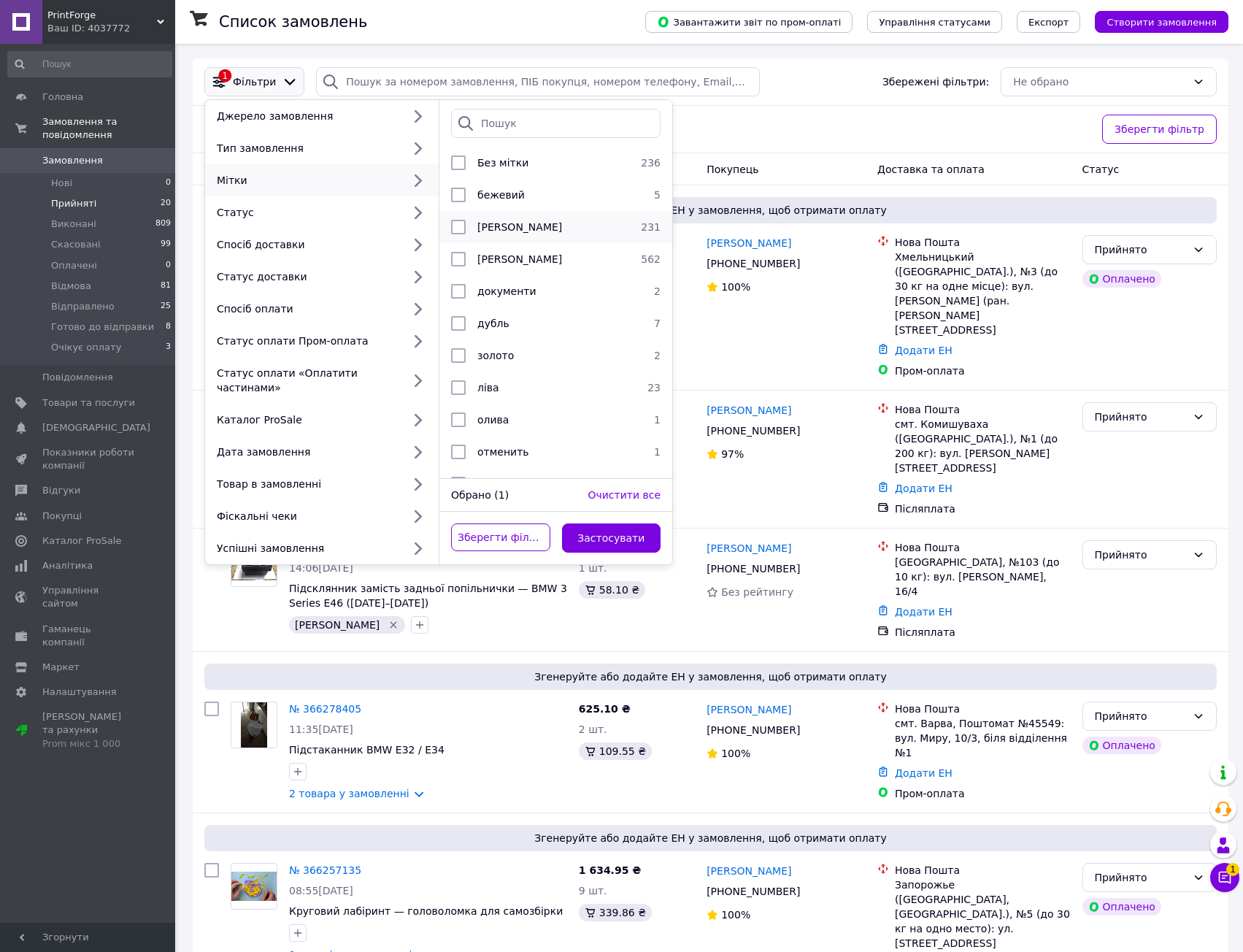
click at [541, 234] on div "[PERSON_NAME]" at bounding box center [553, 227] width 164 height 15
checkbox input "true"
click at [635, 524] on button "Застосувати" at bounding box center [611, 538] width 99 height 29
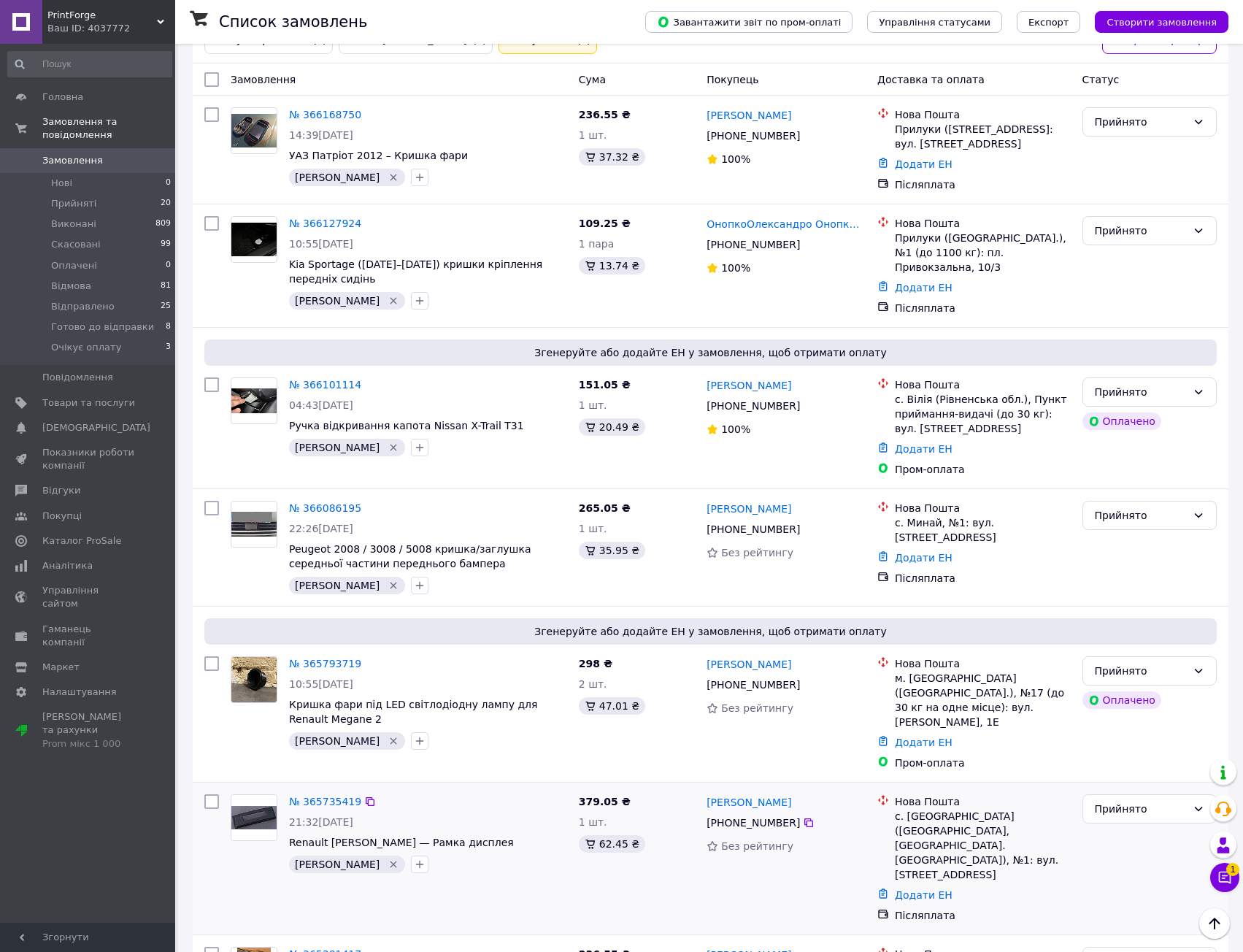
scroll to position [147, 0]
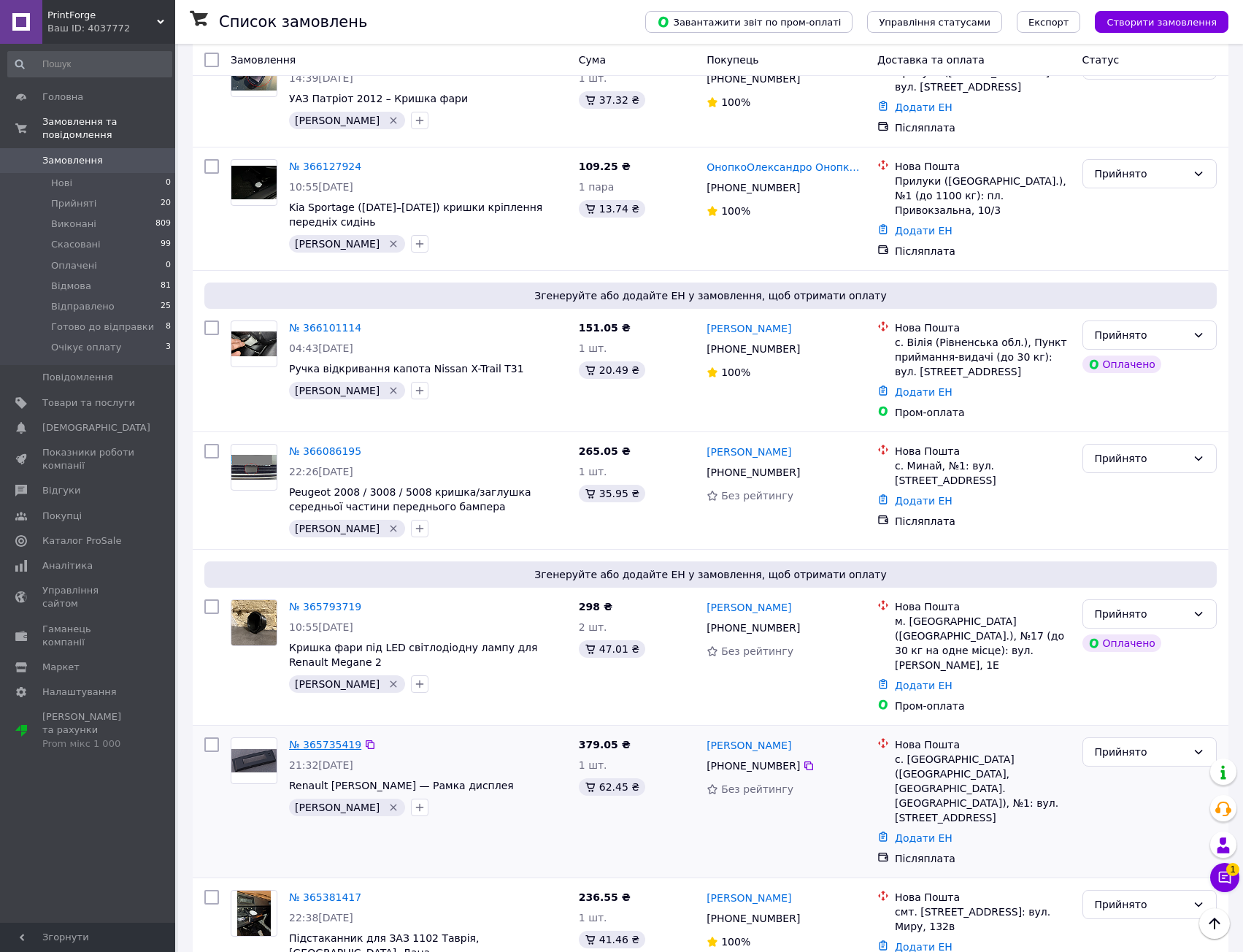
click at [323, 739] on link "№ 365735419" at bounding box center [325, 745] width 72 height 12
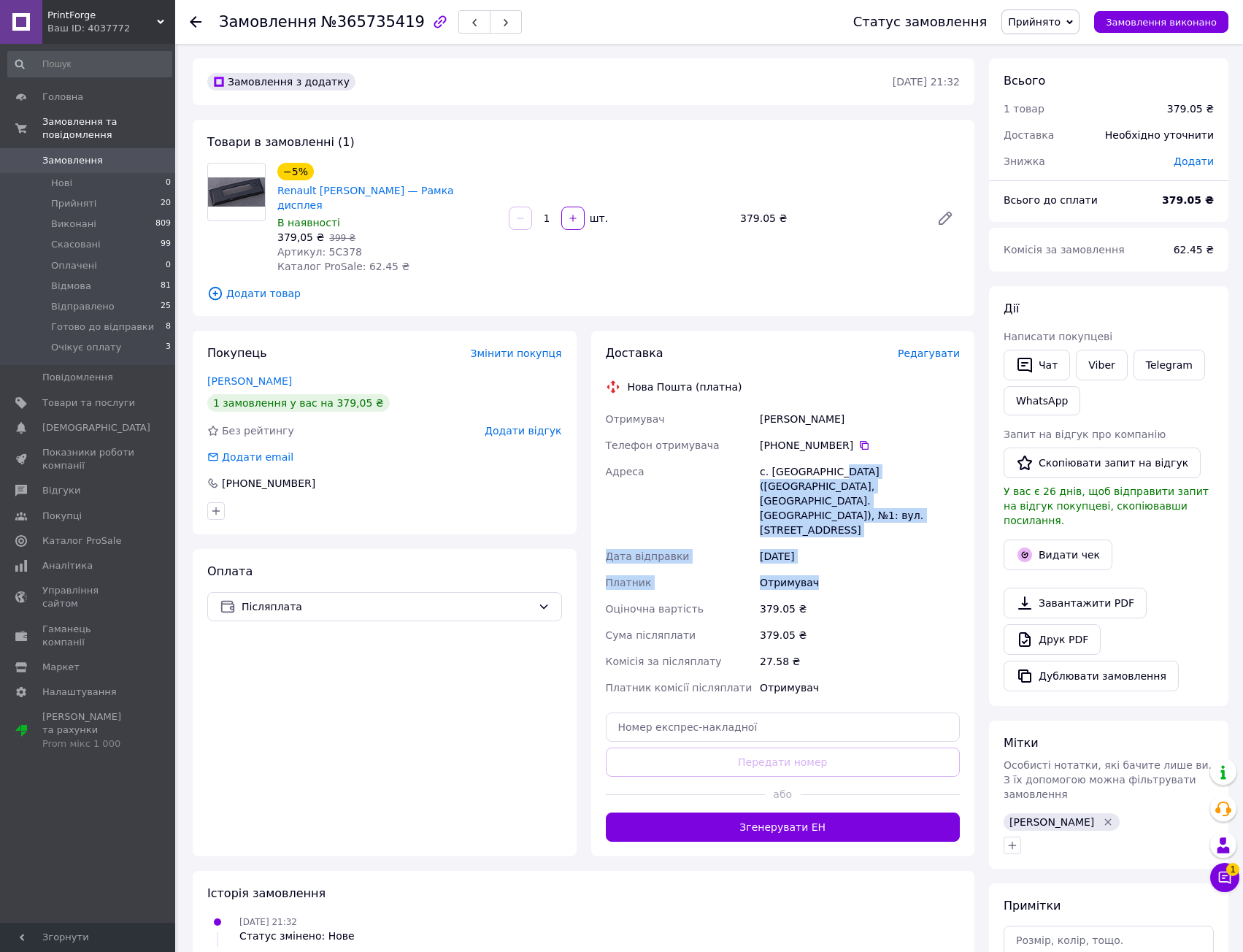
click at [827, 550] on div "Отримувач [PERSON_NAME] Телефон отримувача [PHONE_NUMBER]   Адреса [PERSON_NAME…" at bounding box center [783, 553] width 360 height 295
click at [833, 622] on div "379.05 ₴" at bounding box center [859, 635] width 206 height 26
click at [945, 348] on span "Редагувати" at bounding box center [929, 354] width 62 height 12
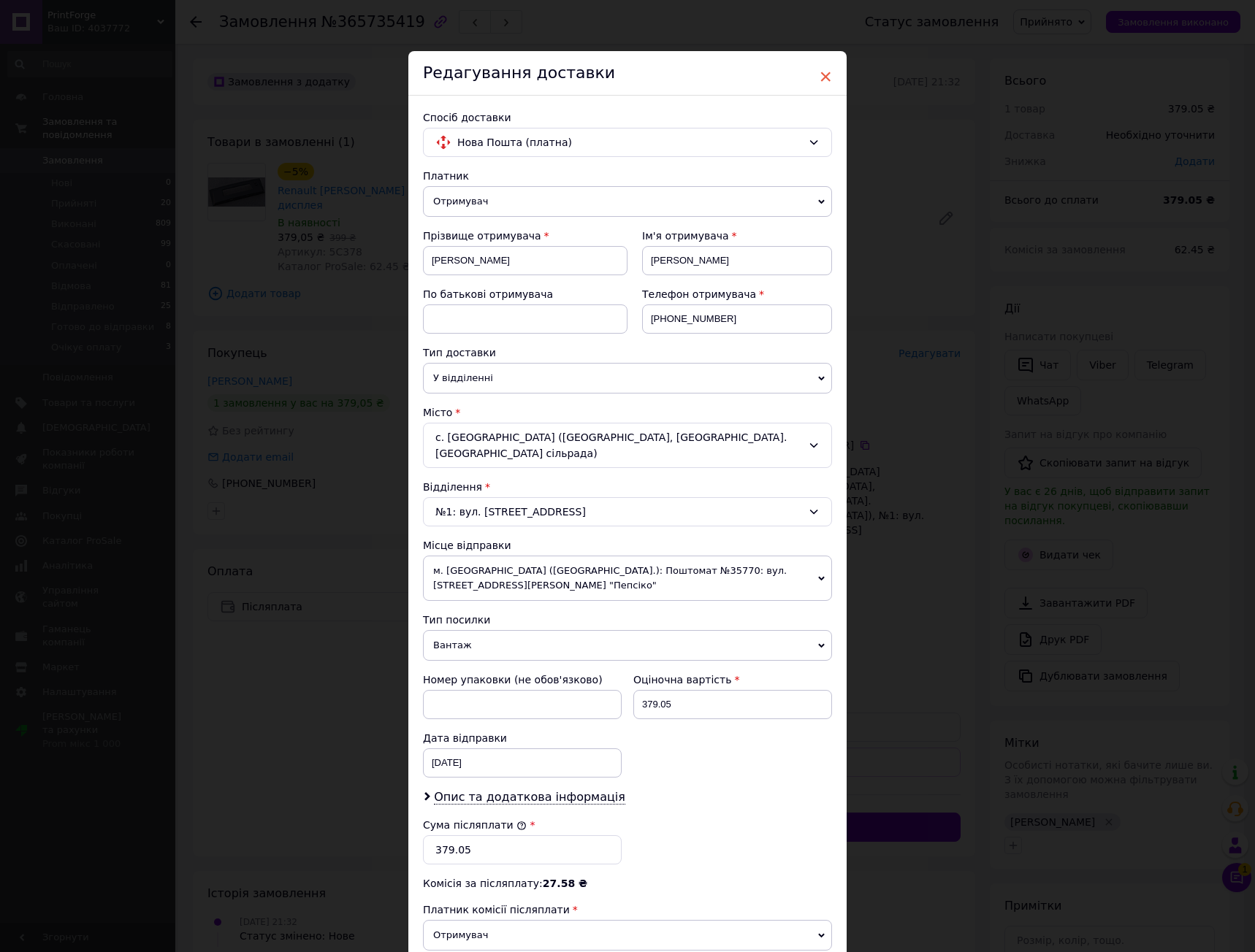
click at [829, 72] on span "×" at bounding box center [826, 76] width 13 height 25
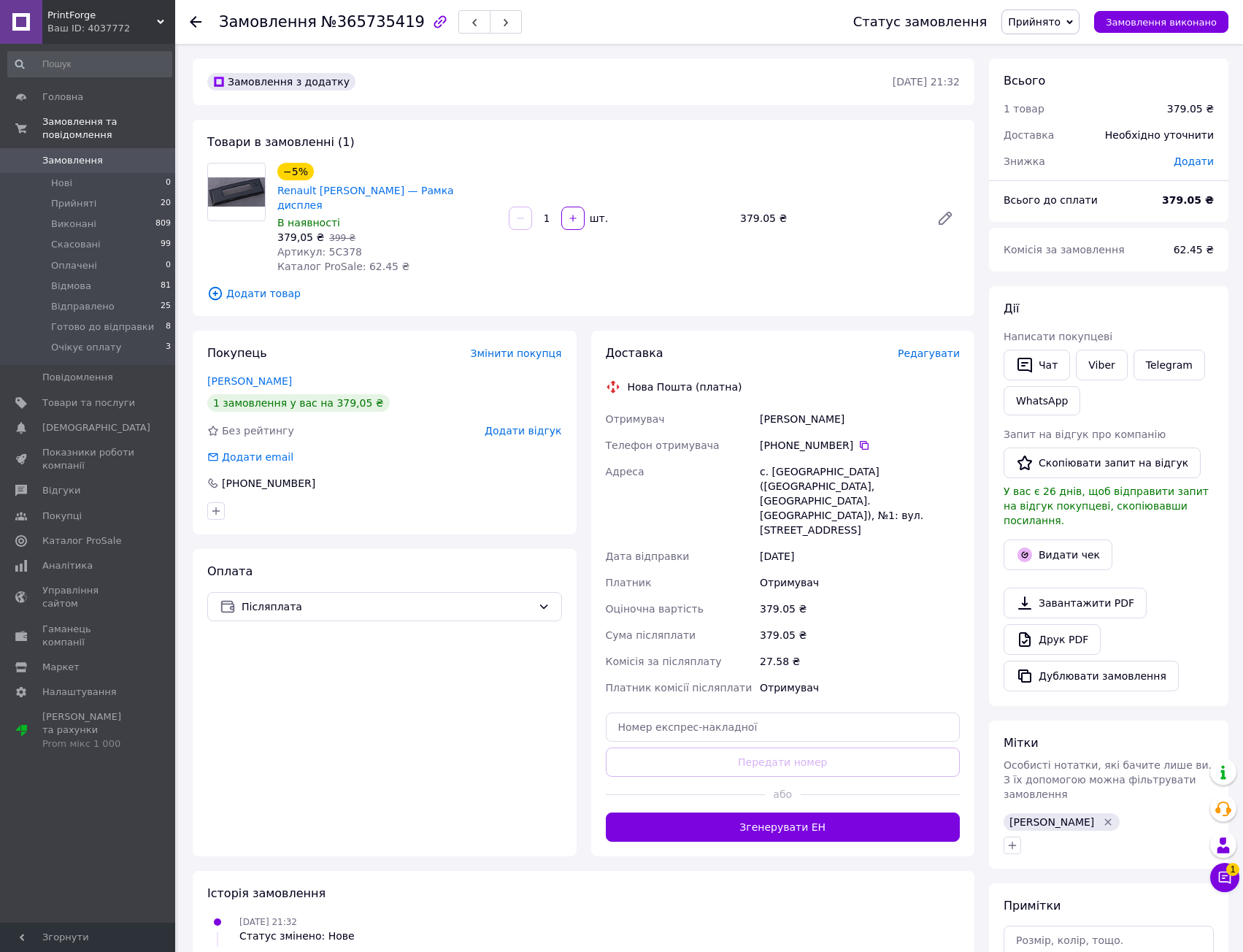
drag, startPoint x: 853, startPoint y: 481, endPoint x: 849, endPoint y: 588, distance: 107.1
click at [851, 586] on div "Отримувач [PERSON_NAME] Телефон отримувача [PHONE_NUMBER]   Адреса [PERSON_NAME…" at bounding box center [783, 553] width 360 height 295
click at [847, 648] on div "27.58 ₴" at bounding box center [859, 661] width 206 height 26
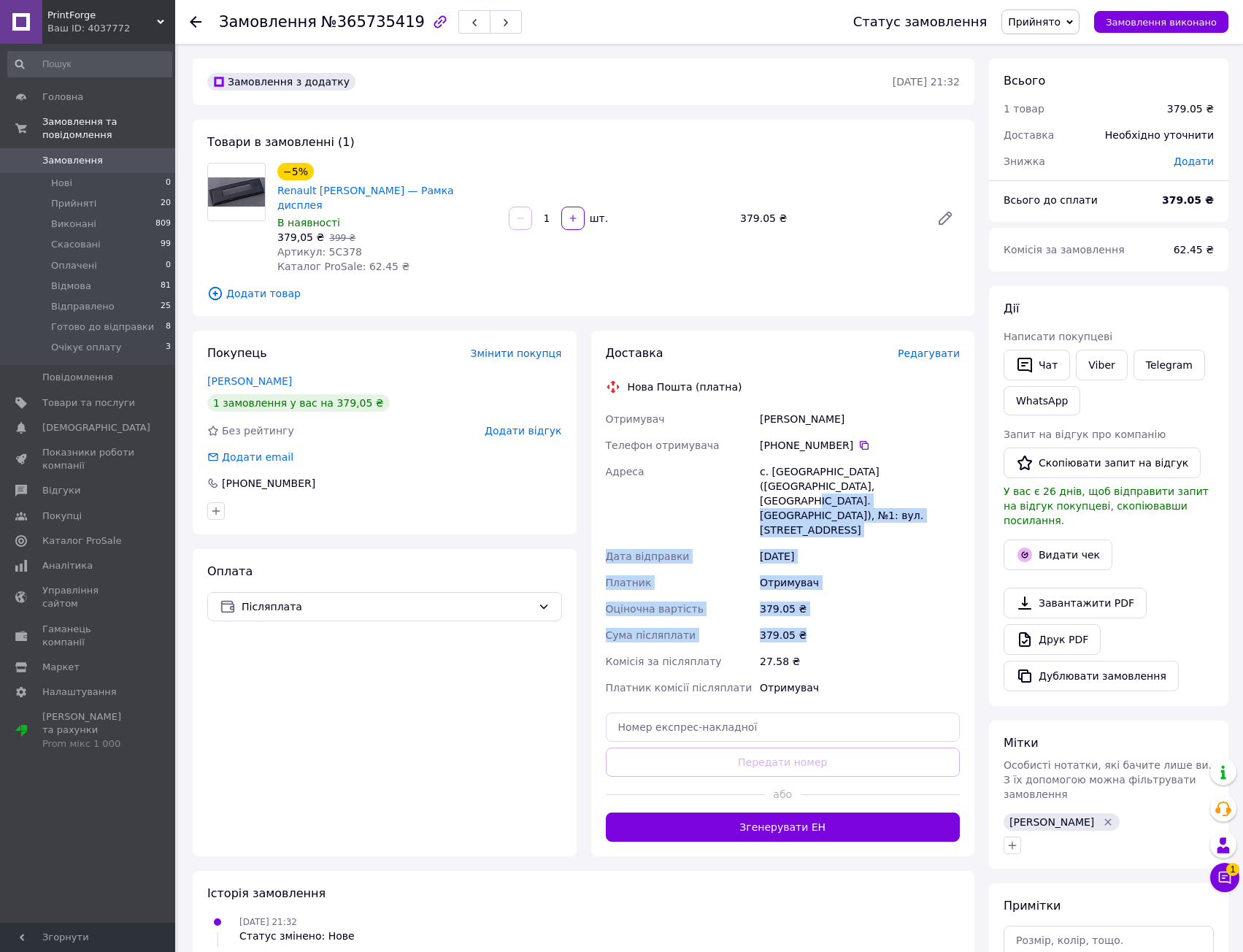
drag, startPoint x: 791, startPoint y: 459, endPoint x: 810, endPoint y: 598, distance: 140.3
click at [804, 588] on div "Отримувач [PERSON_NAME] Телефон отримувача [PHONE_NUMBER]   Адреса [PERSON_NAME…" at bounding box center [783, 553] width 360 height 295
click at [810, 648] on div "27.58 ₴" at bounding box center [859, 661] width 206 height 26
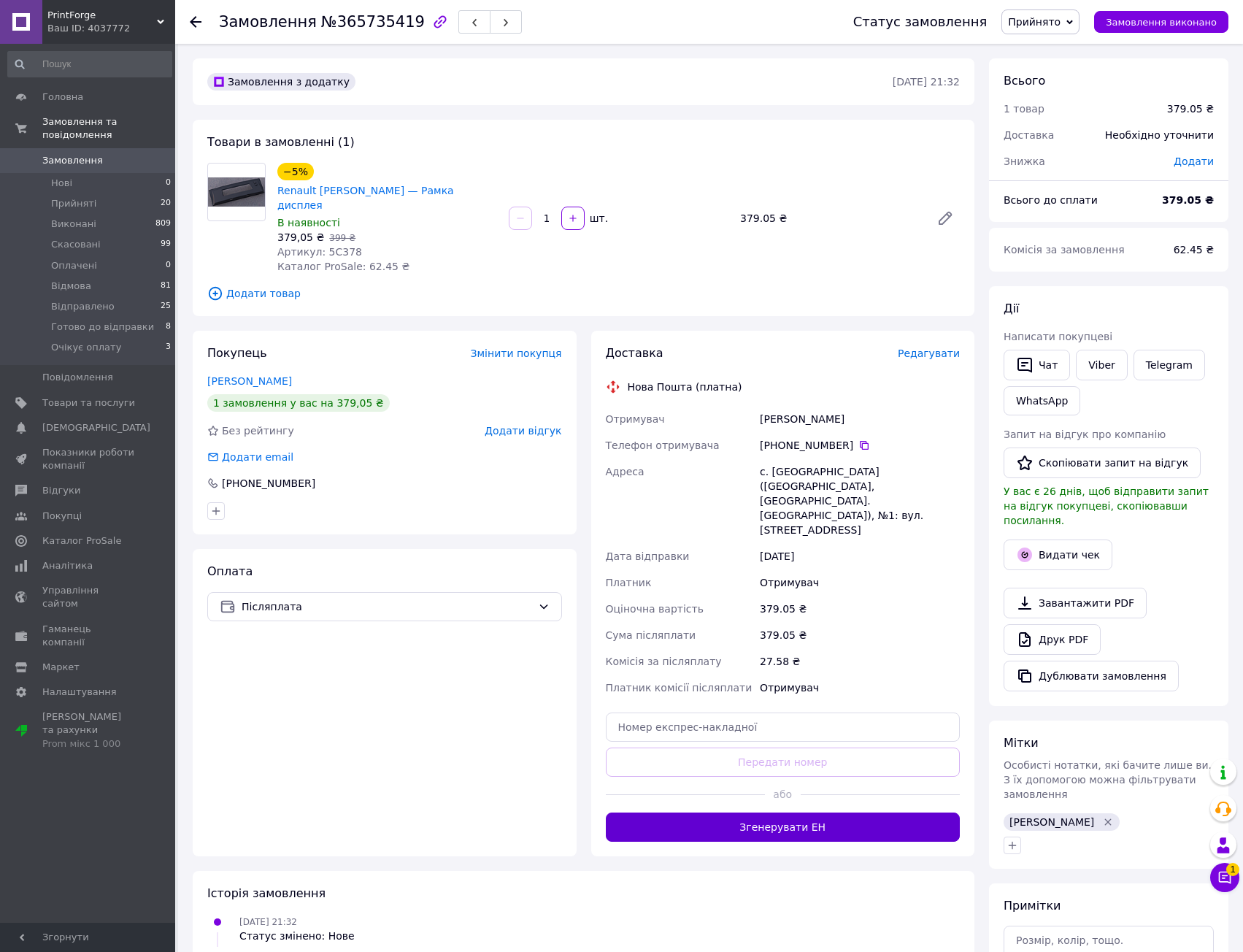
click at [844, 813] on button "Згенерувати ЕН" at bounding box center [783, 827] width 355 height 29
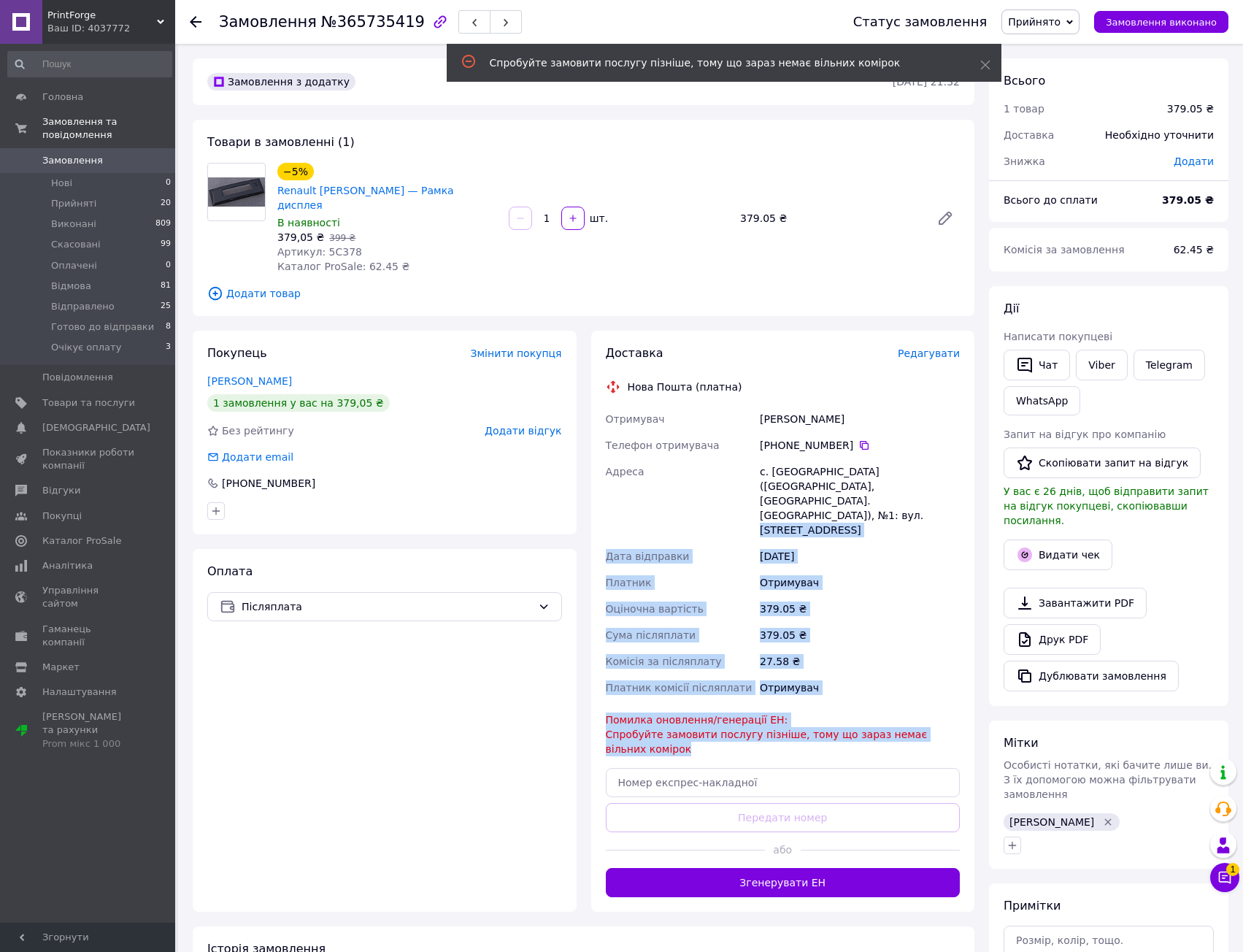
drag, startPoint x: 802, startPoint y: 563, endPoint x: 810, endPoint y: 694, distance: 131.2
click at [810, 692] on div "Доставка Редагувати Нова Пошта (платна) Отримувач [PERSON_NAME] Телефон отримув…" at bounding box center [783, 621] width 355 height 552
click at [821, 714] on span "Помилка оновлення/генерації ЕН: Спробуйте замовити послугу пізніше, тому що зар…" at bounding box center [766, 734] width 322 height 41
drag, startPoint x: 789, startPoint y: 681, endPoint x: 763, endPoint y: 518, distance: 165.1
click at [763, 526] on div "Доставка Редагувати Нова Пошта (платна) Отримувач [PERSON_NAME] Телефон отримув…" at bounding box center [783, 621] width 355 height 552
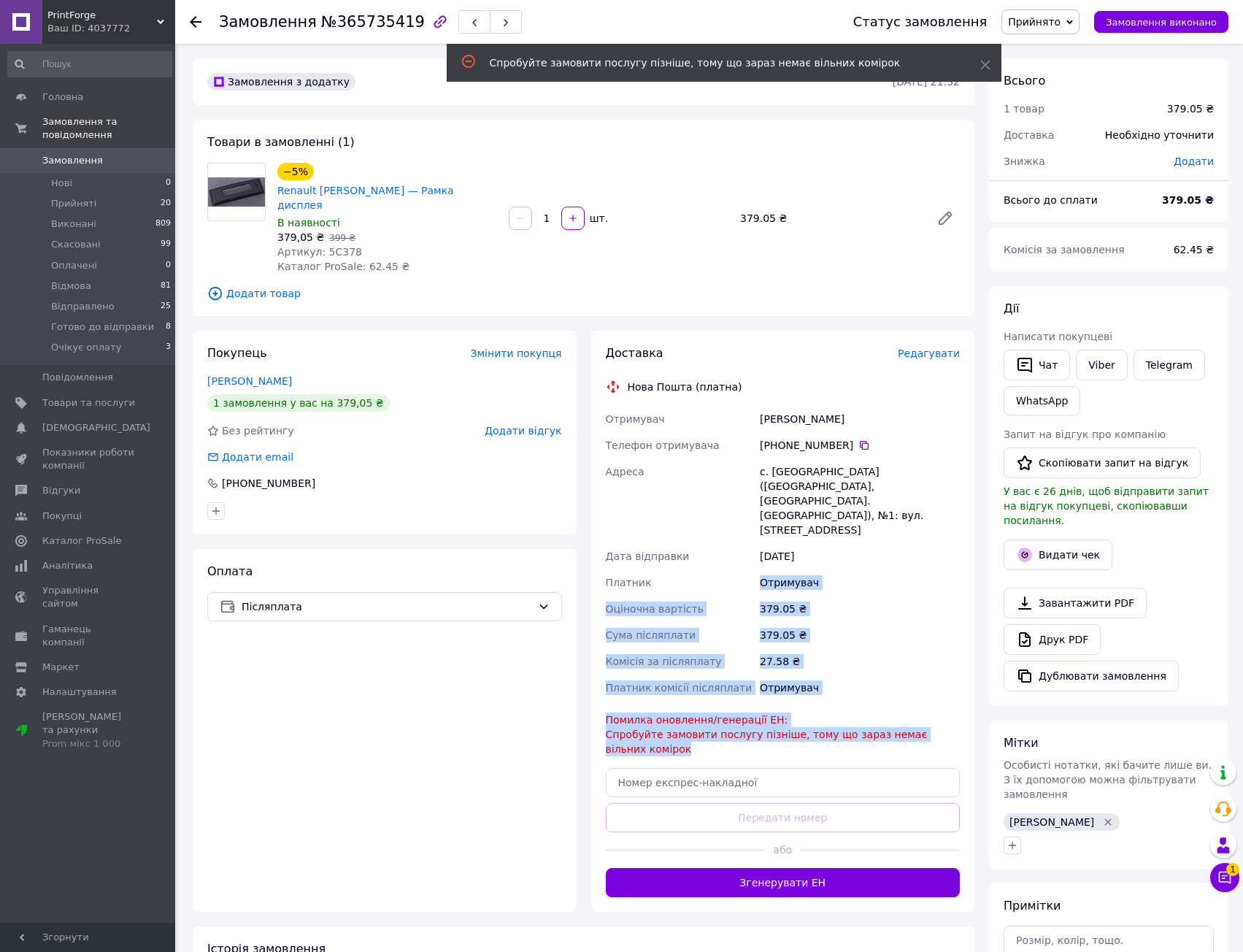
click at [763, 569] on div "Отримувач" at bounding box center [859, 582] width 206 height 26
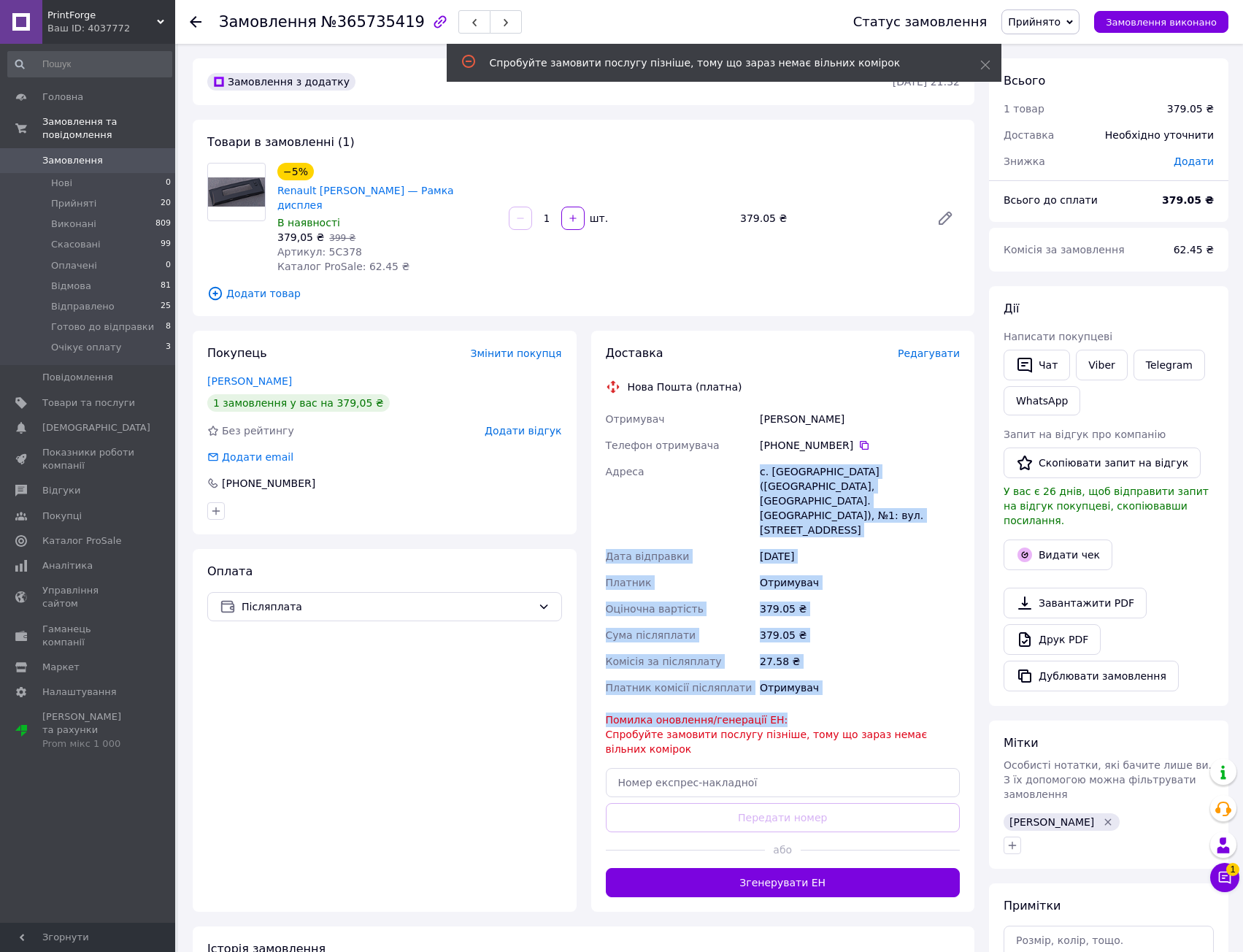
drag, startPoint x: 754, startPoint y: 465, endPoint x: 778, endPoint y: 667, distance: 203.4
click at [778, 664] on div "Доставка Редагувати Нова Пошта (платна) Отримувач [PERSON_NAME] Телефон отримув…" at bounding box center [783, 621] width 355 height 552
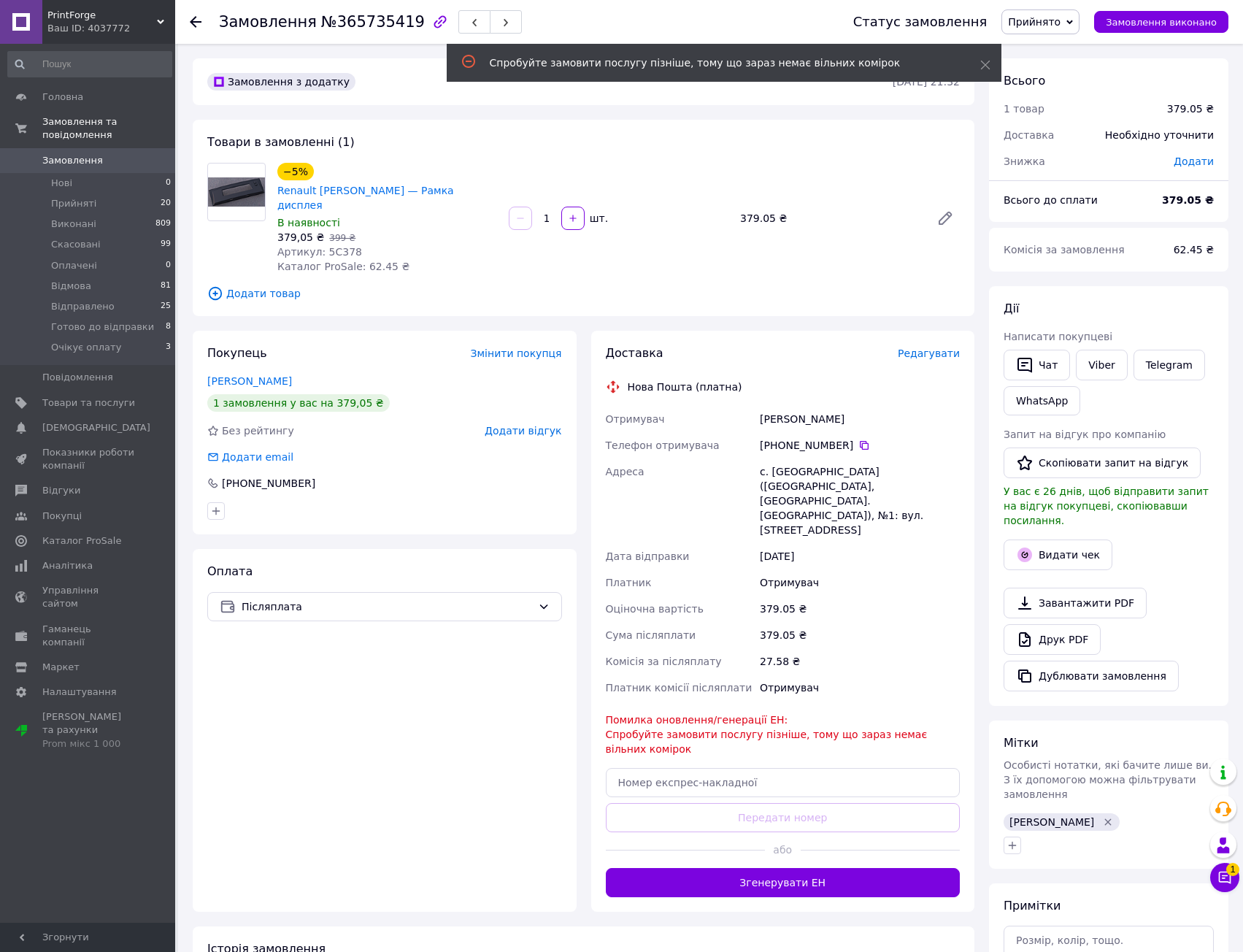
click at [778, 714] on span "Помилка оновлення/генерації ЕН: Спробуйте замовити послугу пізніше, тому що зар…" at bounding box center [766, 734] width 322 height 41
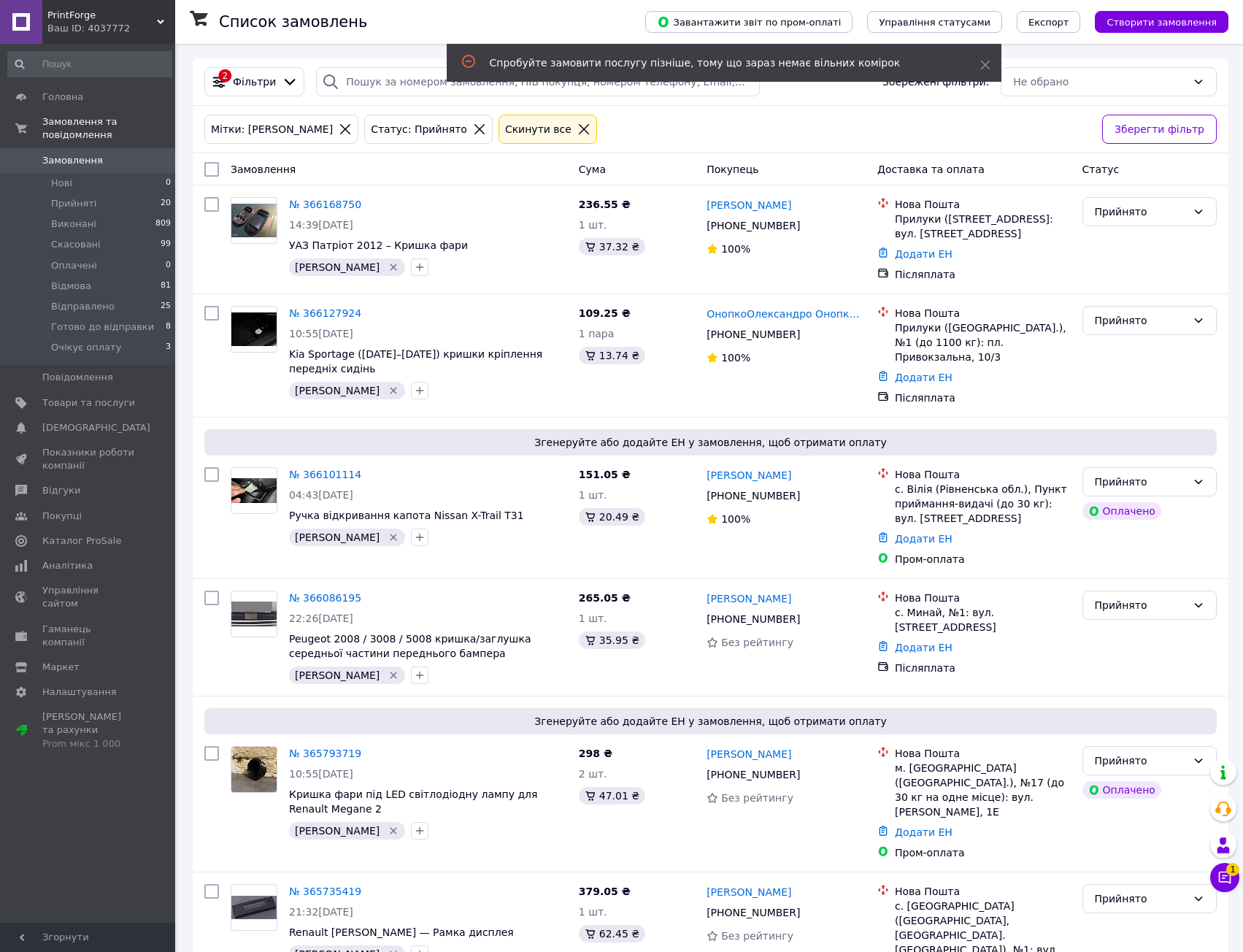
click at [991, 66] on div "Спробуйте замовити послугу пізніше, тому що зараз немає вільних комірок" at bounding box center [724, 63] width 555 height 38
click at [966, 71] on div "Спробуйте замовити послугу пізніше, тому що зараз немає вільних комірок" at bounding box center [724, 63] width 555 height 38
click at [985, 57] on div "Спробуйте замовити послугу пізніше, тому що зараз немає вільних комірок" at bounding box center [724, 63] width 555 height 38
click at [989, 63] on icon at bounding box center [985, 65] width 10 height 10
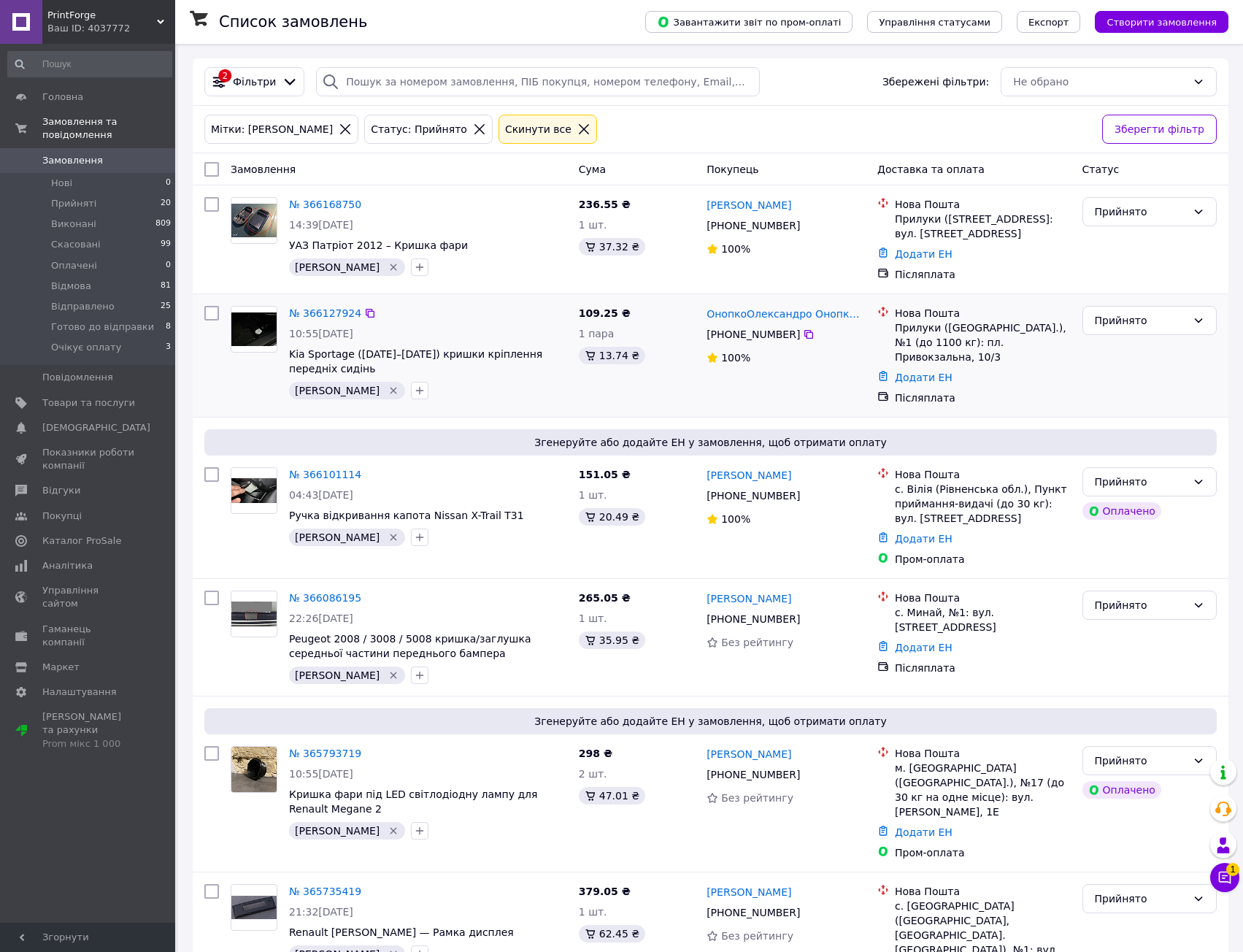
click at [419, 306] on div "№ 366127924" at bounding box center [427, 314] width 281 height 18
click at [309, 317] on link "№ 366127924" at bounding box center [325, 314] width 72 height 12
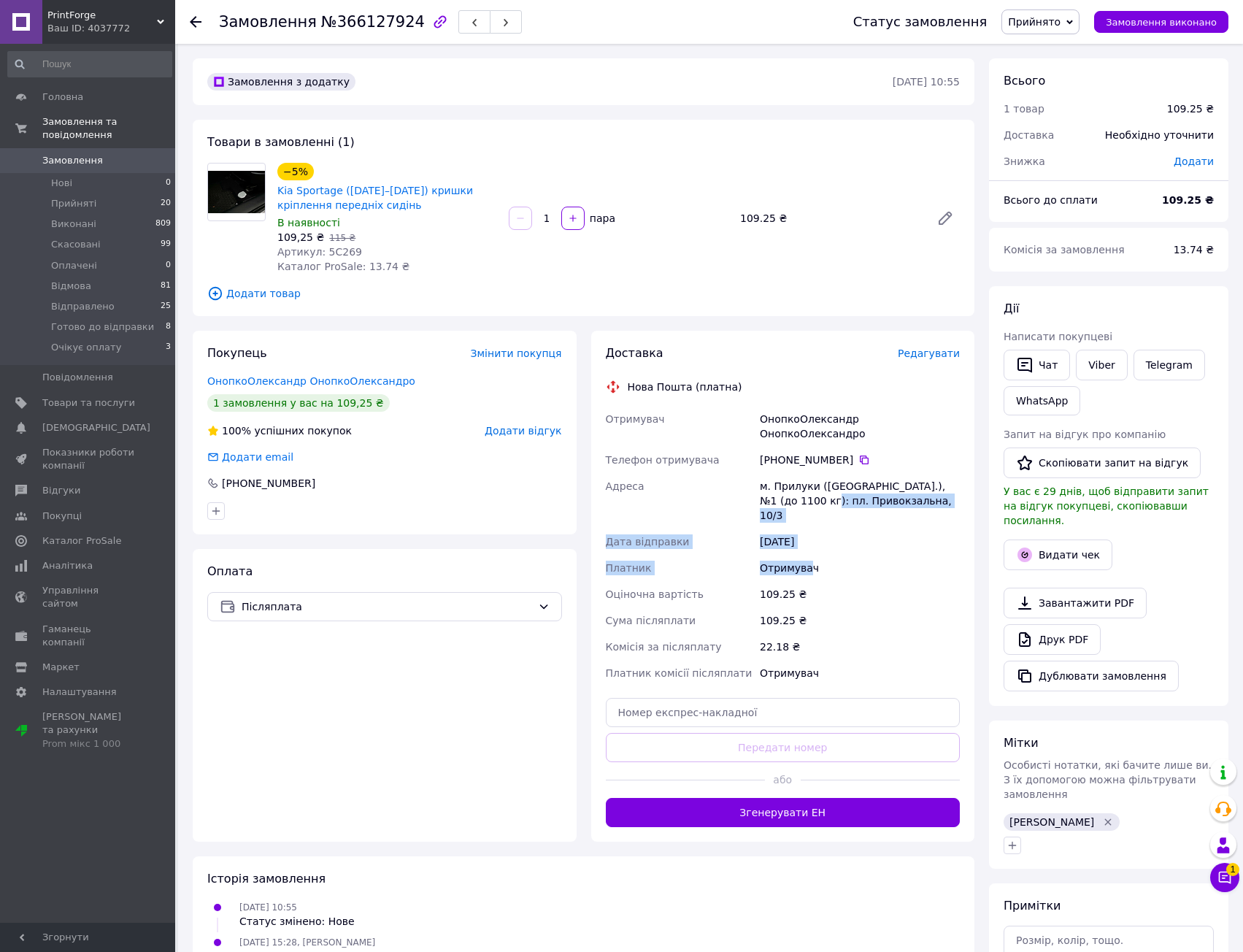
drag, startPoint x: 796, startPoint y: 491, endPoint x: 820, endPoint y: 586, distance: 98.0
click at [816, 577] on div "Отримувач ОнопкоОлександр ОнопкоОлександро Телефон отримувача [PHONE_NUMBER]   …" at bounding box center [783, 546] width 360 height 280
click at [820, 607] on div "109.25 ₴" at bounding box center [859, 620] width 206 height 26
click at [927, 355] on span "Редагувати" at bounding box center [929, 354] width 62 height 12
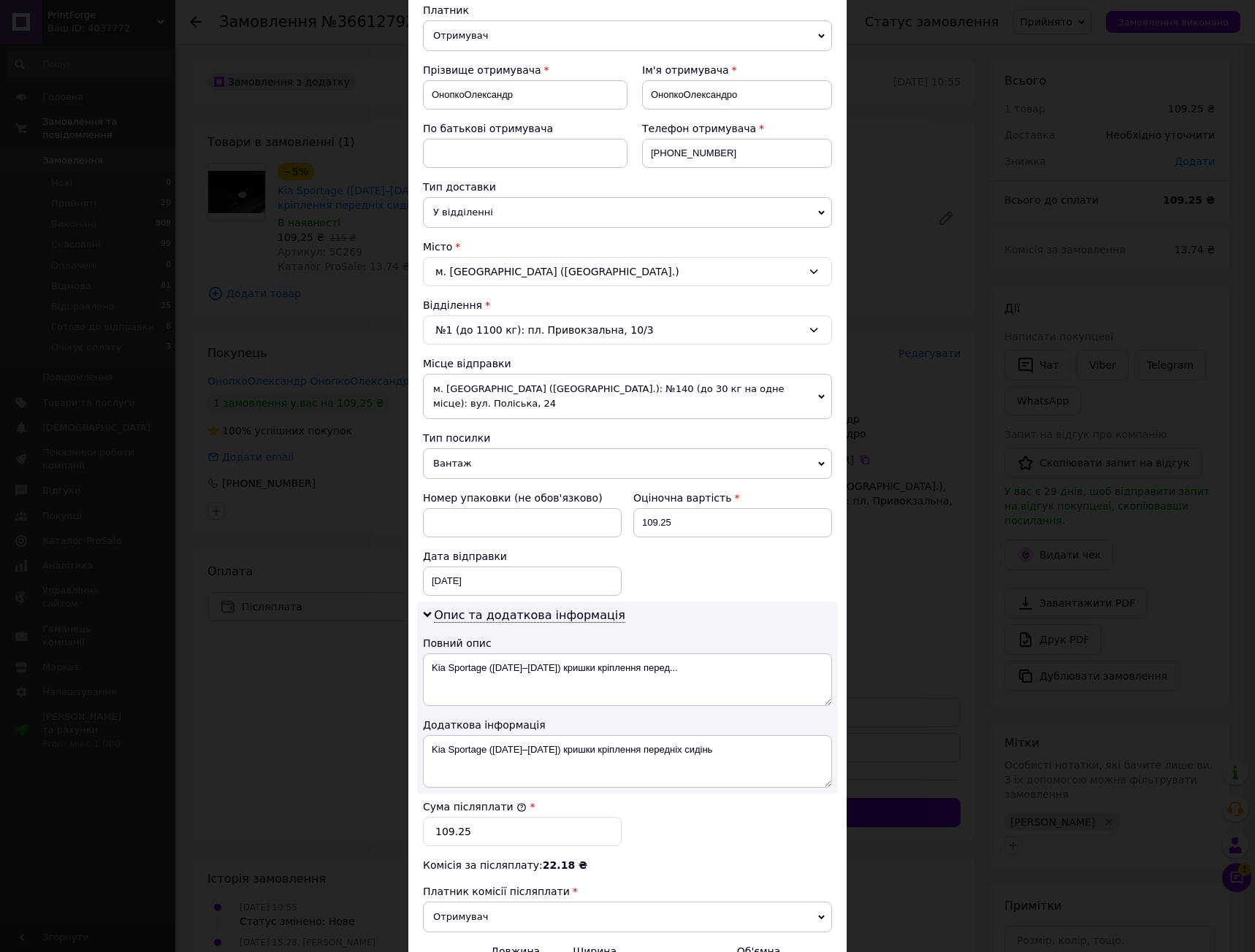
scroll to position [326, 0]
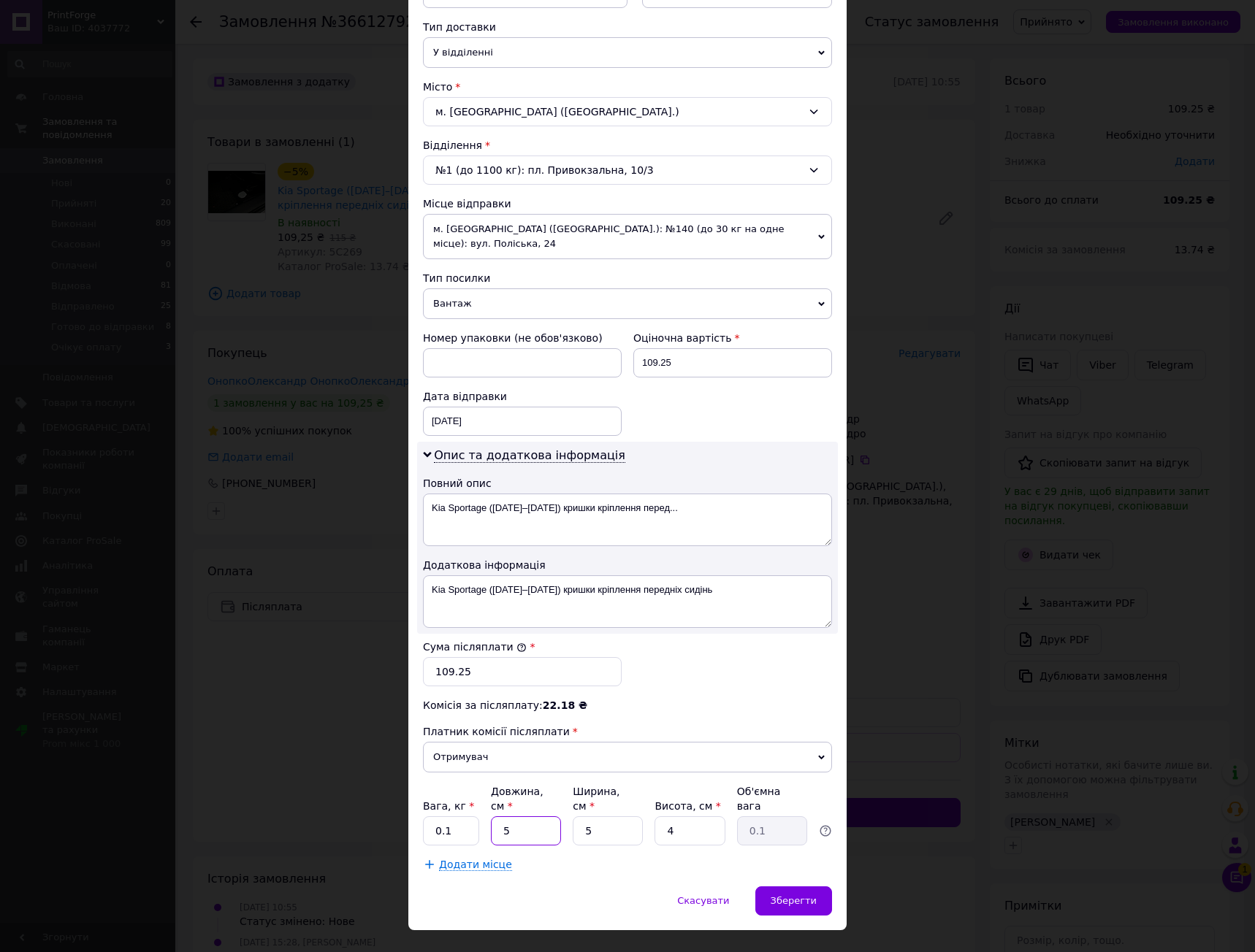
click at [527, 816] on input "5" at bounding box center [526, 831] width 70 height 29
type input "10"
type input "5"
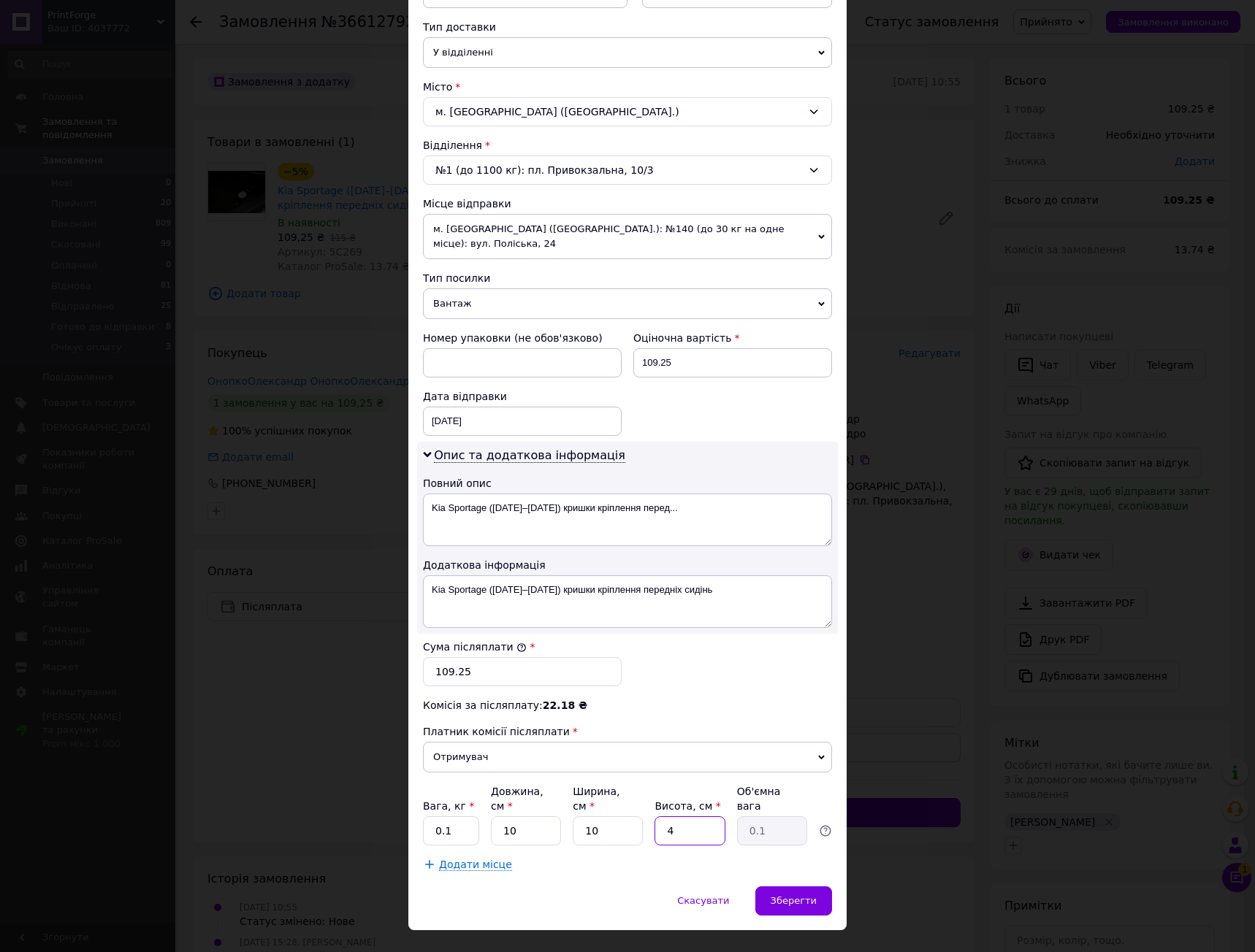
type input "0.13"
type input "5"
click at [699, 668] on div "Сума післяплати * 109.25" at bounding box center [628, 663] width 421 height 58
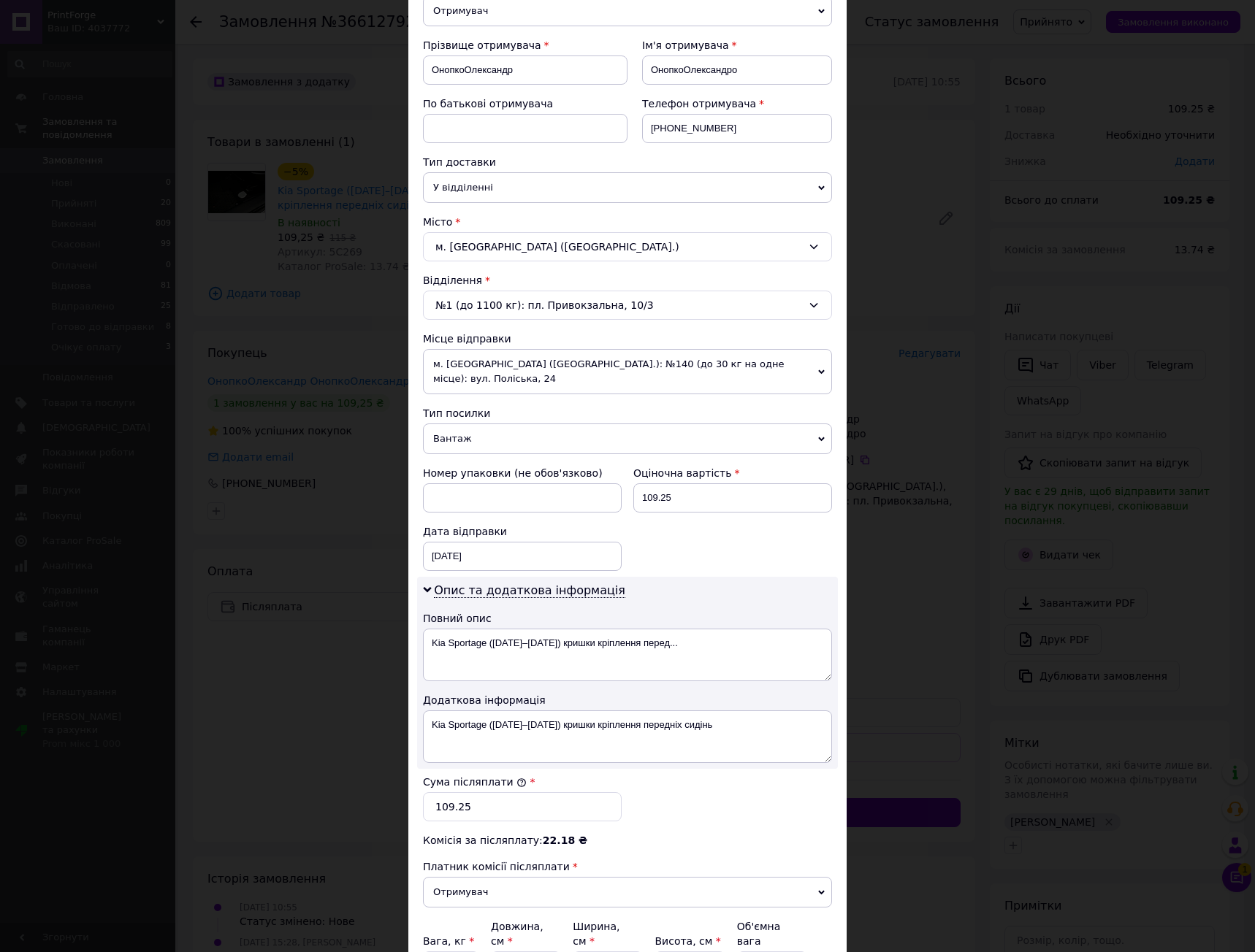
scroll to position [180, 0]
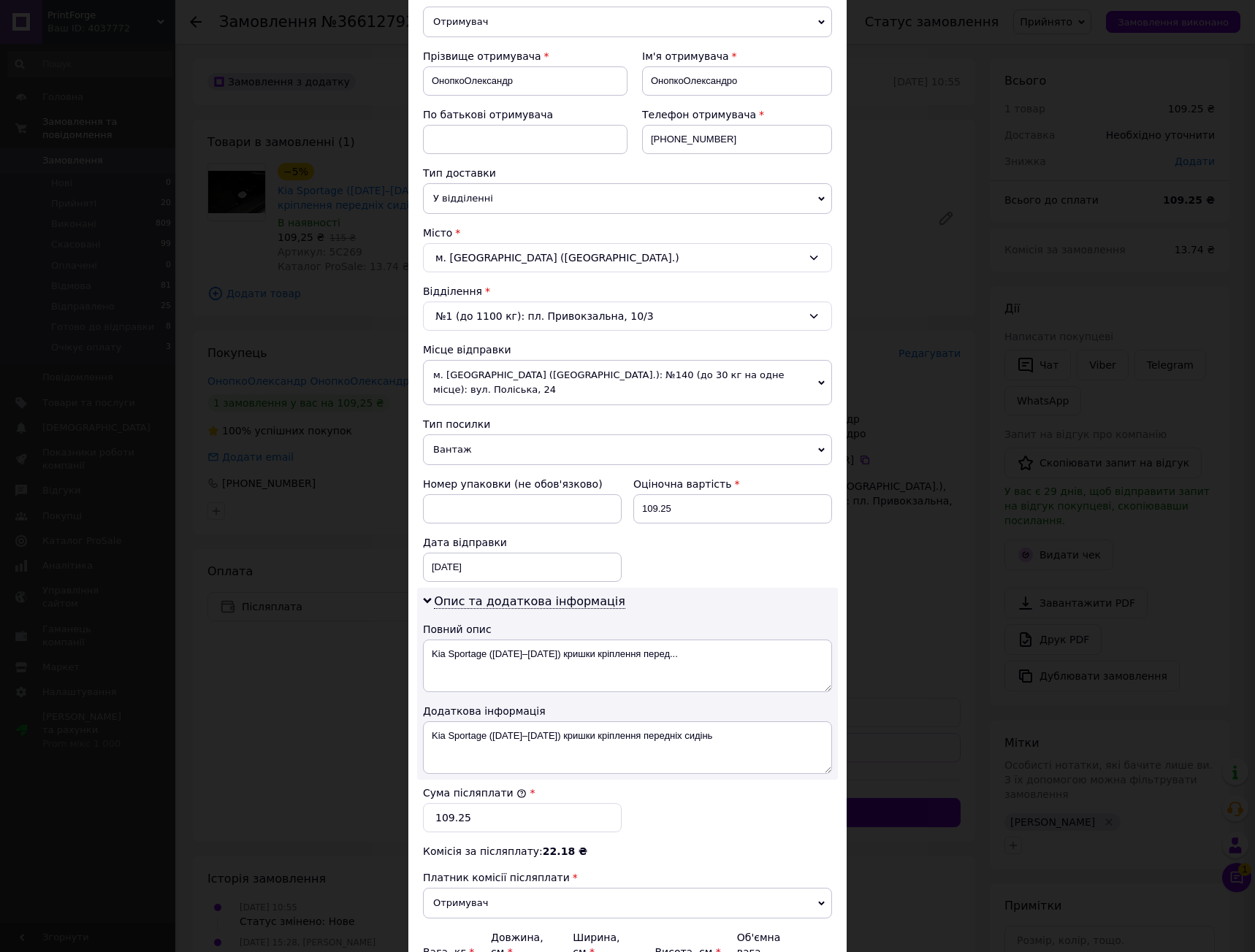
click at [681, 376] on span "м. [GEOGRAPHIC_DATA] ([GEOGRAPHIC_DATA].): №140 (до 30 кг на одне місце): вул. …" at bounding box center [627, 382] width 409 height 45
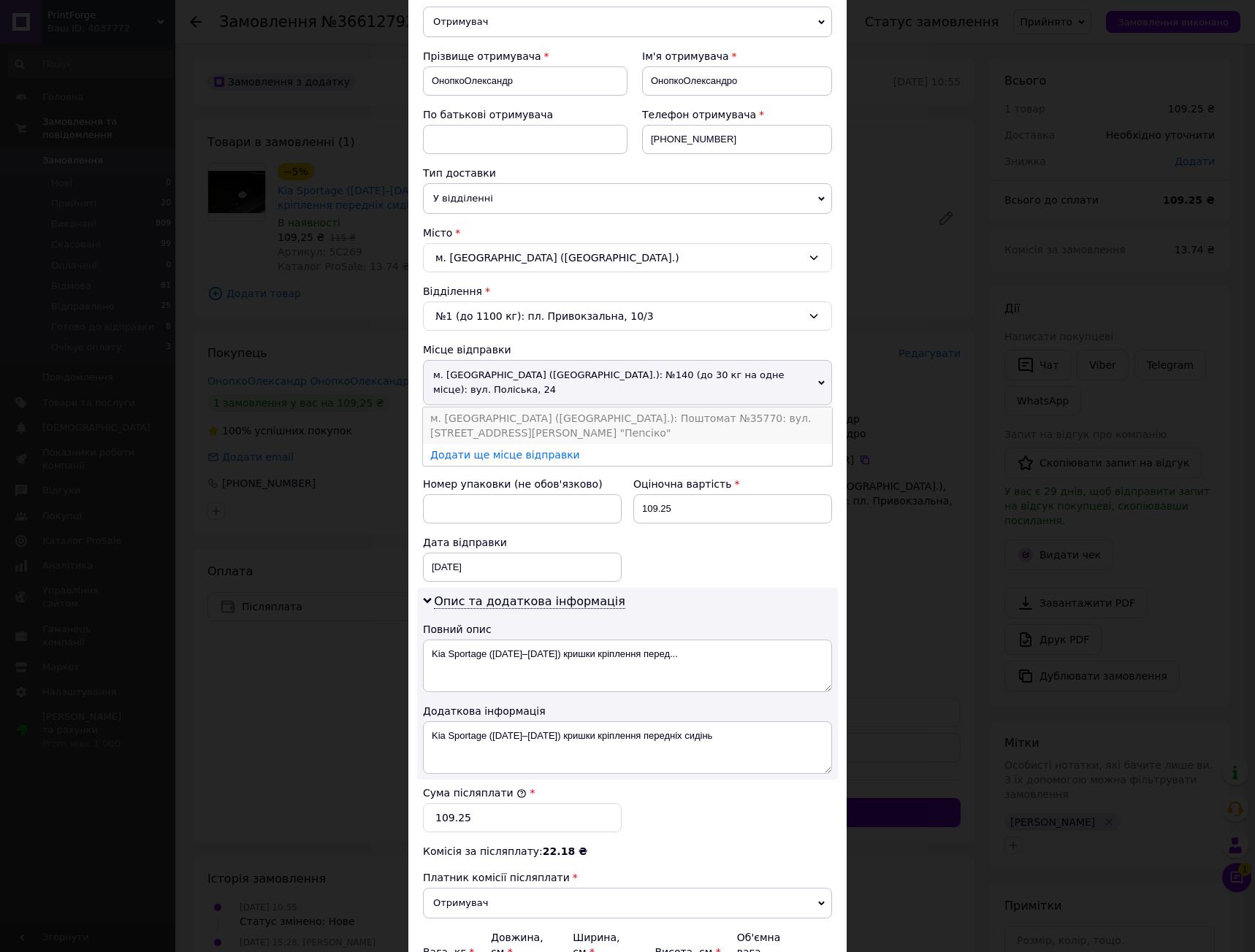
click at [665, 416] on li "м. [GEOGRAPHIC_DATA] ([GEOGRAPHIC_DATA].): Поштомат №35770: вул. [STREET_ADDRES…" at bounding box center [627, 425] width 409 height 37
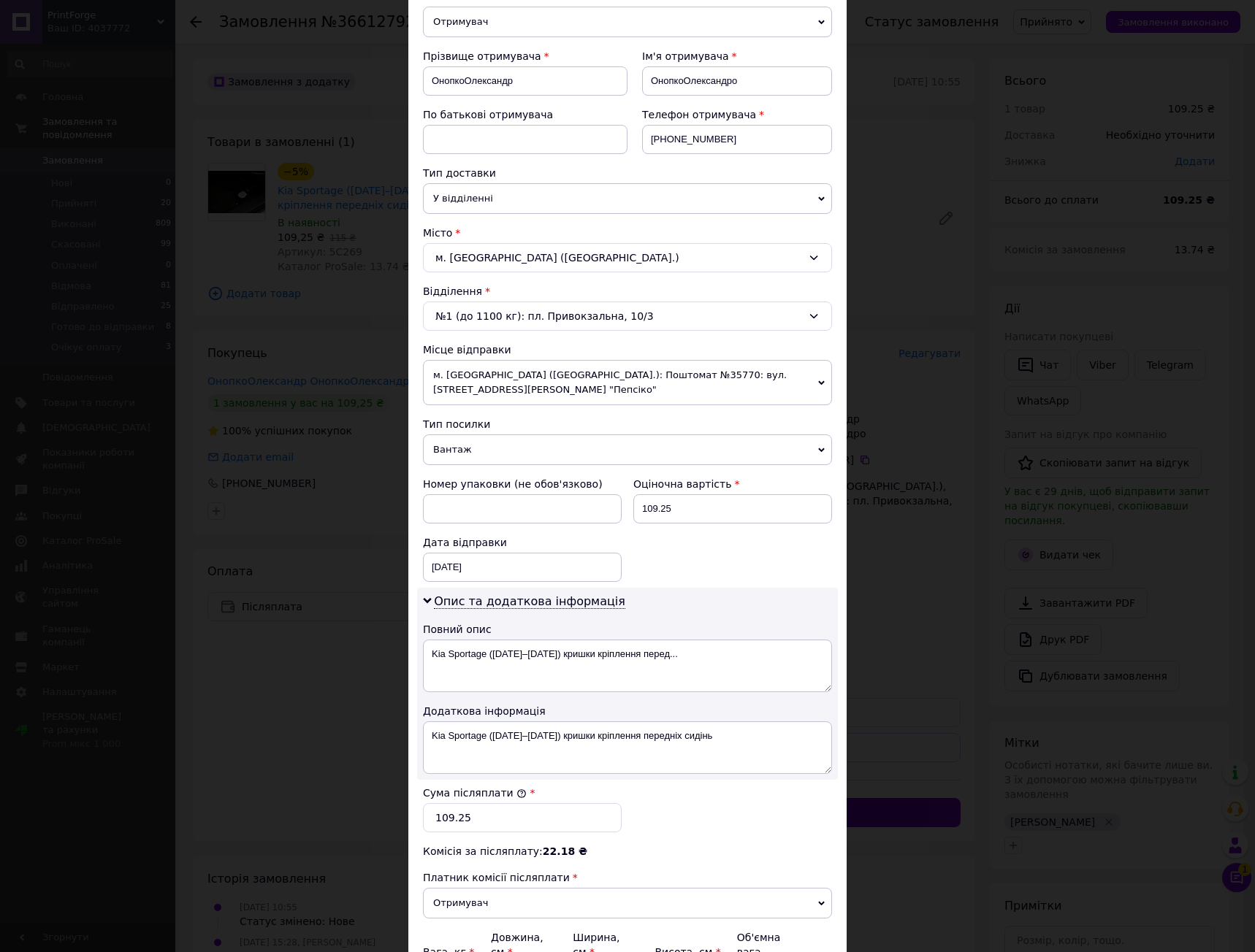
click at [697, 531] on div "Номер упаковки (не обов'язково) Оціночна вартість 109.25 Дата відправки [DATE] …" at bounding box center [628, 529] width 421 height 117
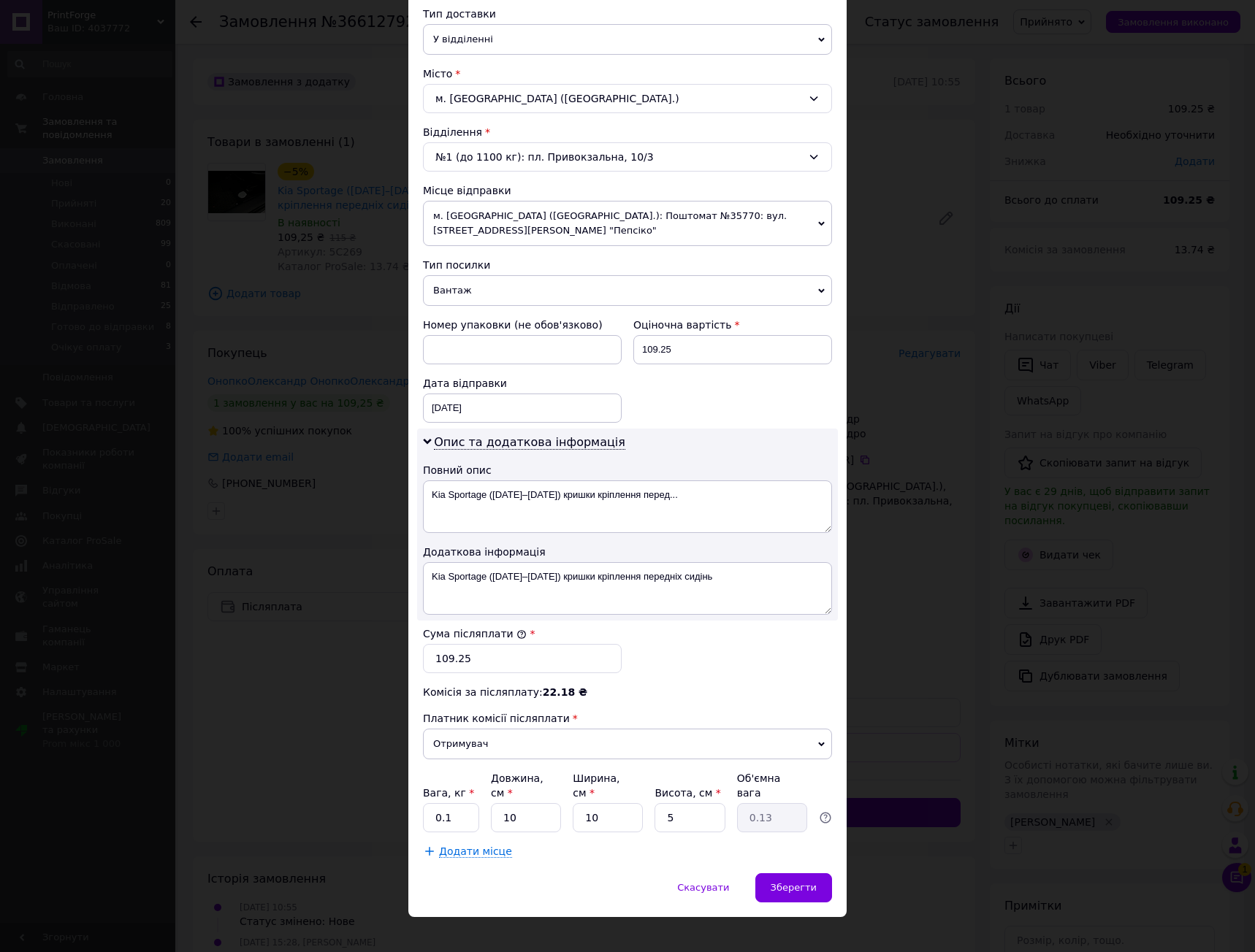
scroll to position [340, 0]
click at [800, 872] on div "Зберегти" at bounding box center [793, 886] width 77 height 29
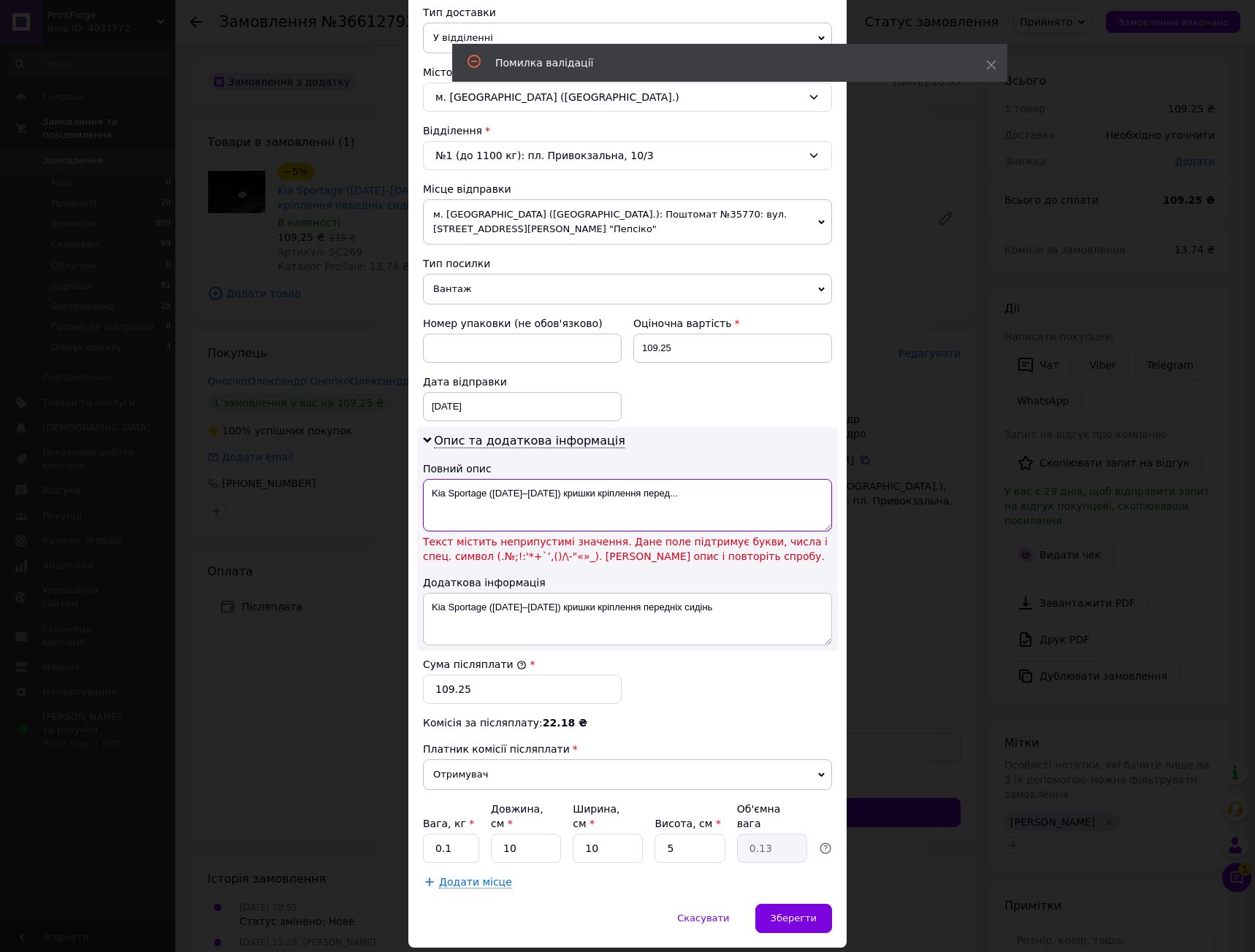
click at [515, 489] on textarea "Kia Sportage ([DATE]–[DATE]) кришки кріплення перед..." at bounding box center [627, 505] width 409 height 53
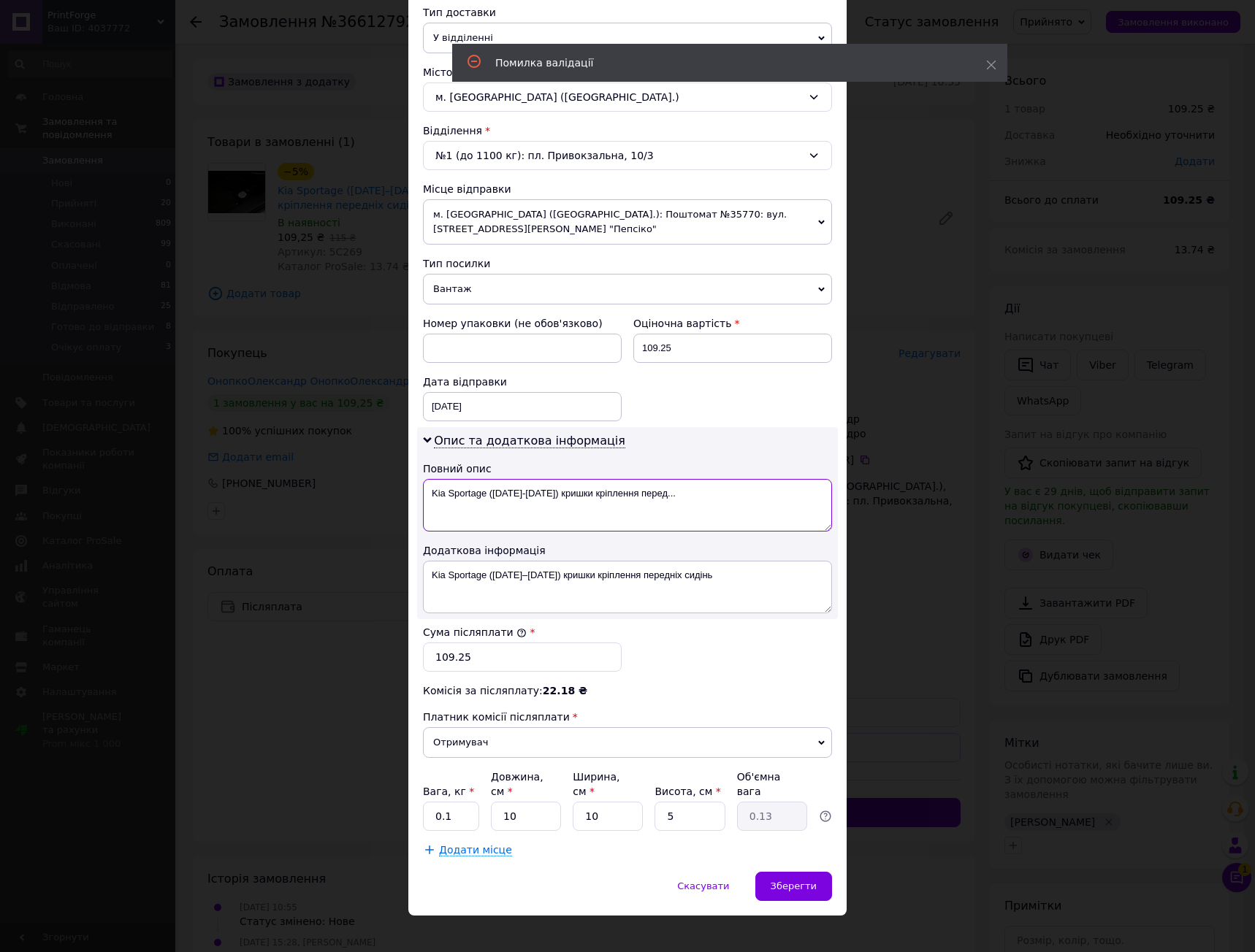
type textarea "Kia Sportage ([DATE]-[DATE]) кришки кріплення перед..."
click at [709, 439] on div "Опис та додаткова інформація Повний опис Kia Sportage ([DATE]-[DATE]) кришки кр…" at bounding box center [628, 523] width 421 height 192
click at [797, 872] on div "Зберегти" at bounding box center [793, 886] width 77 height 29
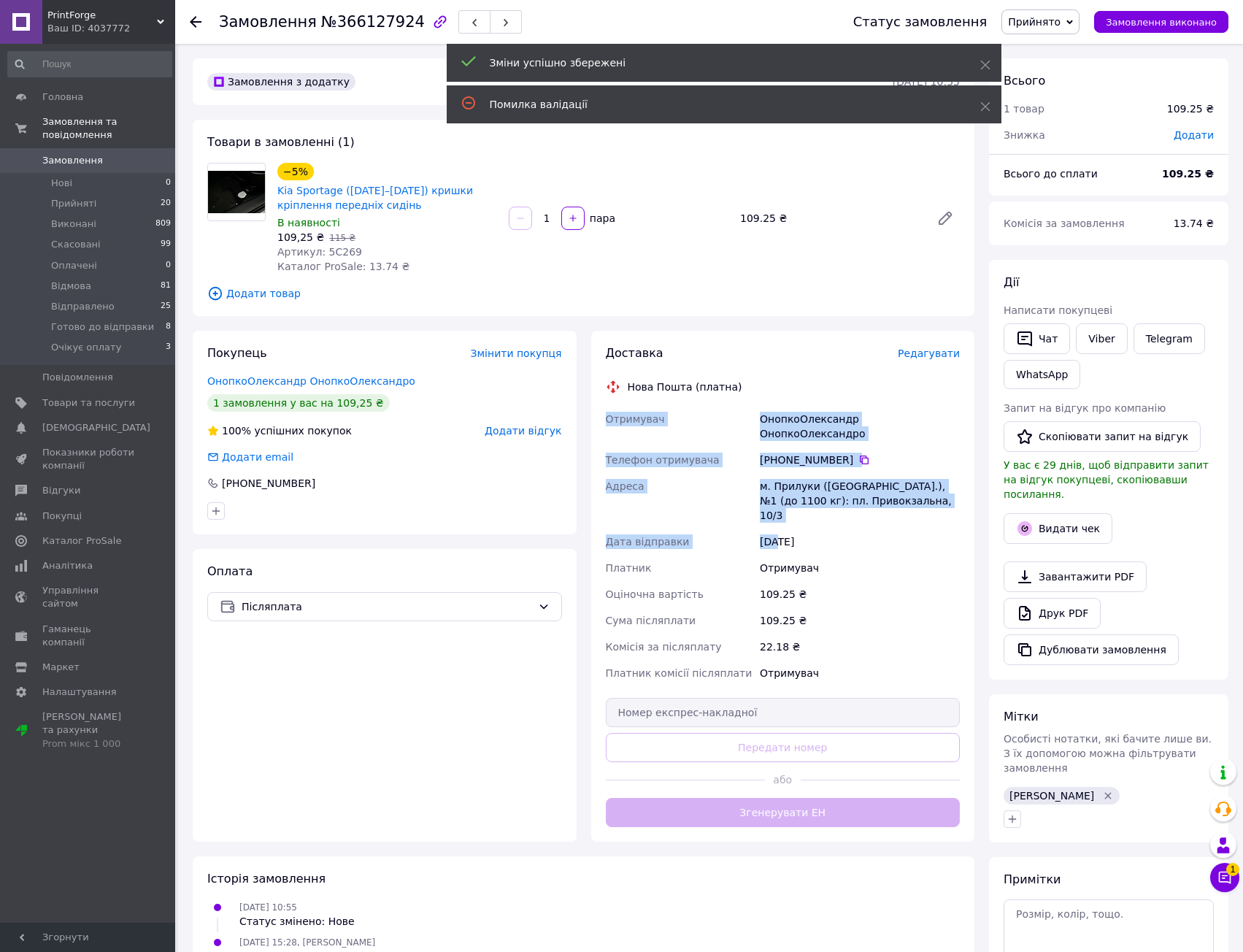
drag, startPoint x: 756, startPoint y: 442, endPoint x: 828, endPoint y: 595, distance: 169.1
click at [806, 568] on div "Доставка Редагувати Нова Пошта (платна) Отримувач ОнопкоОлександр ОнопкоОлексан…" at bounding box center [783, 586] width 355 height 482
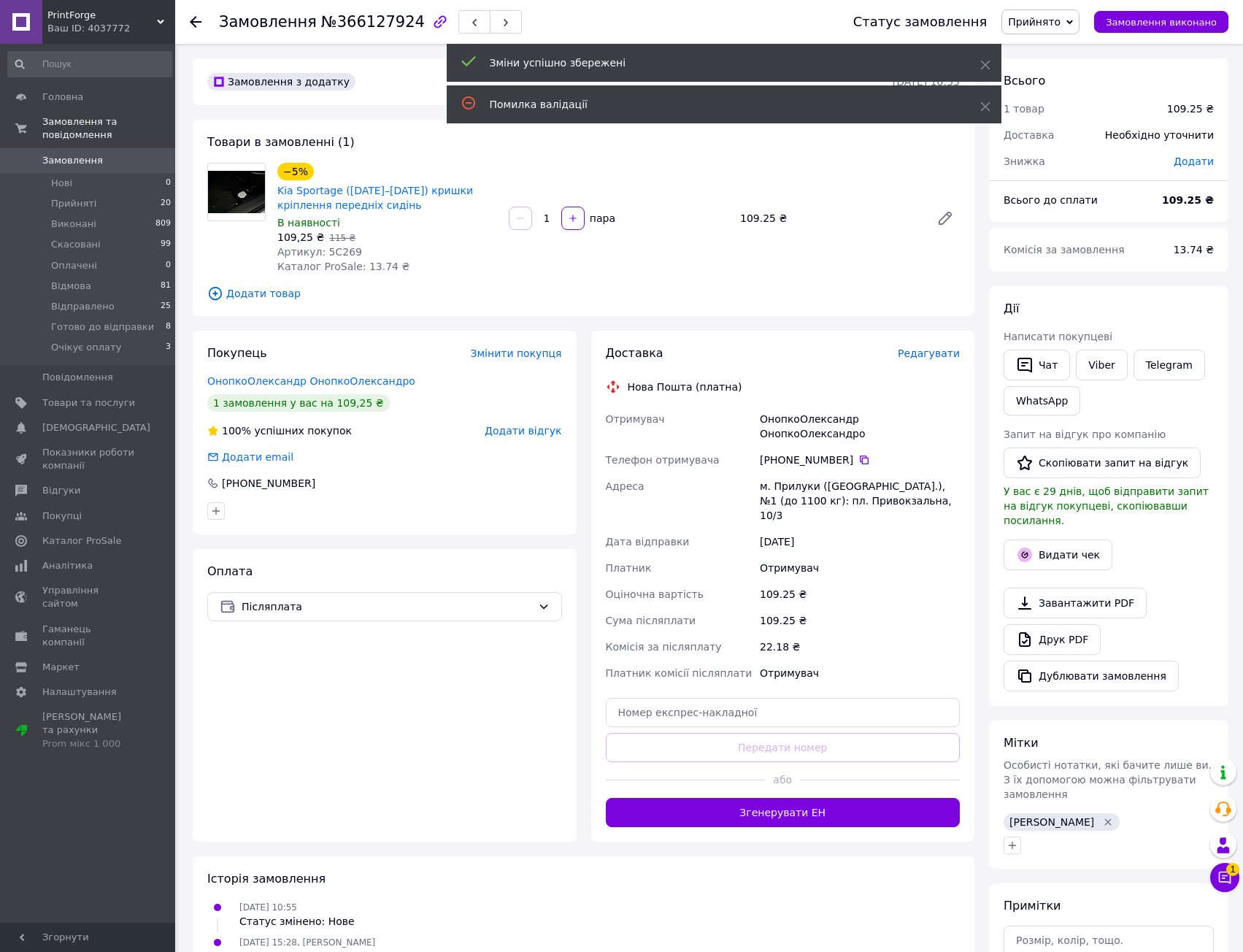
click at [828, 607] on div "109.25 ₴" at bounding box center [859, 620] width 206 height 26
click at [823, 798] on button "Згенерувати ЕН" at bounding box center [783, 812] width 355 height 29
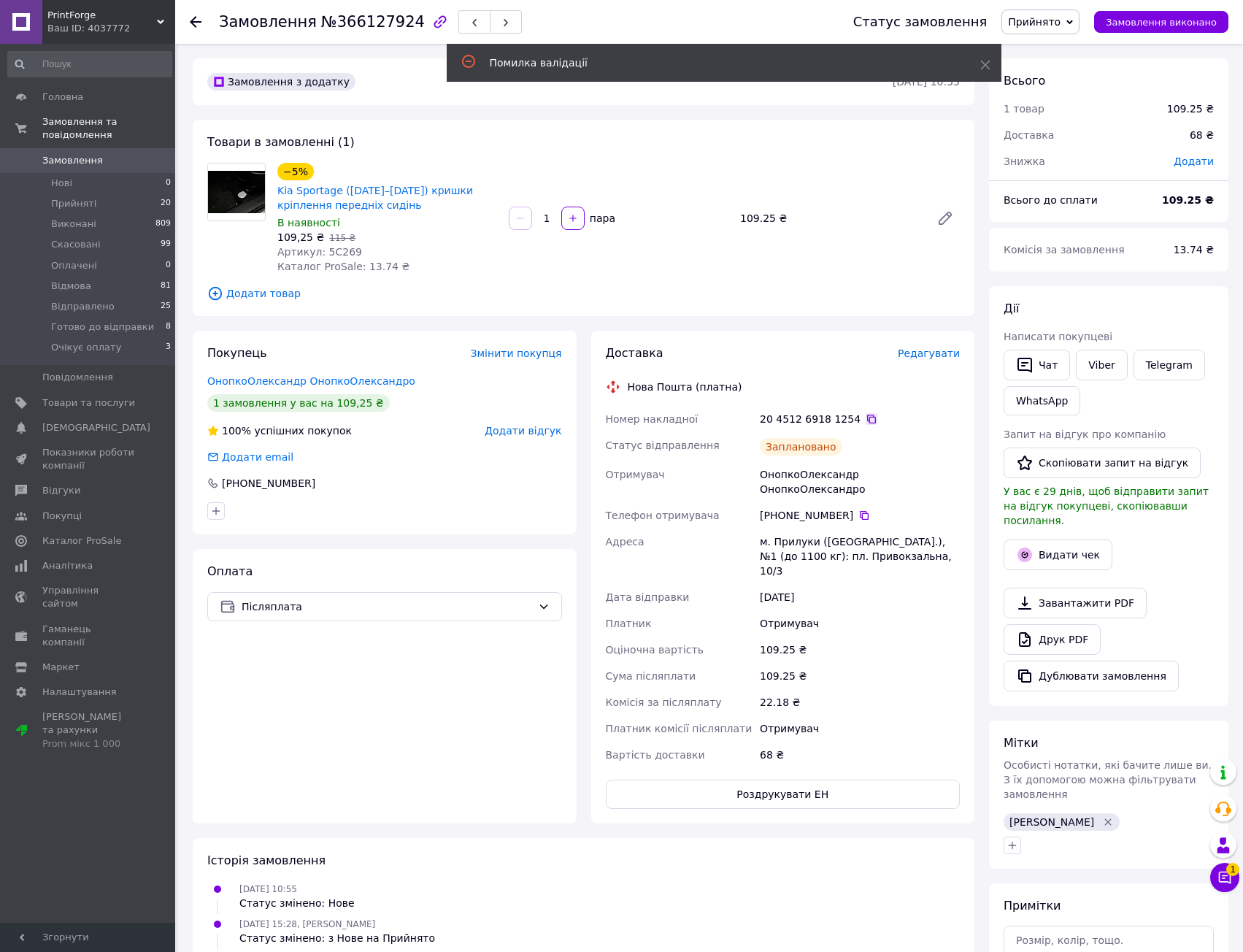
click at [867, 417] on icon at bounding box center [871, 419] width 9 height 9
drag, startPoint x: 846, startPoint y: 560, endPoint x: 853, endPoint y: 609, distance: 49.5
click at [851, 606] on div "Номер накладної 20 4512 6918 1254   Статус відправлення Заплановано Отримувач О…" at bounding box center [783, 587] width 360 height 362
click at [853, 637] on div "109.25 ₴" at bounding box center [859, 650] width 206 height 26
drag, startPoint x: 848, startPoint y: 564, endPoint x: 863, endPoint y: 640, distance: 77.5
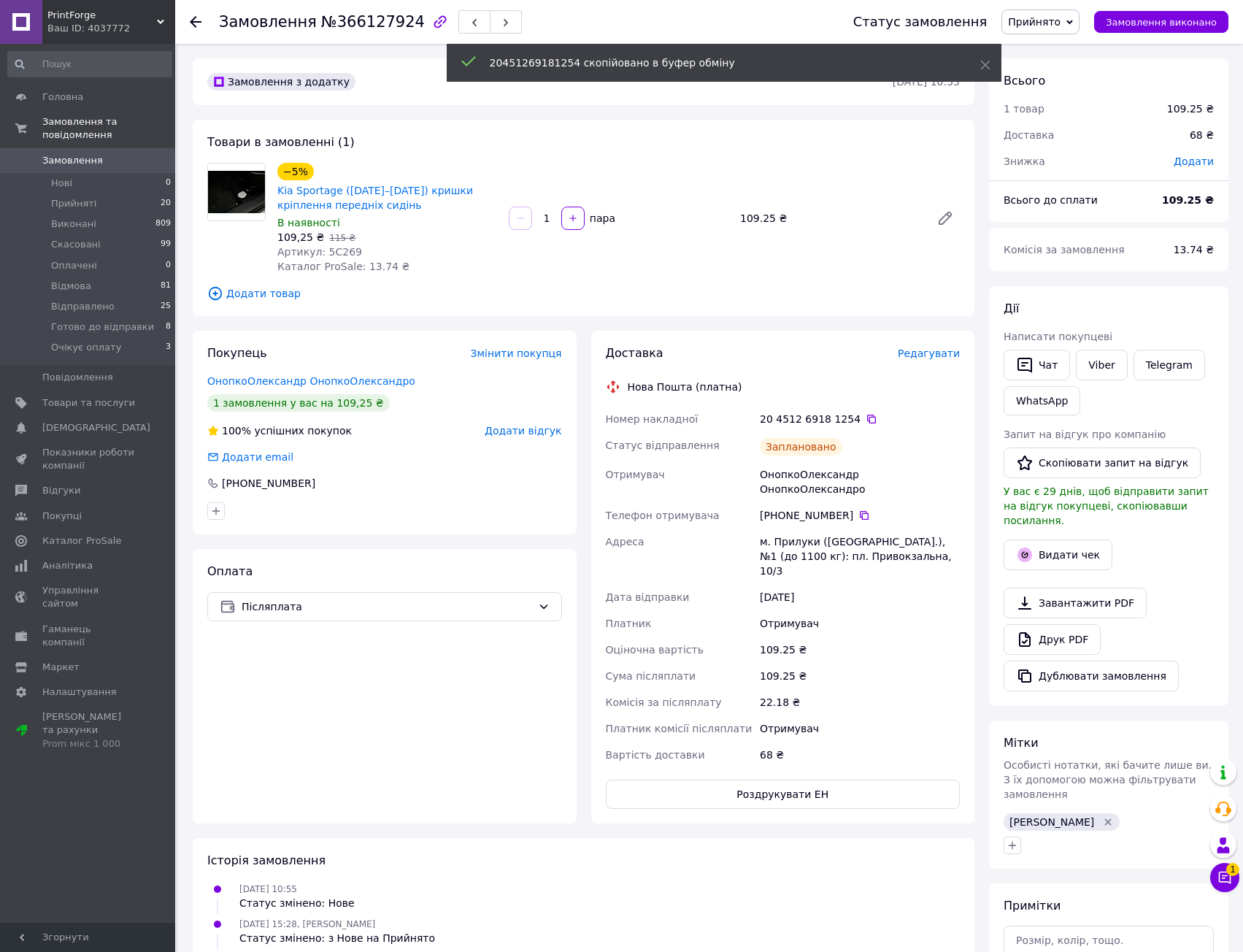
click at [862, 636] on div "Номер накладної 20 4512 6918 1254   Статус відправлення Заплановано Отримувач О…" at bounding box center [783, 587] width 360 height 362
click at [866, 663] on div "109.25 ₴" at bounding box center [859, 676] width 206 height 26
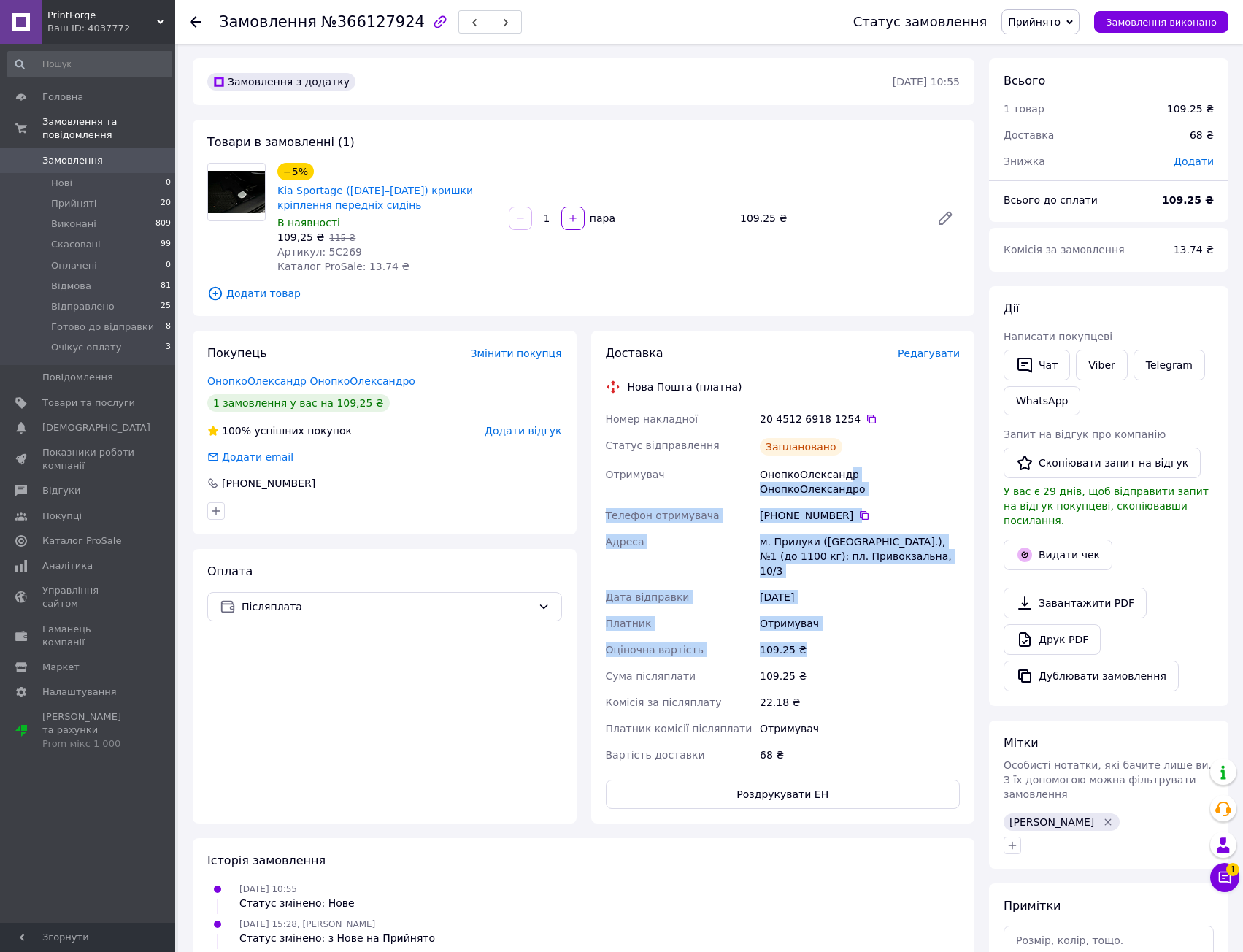
drag, startPoint x: 839, startPoint y: 466, endPoint x: 855, endPoint y: 645, distance: 179.7
click at [855, 647] on div "Номер накладної 20 4512 6918 1254   Статус відправлення Заплановано Отримувач О…" at bounding box center [783, 587] width 360 height 362
click at [855, 663] on div "109.25 ₴" at bounding box center [859, 676] width 206 height 26
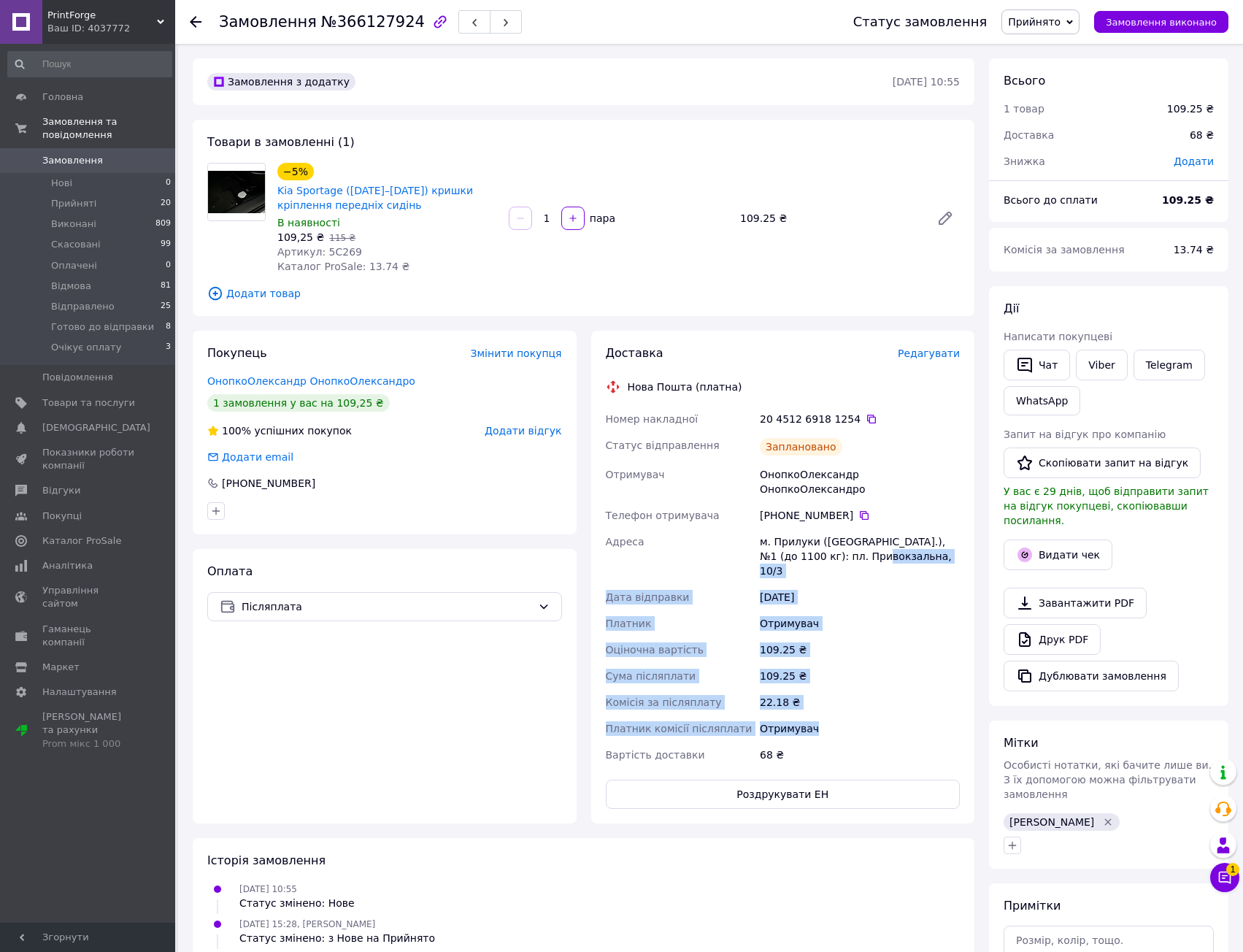
drag, startPoint x: 852, startPoint y: 695, endPoint x: 829, endPoint y: 424, distance: 272.0
click at [828, 461] on div "Номер накладної 20 4512 6918 1254   Статус відправлення Заплановано Отримувач О…" at bounding box center [783, 587] width 360 height 362
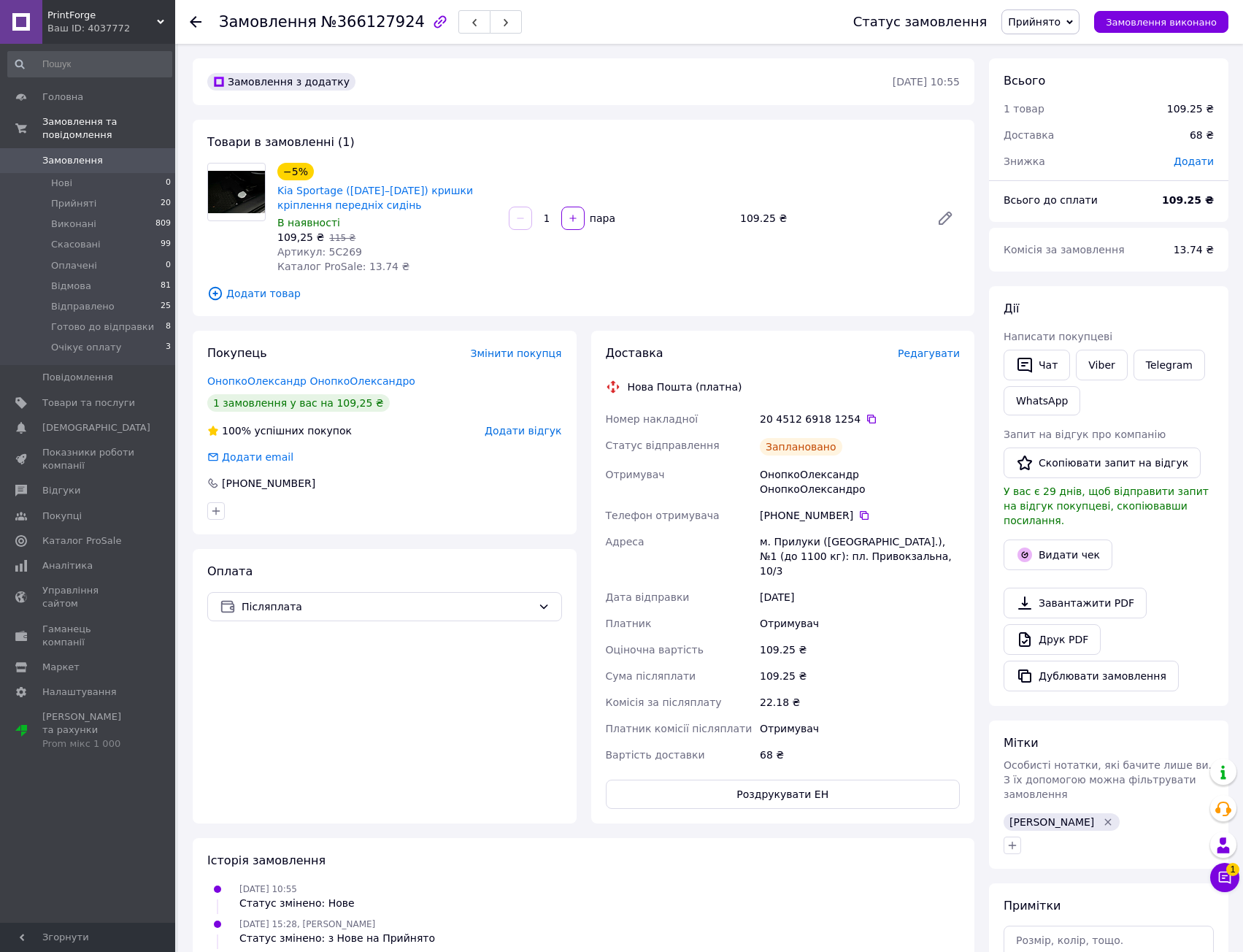
click at [837, 404] on div "Доставка Редагувати Нова Пошта (платна) Номер накладної 20 4512 6918 1254   Ста…" at bounding box center [783, 577] width 355 height 463
click at [932, 355] on span "Редагувати" at bounding box center [929, 354] width 62 height 12
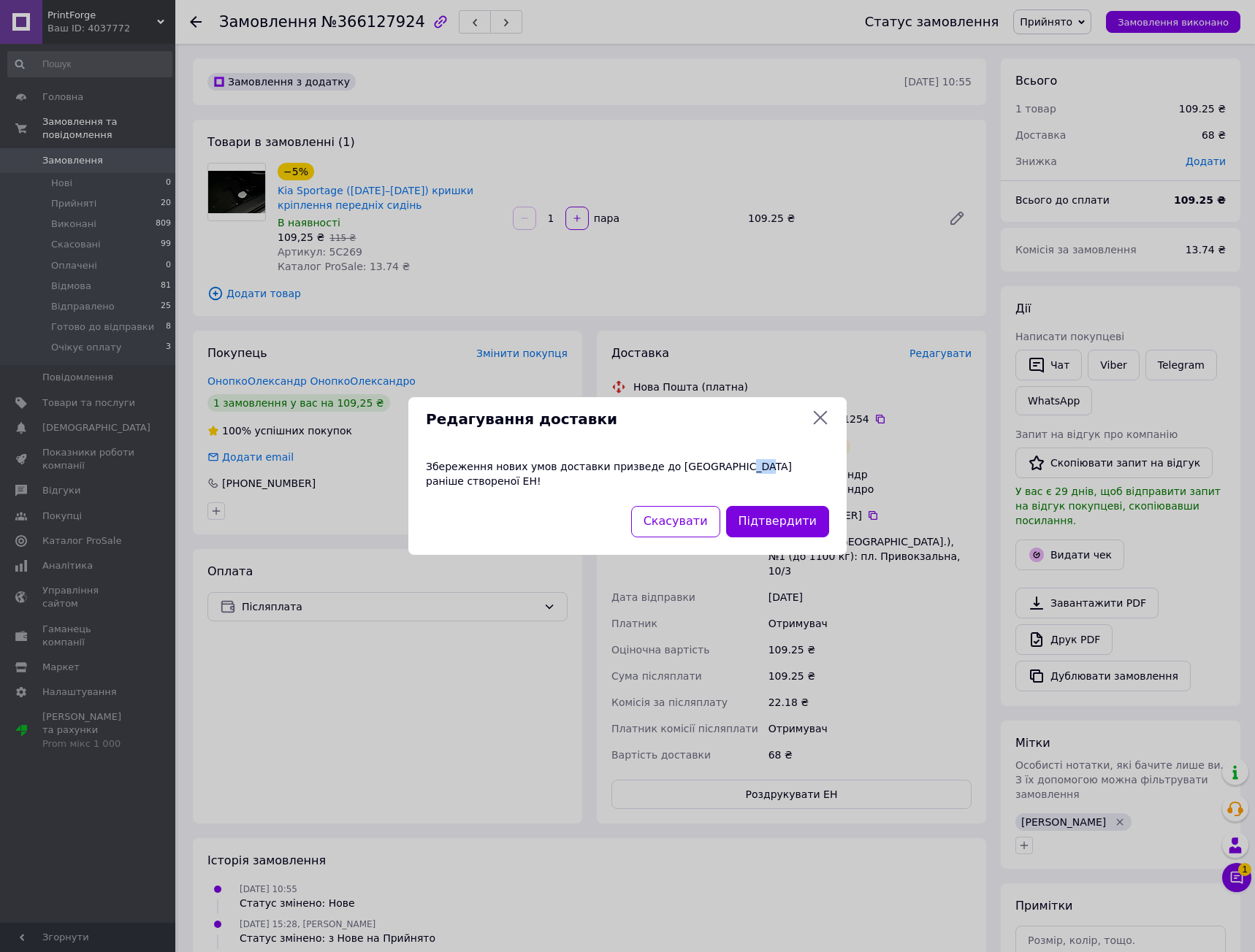
drag, startPoint x: 712, startPoint y: 479, endPoint x: 796, endPoint y: 471, distance: 84.4
click at [746, 472] on div "Збереження нових умов доставки призведе до [GEOGRAPHIC_DATA] раніше створеної Е…" at bounding box center [628, 474] width 438 height 64
click at [796, 471] on div "Збереження нових умов доставки призведе до [GEOGRAPHIC_DATA] раніше створеної Е…" at bounding box center [628, 474] width 438 height 64
click at [777, 521] on button "Підтвердити" at bounding box center [777, 521] width 103 height 31
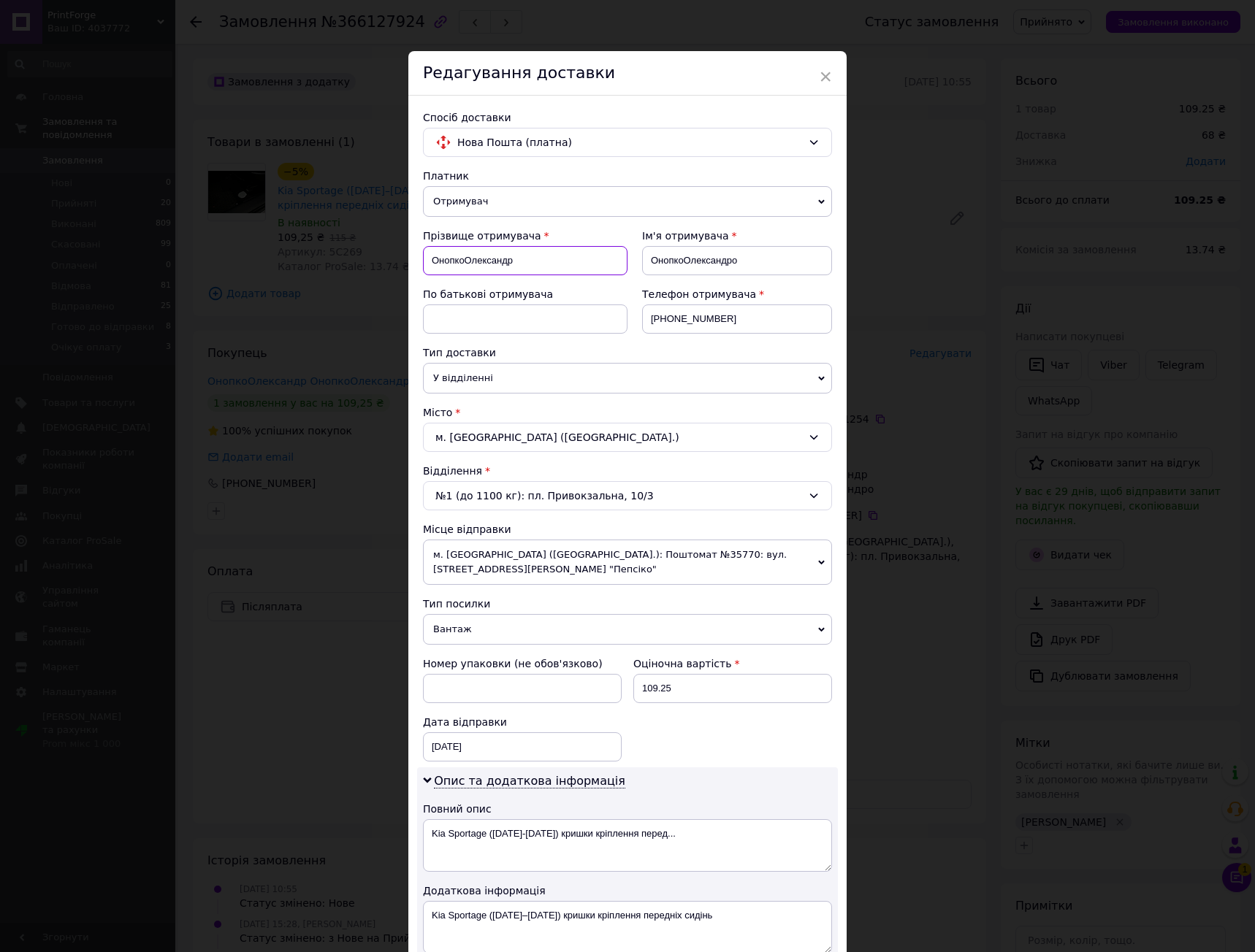
drag, startPoint x: 461, startPoint y: 258, endPoint x: 571, endPoint y: 257, distance: 110.0
click at [571, 257] on input "ОнопкоОлександр" at bounding box center [525, 260] width 204 height 29
type input "[PERSON_NAME]"
drag, startPoint x: 682, startPoint y: 259, endPoint x: 622, endPoint y: 258, distance: 60.0
click at [622, 258] on div "Прізвище отримувача [PERSON_NAME] Ім'я отримувача ОнопкоОлександро По батькові …" at bounding box center [627, 287] width 409 height 117
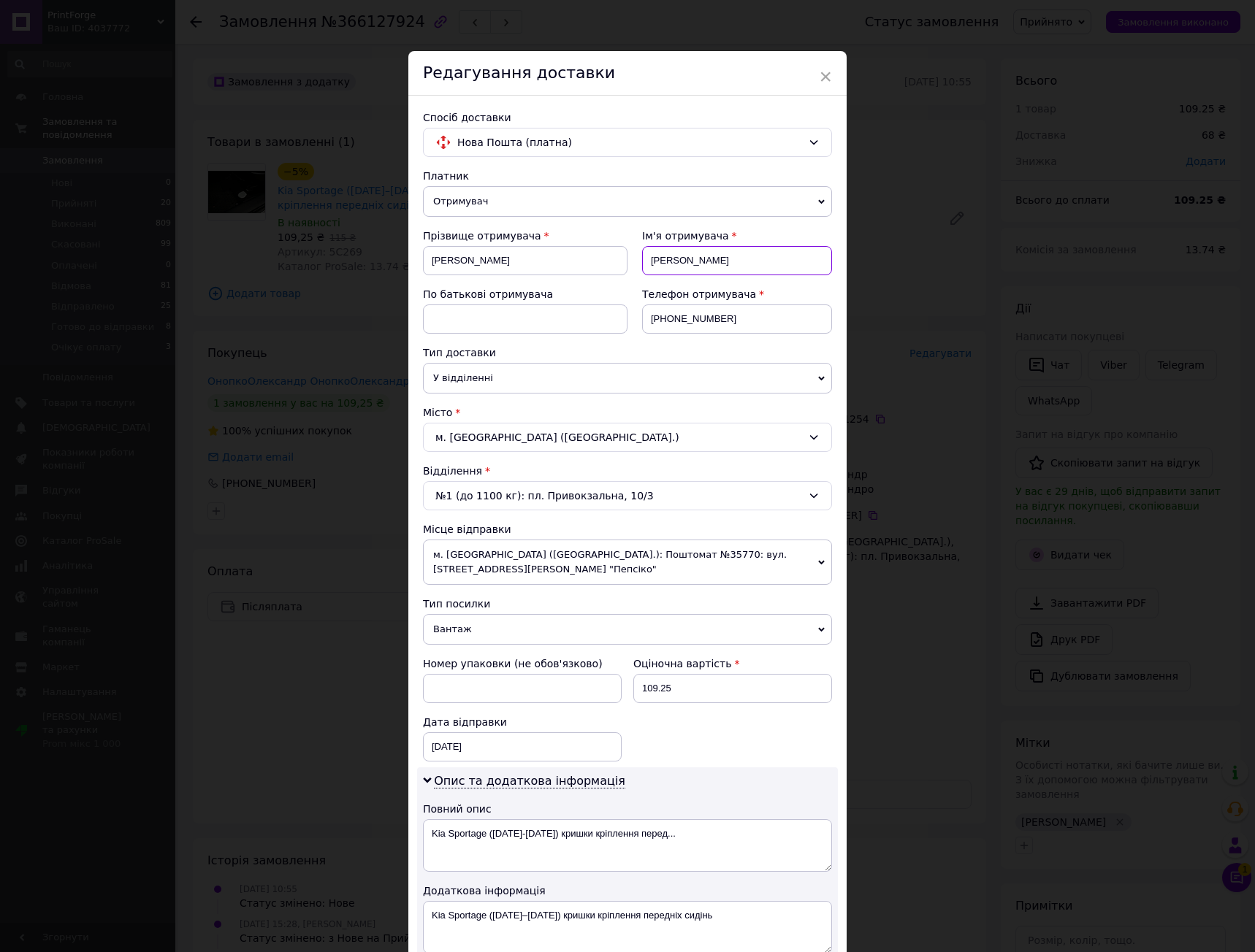
click at [723, 261] on input "[PERSON_NAME]" at bounding box center [737, 260] width 190 height 29
type input "[PERSON_NAME]"
click at [820, 73] on span "×" at bounding box center [826, 76] width 13 height 25
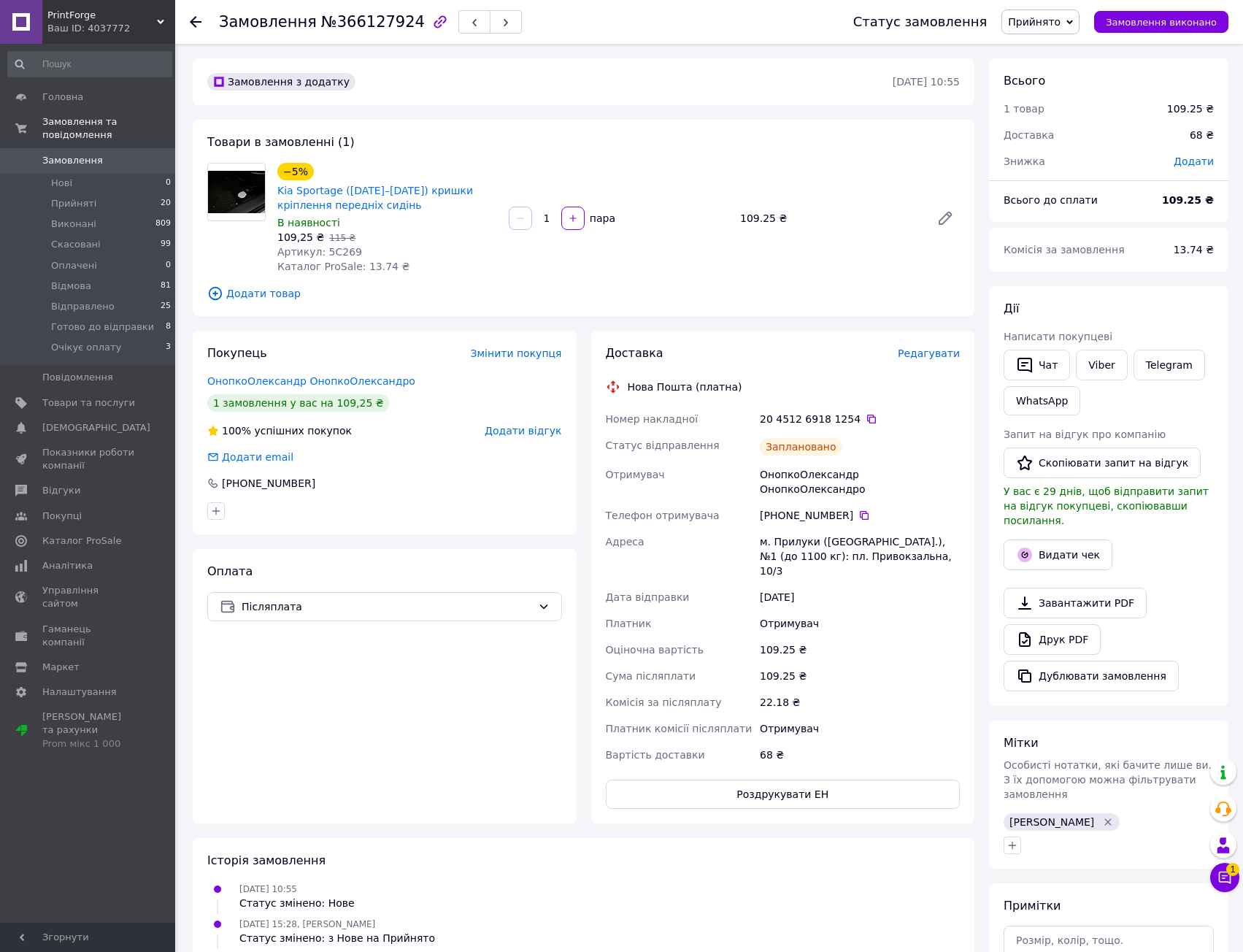
click at [926, 349] on span "Редагувати" at bounding box center [929, 354] width 62 height 12
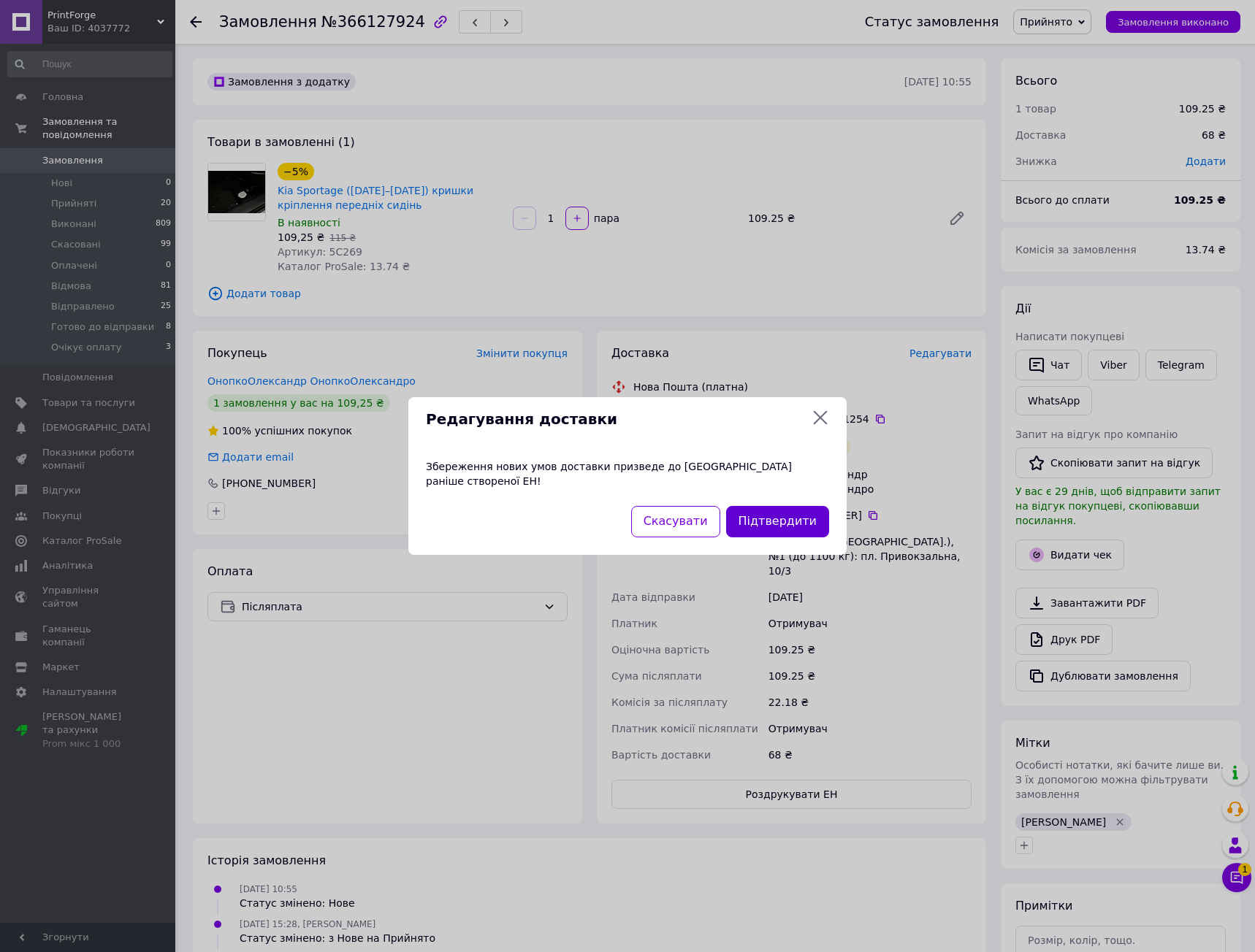
click at [779, 521] on button "Підтвердити" at bounding box center [777, 521] width 103 height 31
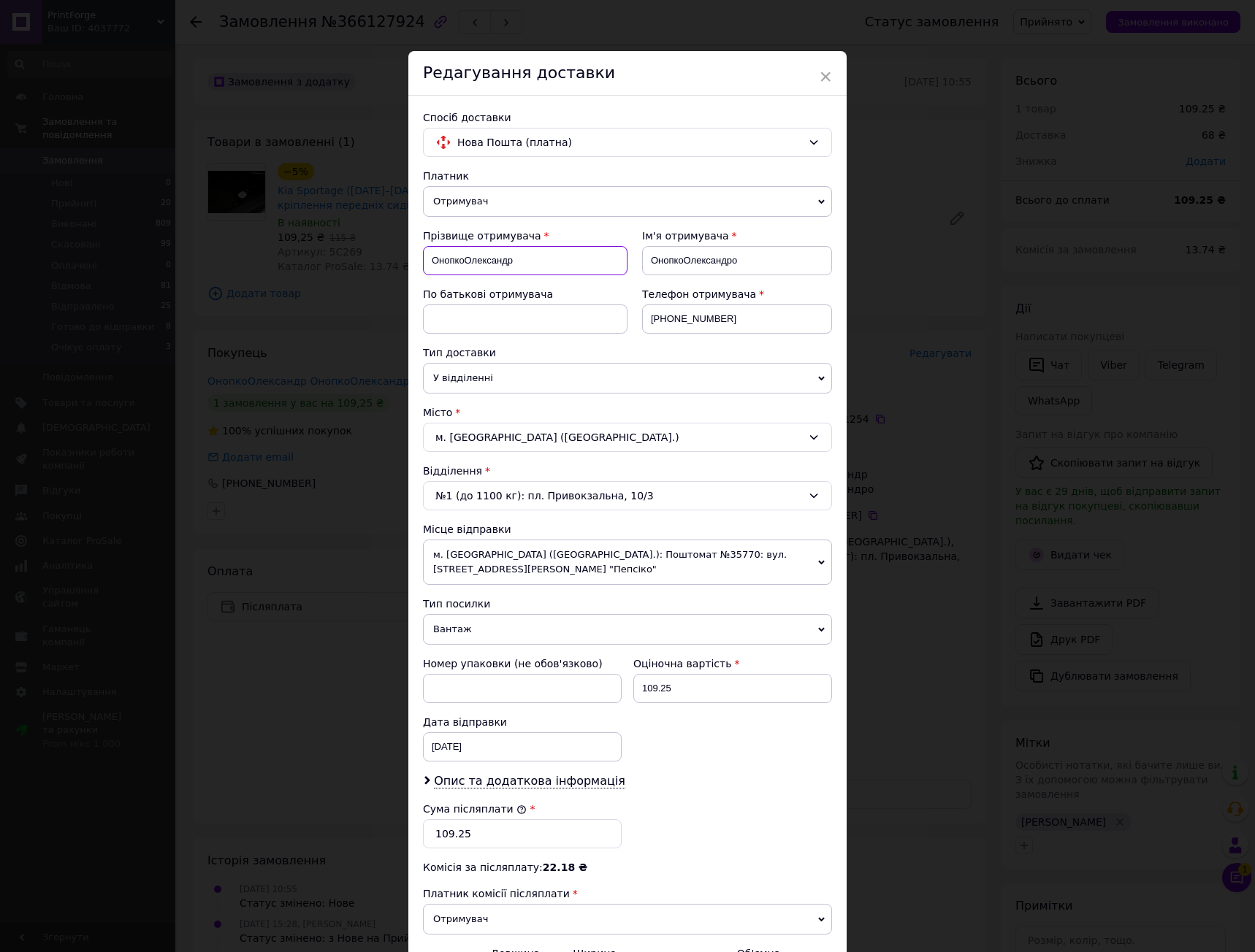
drag, startPoint x: 464, startPoint y: 263, endPoint x: 320, endPoint y: 258, distance: 144.1
click at [320, 258] on div "× Редагування доставки Спосіб доставки Нова Пошта (платна) Платник Отримувач Ві…" at bounding box center [628, 476] width 1255 height 952
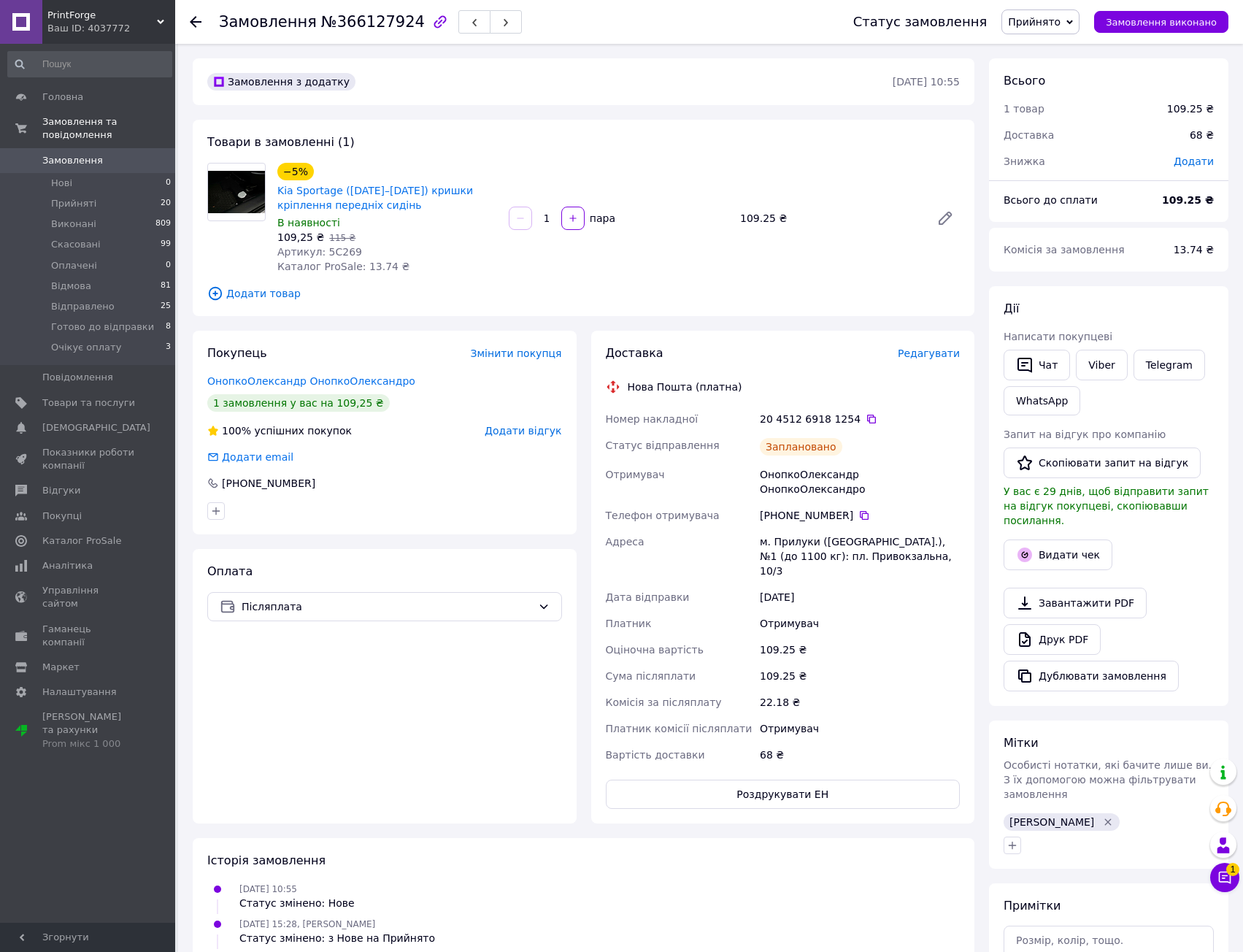
click at [935, 358] on span "Редагувати" at bounding box center [929, 354] width 62 height 12
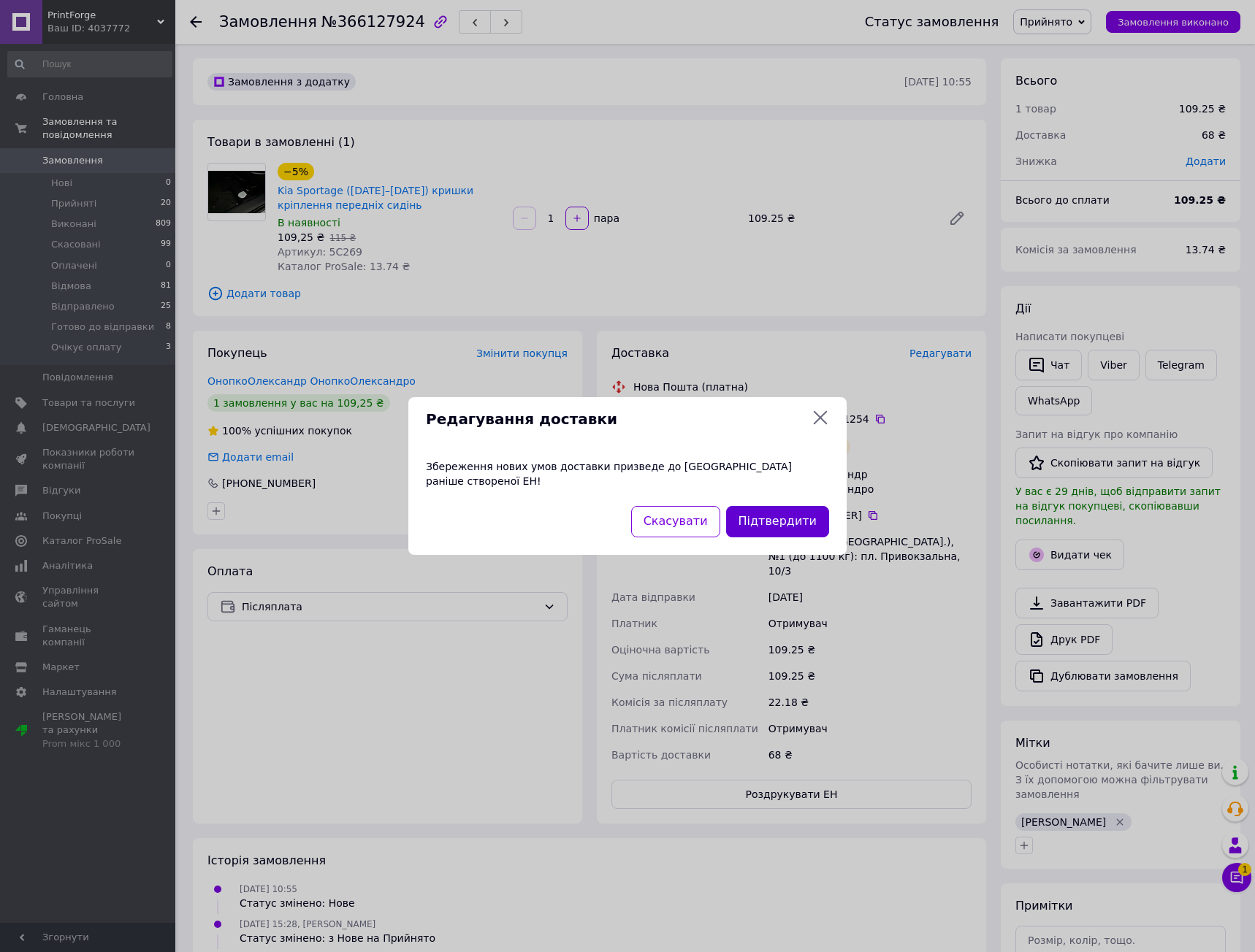
click at [774, 514] on button "Підтвердити" at bounding box center [777, 521] width 103 height 31
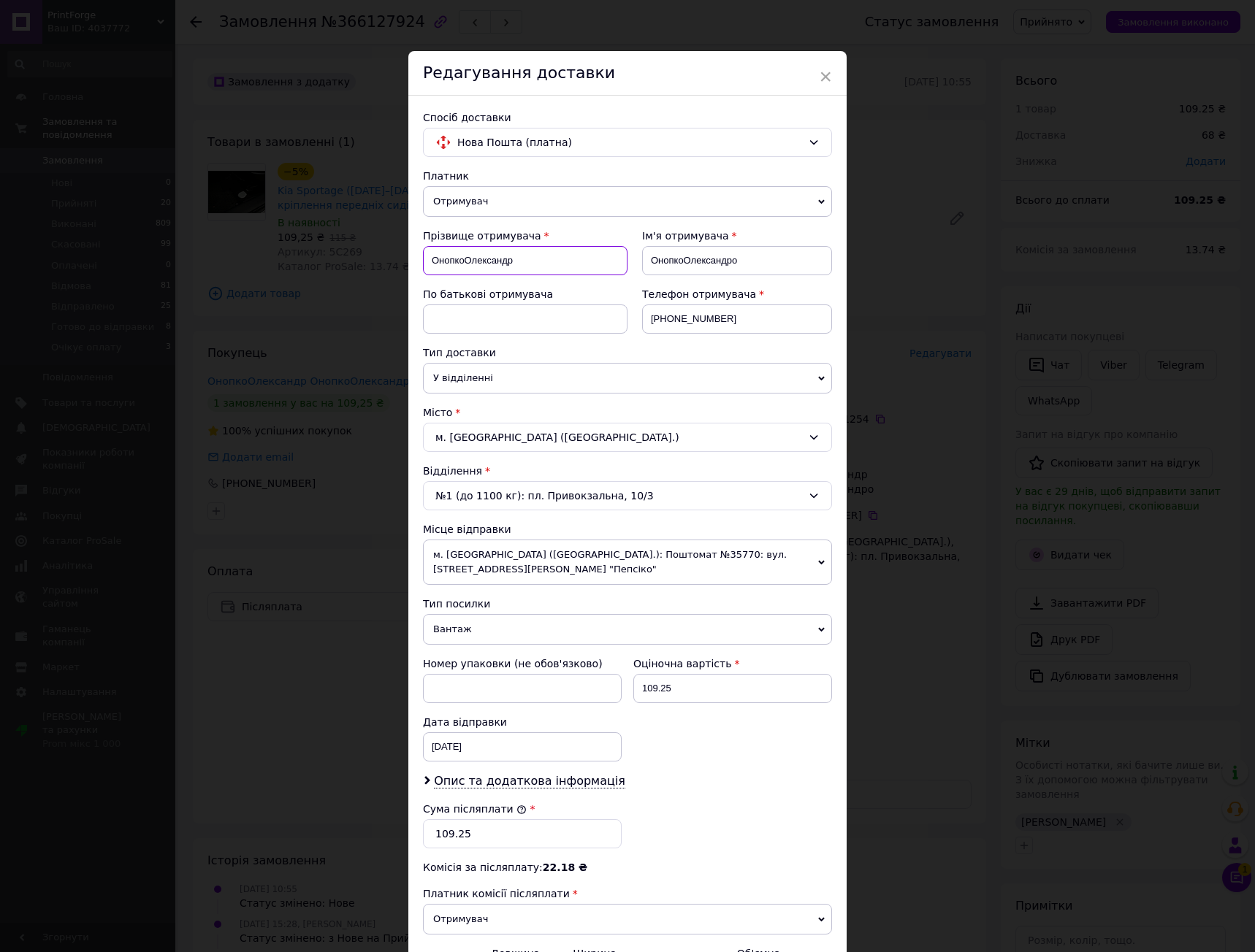
drag, startPoint x: 462, startPoint y: 261, endPoint x: 589, endPoint y: 267, distance: 127.1
click at [589, 267] on input "ОнопкоОлександр" at bounding box center [525, 260] width 204 height 29
type input "[PERSON_NAME]"
drag, startPoint x: 683, startPoint y: 259, endPoint x: 749, endPoint y: 258, distance: 66.0
click at [749, 258] on input "ОнопкоОлександро" at bounding box center [737, 260] width 190 height 29
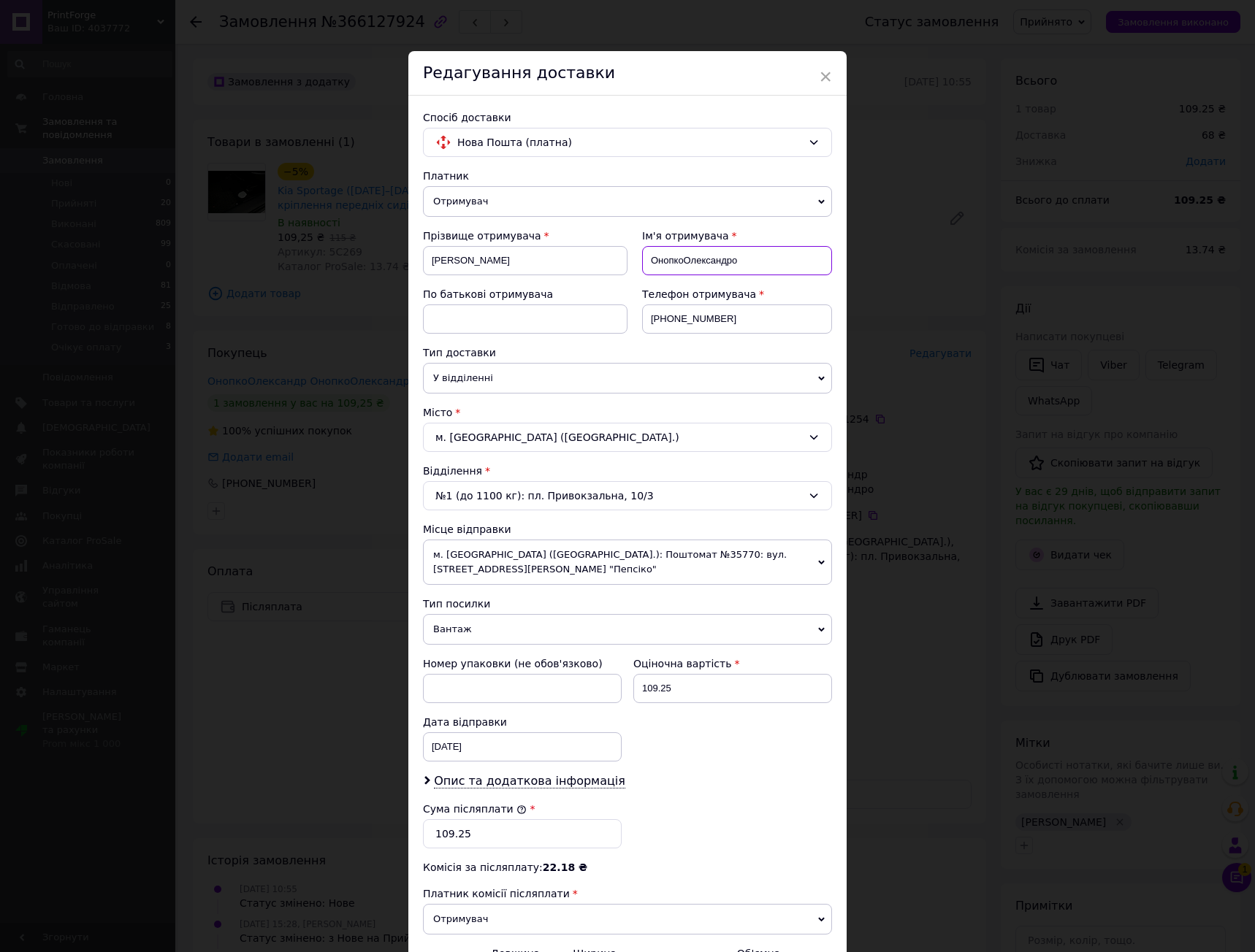
click at [750, 258] on input "ОнопкоОлександро" at bounding box center [737, 260] width 190 height 29
click at [681, 258] on input "ОнопкоОлександро" at bounding box center [737, 260] width 190 height 29
type input "[PERSON_NAME]"
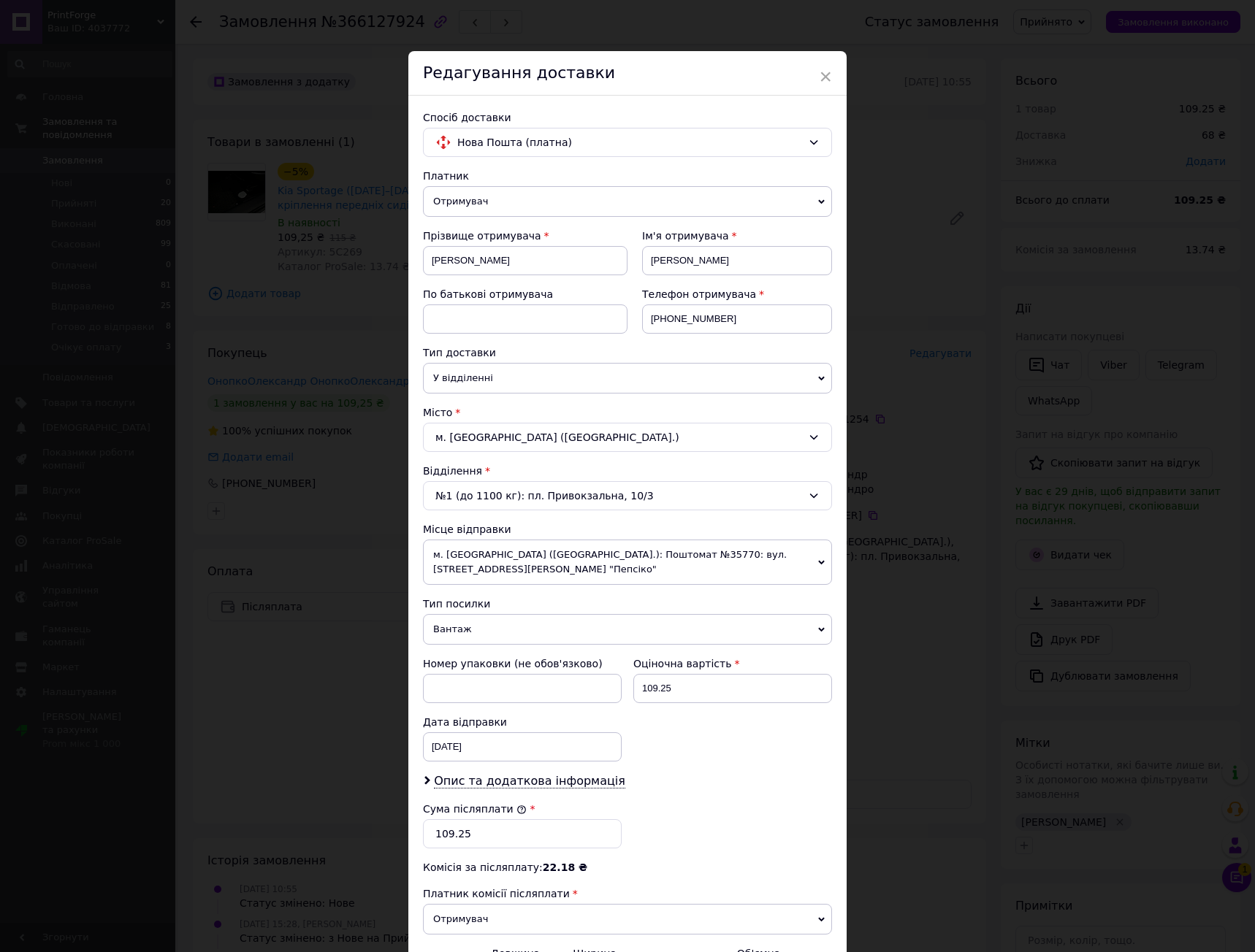
click at [706, 228] on div "Платник Отримувач Відправник Прізвище отримувача [PERSON_NAME] Ім'я отримувача …" at bounding box center [627, 600] width 409 height 865
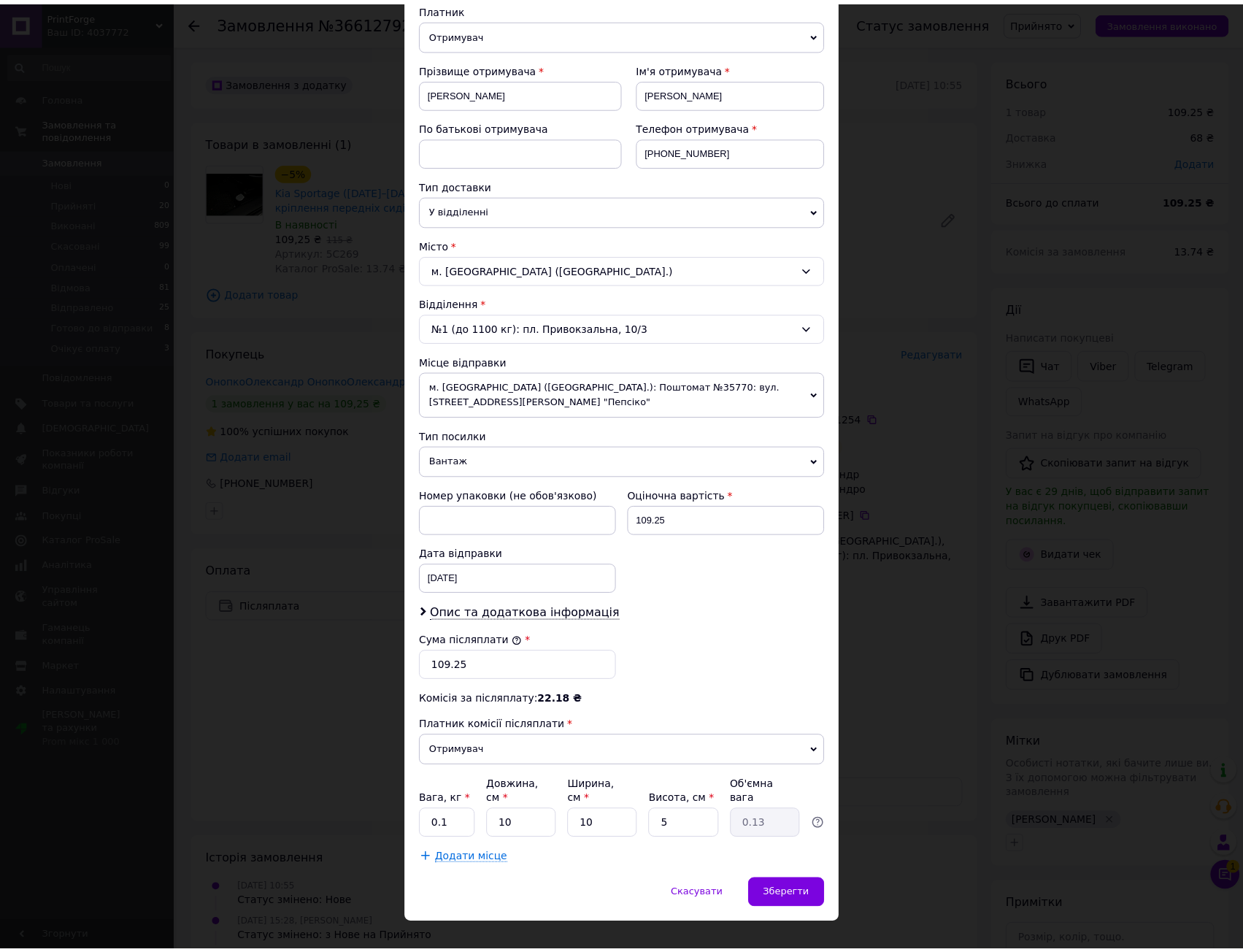
scroll to position [177, 0]
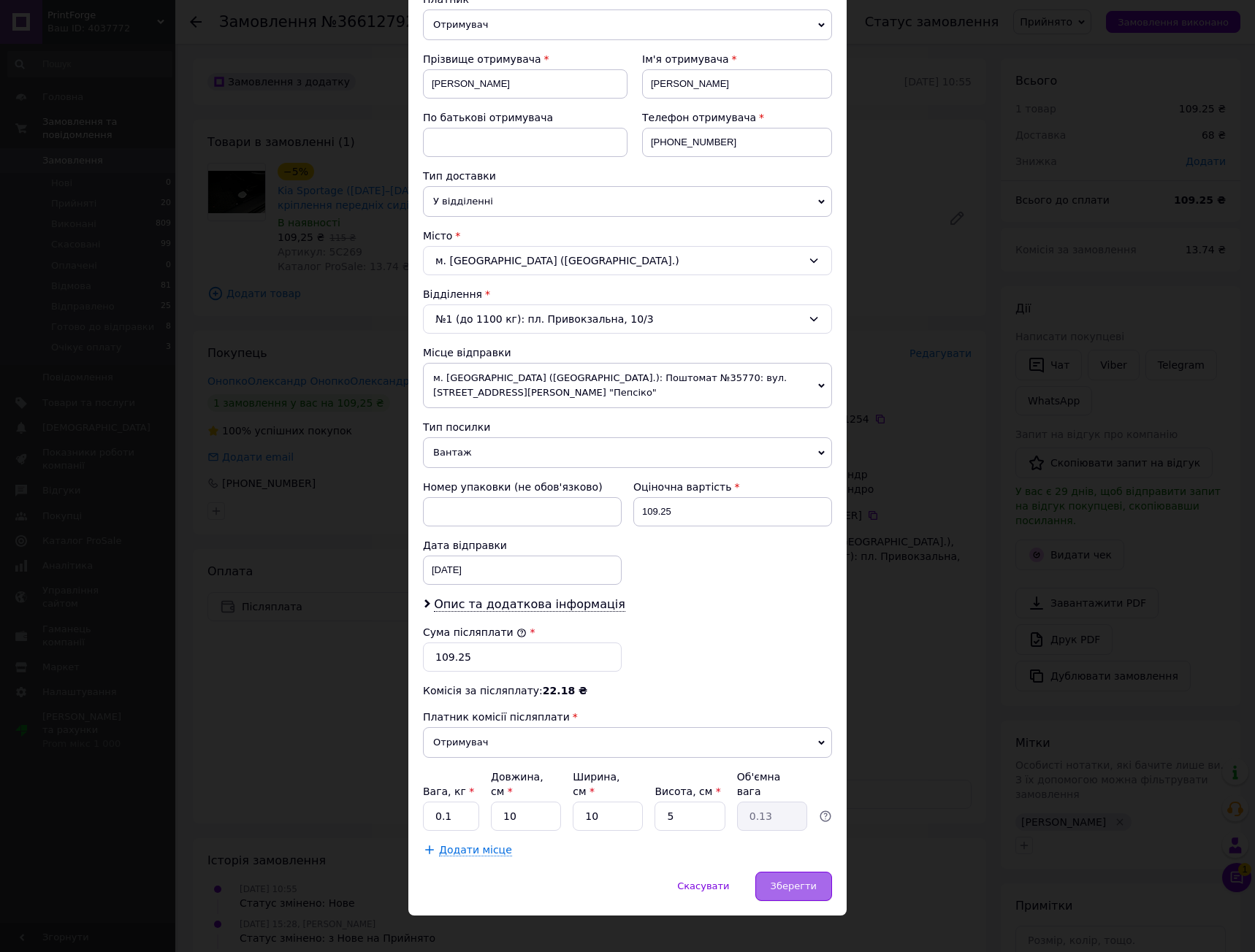
click at [810, 880] on span "Зберегти" at bounding box center [794, 886] width 46 height 11
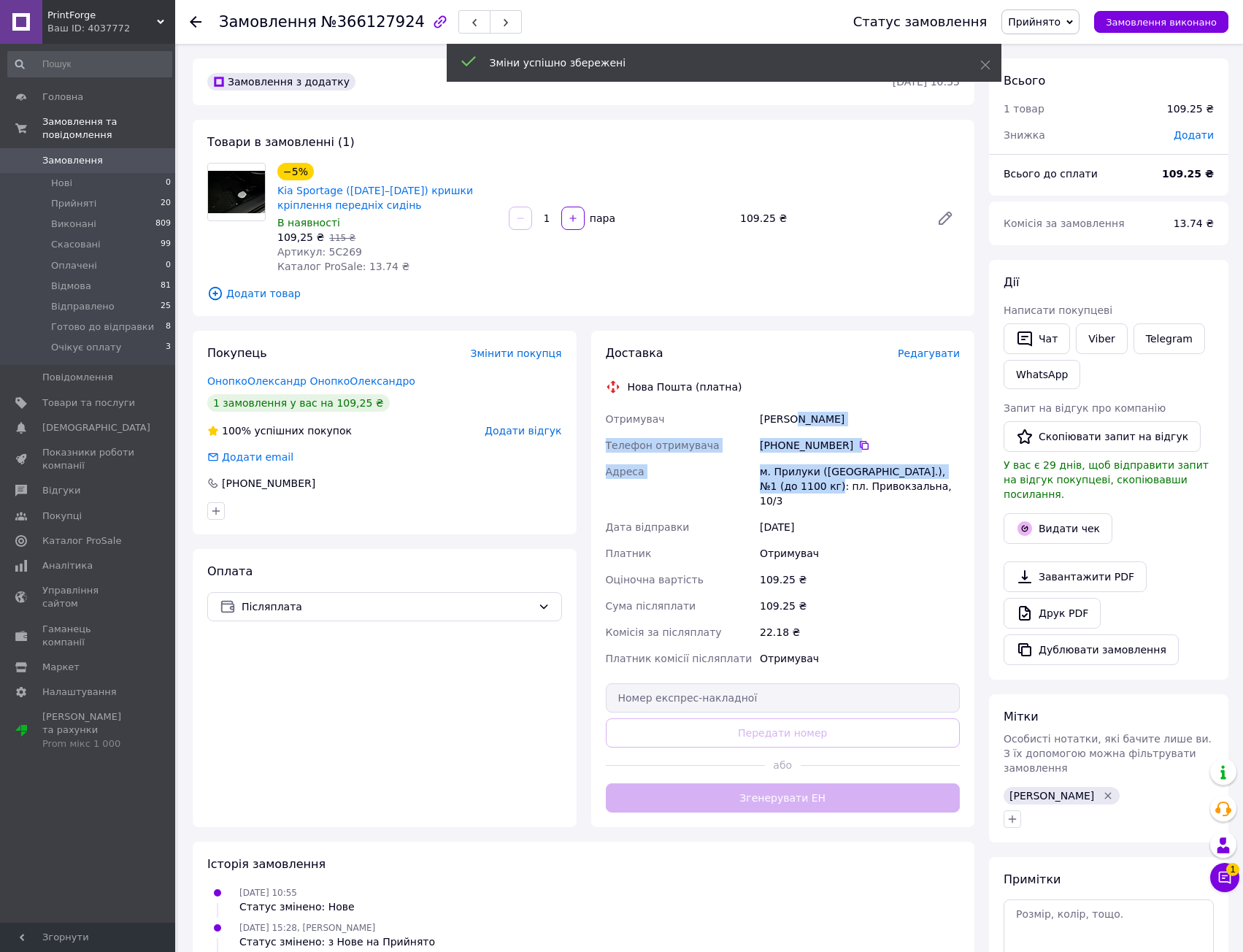
click at [808, 515] on div "Отримувач [PERSON_NAME] Телефон отримувача [PHONE_NUMBER]   [GEOGRAPHIC_DATA] м…" at bounding box center [783, 539] width 360 height 266
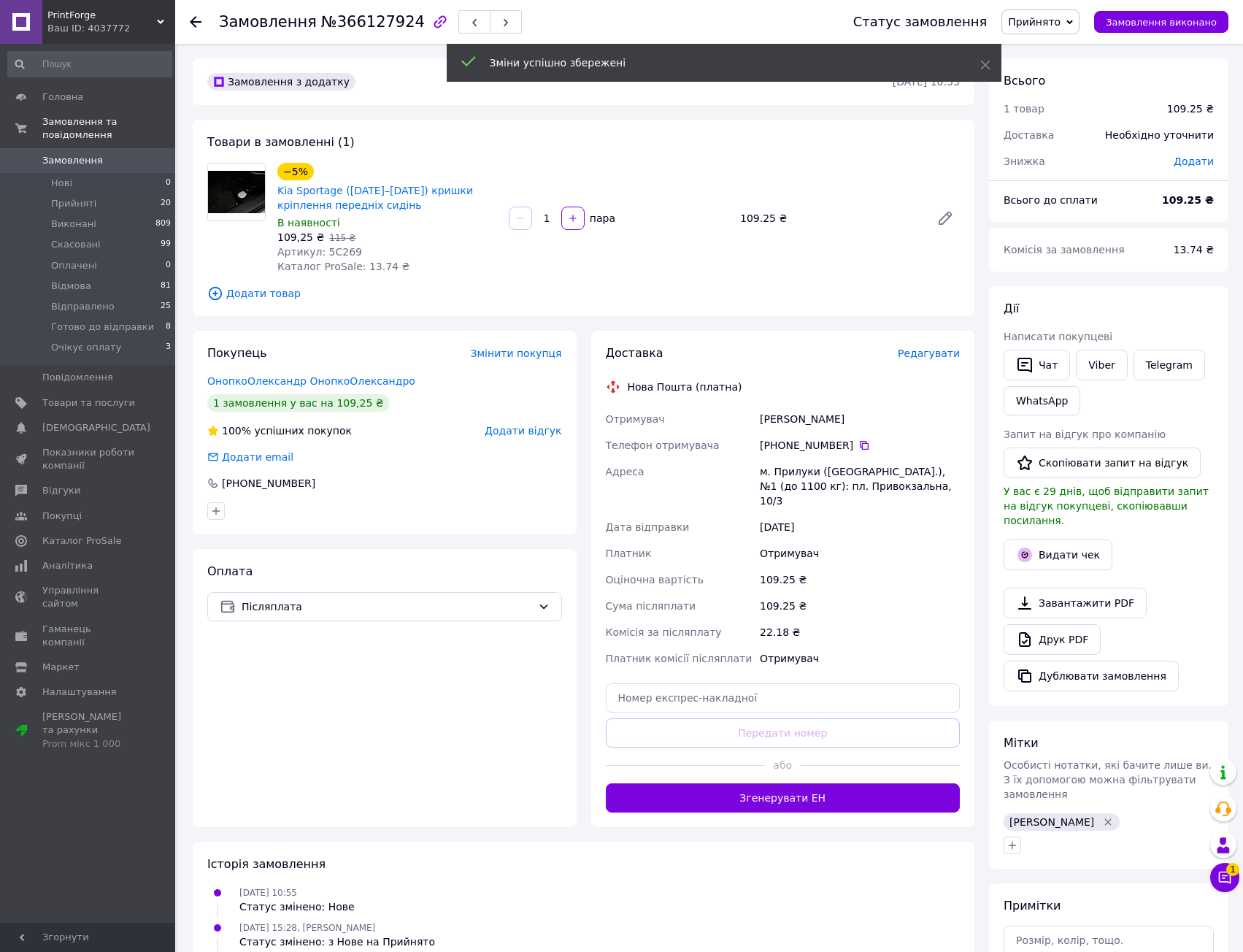
click at [818, 567] on div "109.25 ₴" at bounding box center [859, 580] width 206 height 26
click at [818, 790] on button "Згенерувати ЕН" at bounding box center [783, 798] width 355 height 29
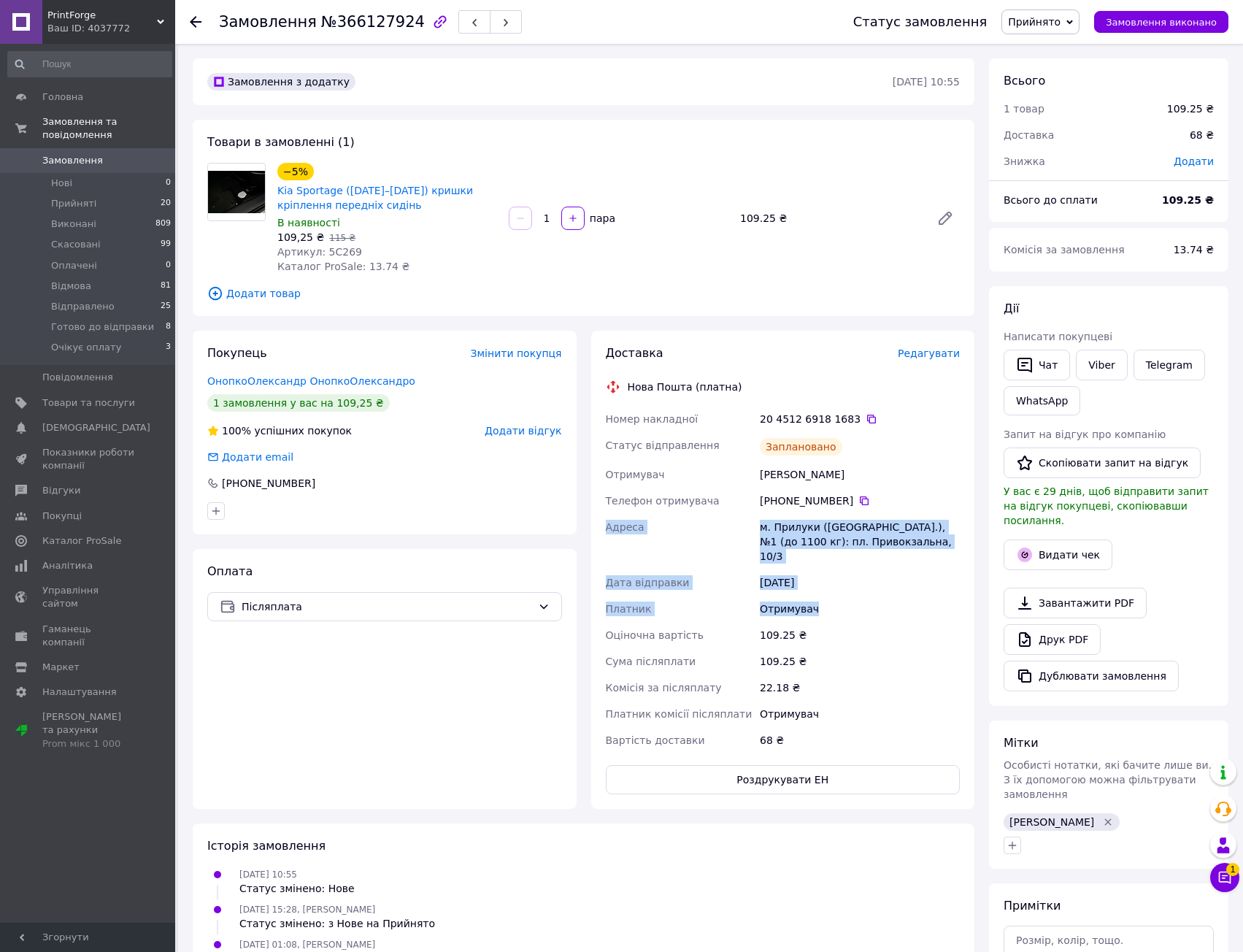
drag, startPoint x: 865, startPoint y: 500, endPoint x: 870, endPoint y: 631, distance: 131.1
click at [868, 622] on div "Номер накладної 20 4512 6918 1683   Статус відправлення Заплановано Отримувач […" at bounding box center [783, 580] width 360 height 348
click at [879, 479] on div "[PERSON_NAME]" at bounding box center [859, 474] width 206 height 26
click at [853, 412] on div "20 4512 6918 1683" at bounding box center [859, 419] width 200 height 15
click at [865, 419] on icon at bounding box center [871, 419] width 12 height 12
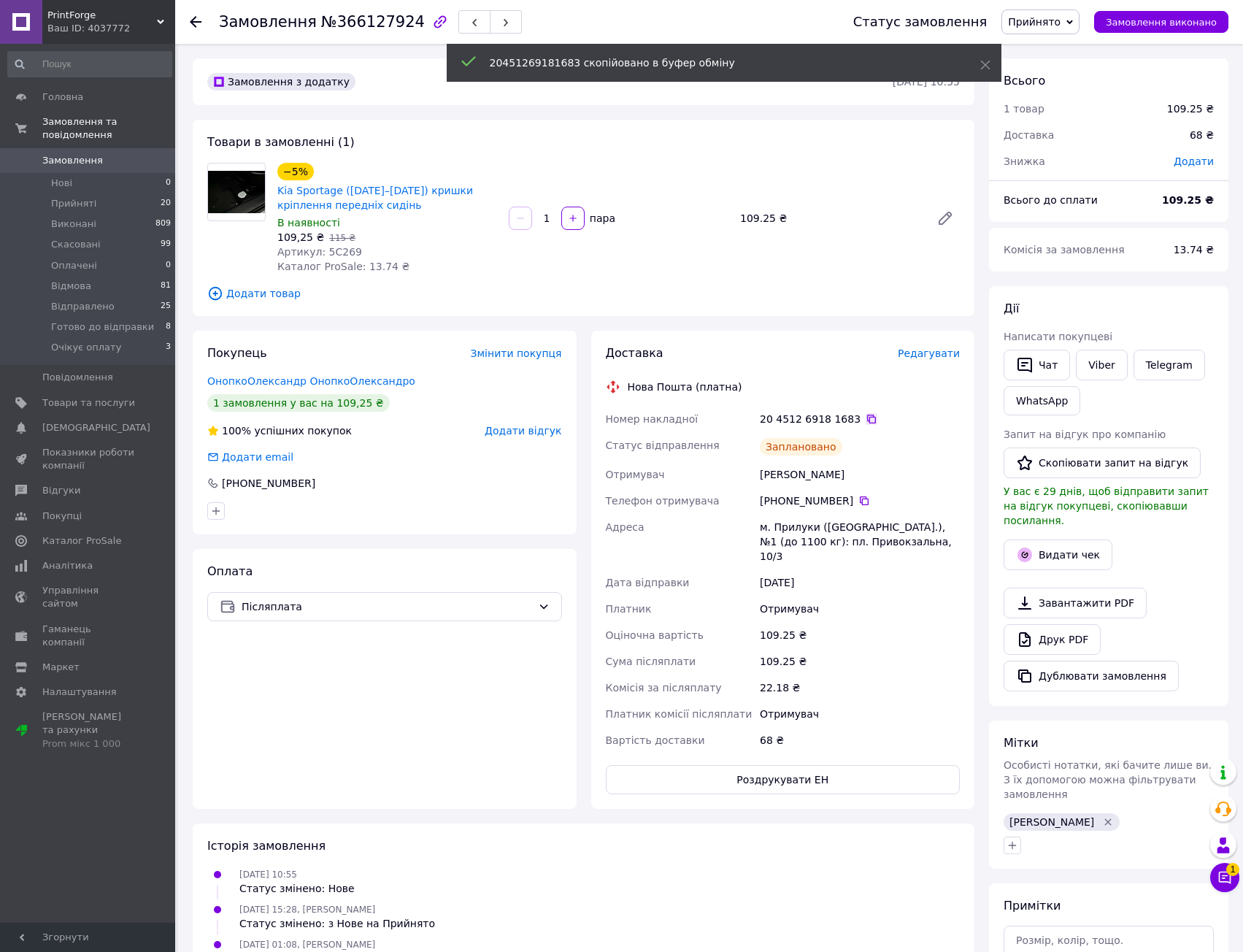
click at [865, 419] on icon at bounding box center [871, 419] width 12 height 12
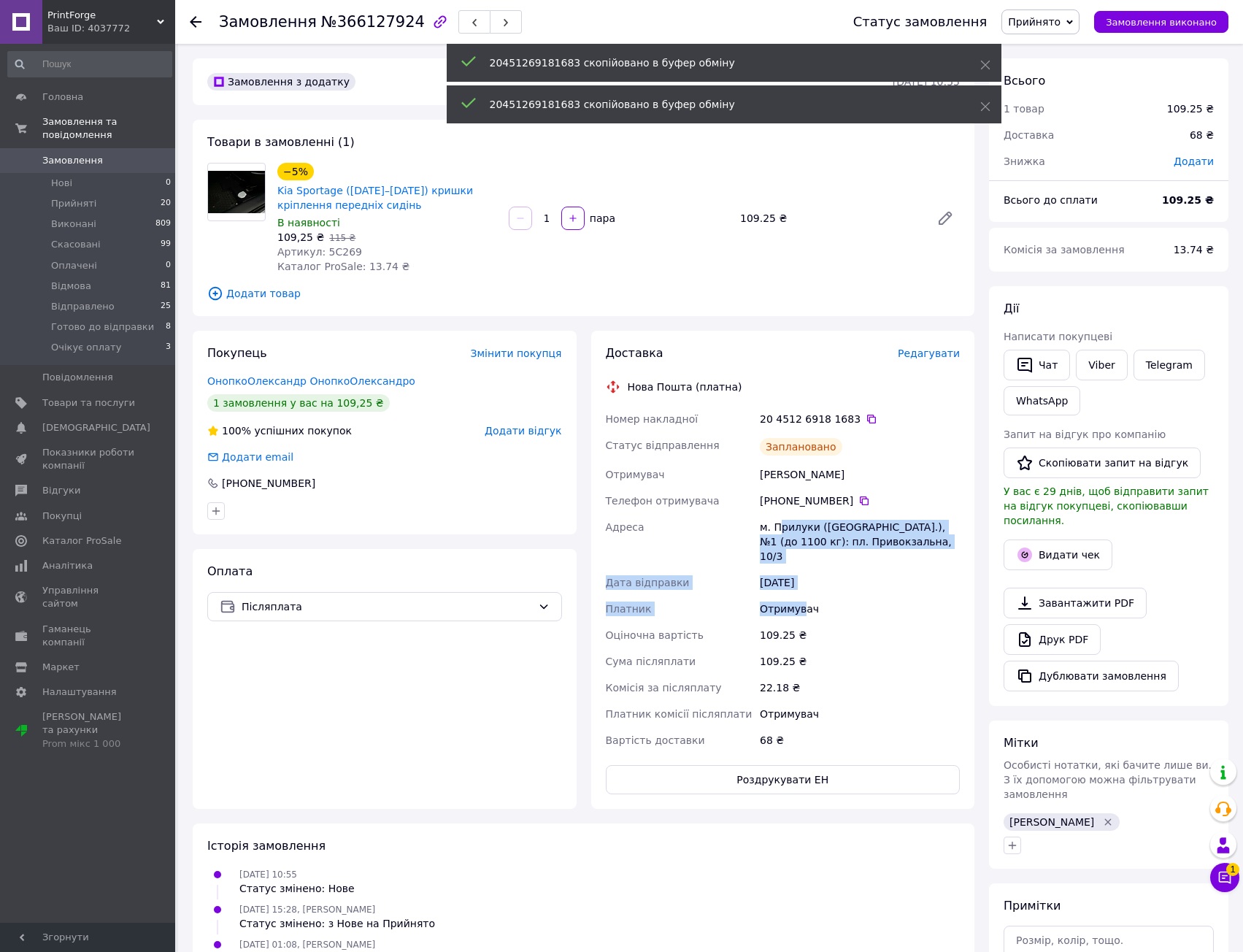
drag, startPoint x: 780, startPoint y: 527, endPoint x: 819, endPoint y: 624, distance: 104.5
click at [810, 618] on div "Номер накладної 20 4512 6918 1683   Статус відправлення Заплановано Отримувач […" at bounding box center [783, 580] width 360 height 348
click at [819, 624] on div "109.25 ₴" at bounding box center [859, 635] width 206 height 26
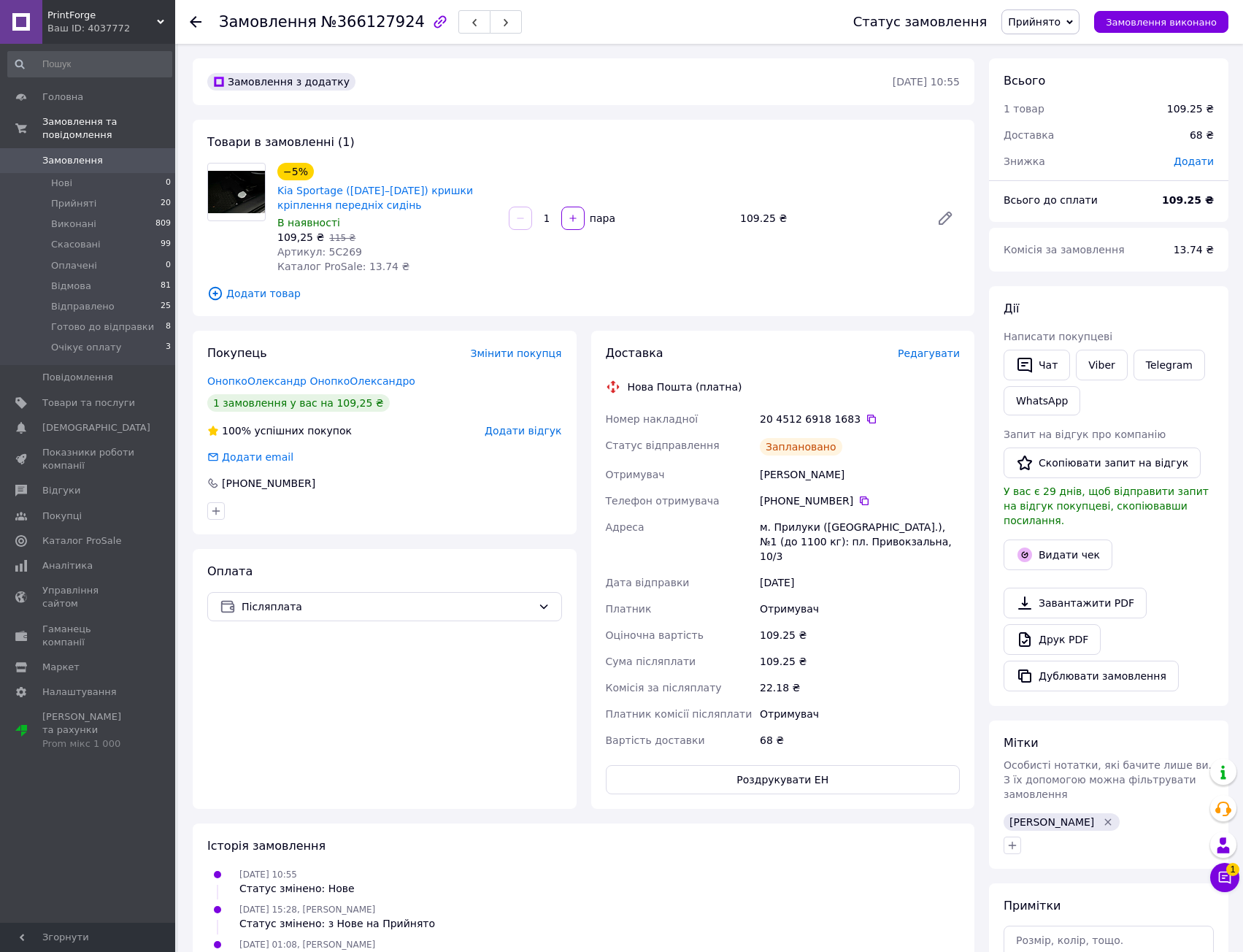
drag, startPoint x: 762, startPoint y: 550, endPoint x: 816, endPoint y: 627, distance: 94.0
click at [762, 550] on div "м. Прилуки ([GEOGRAPHIC_DATA].), №1 (до 1100 кг): пл. Привокзальна, 10/3" at bounding box center [859, 542] width 206 height 55
drag, startPoint x: 834, startPoint y: 635, endPoint x: 844, endPoint y: 599, distance: 37.4
click at [1046, 22] on span "Прийнято" at bounding box center [1034, 22] width 53 height 12
click at [1080, 159] on li "Готово до відправки" at bounding box center [1061, 160] width 118 height 22
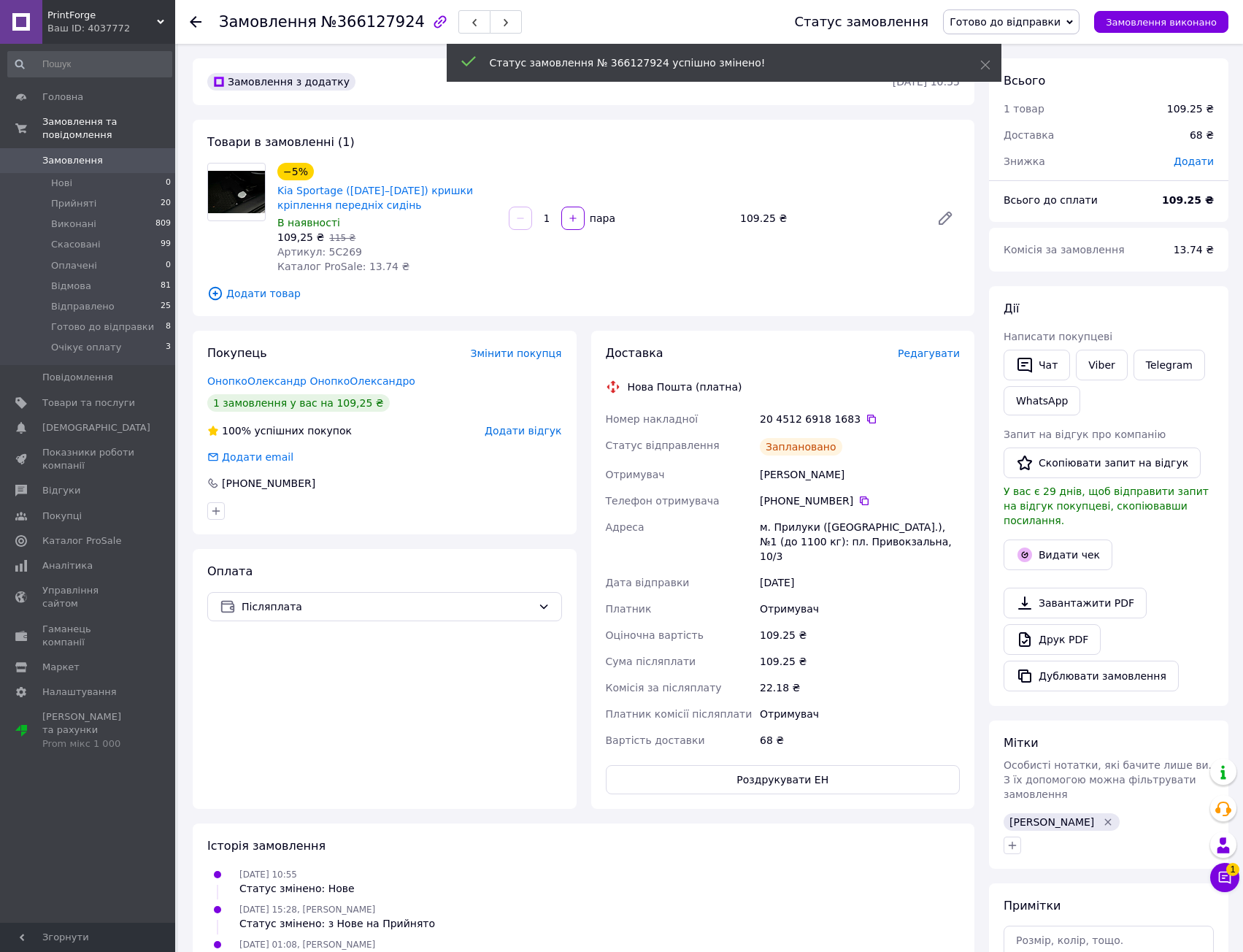
drag, startPoint x: 703, startPoint y: 521, endPoint x: 709, endPoint y: 423, distance: 98.2
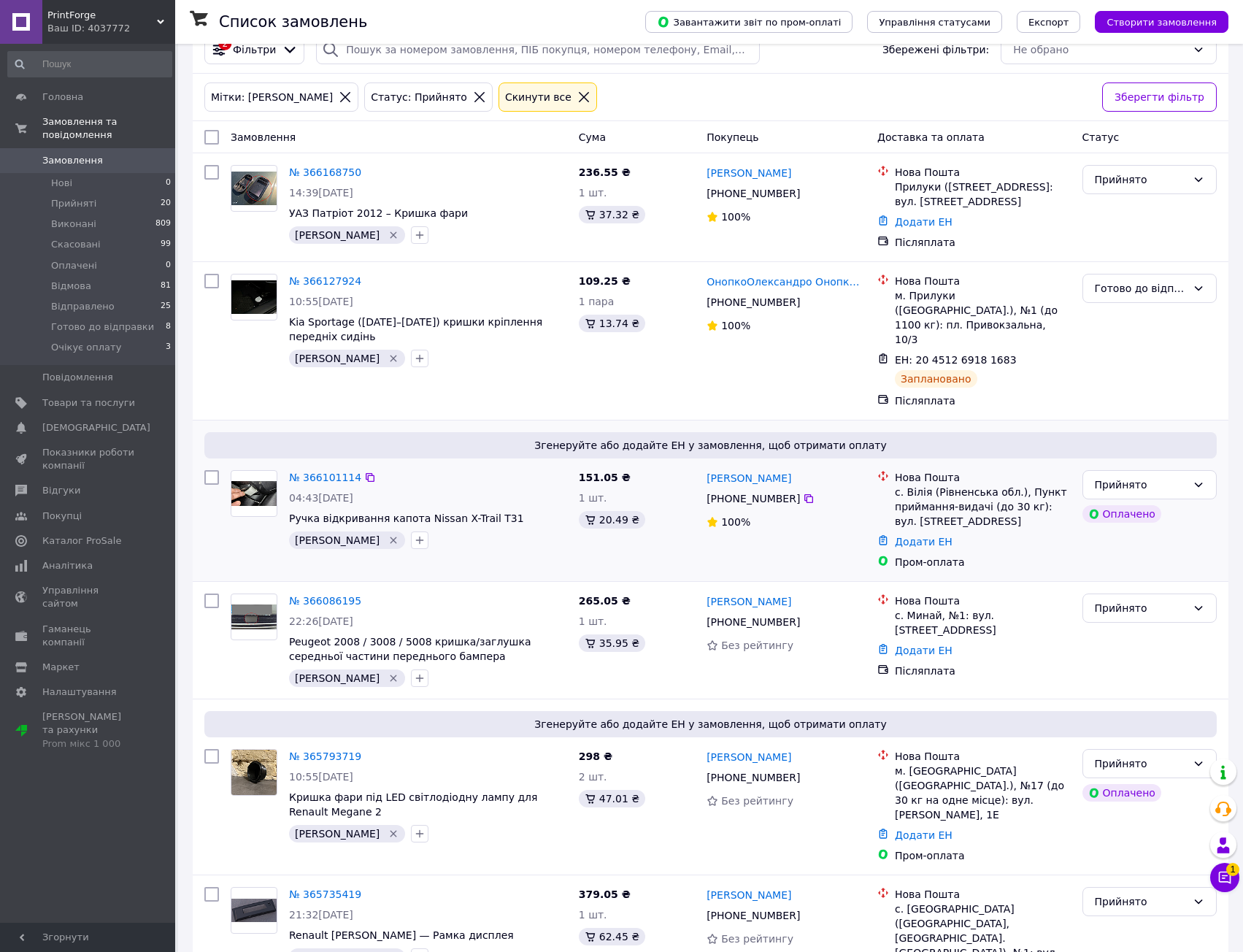
scroll to position [73, 0]
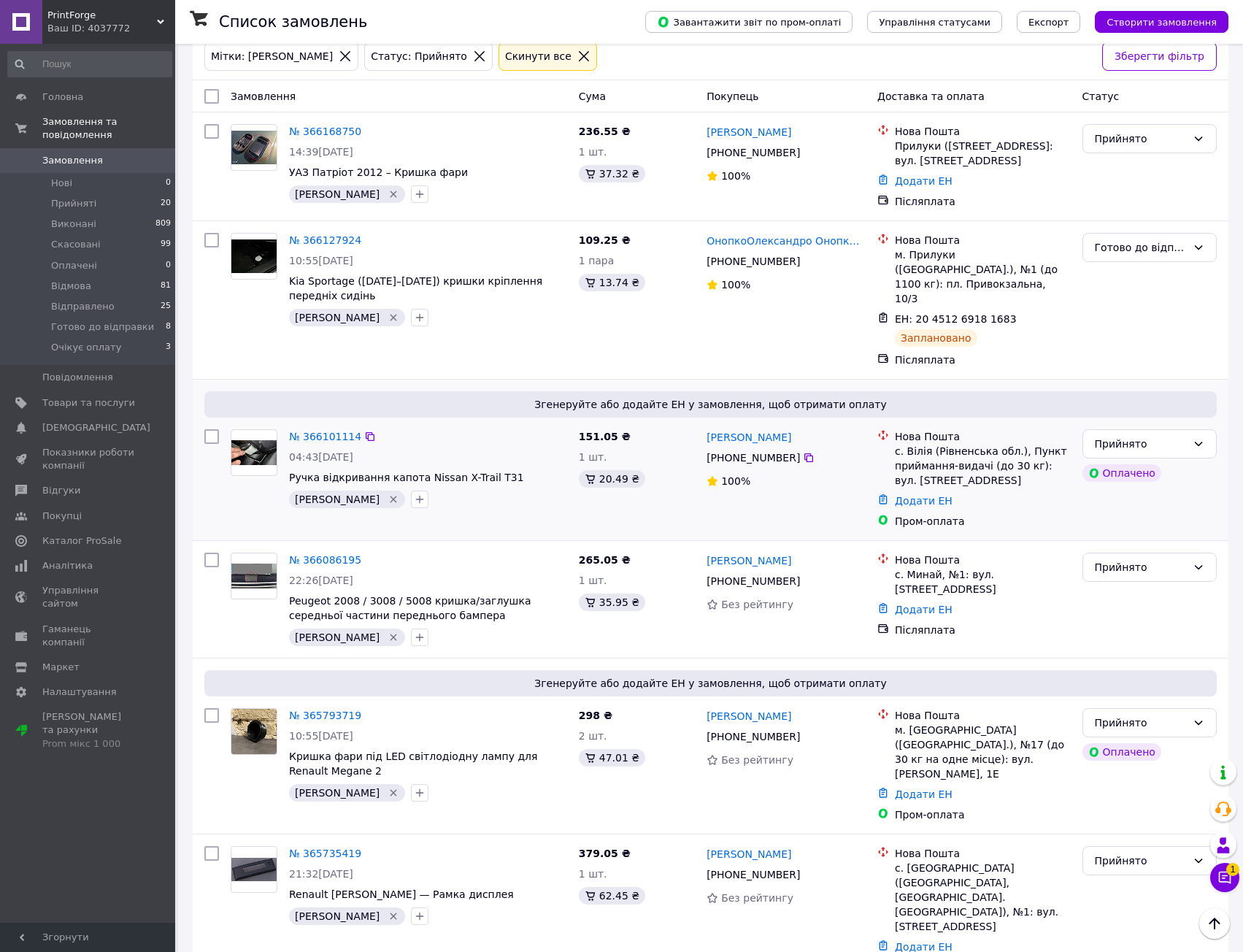
click at [464, 393] on div "Згенеруйте або додайте ЕН у замовлення, щоб отримати оплату № 366101114 04:43[D…" at bounding box center [710, 460] width 1036 height 161
click at [340, 431] on link "№ 366101114" at bounding box center [325, 437] width 72 height 12
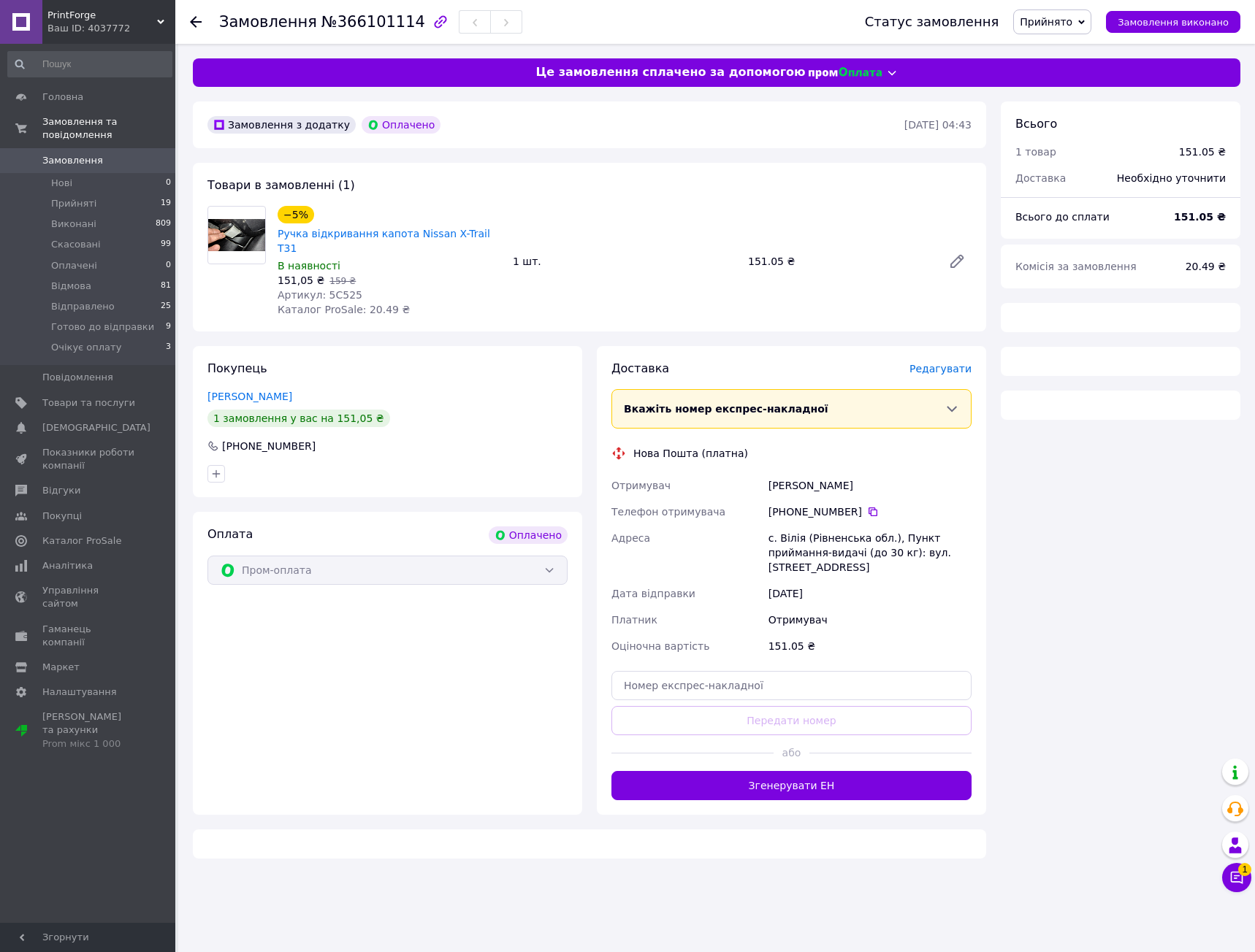
drag, startPoint x: 868, startPoint y: 515, endPoint x: 867, endPoint y: 589, distance: 74.0
click at [870, 550] on div "Отримувач [PERSON_NAME] Телефон отримувача [PHONE_NUMBER]   Адреса [PERSON_NAME…" at bounding box center [791, 565] width 366 height 187
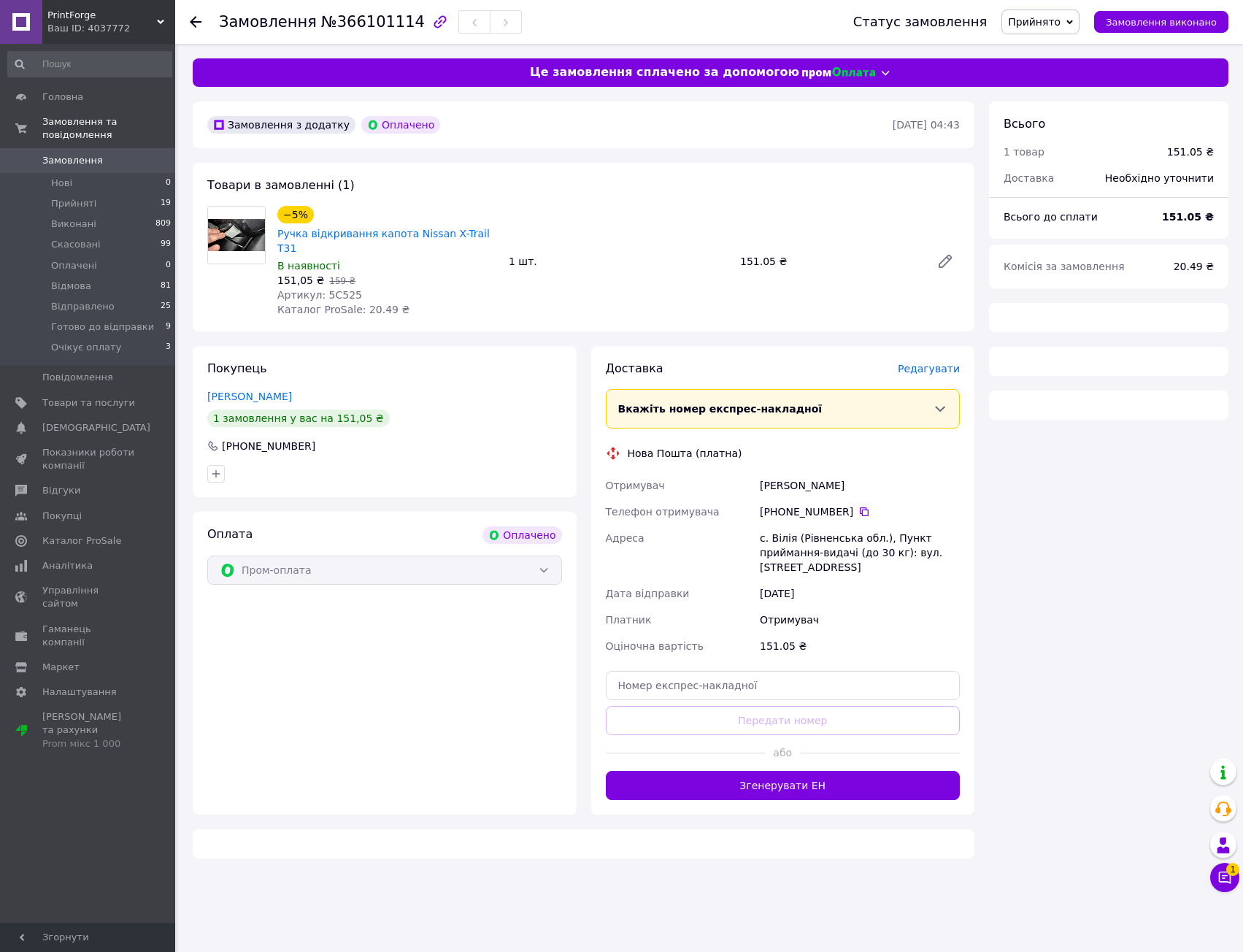
click at [867, 589] on div "[DATE]" at bounding box center [859, 593] width 206 height 26
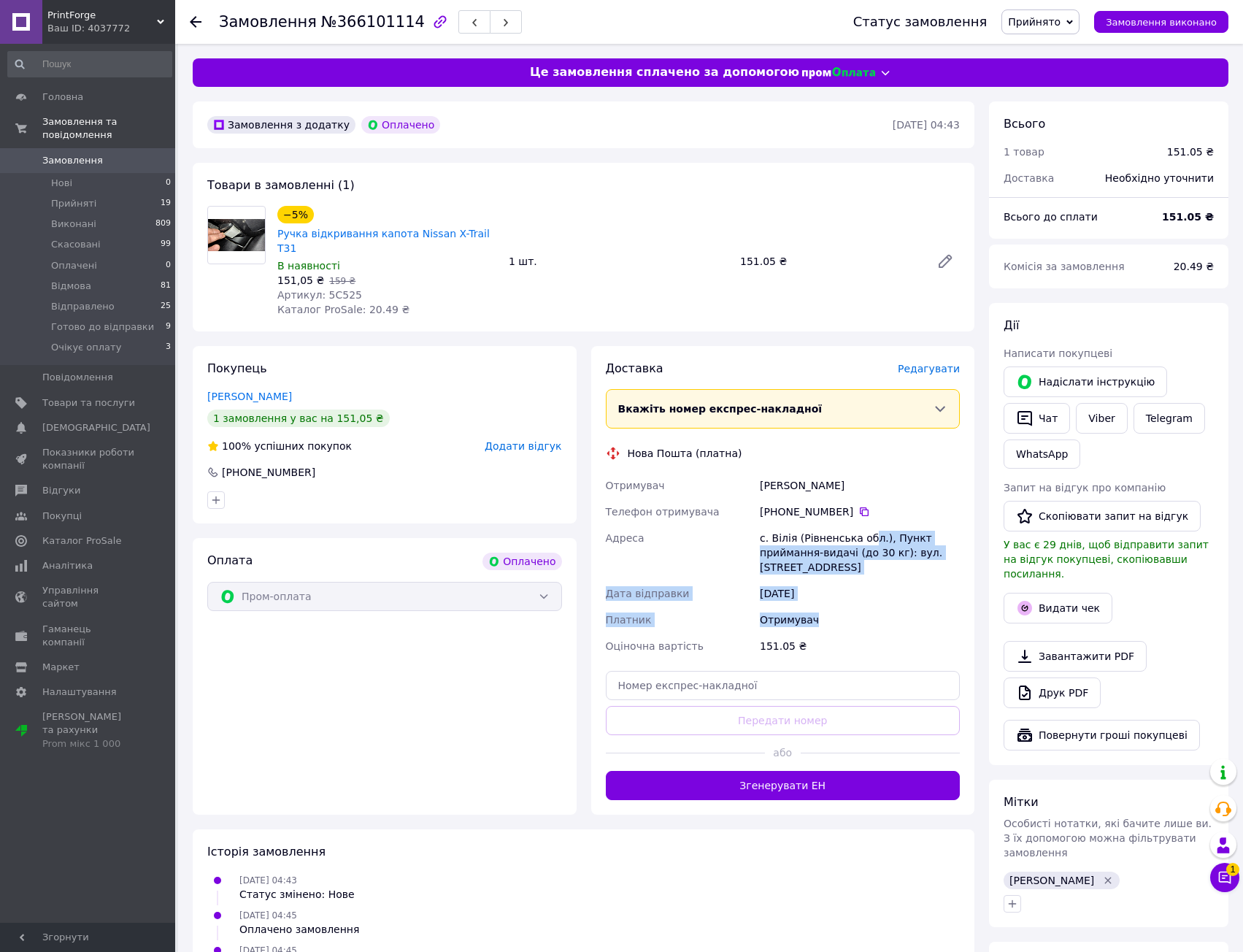
drag, startPoint x: 859, startPoint y: 605, endPoint x: 853, endPoint y: 467, distance: 138.1
click at [855, 482] on div "Отримувач [PERSON_NAME] Телефон отримувача [PHONE_NUMBER]   Адреса [PERSON_NAME…" at bounding box center [783, 565] width 360 height 187
click at [852, 472] on div "[PERSON_NAME]" at bounding box center [859, 485] width 206 height 26
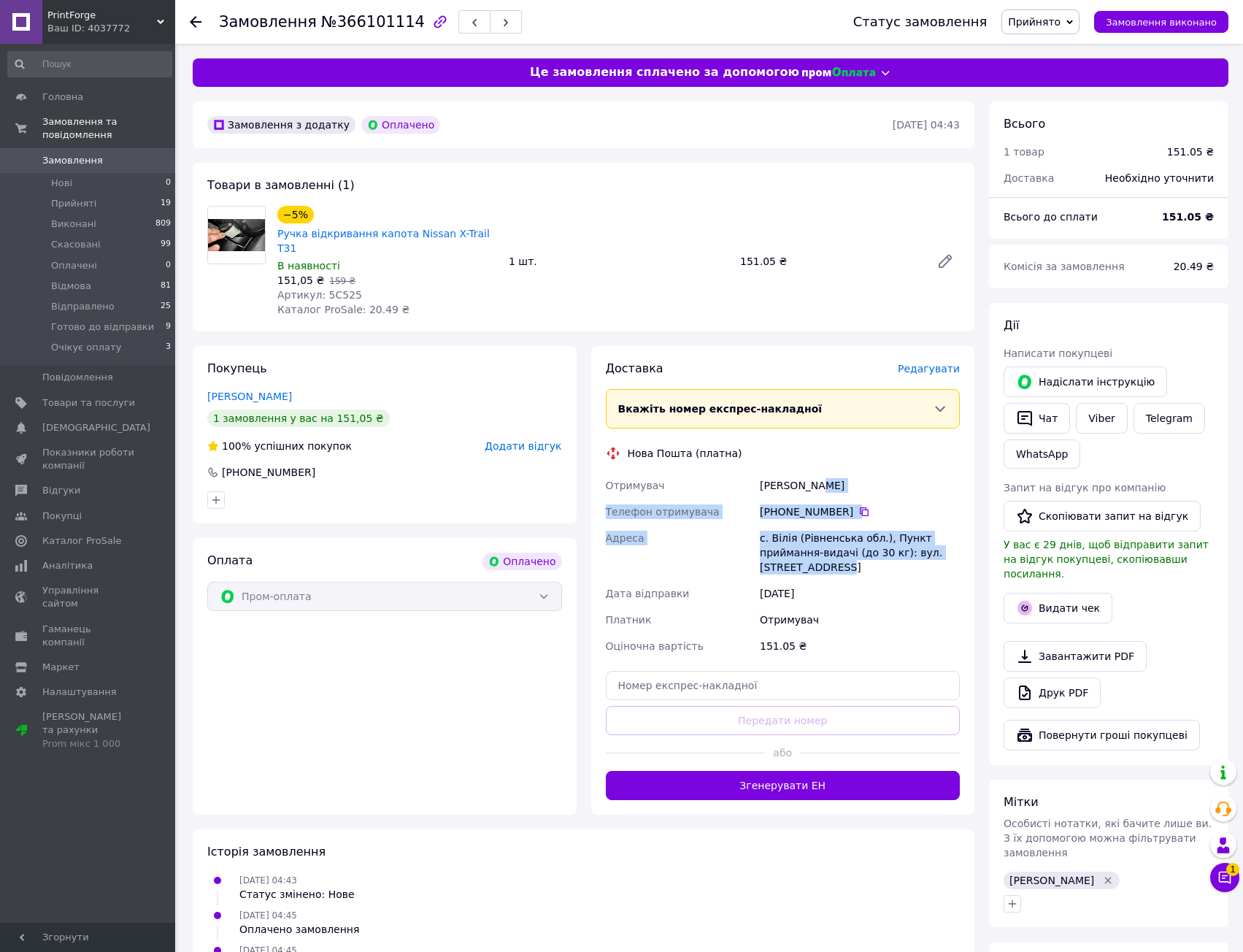
drag, startPoint x: 812, startPoint y: 466, endPoint x: 848, endPoint y: 601, distance: 139.7
click at [845, 590] on div "Отримувач [PERSON_NAME] Телефон отримувача [PHONE_NUMBER]   Адреса [PERSON_NAME…" at bounding box center [783, 565] width 360 height 187
click at [848, 606] on div "Отримувач" at bounding box center [859, 619] width 206 height 26
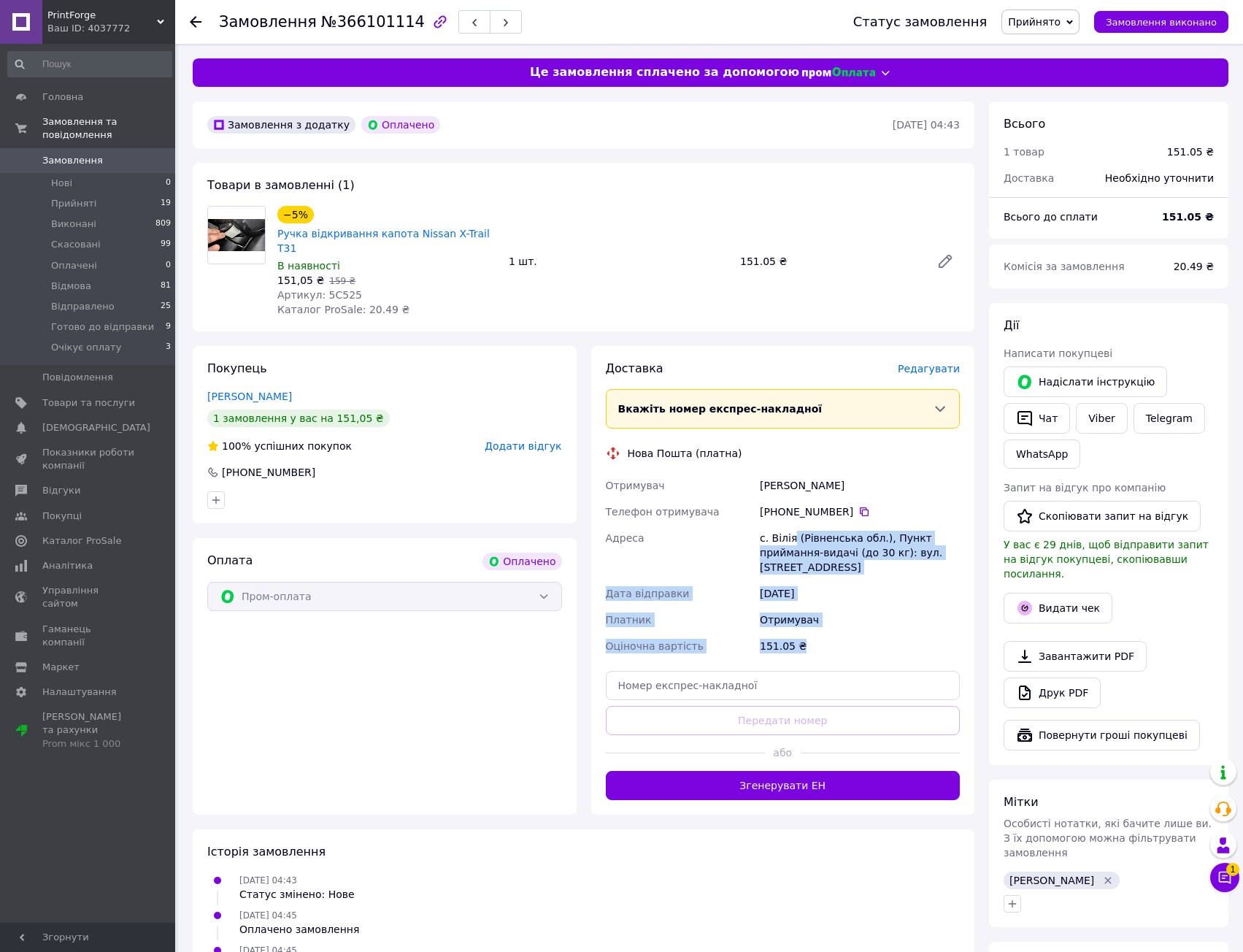
drag, startPoint x: 841, startPoint y: 630, endPoint x: 784, endPoint y: 477, distance: 163.3
click at [788, 496] on div "Отримувач [PERSON_NAME] Телефон отримувача [PHONE_NUMBER]   Адреса [PERSON_NAME…" at bounding box center [783, 565] width 360 height 187
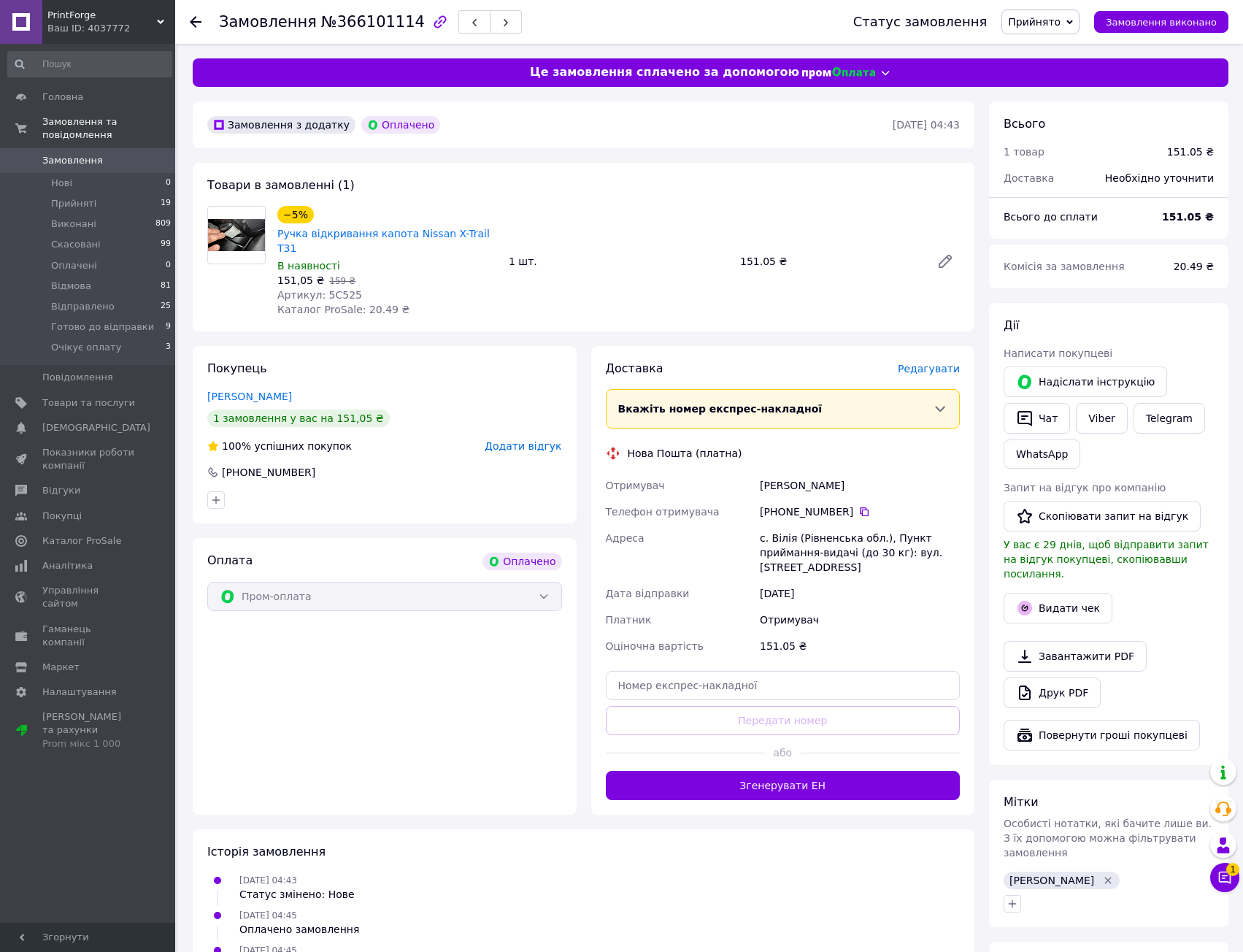
click at [784, 477] on div "[PERSON_NAME]" at bounding box center [859, 485] width 206 height 26
click at [931, 363] on span "Редагувати" at bounding box center [929, 369] width 62 height 12
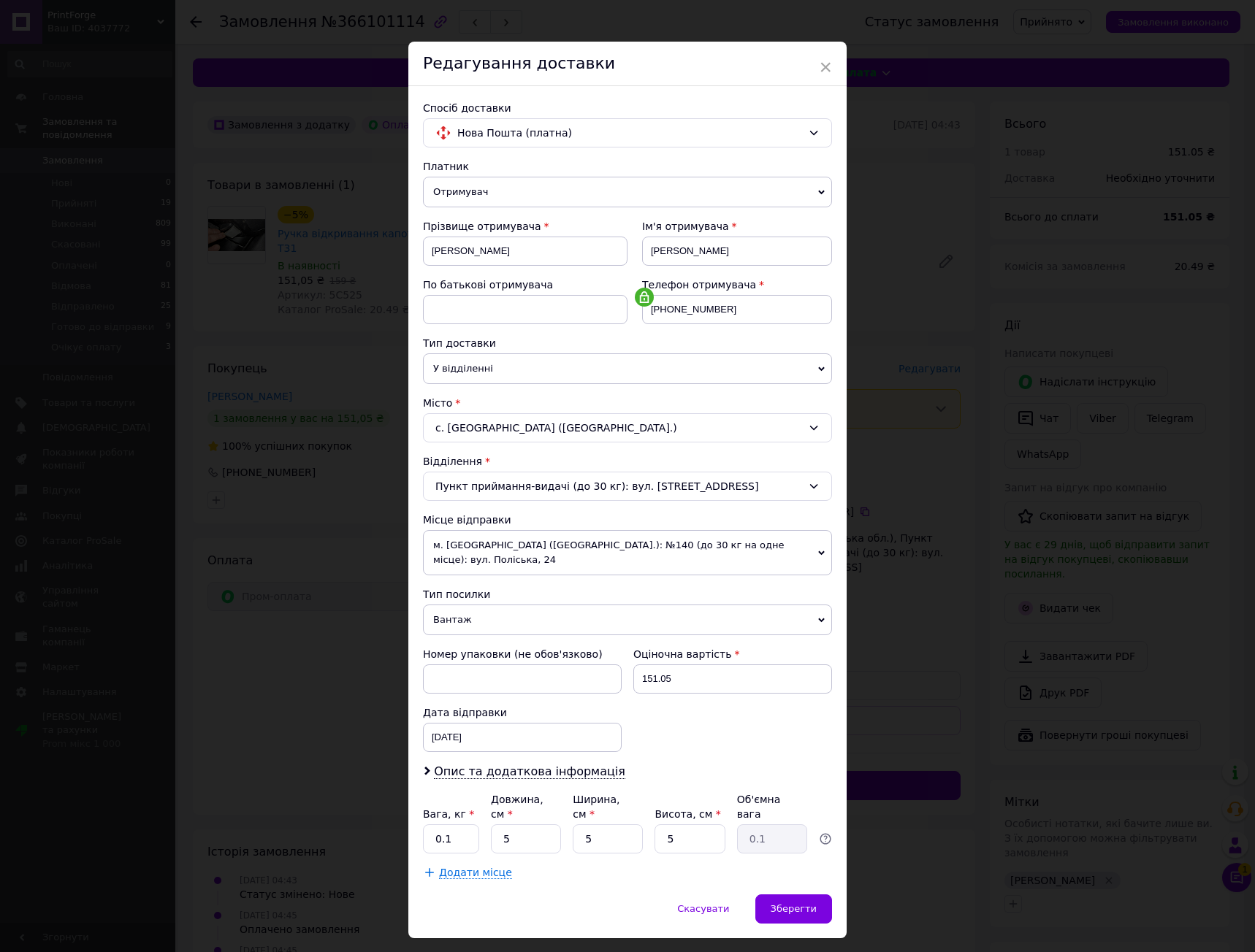
scroll to position [18, 0]
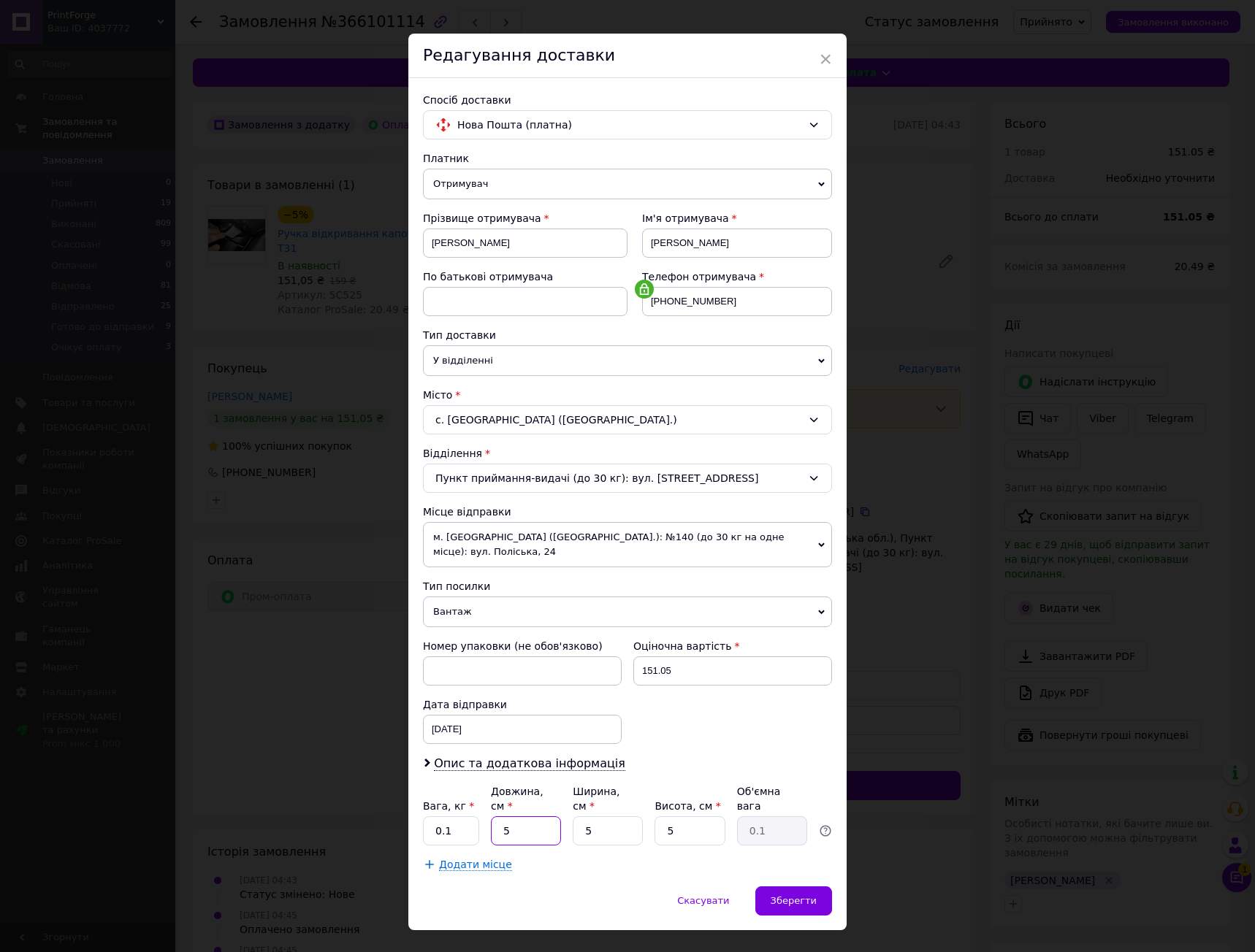
click at [543, 816] on input "5" at bounding box center [526, 831] width 70 height 29
type input "10"
type input "0.13"
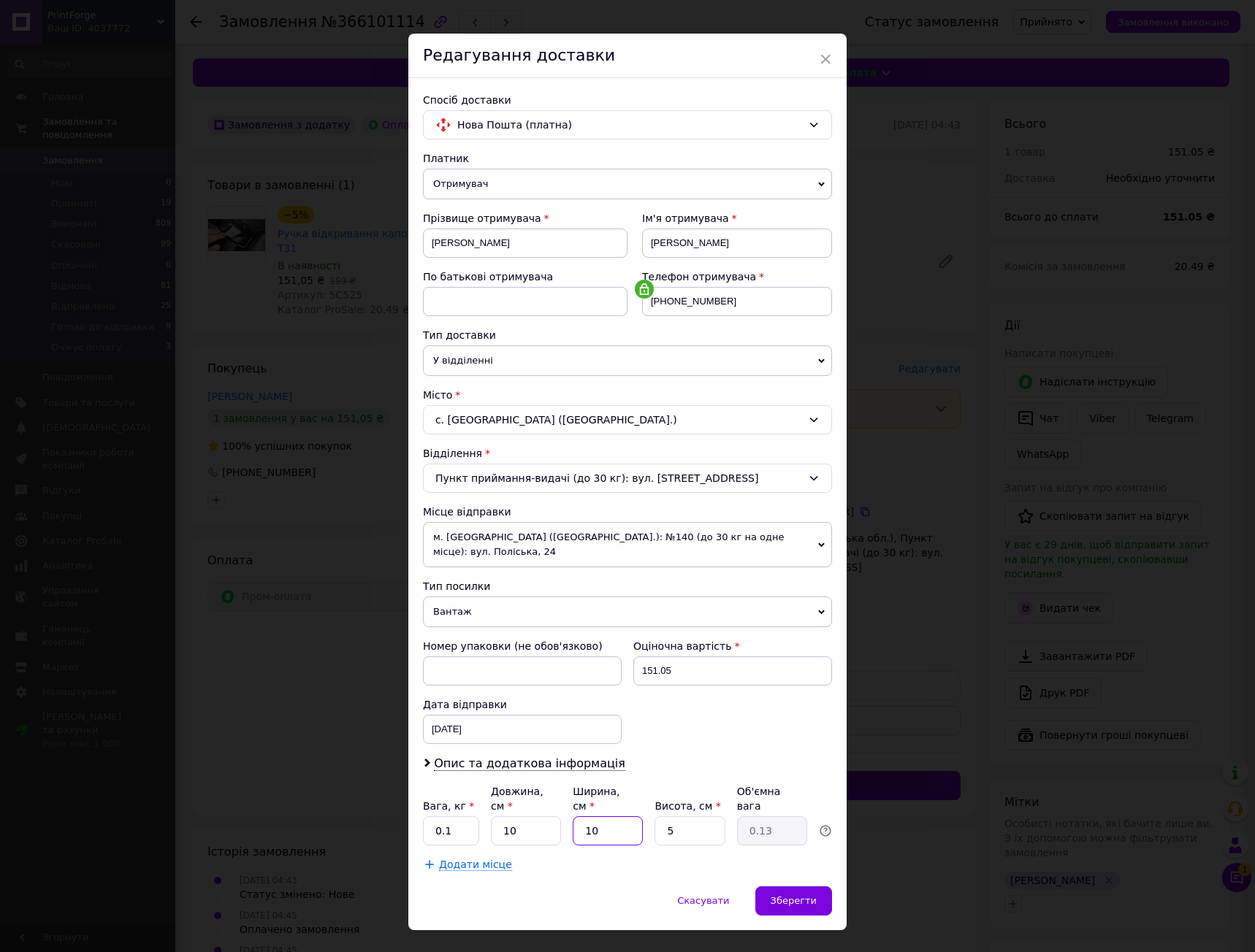
type input "10"
click at [695, 755] on div "Опис та додаткова інформація" at bounding box center [627, 764] width 409 height 17
click at [671, 533] on span "м. [GEOGRAPHIC_DATA] ([GEOGRAPHIC_DATA].): №140 (до 30 кг на одне місце): вул. …" at bounding box center [627, 545] width 409 height 45
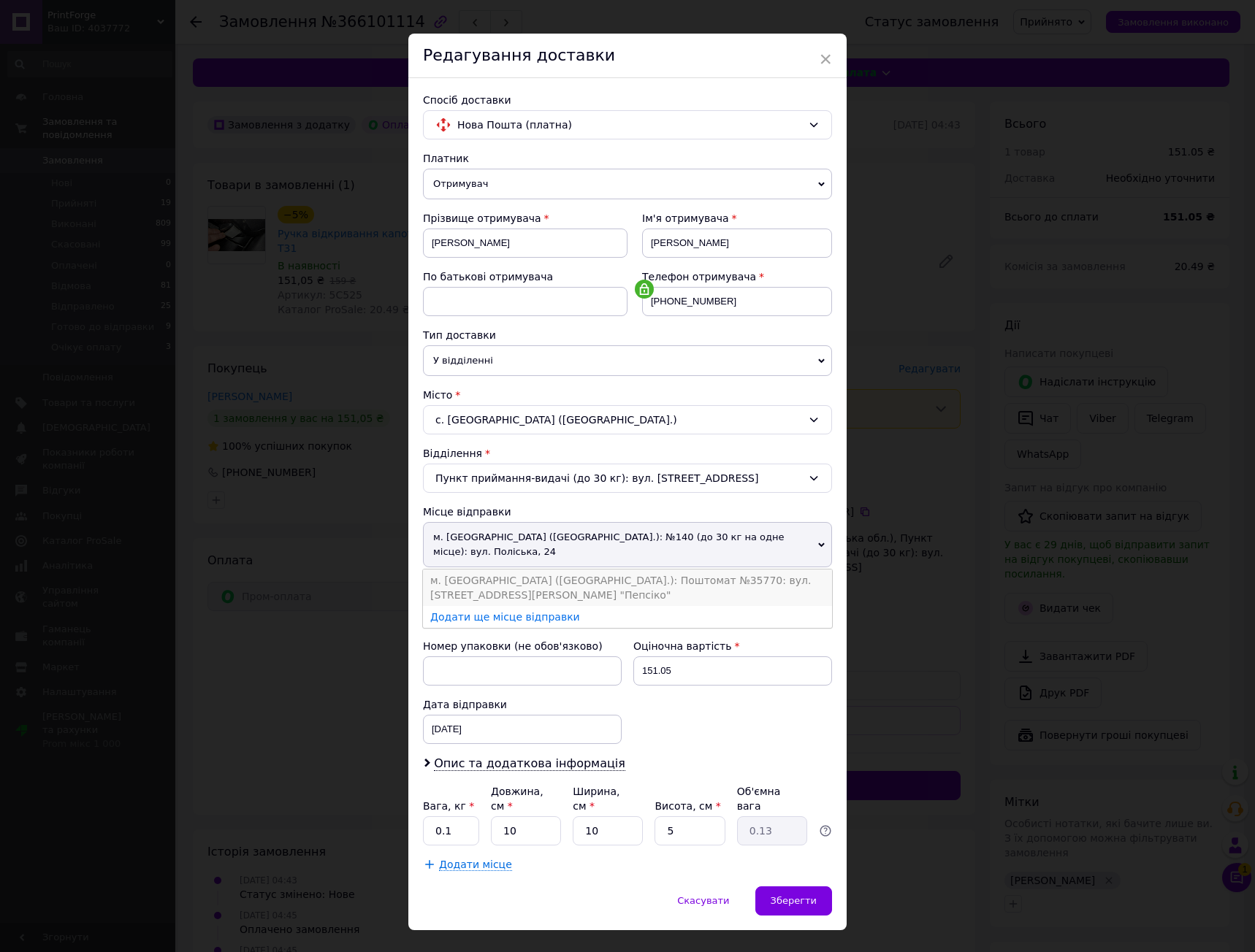
click at [642, 569] on li "м. [GEOGRAPHIC_DATA] ([GEOGRAPHIC_DATA].): Поштомат №35770: вул. [STREET_ADDRES…" at bounding box center [627, 587] width 409 height 37
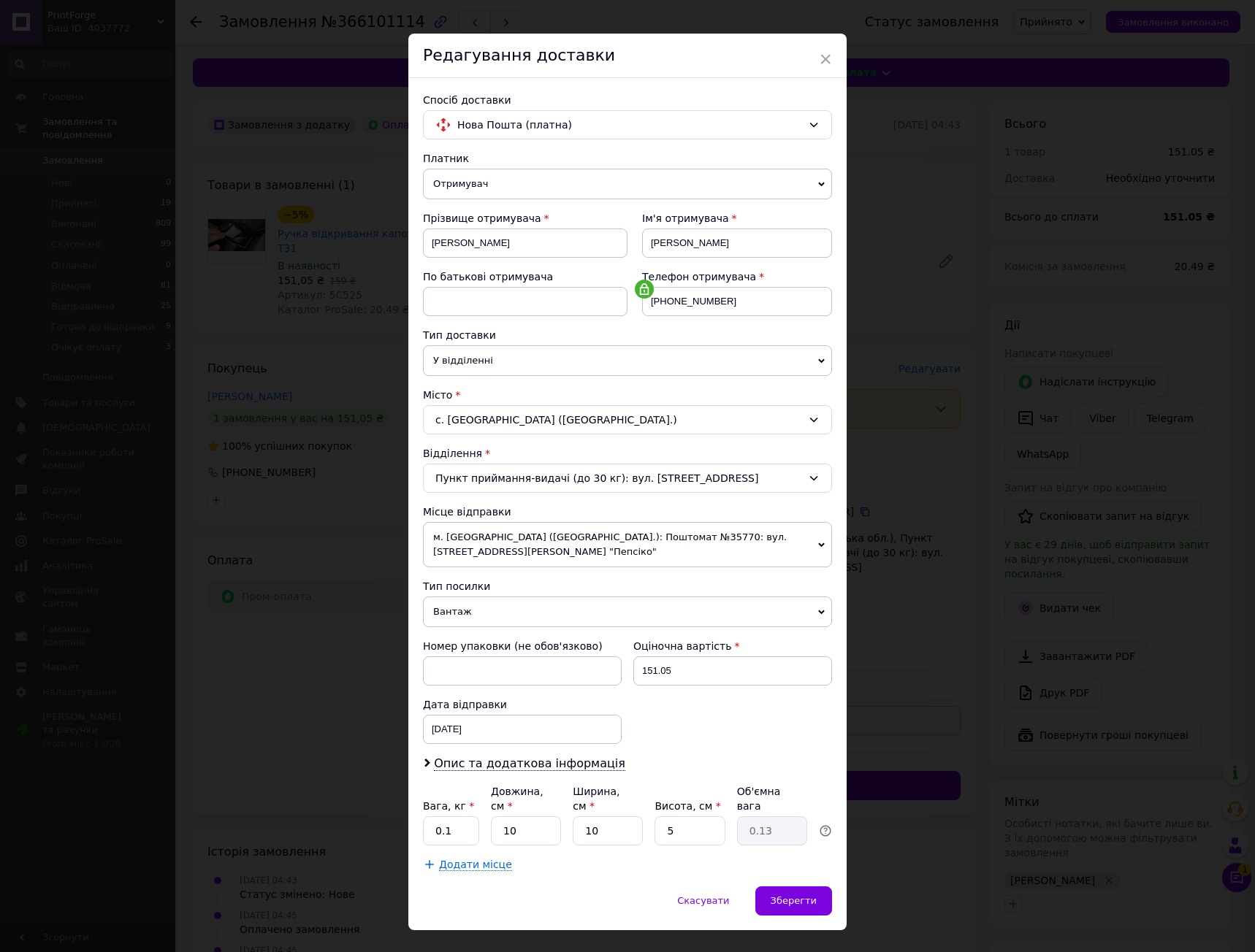
click at [625, 501] on div "Платник Отримувач Відправник Прізвище отримувача [PERSON_NAME] Ім'я отримувача …" at bounding box center [627, 511] width 409 height 720
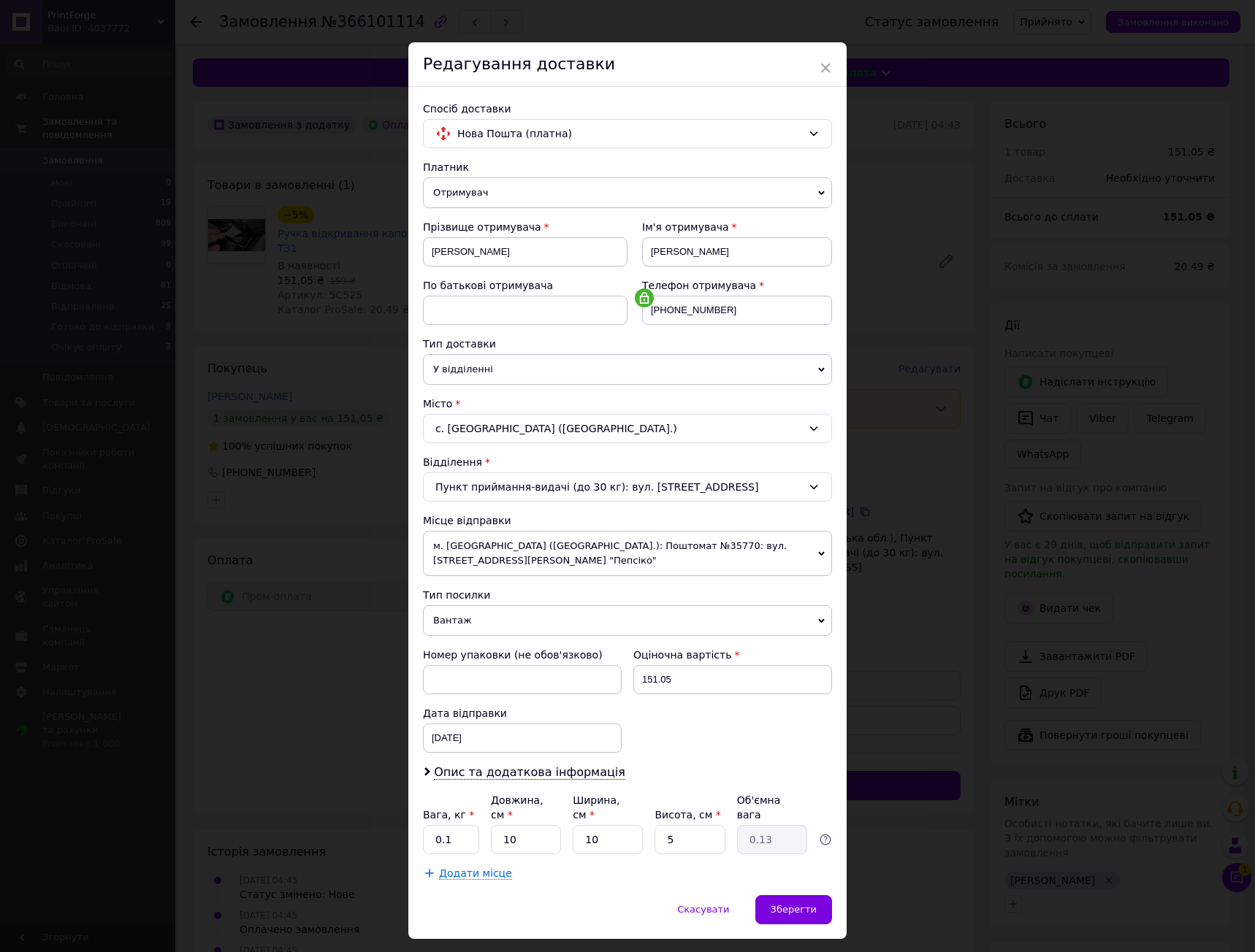
scroll to position [0, 0]
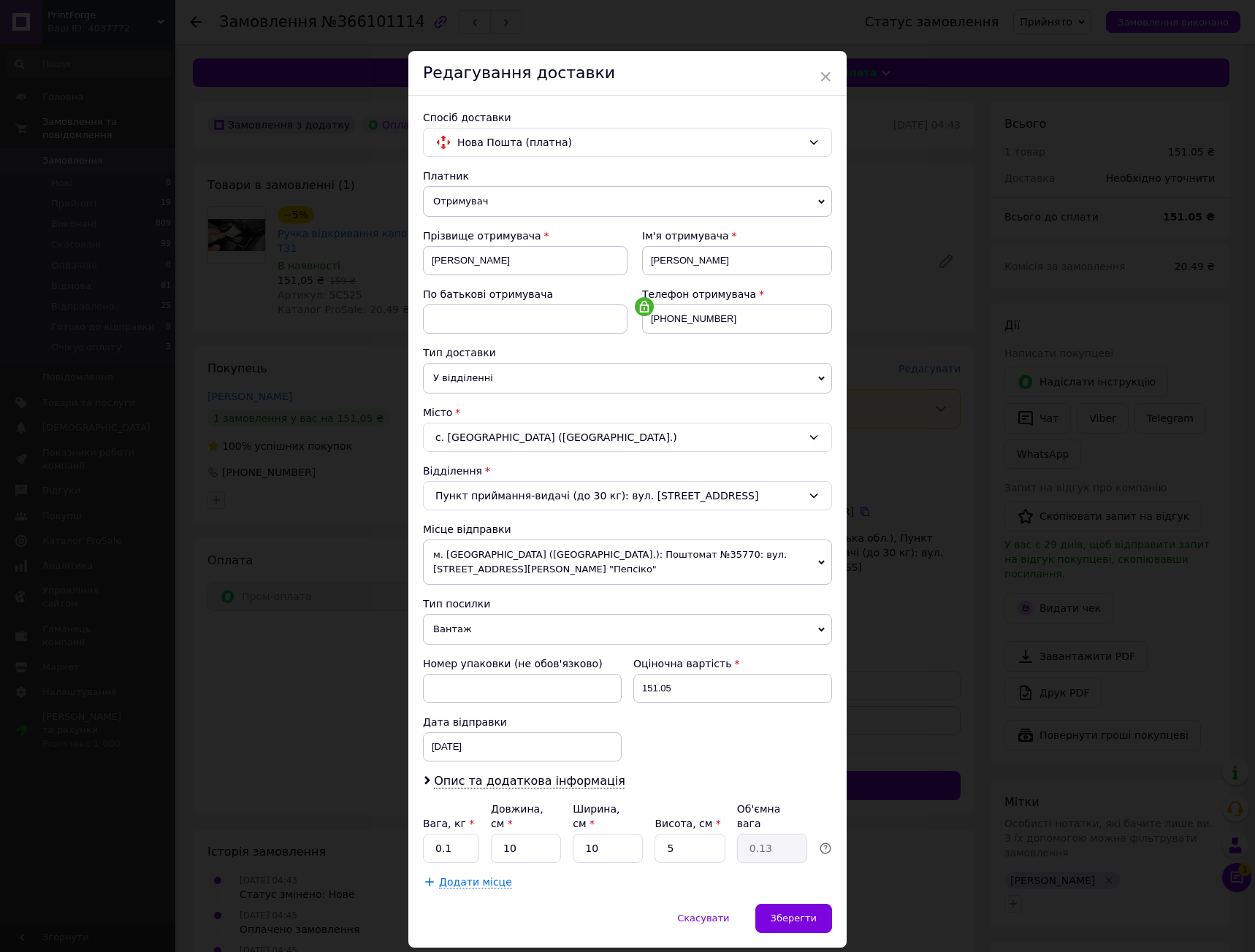
click at [683, 764] on div "Номер упаковки (не обов'язково) Оціночна вартість 151.05 Дата відправки [DATE] …" at bounding box center [628, 708] width 421 height 117
drag, startPoint x: 679, startPoint y: 759, endPoint x: 677, endPoint y: 742, distance: 17.1
click at [669, 729] on div "Номер упаковки (не обов'язково) Оціночна вартість 151.05 Дата відправки [DATE] …" at bounding box center [628, 708] width 421 height 117
click at [691, 721] on div "Номер упаковки (не обов'язково) Оціночна вартість 151.05 Дата відправки [DATE] …" at bounding box center [628, 708] width 421 height 117
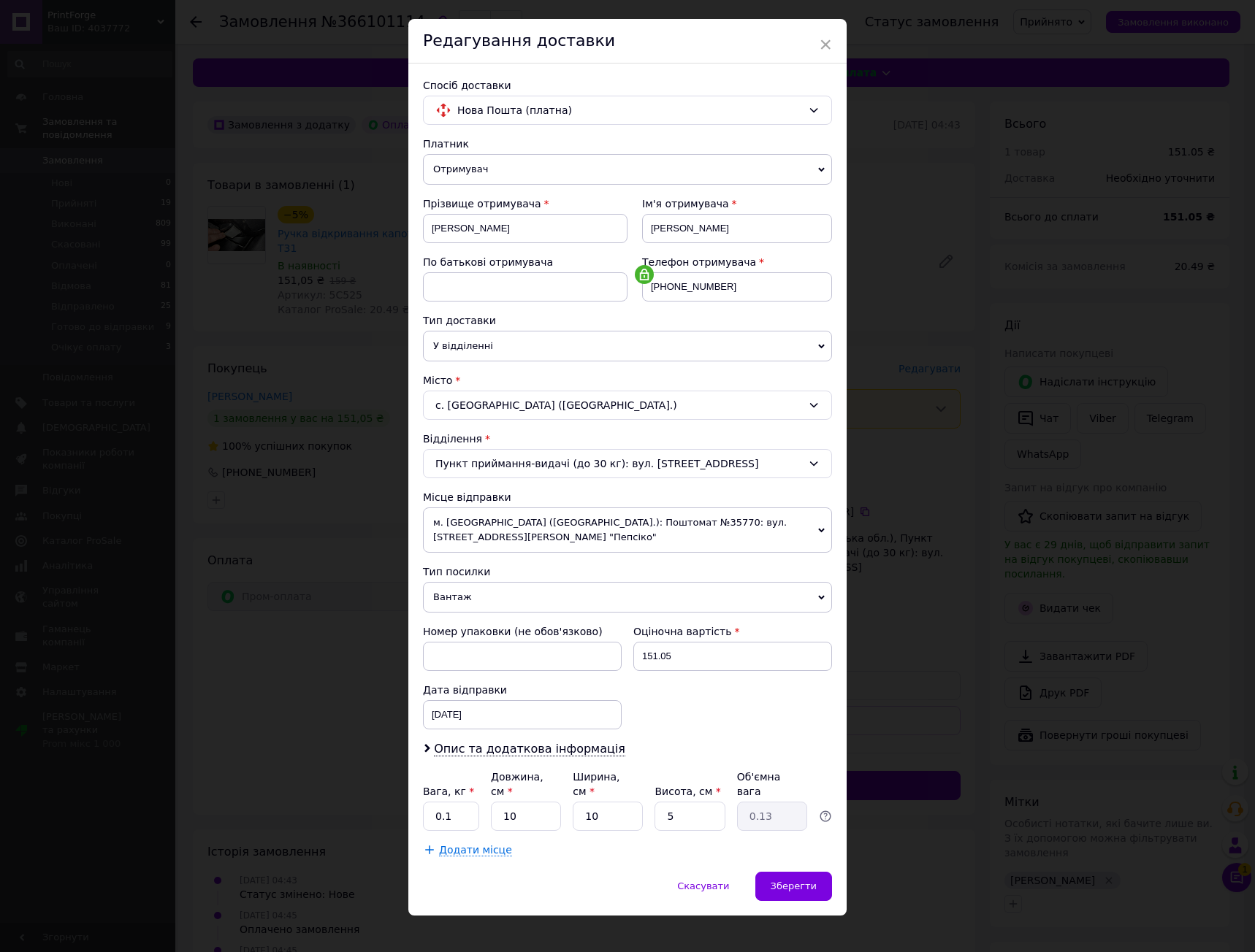
click at [549, 737] on div "Платник Отримувач Відправник Прізвище отримувача [PERSON_NAME] Ім'я отримувача …" at bounding box center [627, 496] width 409 height 720
click at [557, 746] on span "Опис та додаткова інформація" at bounding box center [529, 749] width 192 height 15
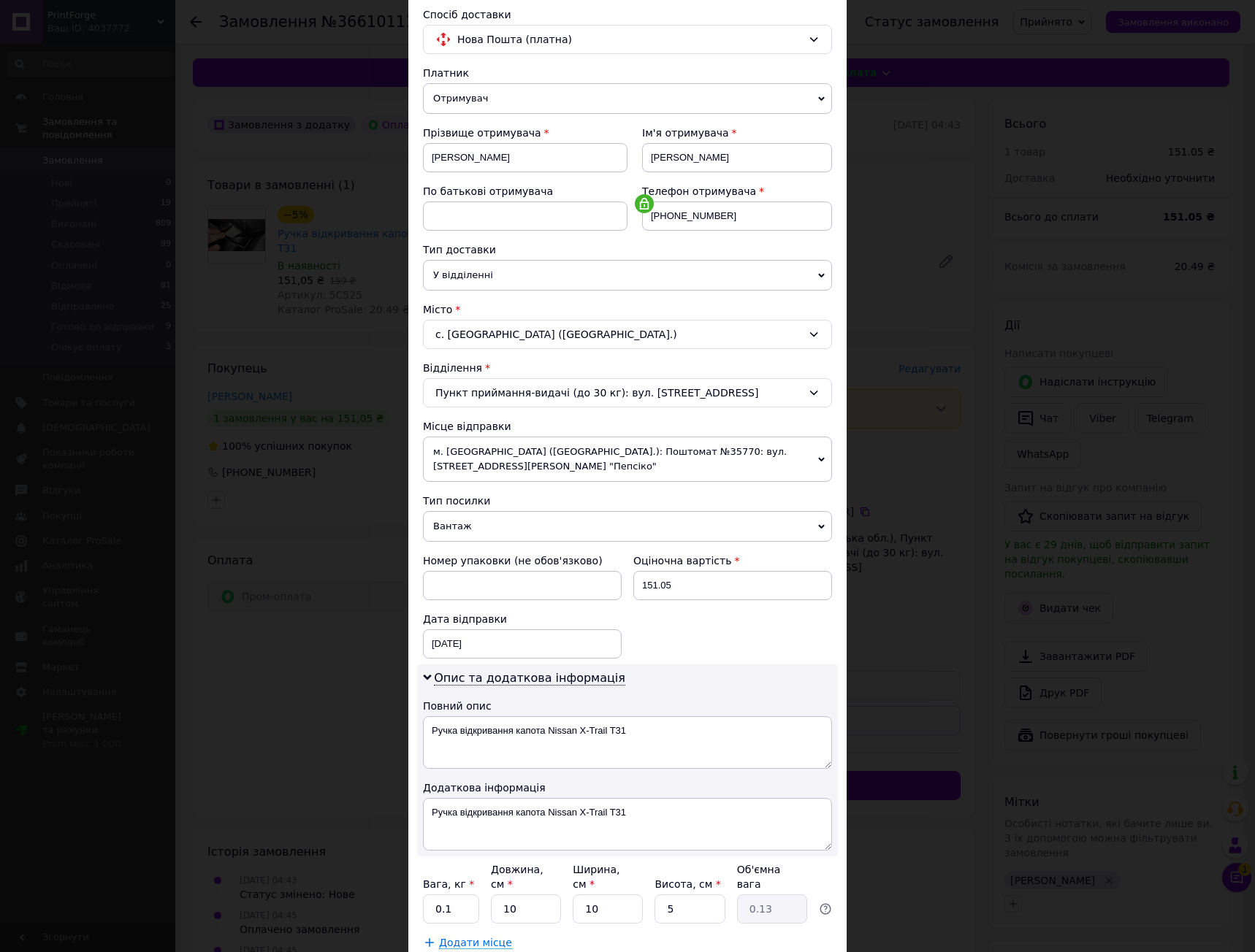
scroll to position [105, 0]
click at [675, 647] on div "Номер упаковки (не обов'язково) Оціночна вартість 151.05 Дата відправки [DATE] …" at bounding box center [628, 603] width 421 height 117
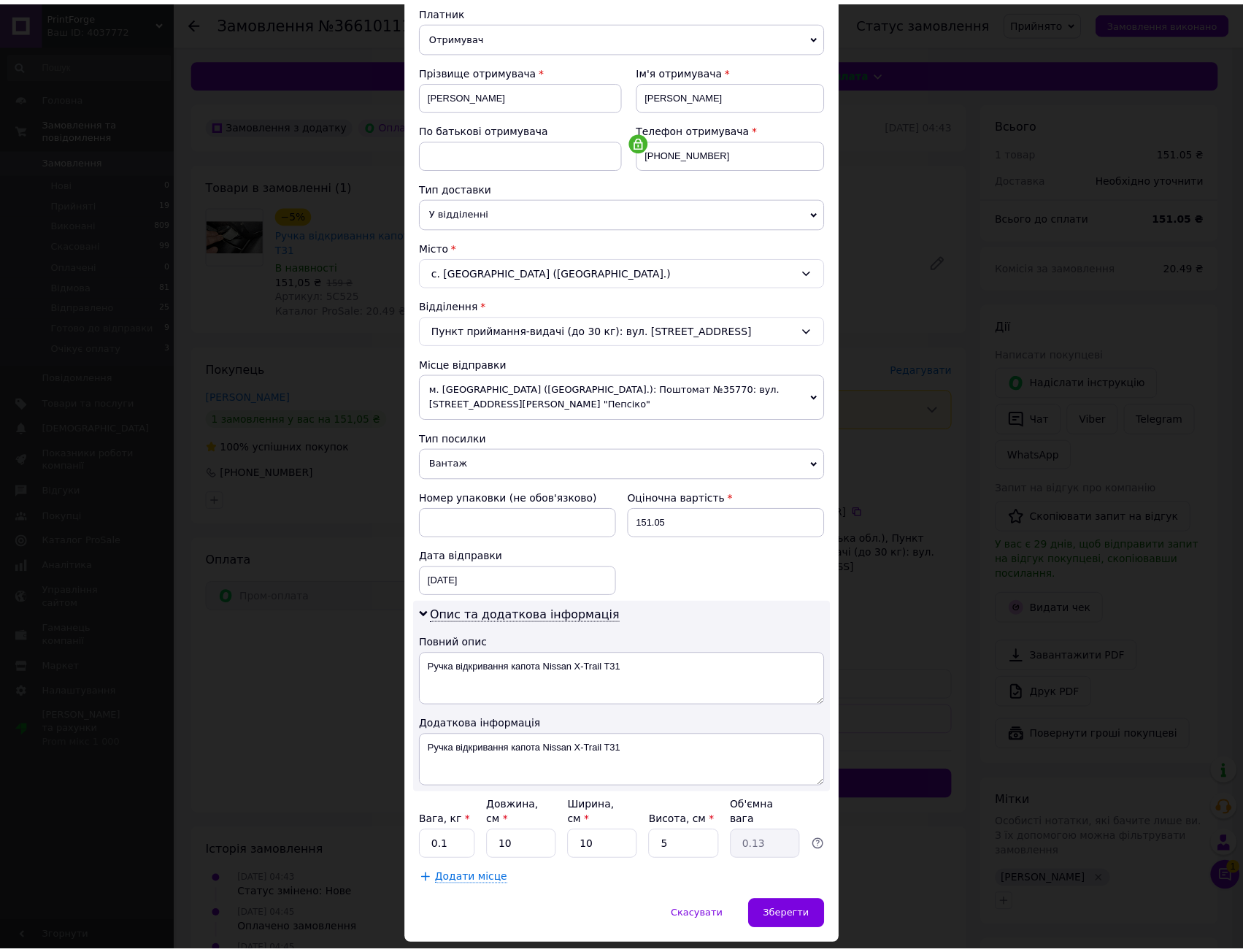
scroll to position [196, 0]
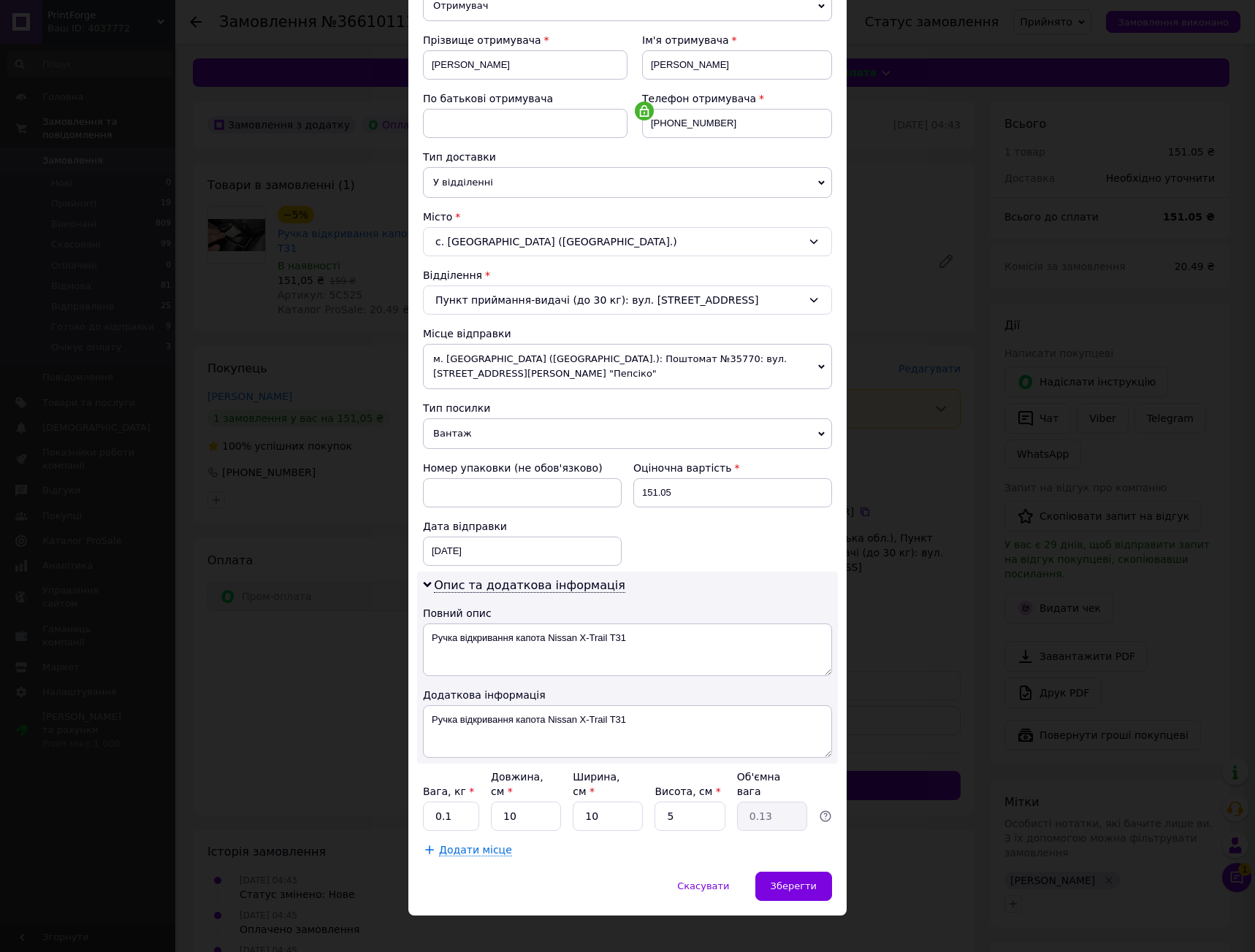
click at [699, 550] on div "Номер упаковки (не обов'язково) Оціночна вартість 151.05 Дата відправки [DATE] …" at bounding box center [628, 513] width 421 height 117
click at [780, 880] on span "Зберегти" at bounding box center [794, 886] width 46 height 11
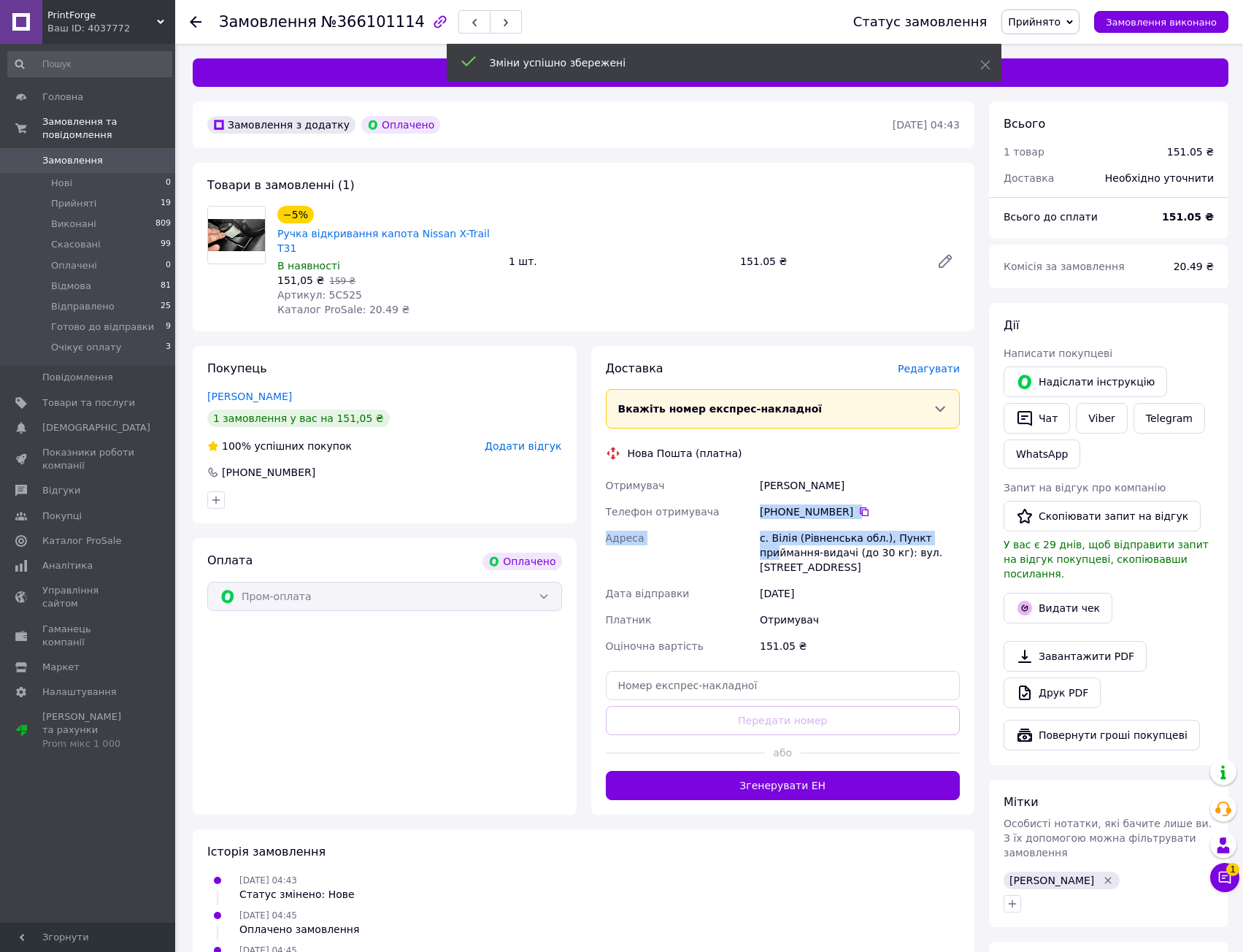
drag, startPoint x: 771, startPoint y: 508, endPoint x: 790, endPoint y: 581, distance: 75.4
click at [785, 568] on div "Отримувач [PERSON_NAME] Телефон отримувача [PHONE_NUMBER]   Адреса [PERSON_NAME…" at bounding box center [783, 565] width 360 height 187
click at [790, 581] on div "[DATE]" at bounding box center [859, 593] width 206 height 26
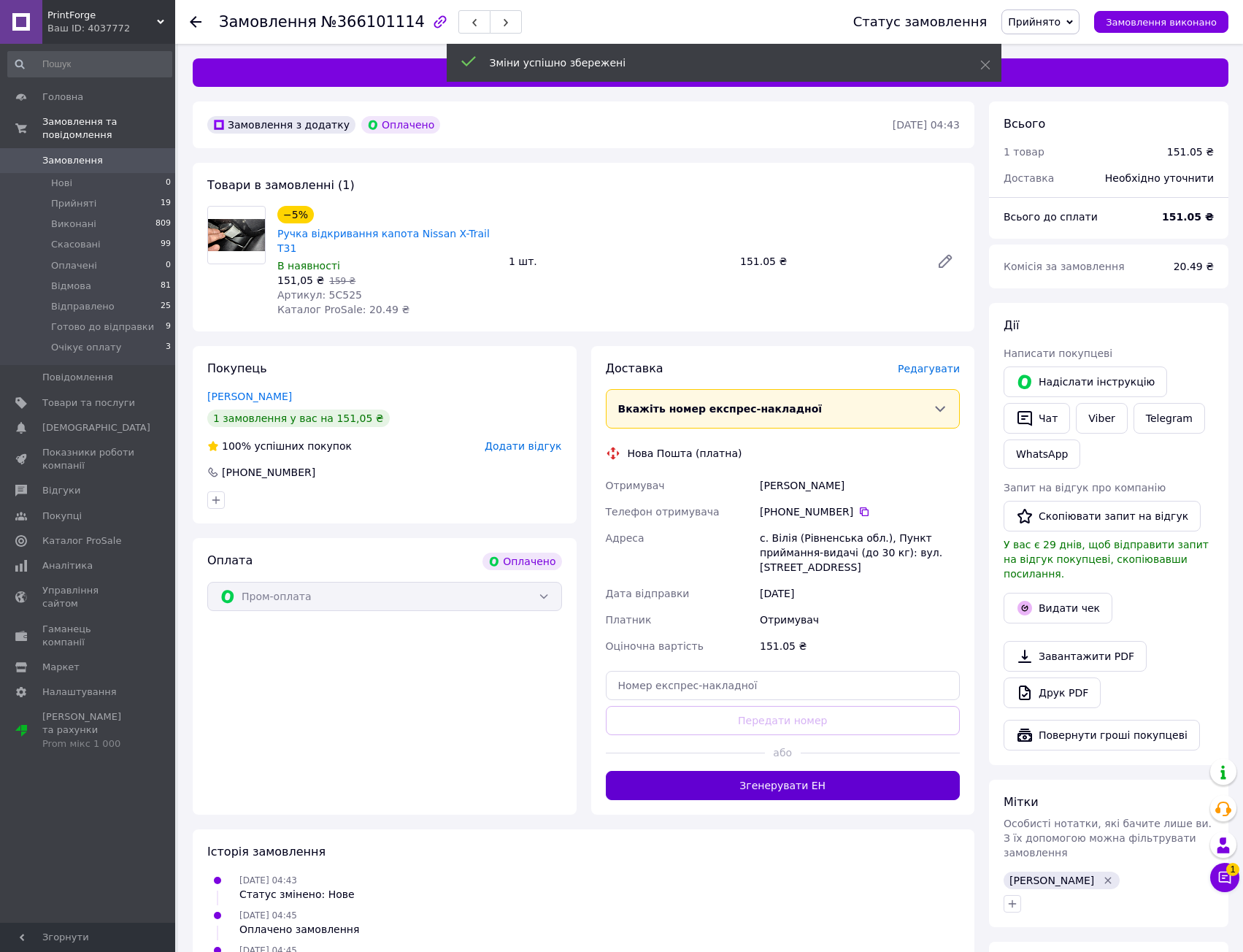
click at [791, 773] on button "Згенерувати ЕН" at bounding box center [783, 785] width 355 height 29
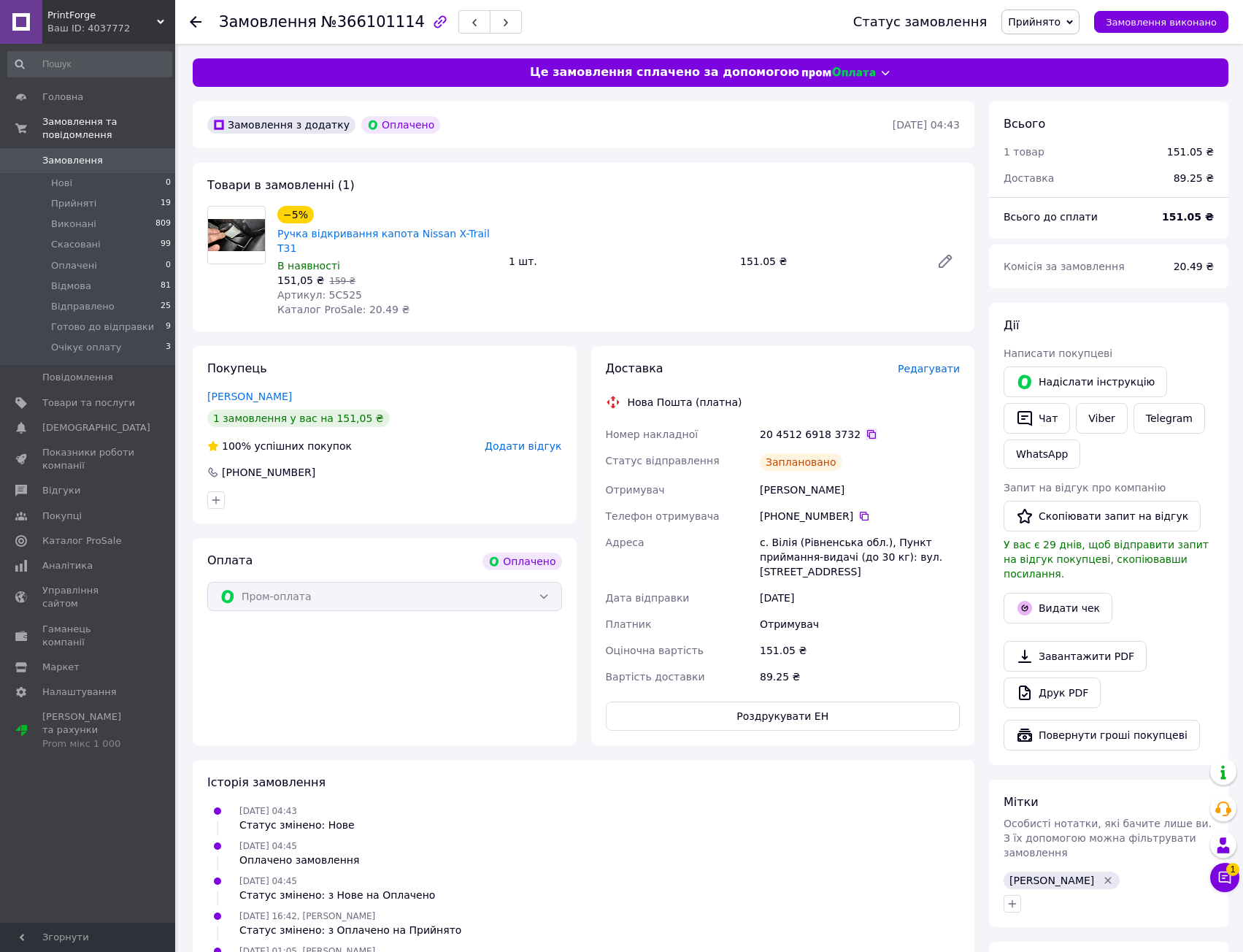
click at [867, 430] on icon at bounding box center [871, 434] width 9 height 9
